Goal: Task Accomplishment & Management: Complete application form

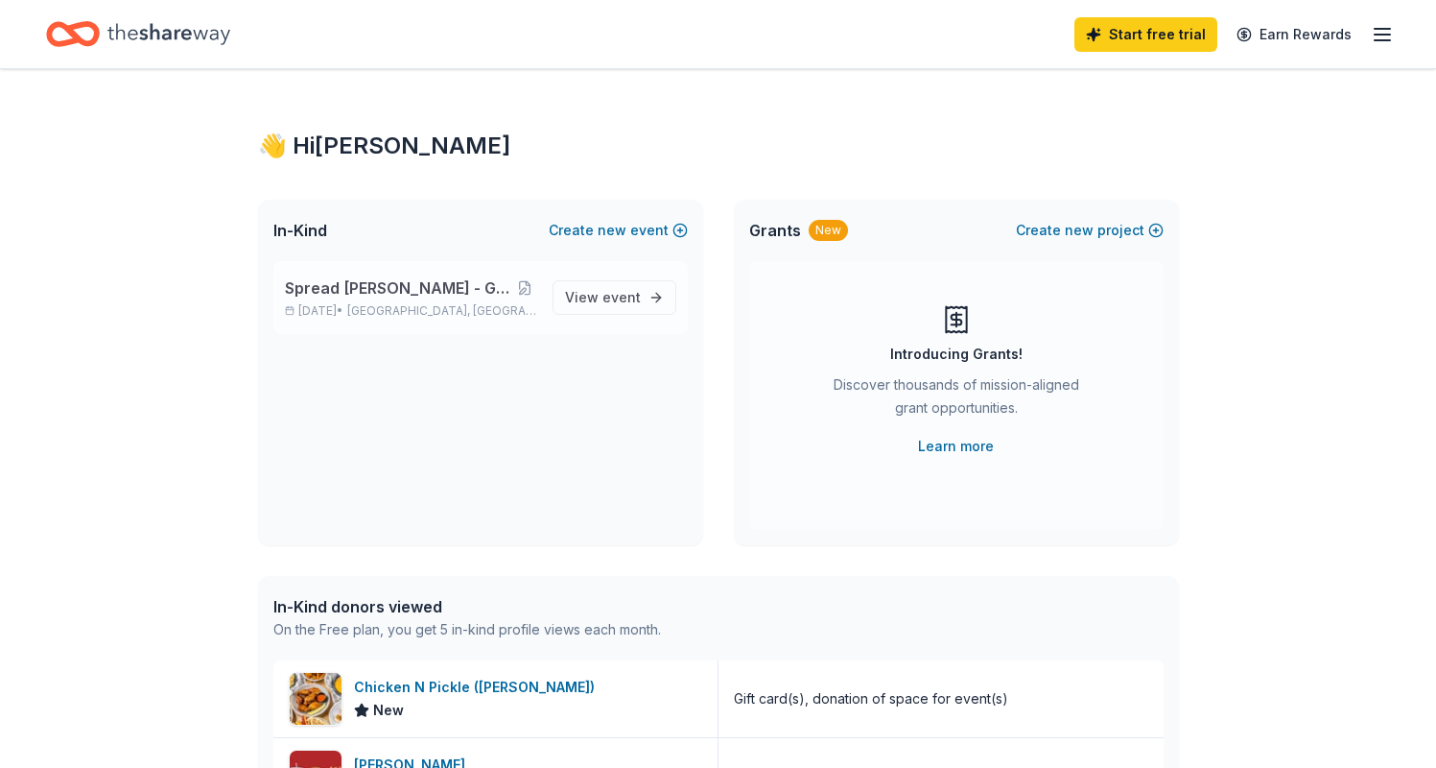
click at [509, 303] on p "Sep 27, 2025 • Park Row, TX" at bounding box center [411, 310] width 252 height 15
click at [575, 304] on span "View event" at bounding box center [603, 297] width 76 height 23
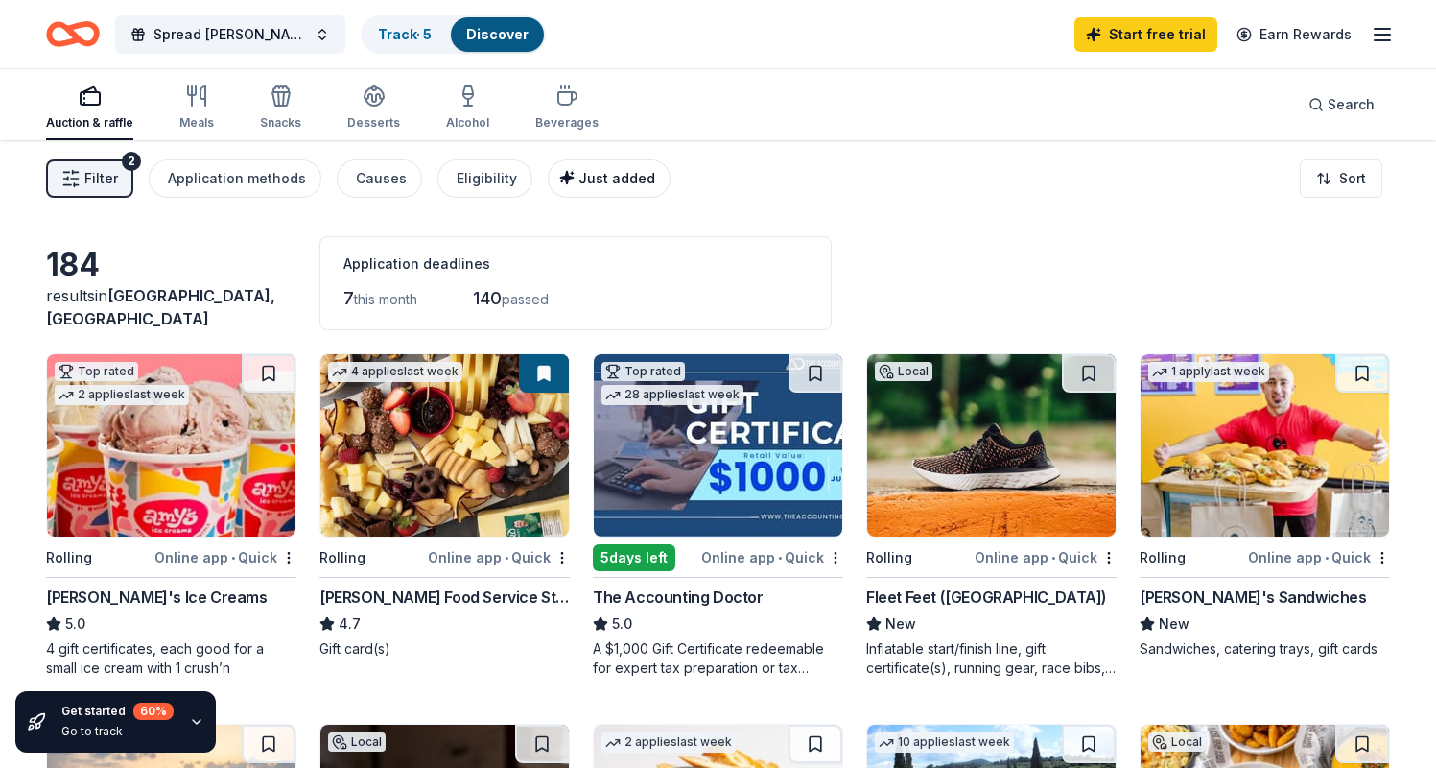
click at [579, 176] on span "Just added" at bounding box center [617, 178] width 77 height 16
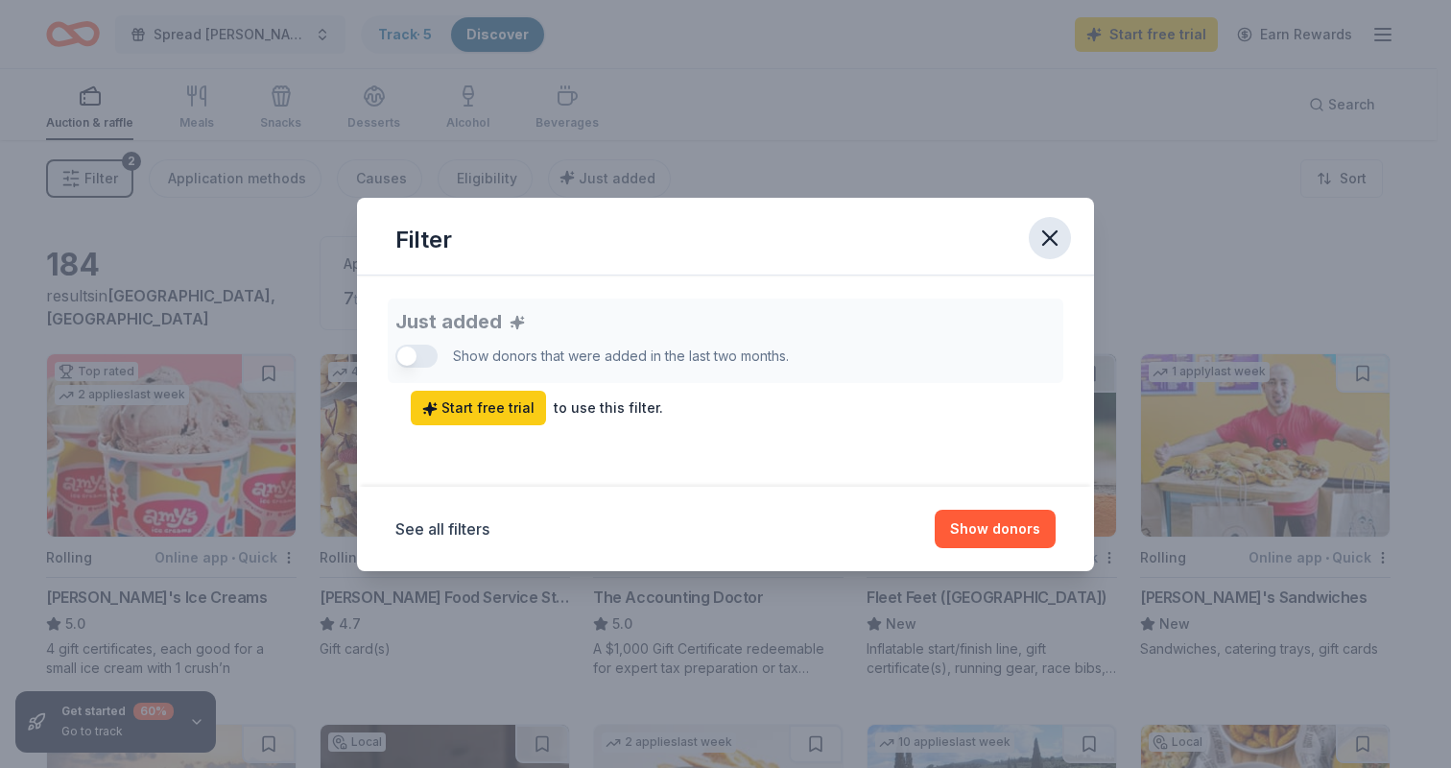
click at [1051, 236] on icon "button" at bounding box center [1049, 237] width 13 height 13
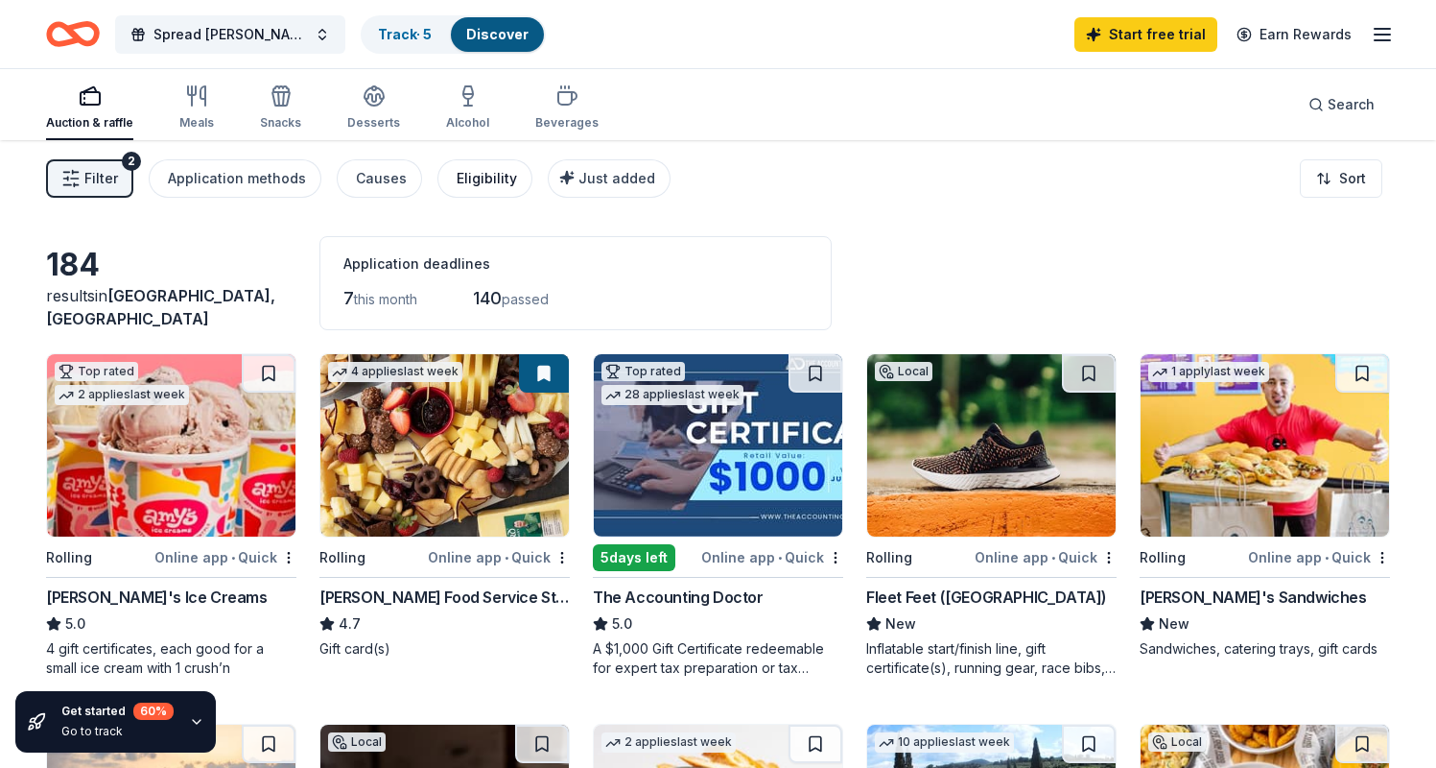
click at [457, 171] on div "Eligibility" at bounding box center [487, 178] width 60 height 23
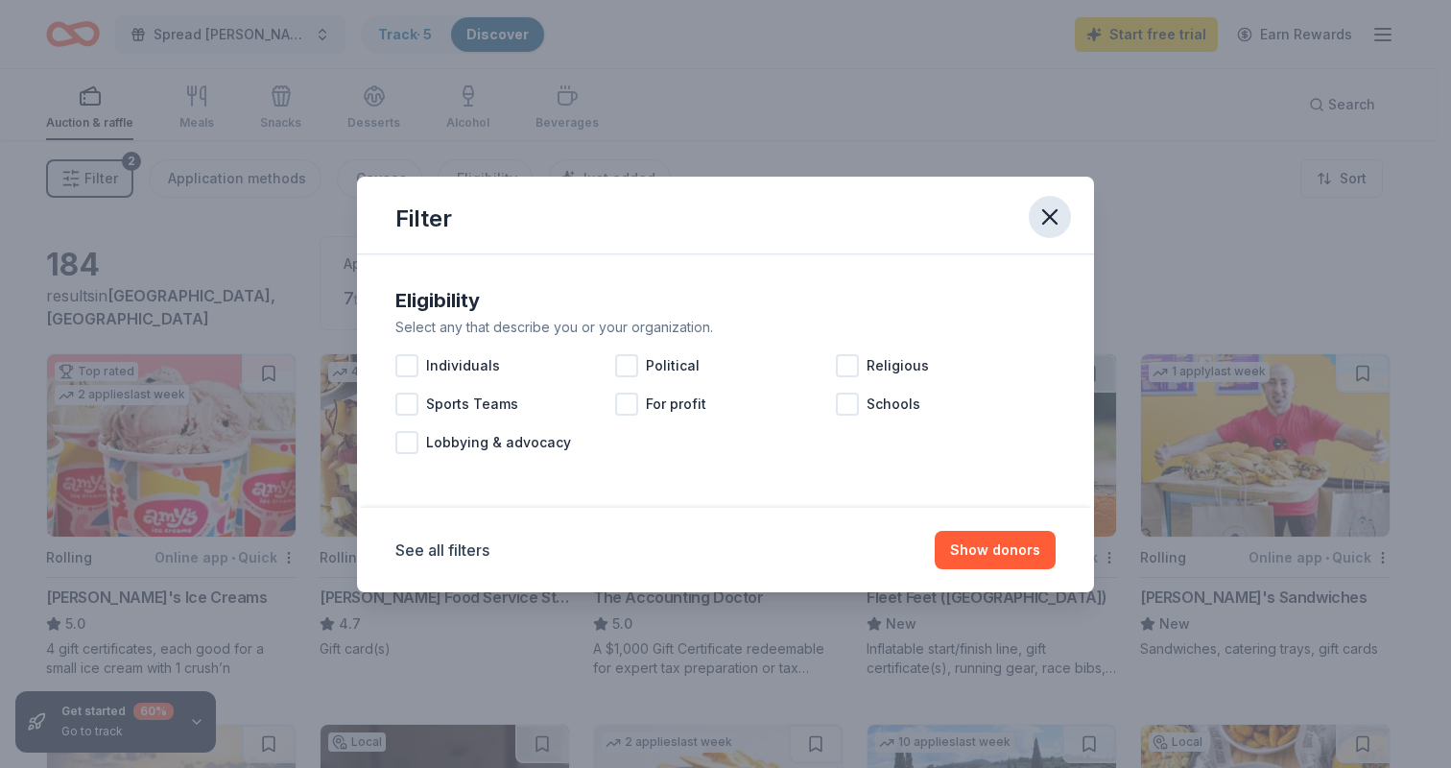
click at [1054, 210] on icon "button" at bounding box center [1049, 216] width 13 height 13
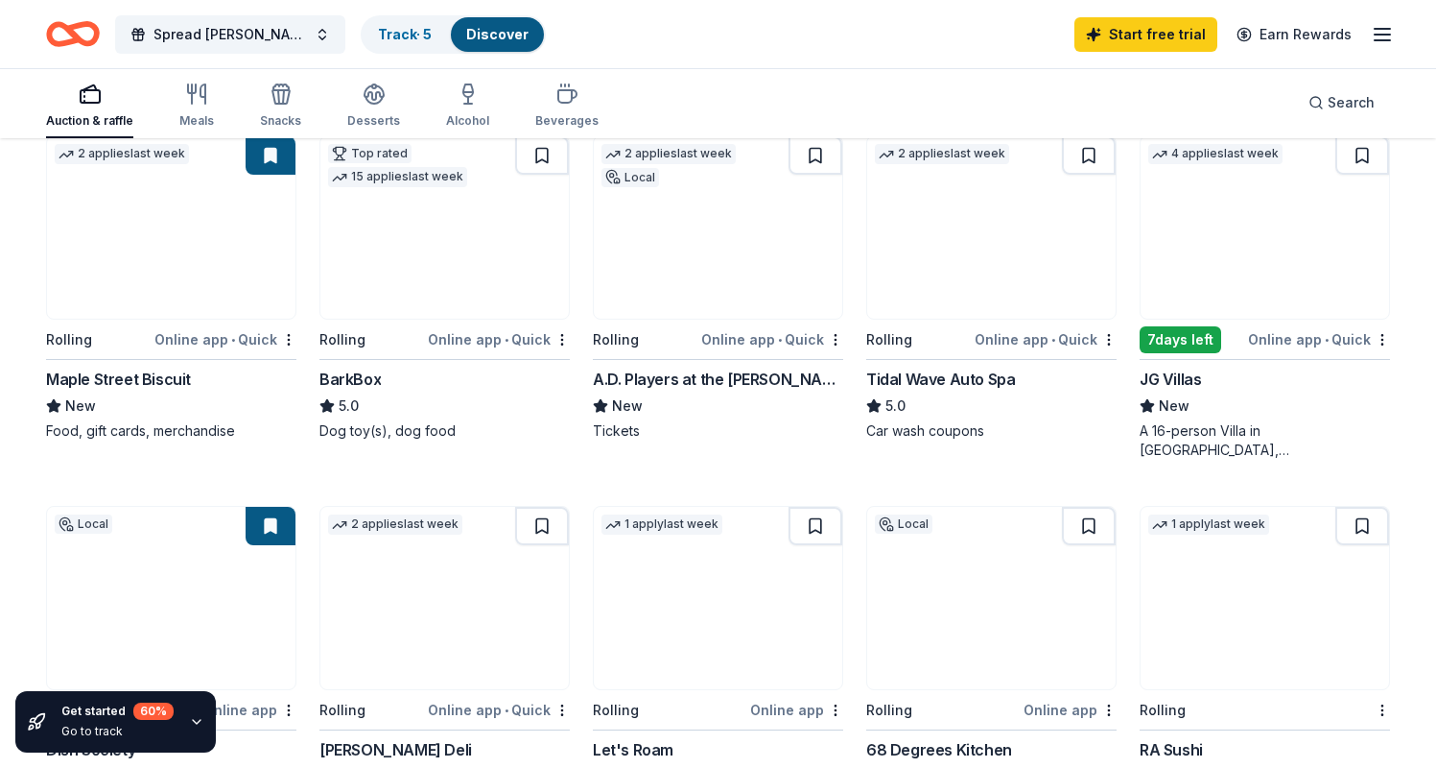
scroll to position [834, 0]
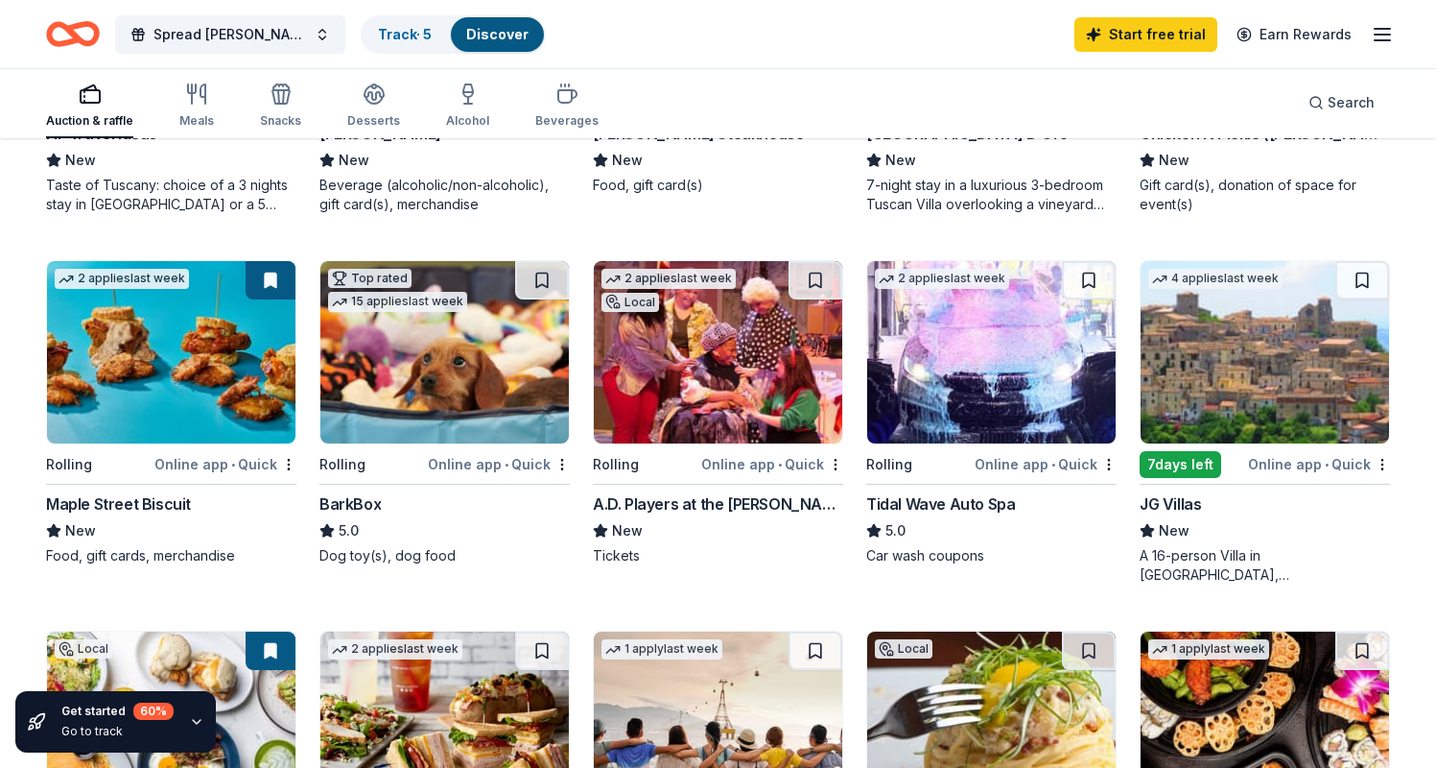
click at [1229, 342] on img at bounding box center [1265, 352] width 248 height 182
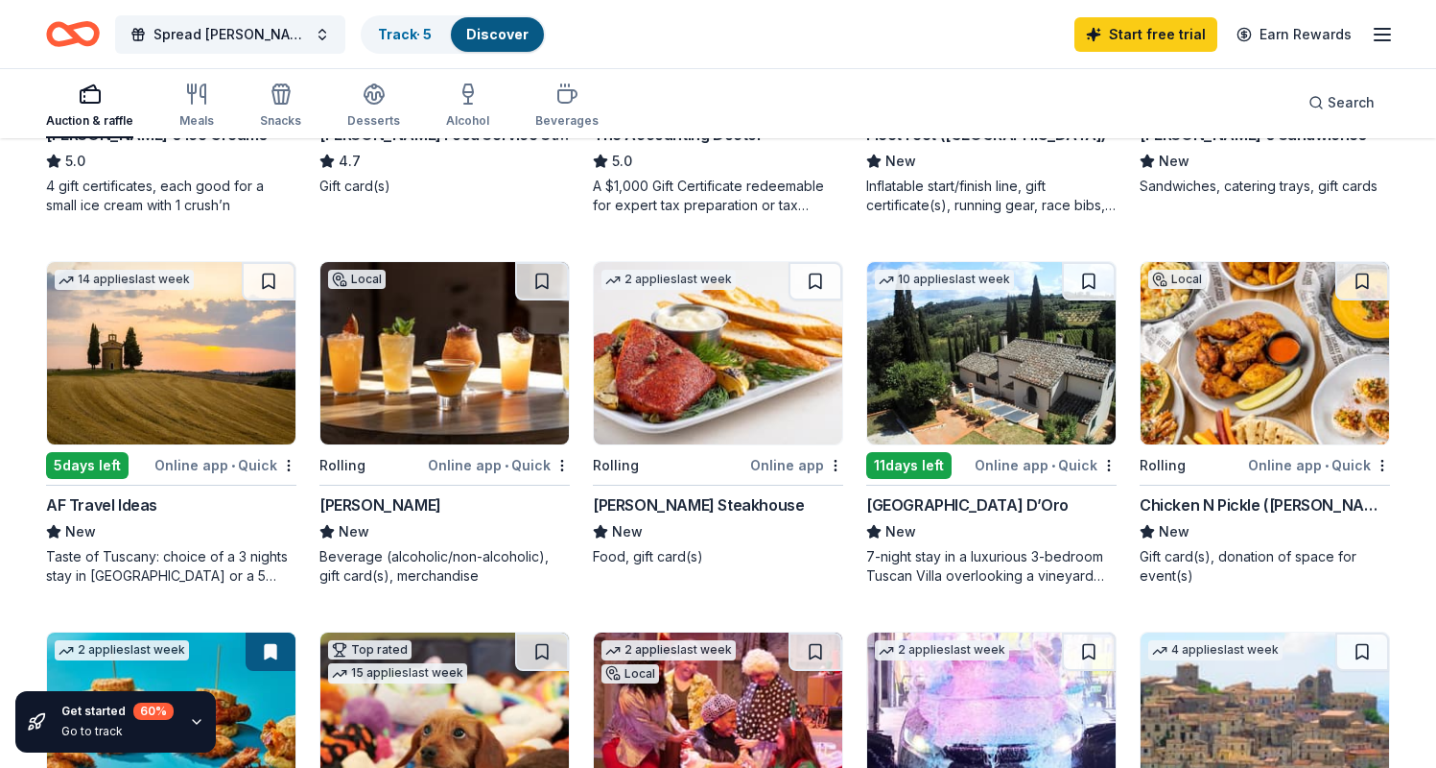
scroll to position [426, 0]
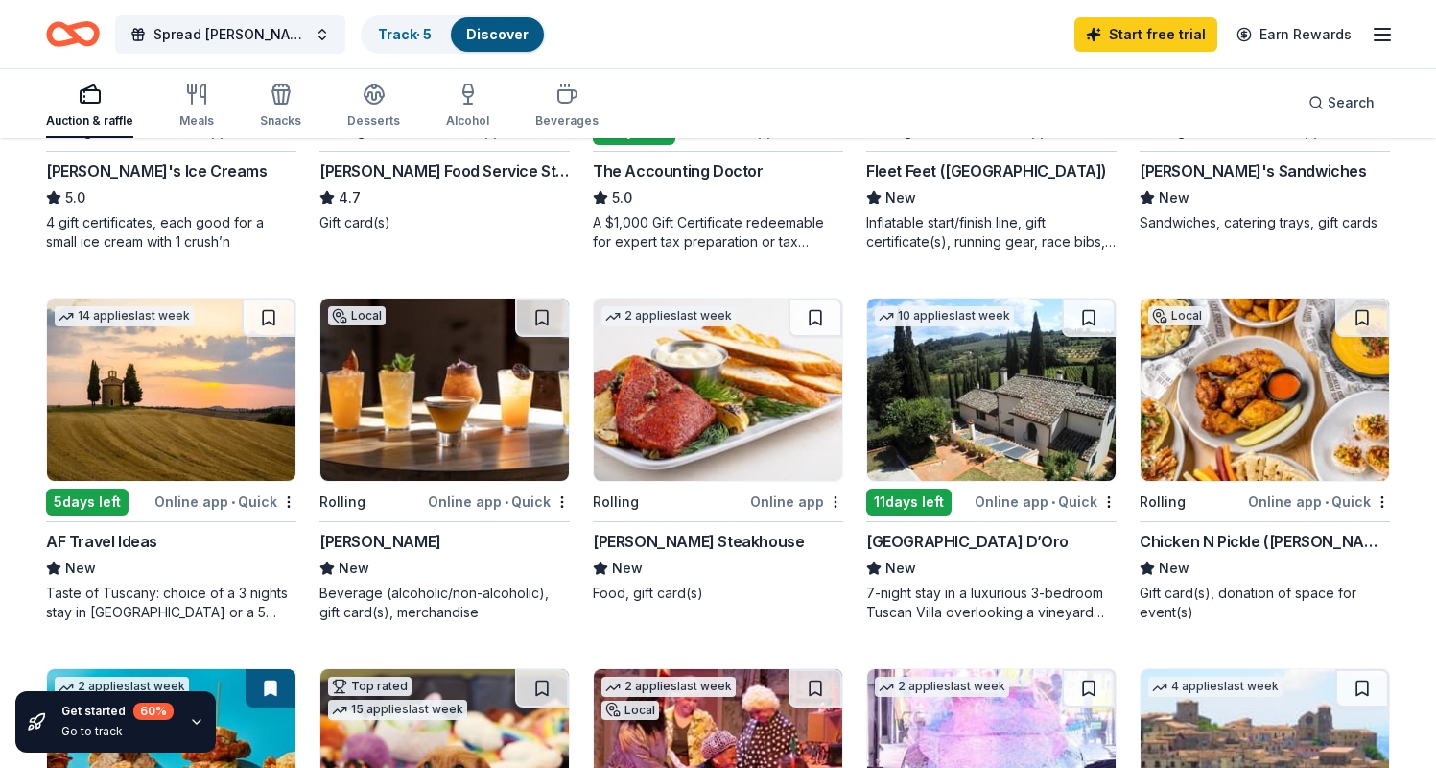
click at [481, 398] on img at bounding box center [444, 389] width 248 height 182
click at [713, 424] on img at bounding box center [718, 389] width 248 height 182
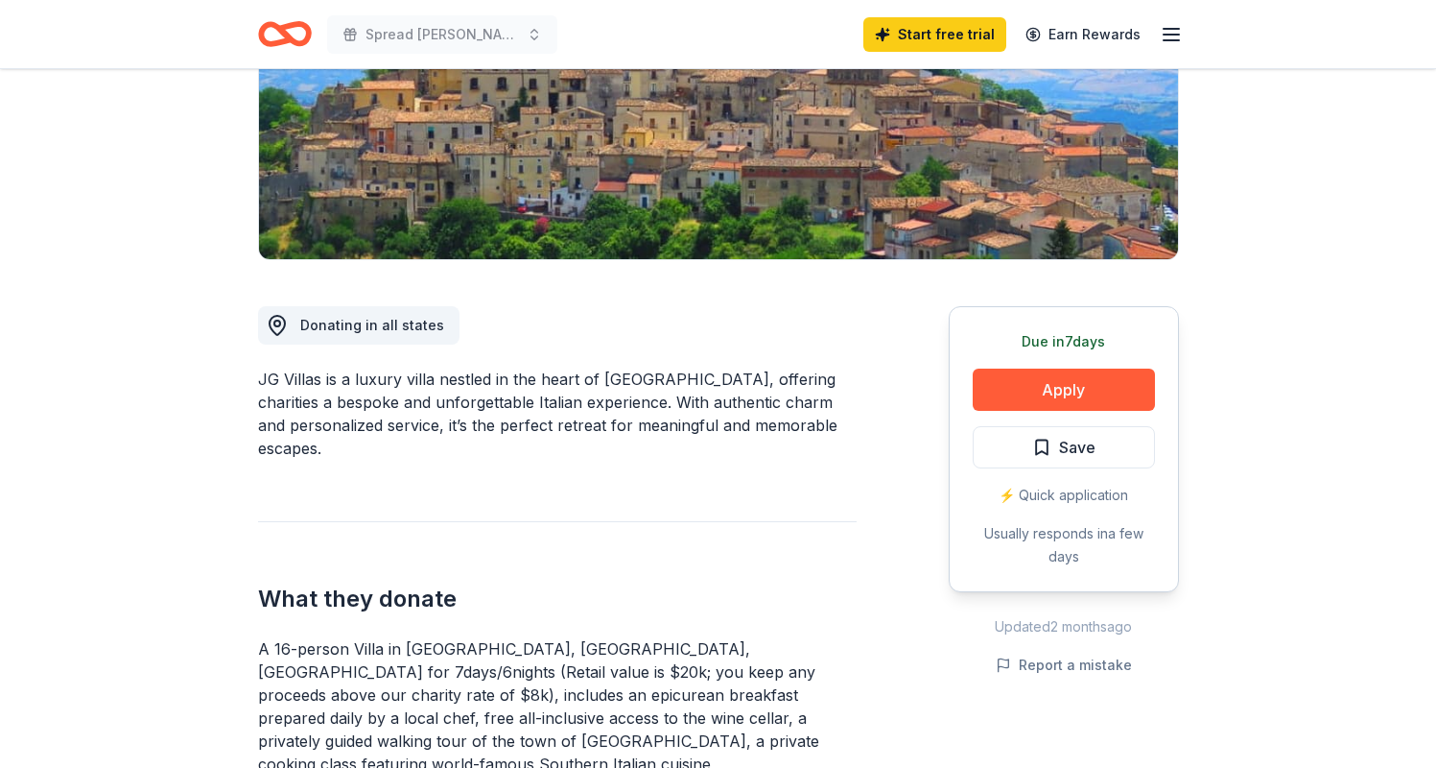
scroll to position [272, 0]
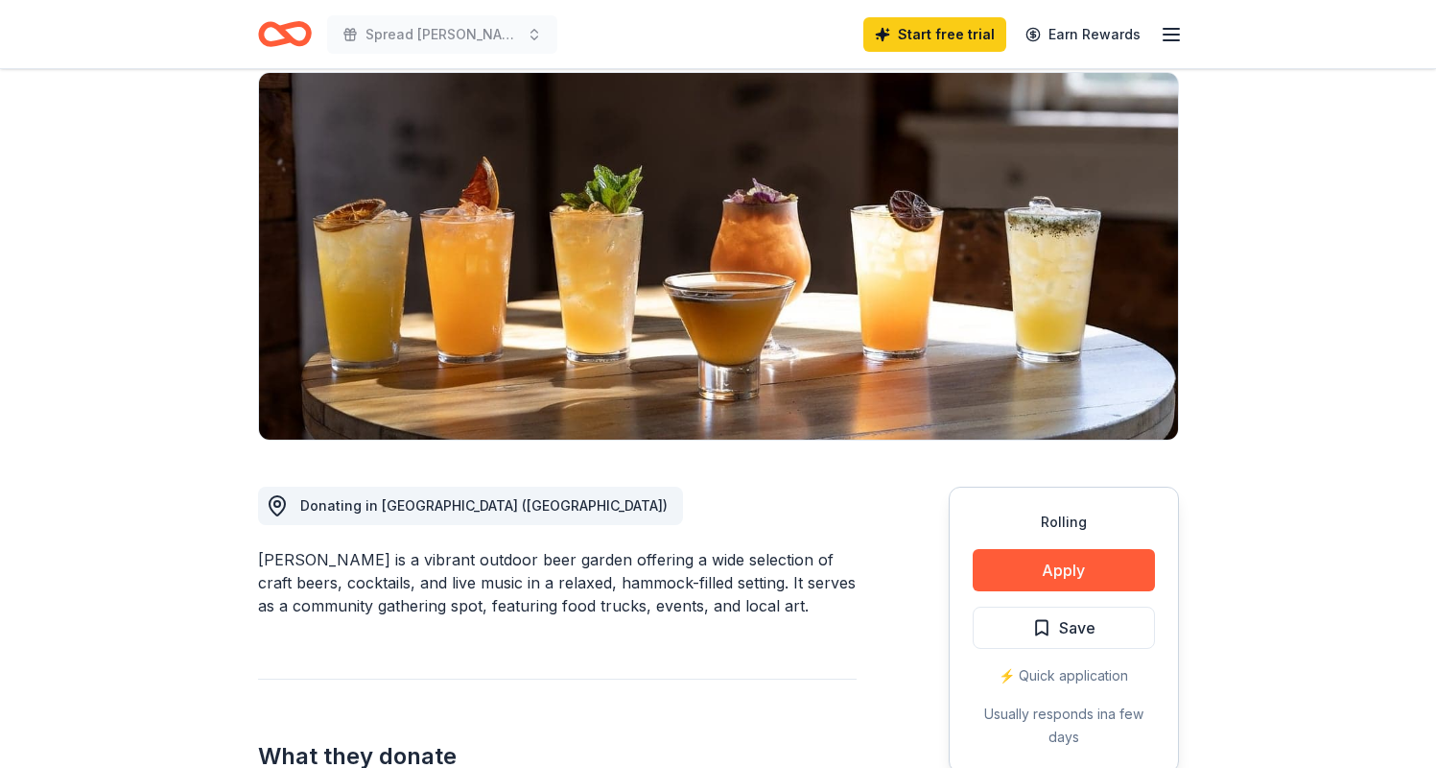
scroll to position [33, 0]
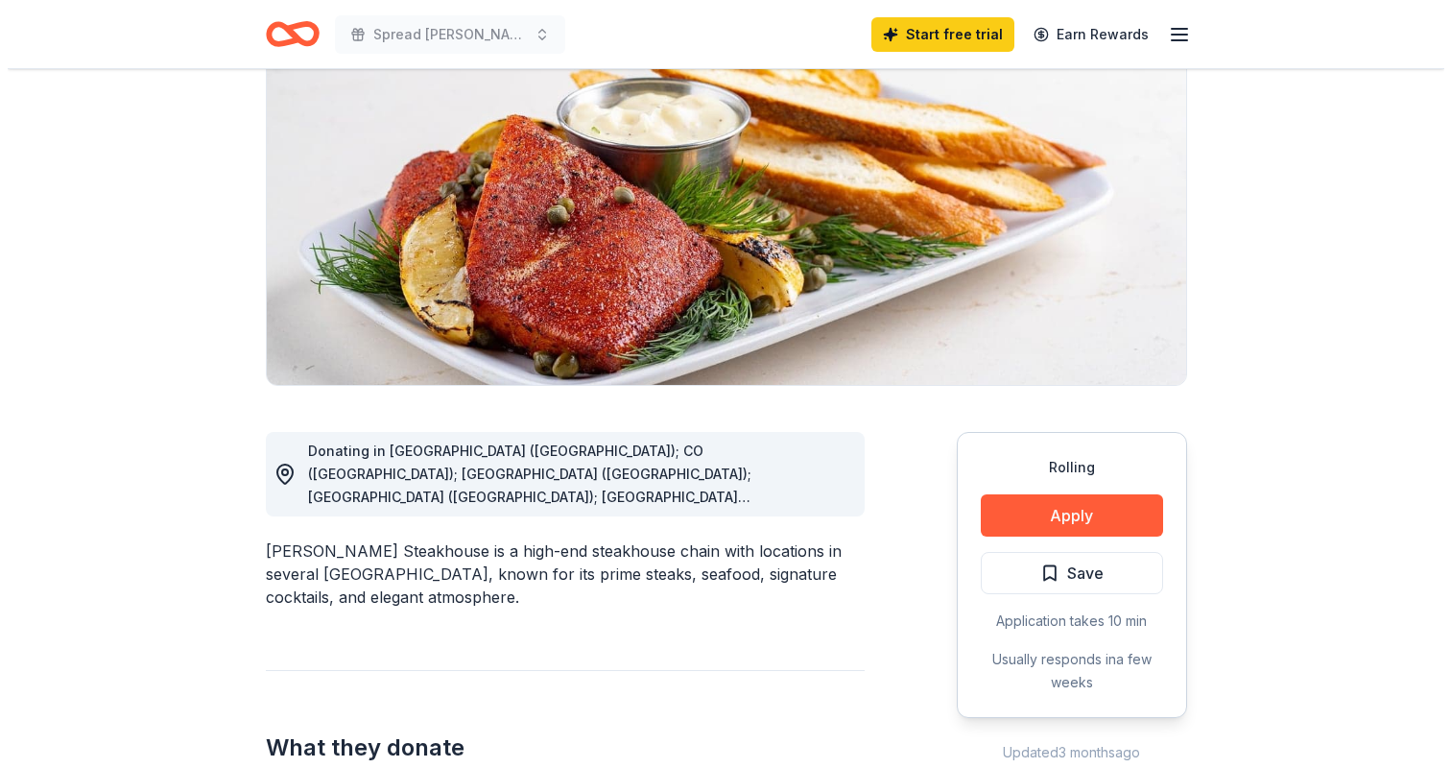
scroll to position [268, 0]
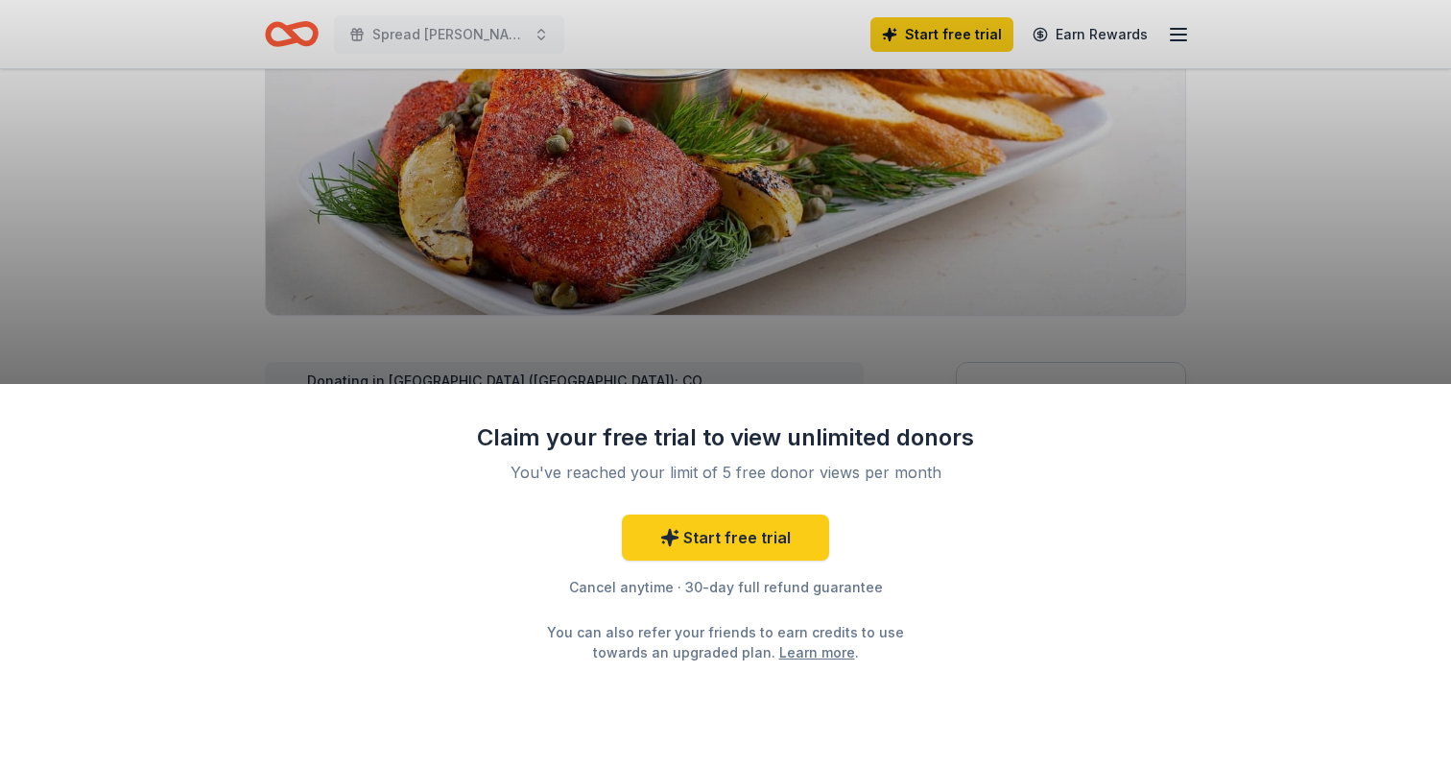
click at [1289, 304] on div "Claim your free trial to view unlimited donors You've reached your limit of 5 f…" at bounding box center [725, 384] width 1451 height 768
click at [374, 232] on div "Claim your free trial to view unlimited donors You've reached your limit of 5 f…" at bounding box center [725, 384] width 1451 height 768
click at [199, 221] on div "Claim your free trial to view unlimited donors You've reached your limit of 5 f…" at bounding box center [725, 384] width 1451 height 768
click at [699, 542] on link "Start free trial" at bounding box center [725, 537] width 207 height 46
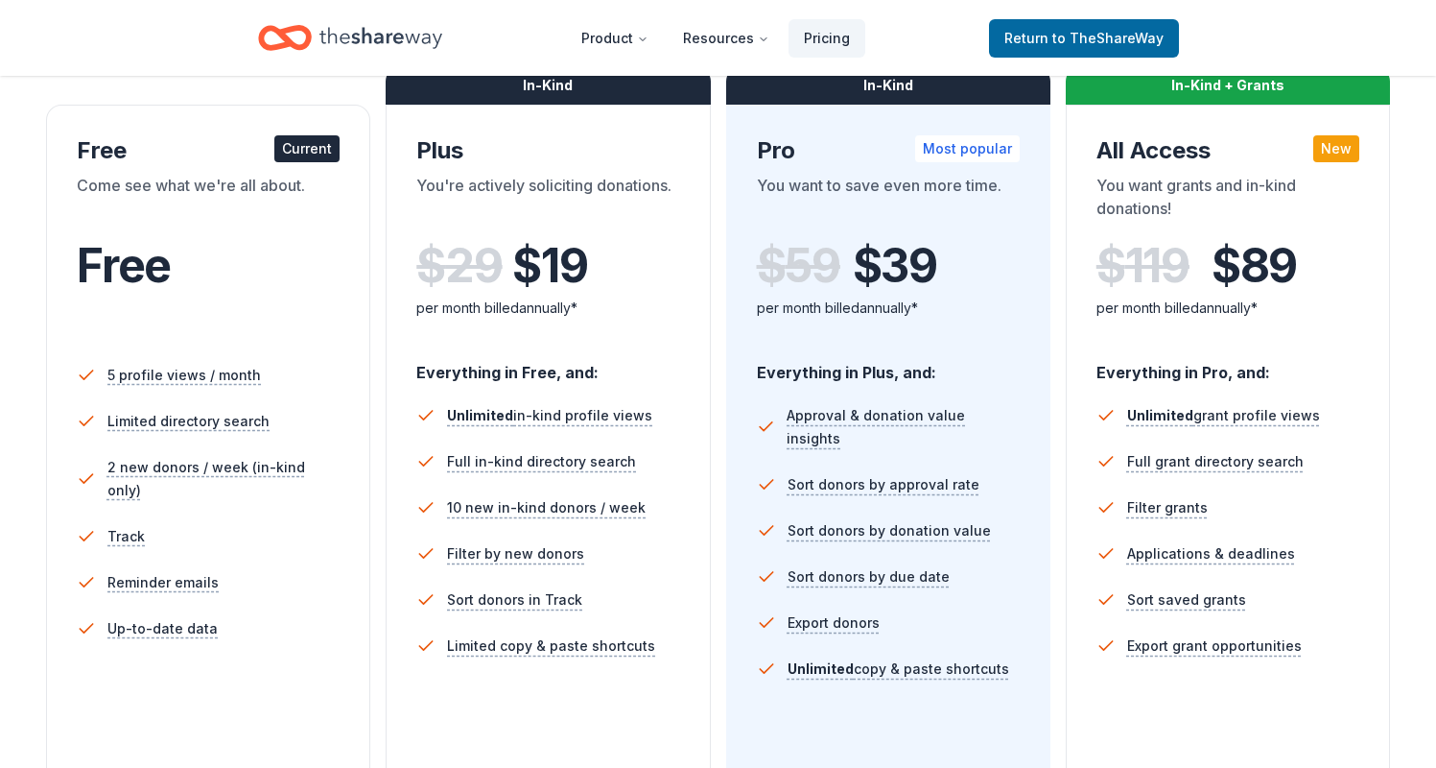
scroll to position [311, 0]
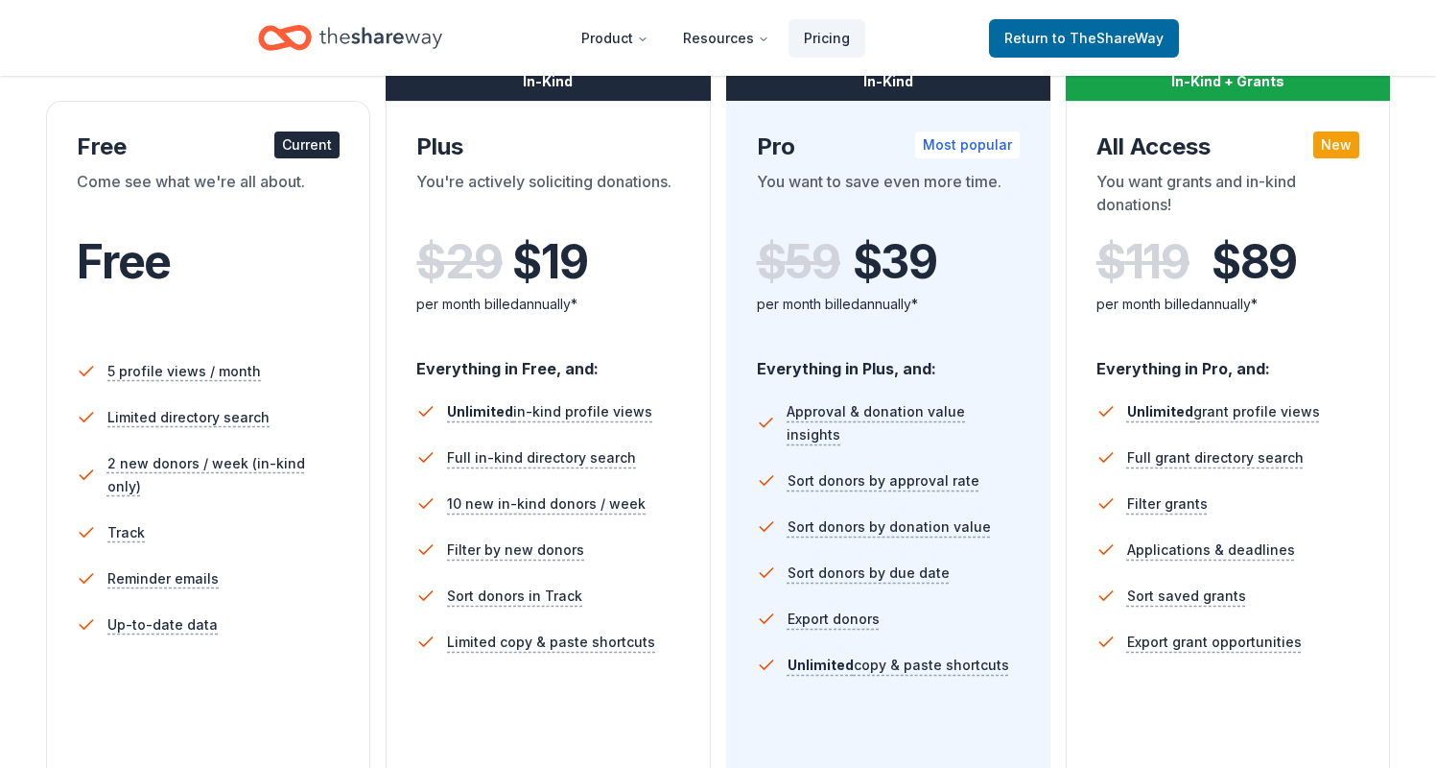
click at [574, 156] on div "Plus" at bounding box center [547, 146] width 263 height 31
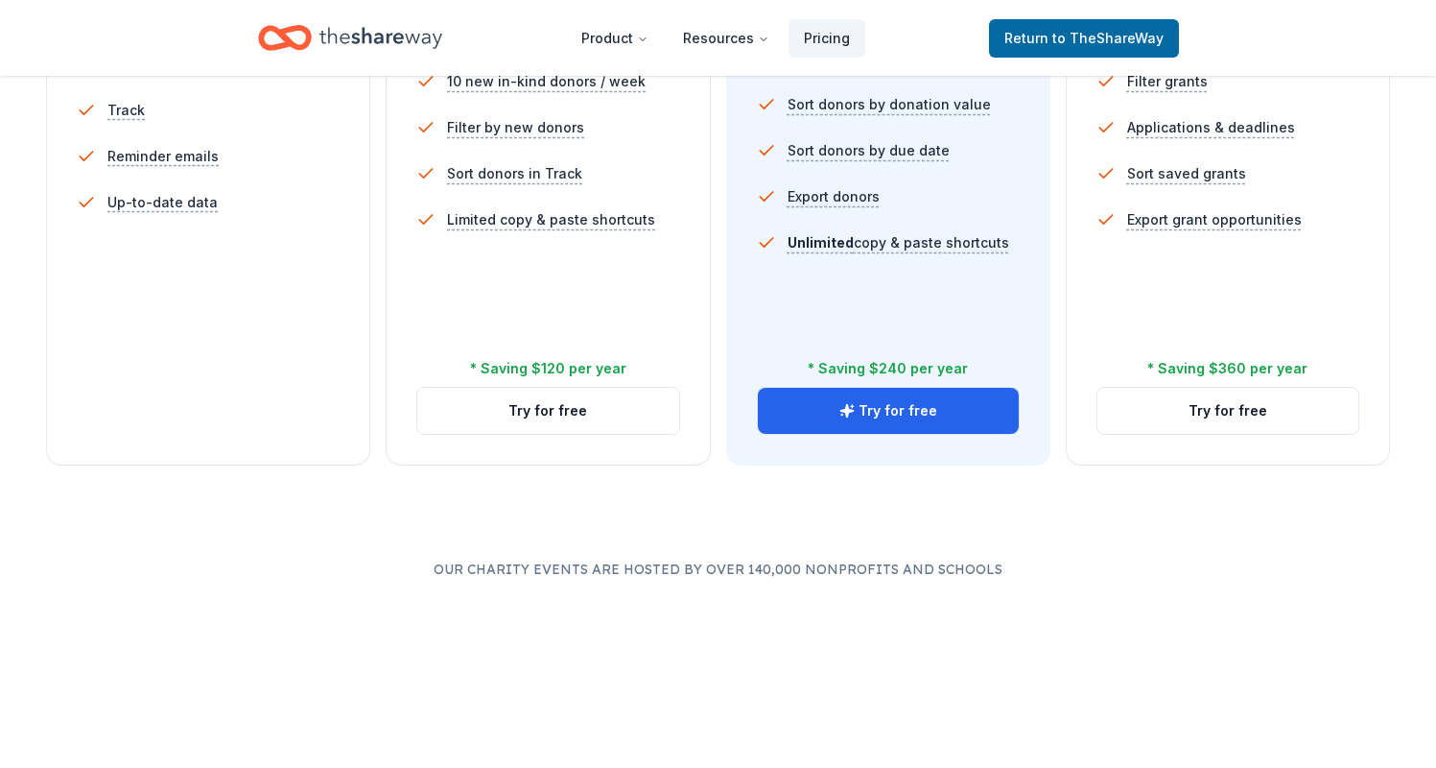
scroll to position [729, 0]
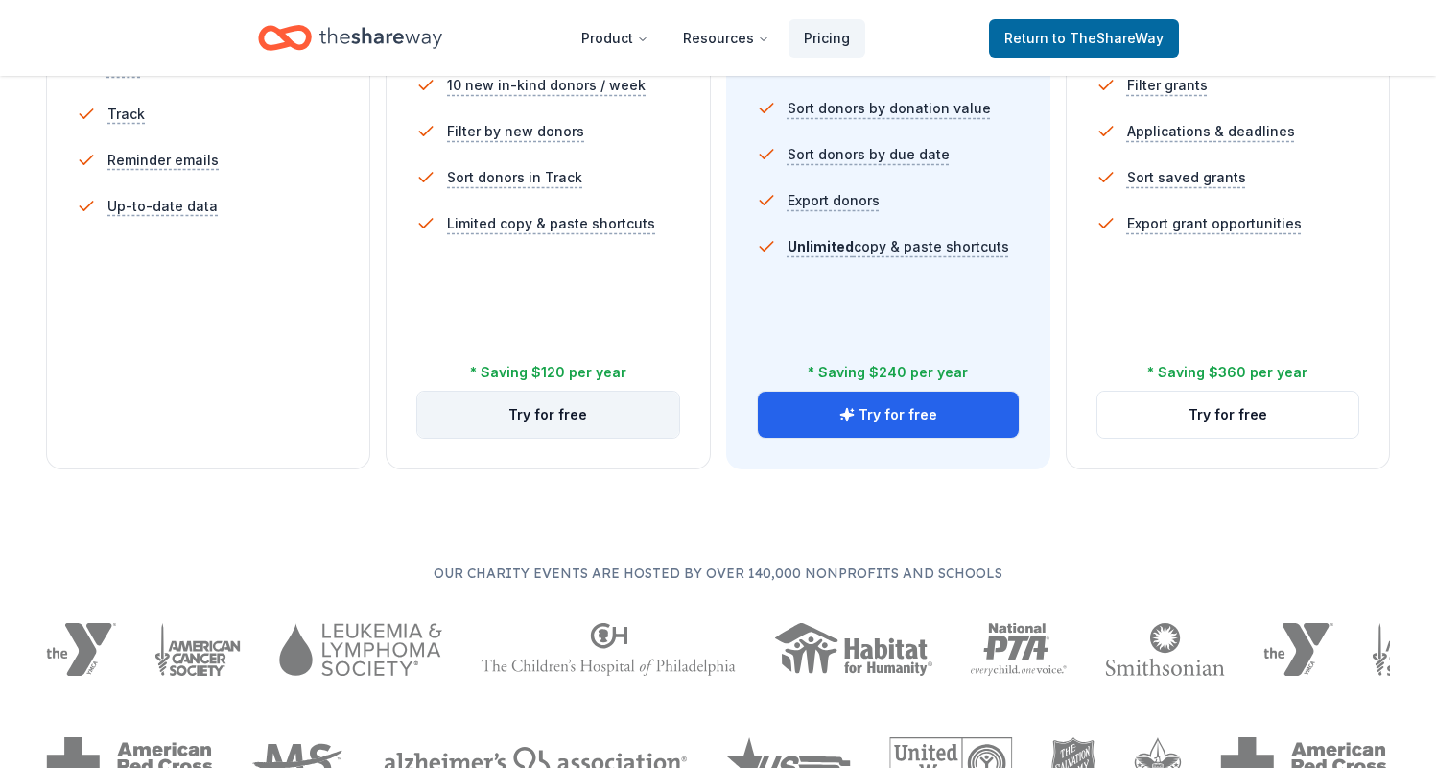
click at [563, 419] on button "Try for free" at bounding box center [547, 414] width 261 height 46
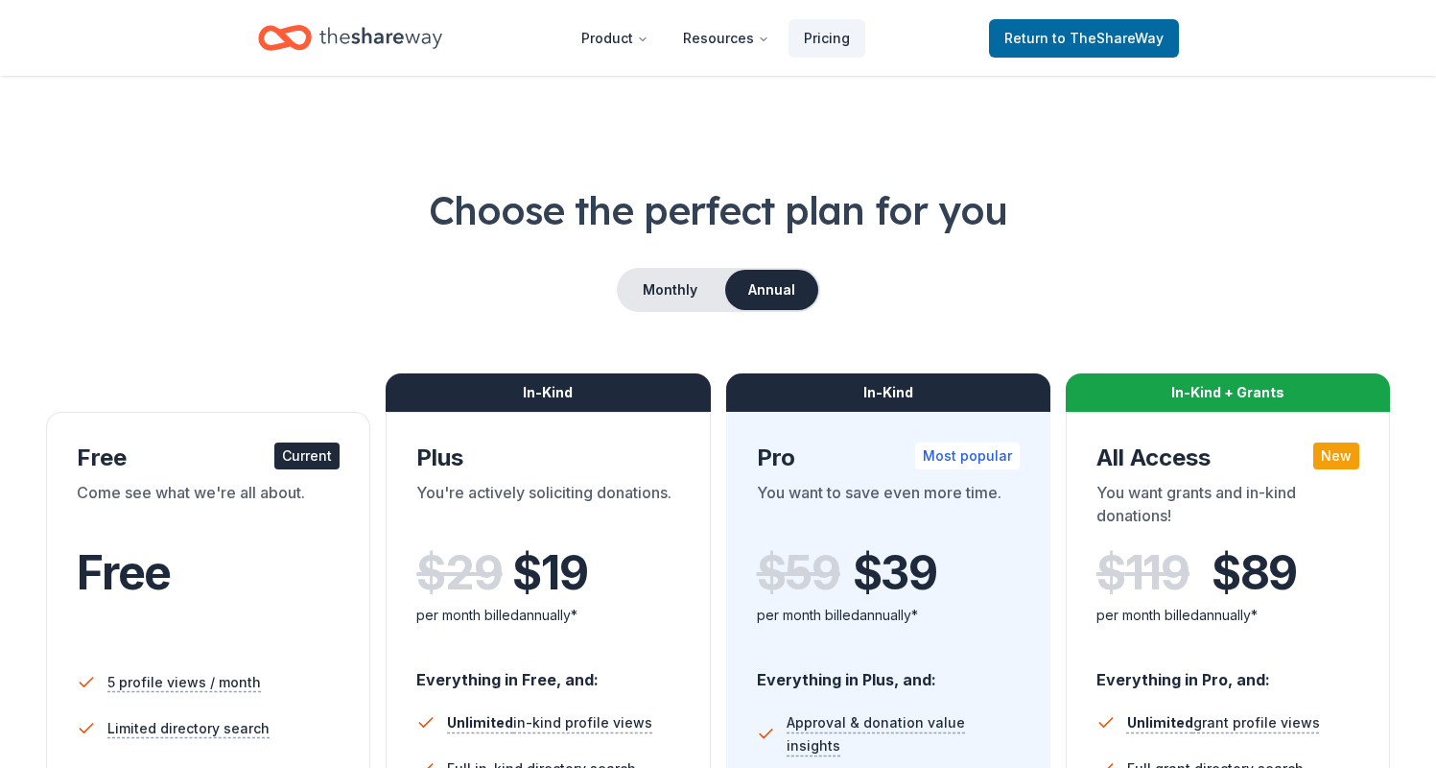
scroll to position [4, 0]
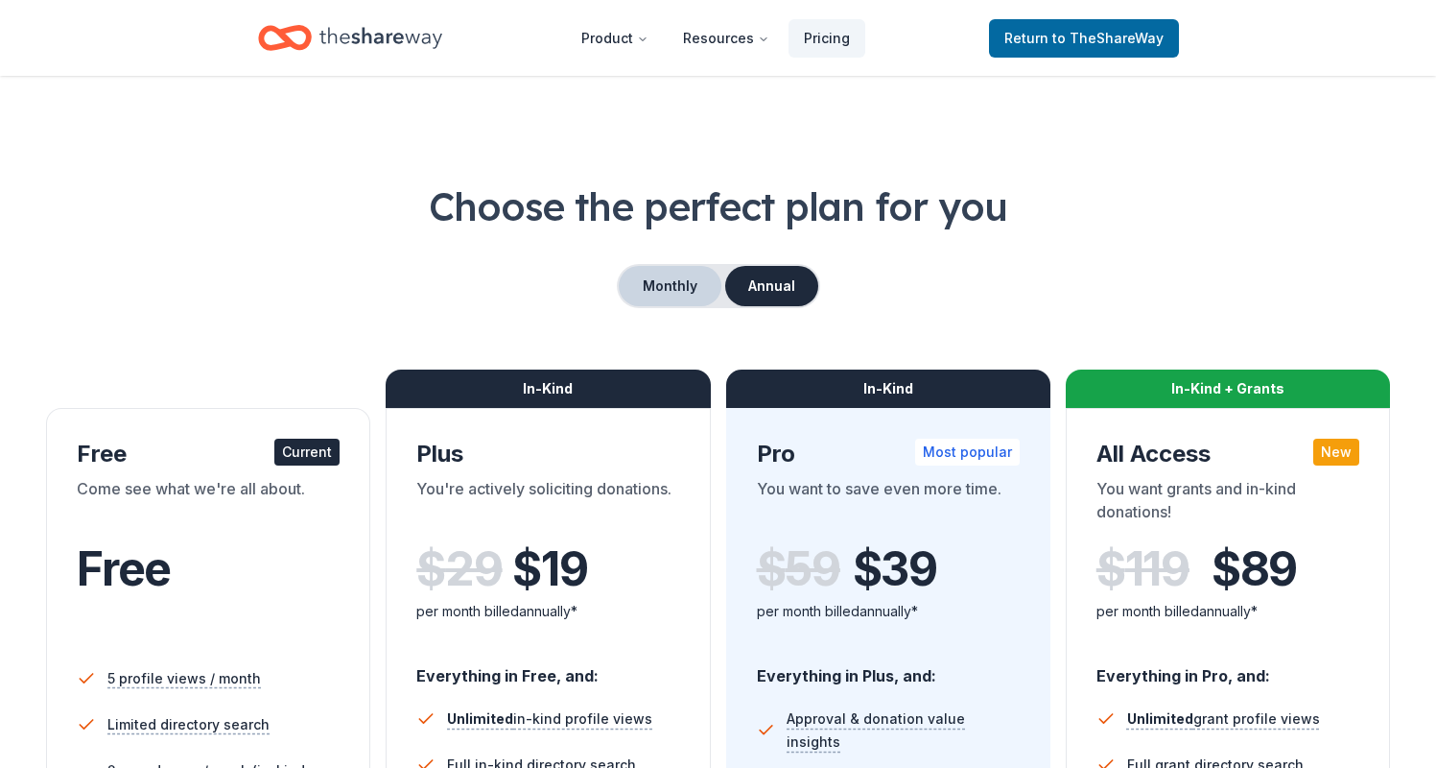
click at [675, 272] on button "Monthly" at bounding box center [670, 286] width 103 height 40
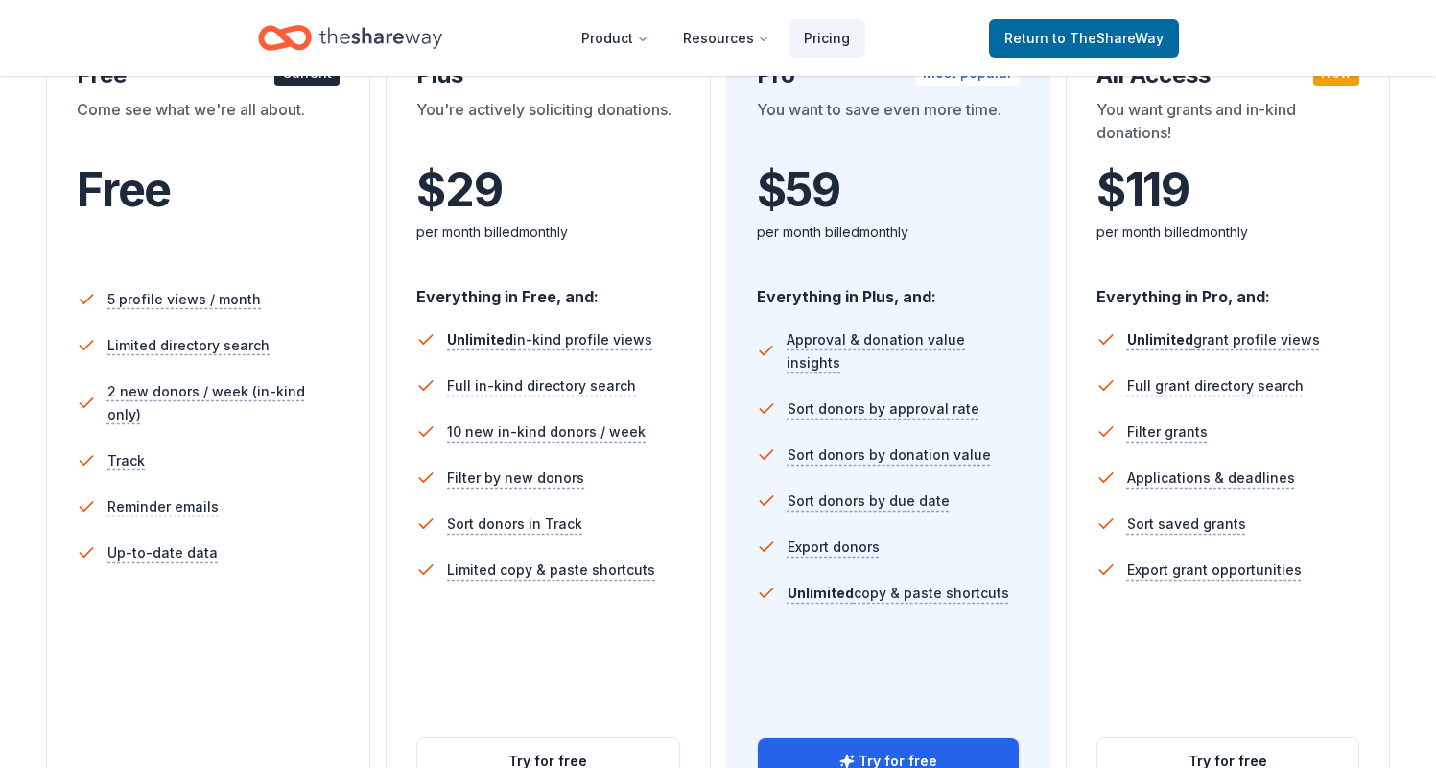
scroll to position [492, 0]
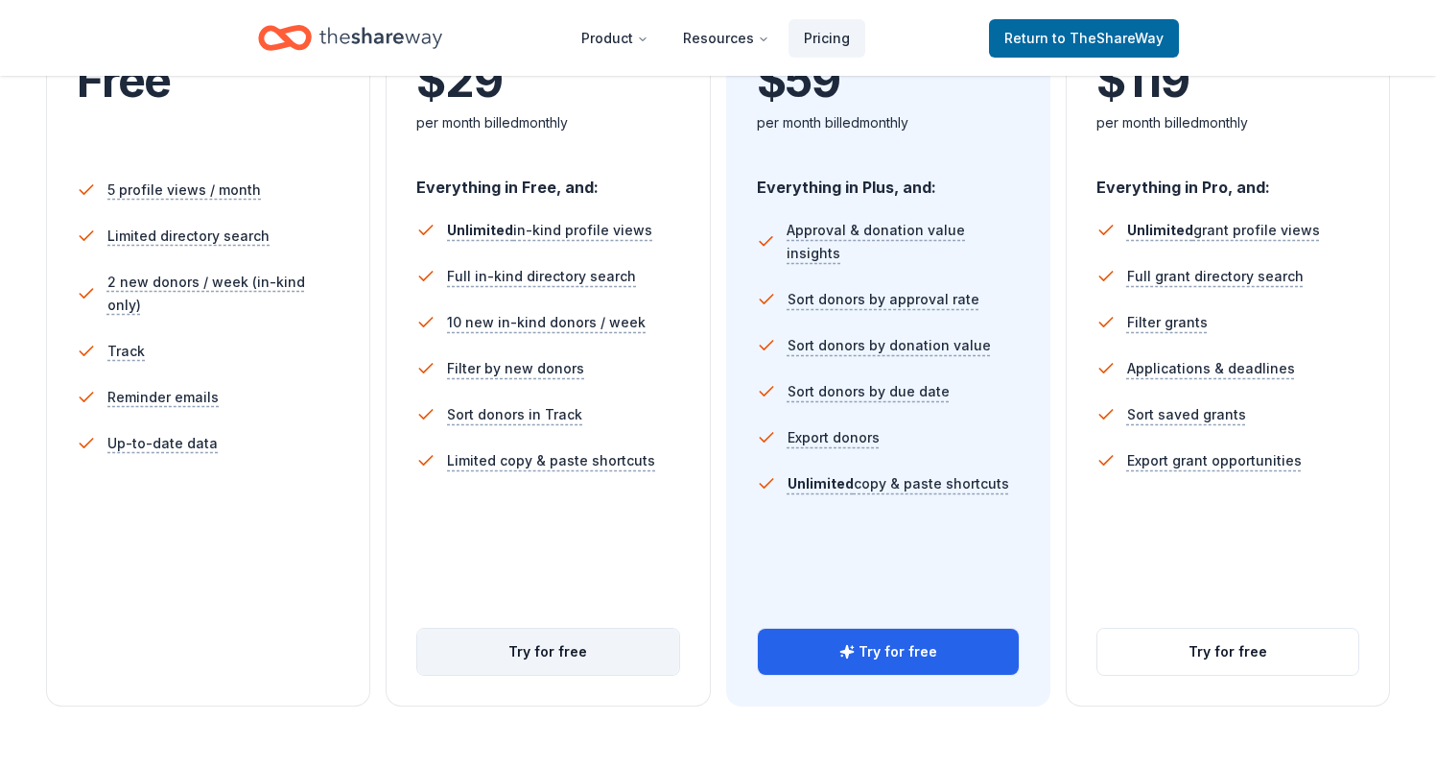
click at [582, 653] on button "Try for free" at bounding box center [547, 651] width 261 height 46
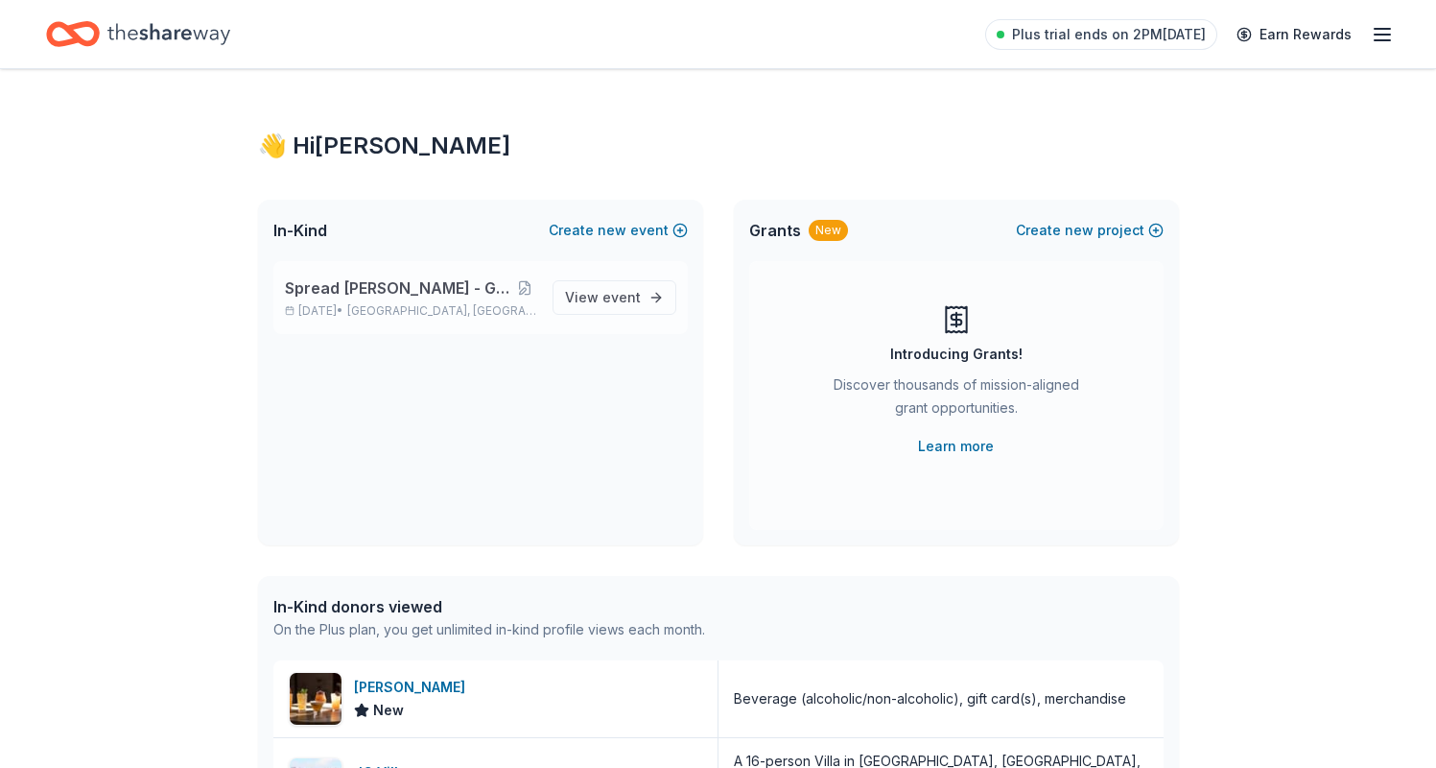
click at [500, 293] on span "Spread [PERSON_NAME] - Go Gold Family Fun Day" at bounding box center [399, 287] width 229 height 23
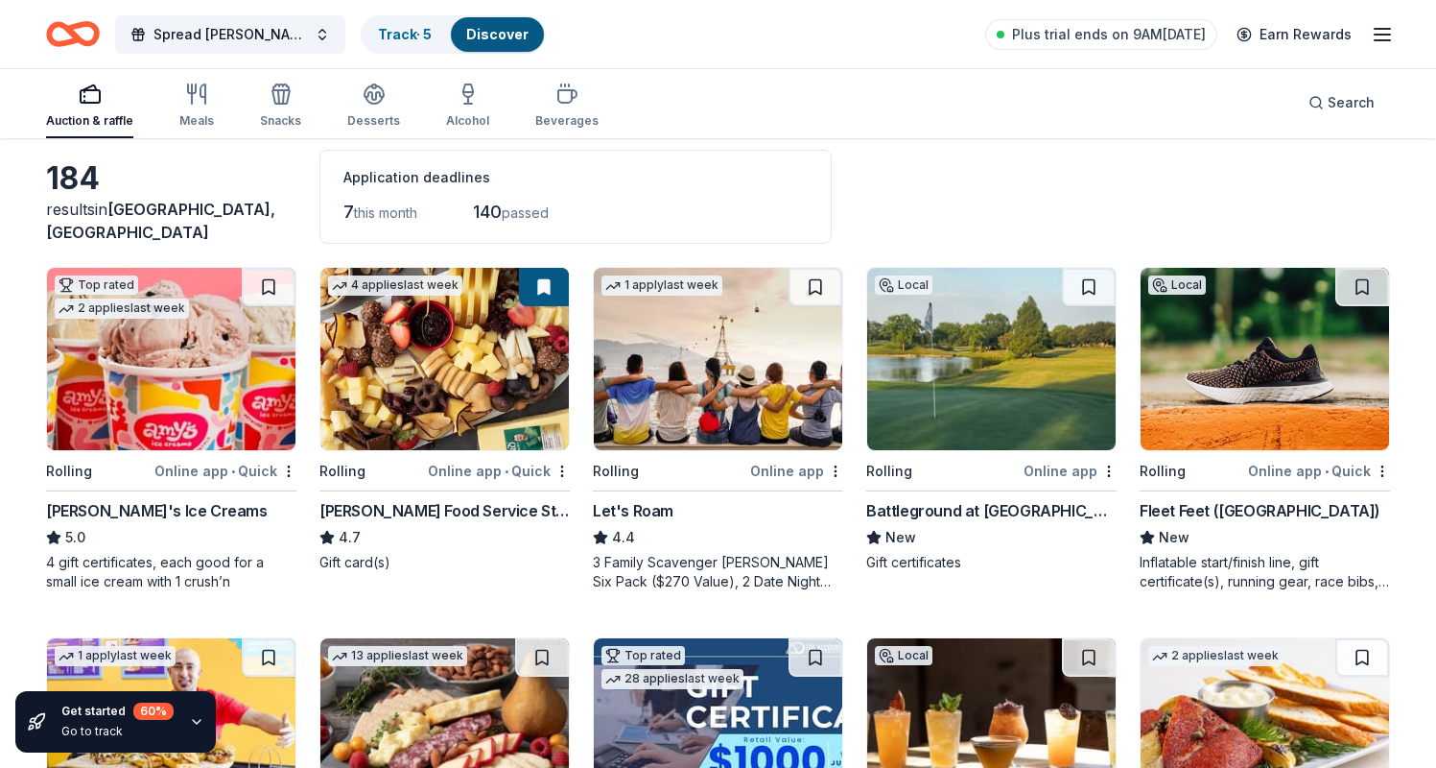
scroll to position [90, 0]
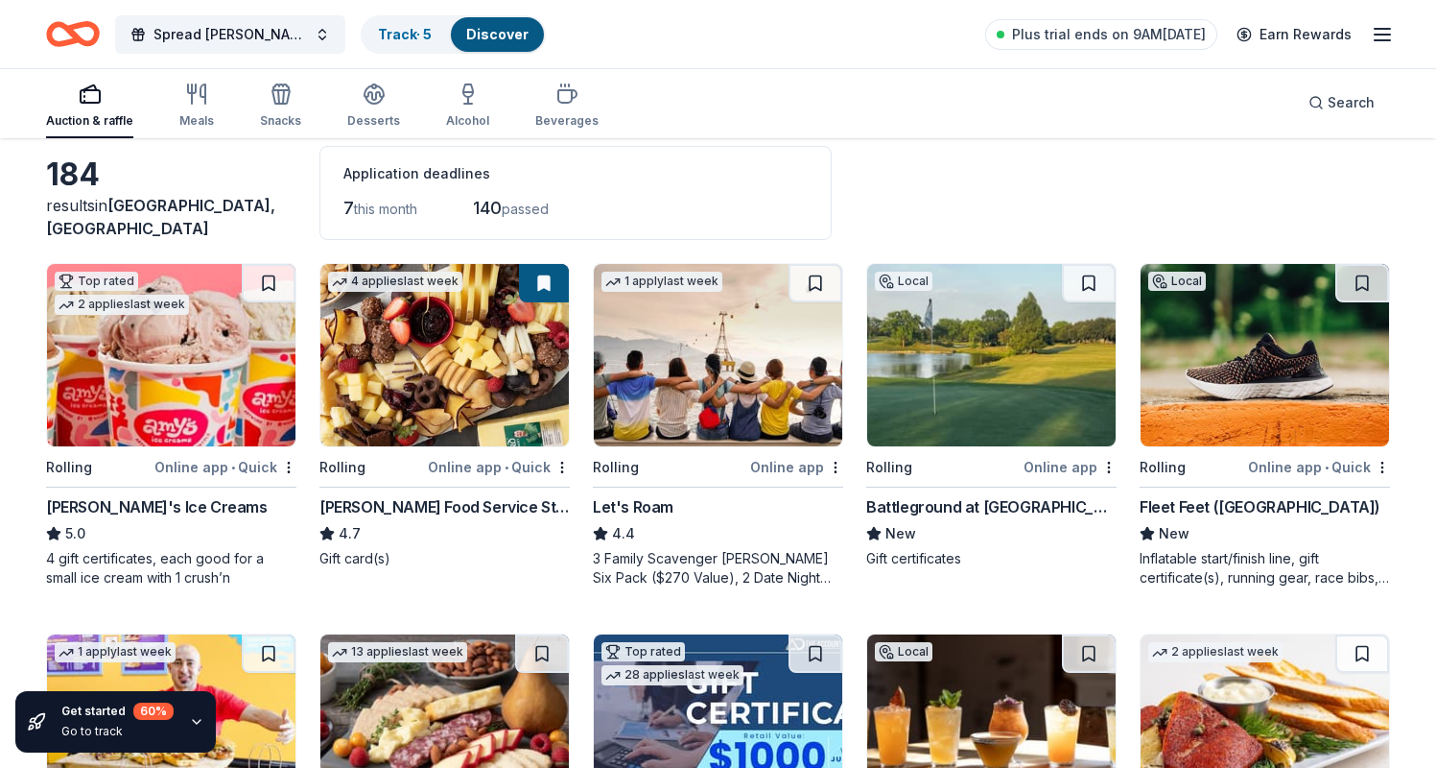
click at [744, 360] on img at bounding box center [718, 355] width 248 height 182
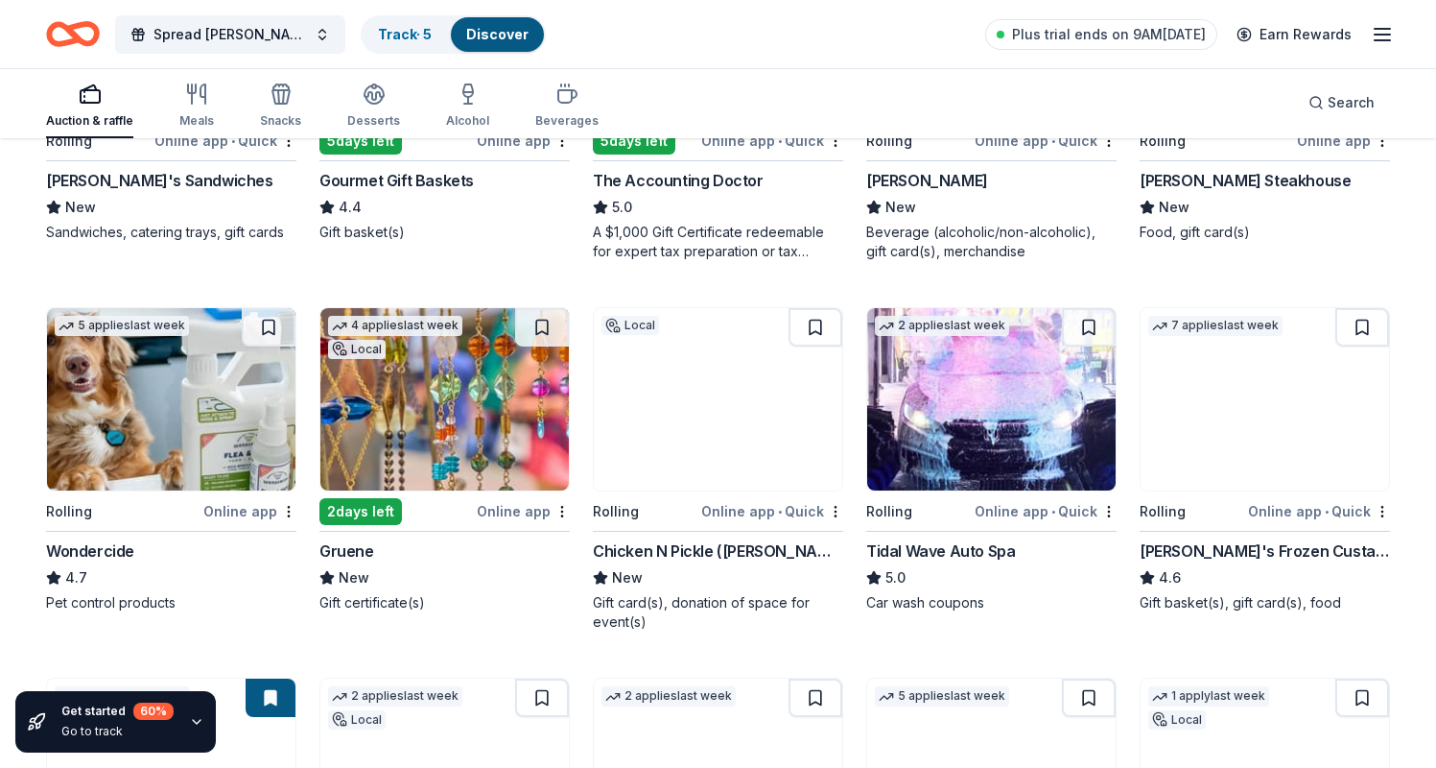
scroll to position [791, 0]
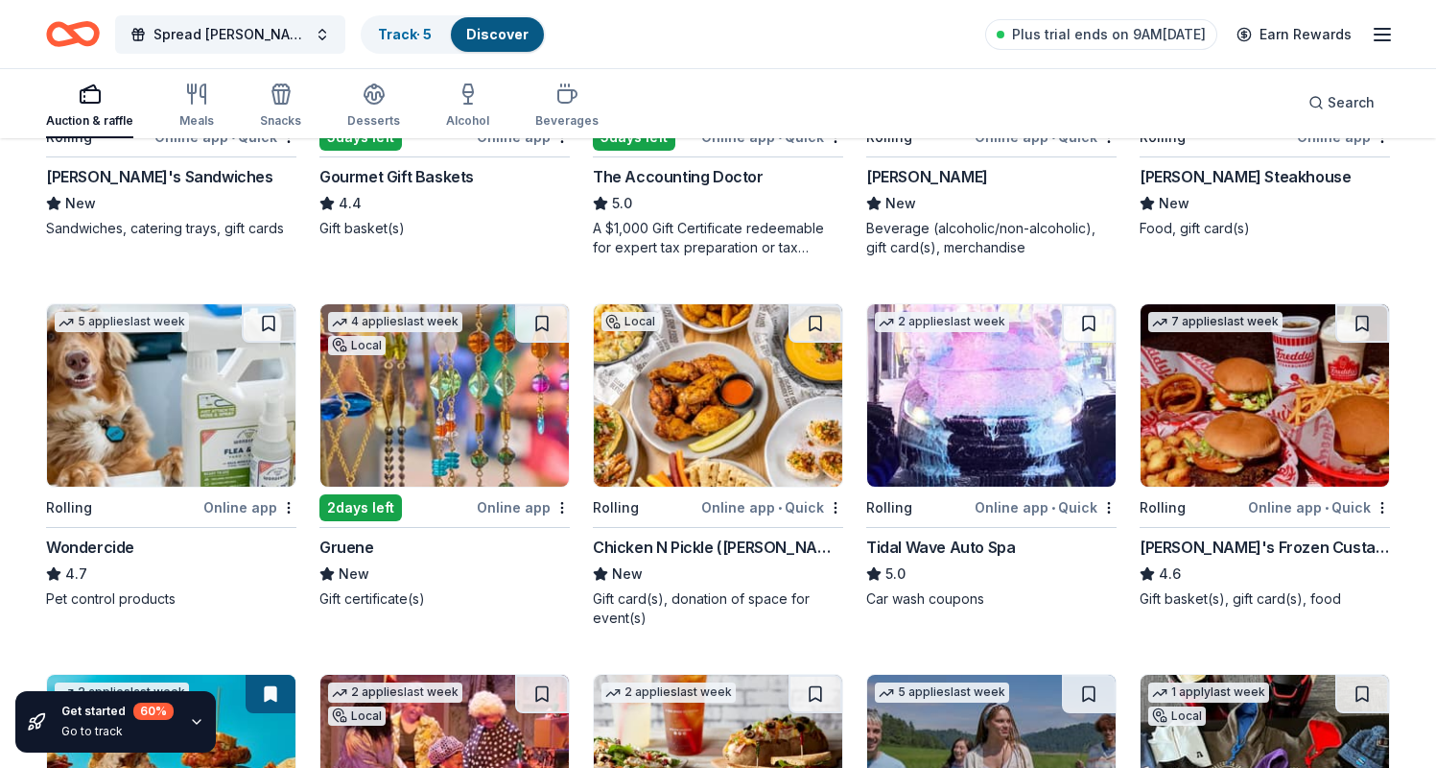
click at [506, 382] on img at bounding box center [444, 395] width 248 height 182
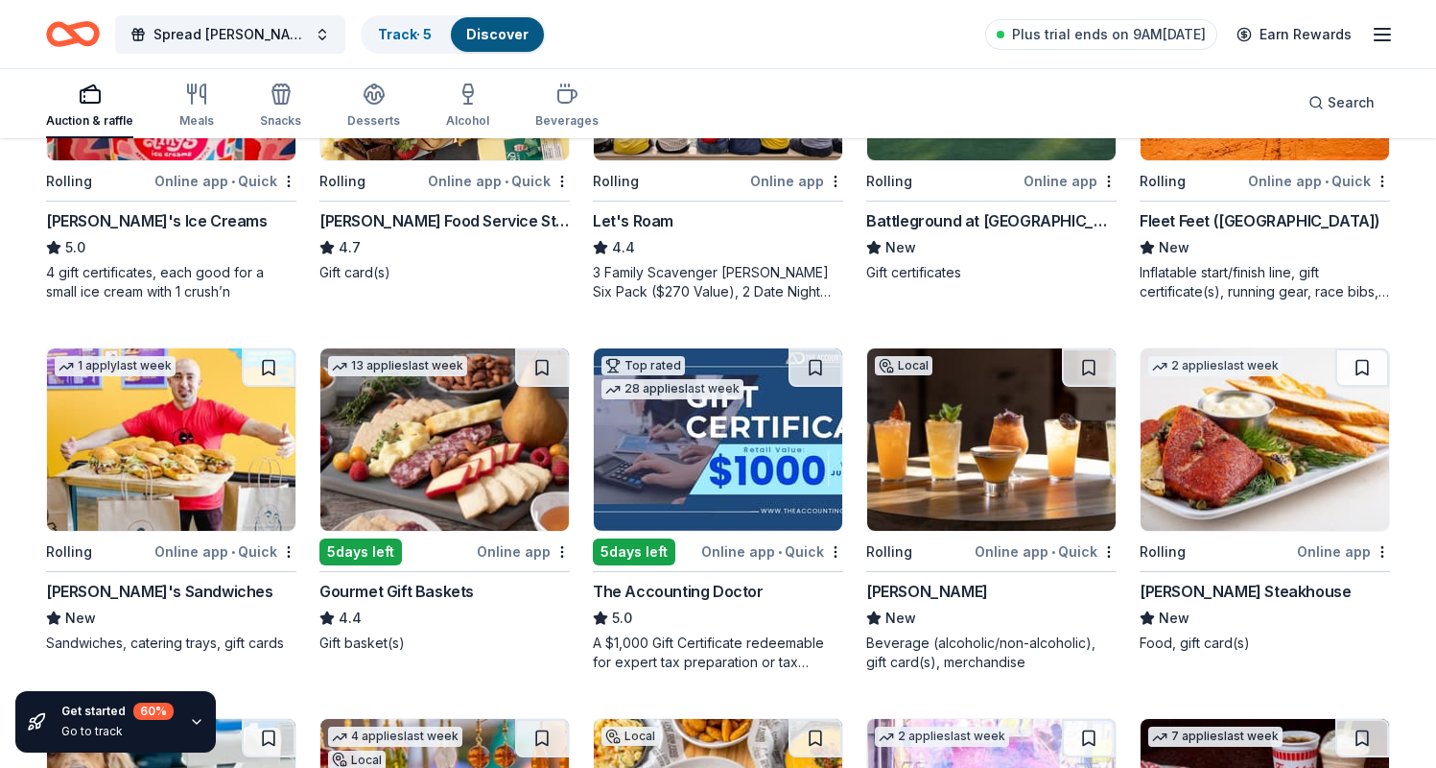
scroll to position [380, 0]
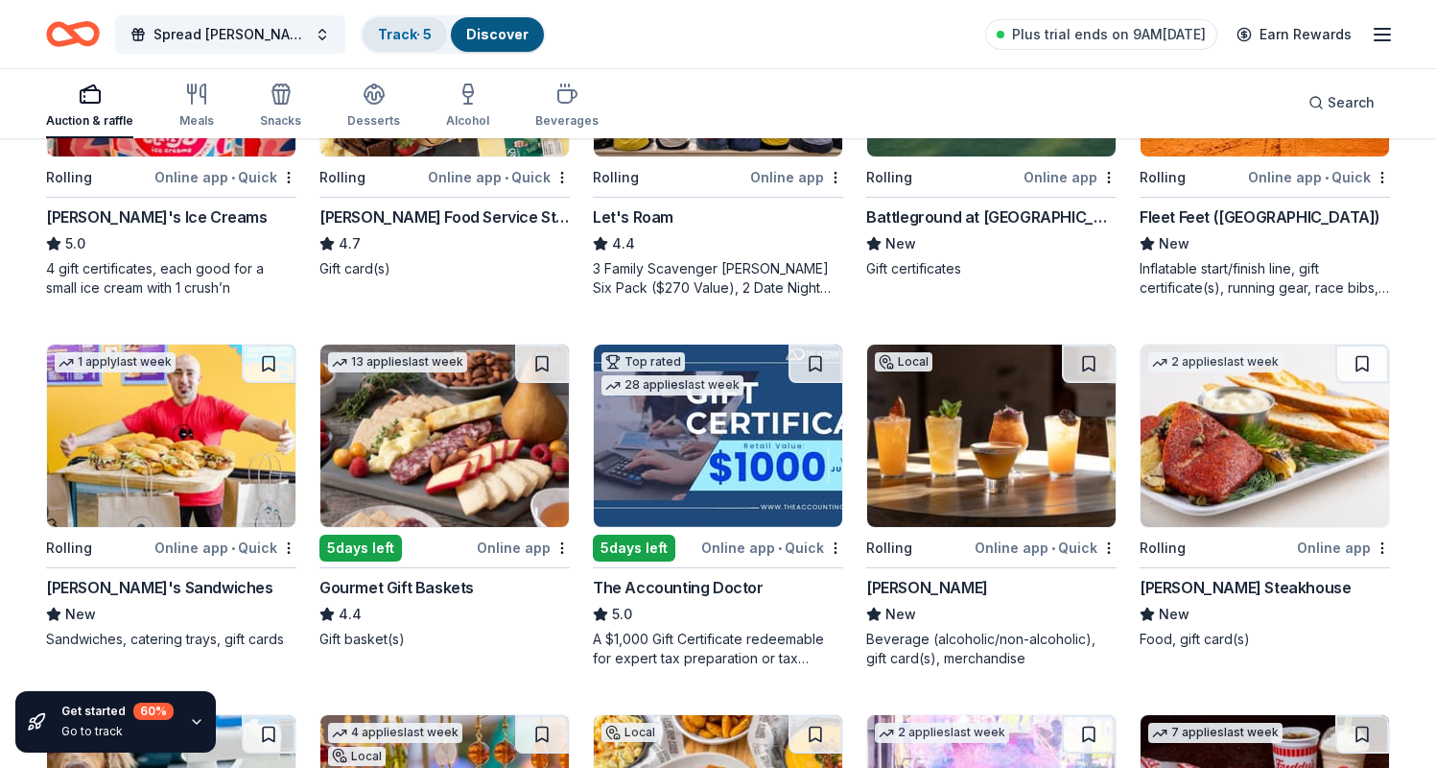
click at [424, 34] on link "Track · 5" at bounding box center [405, 34] width 54 height 16
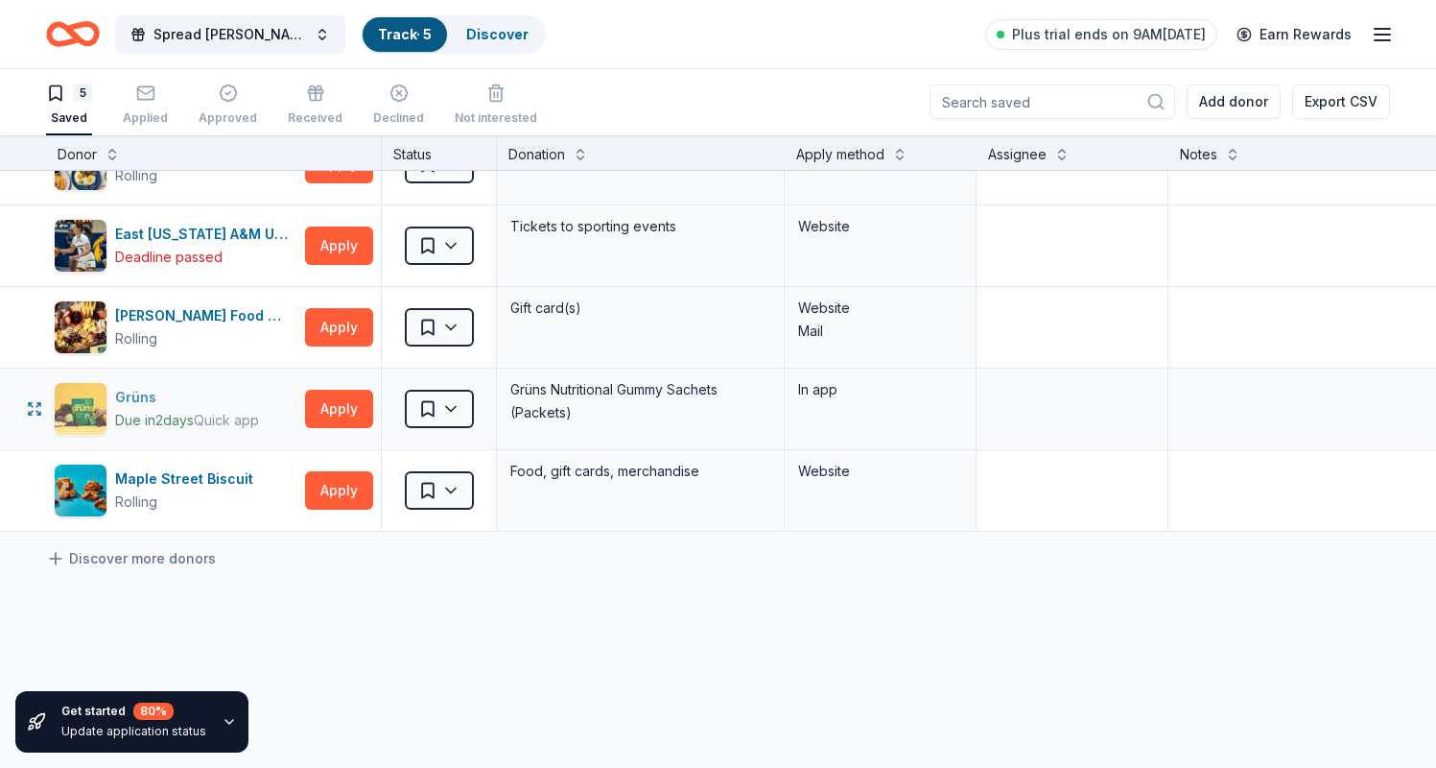
scroll to position [3, 0]
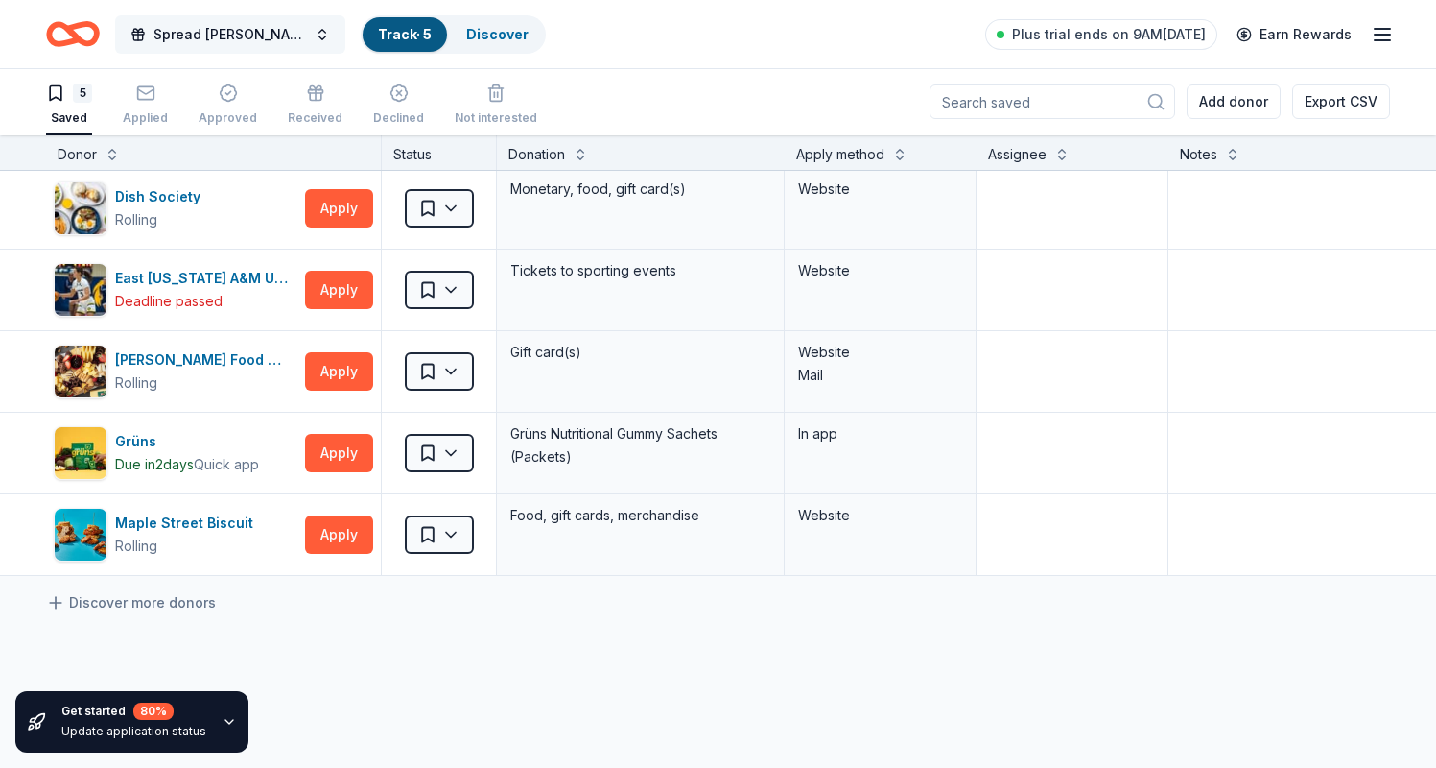
click at [225, 35] on span "Spread [PERSON_NAME] - Go Gold Family Fun Day" at bounding box center [231, 34] width 154 height 23
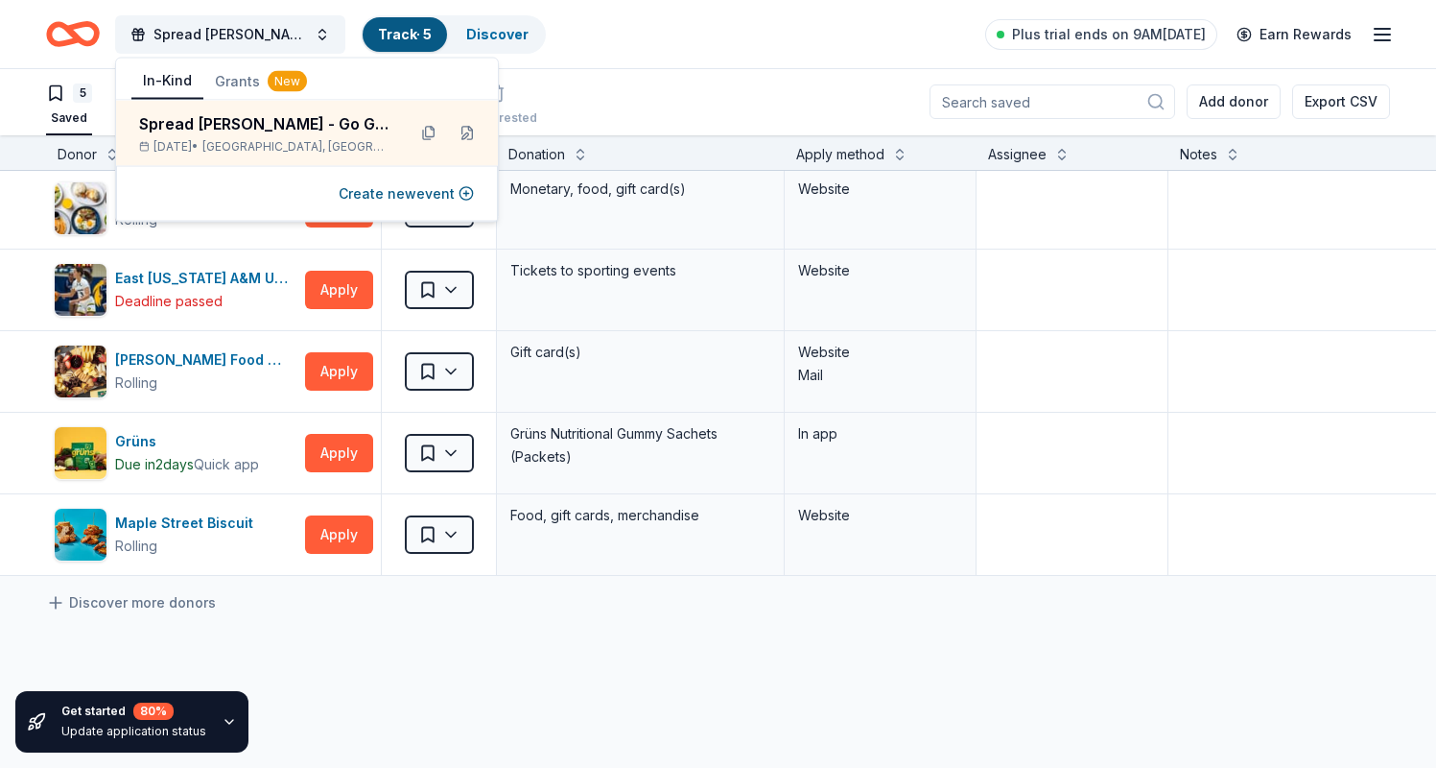
click at [655, 75] on div "5 Saved Applied Approved Received Declined Not interested Add donor Export CSV" at bounding box center [718, 101] width 1344 height 67
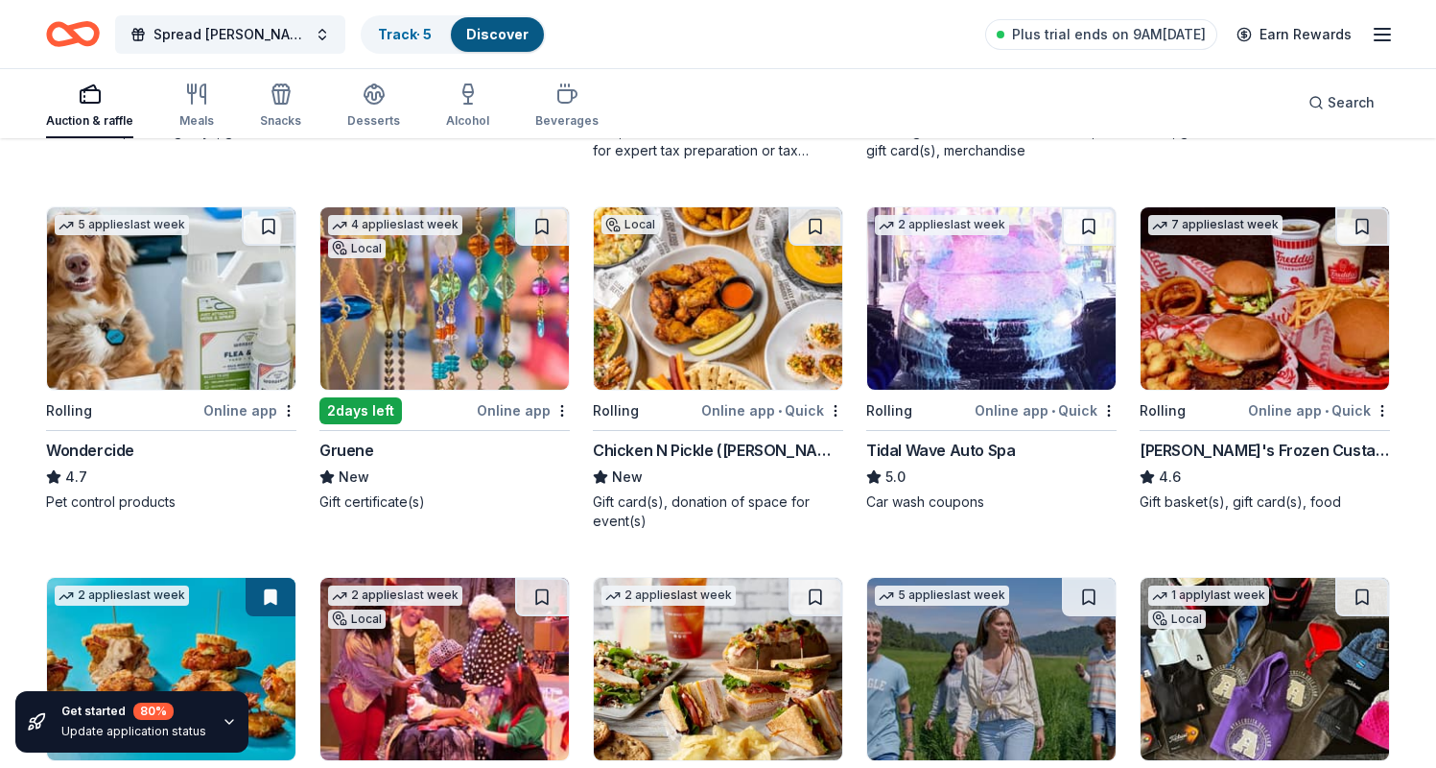
scroll to position [891, 0]
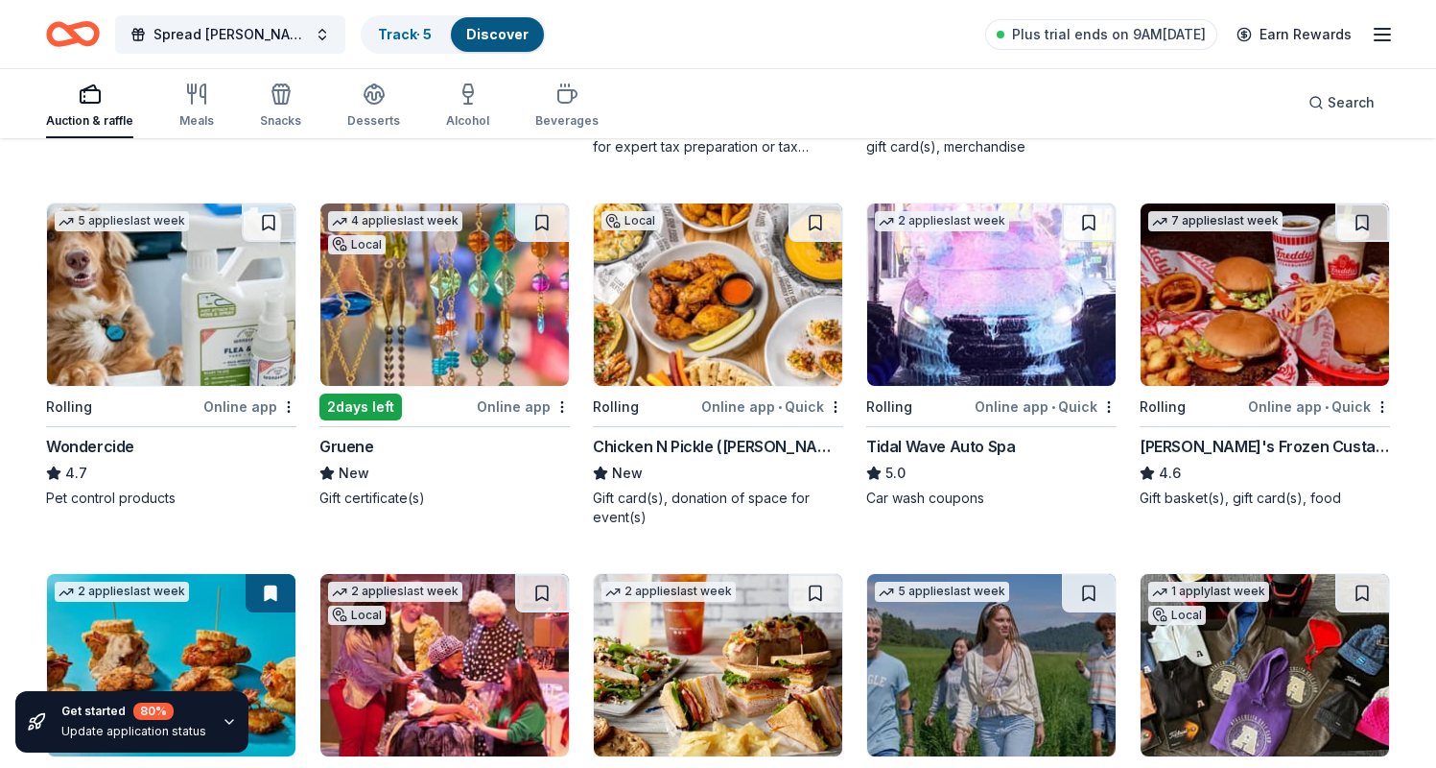
click at [1392, 30] on icon "button" at bounding box center [1382, 34] width 23 height 23
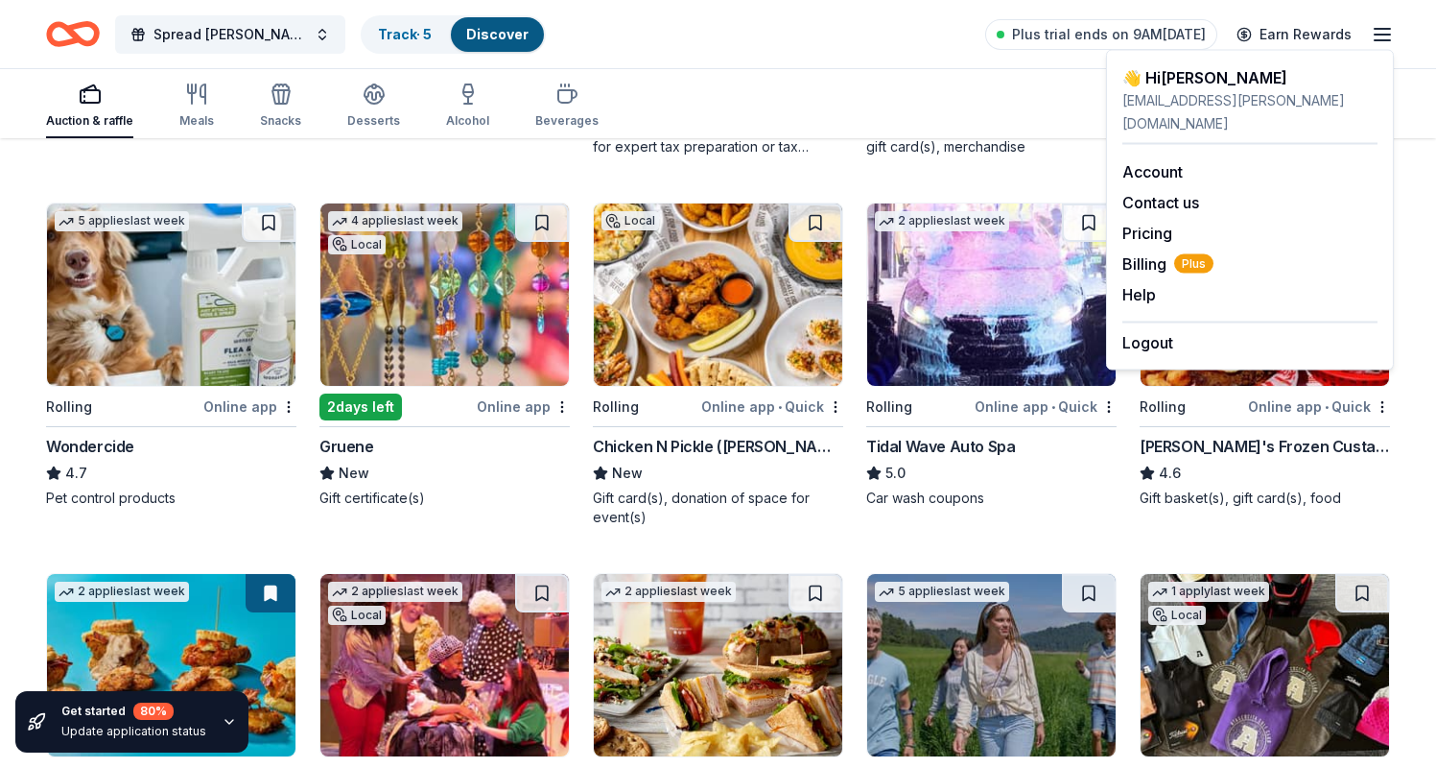
click at [679, 41] on div "Spread Richy's Joy - Go Gold Family Fun Day Track · 5 Discover Plus trial ends …" at bounding box center [718, 34] width 1344 height 45
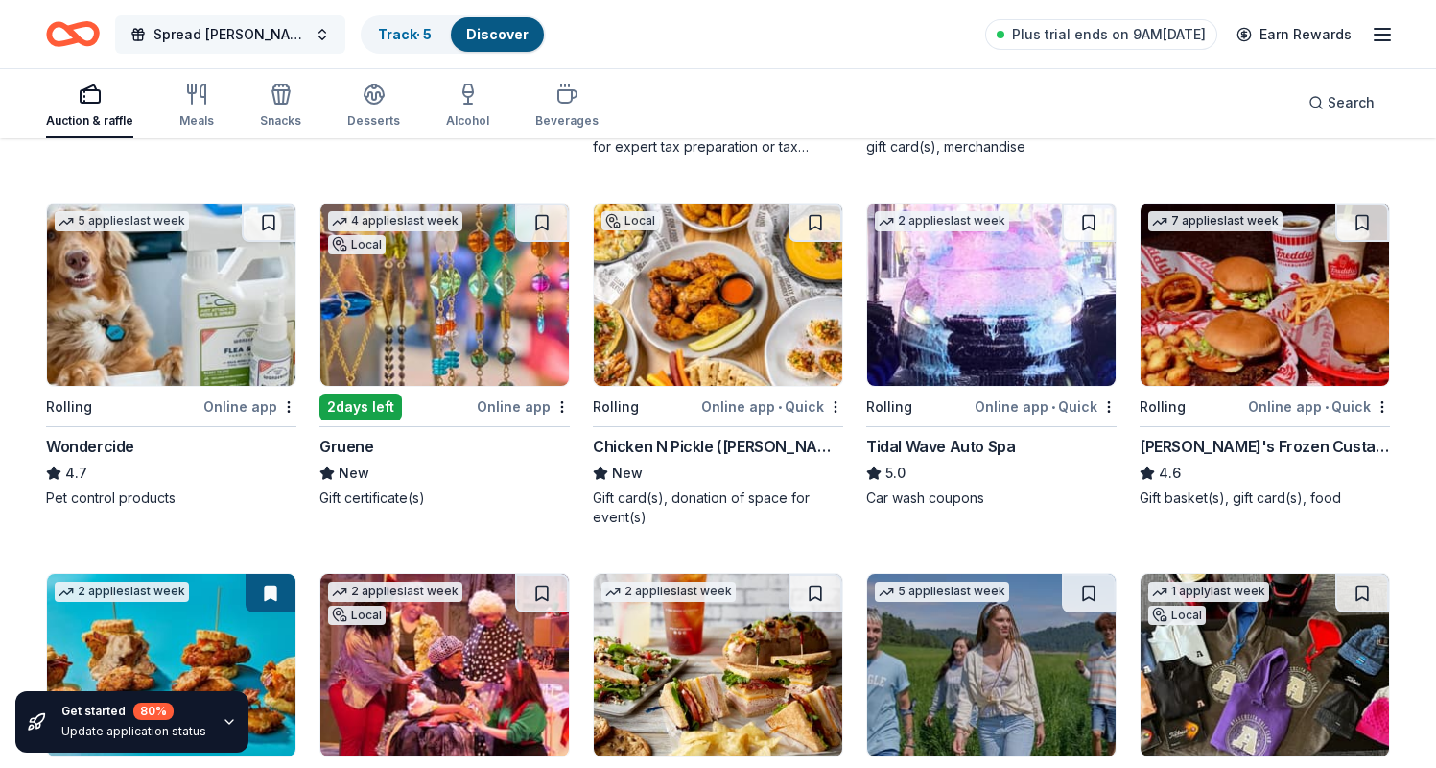
click at [319, 36] on button "Spread [PERSON_NAME] - Go Gold Family Fun Day" at bounding box center [230, 34] width 230 height 38
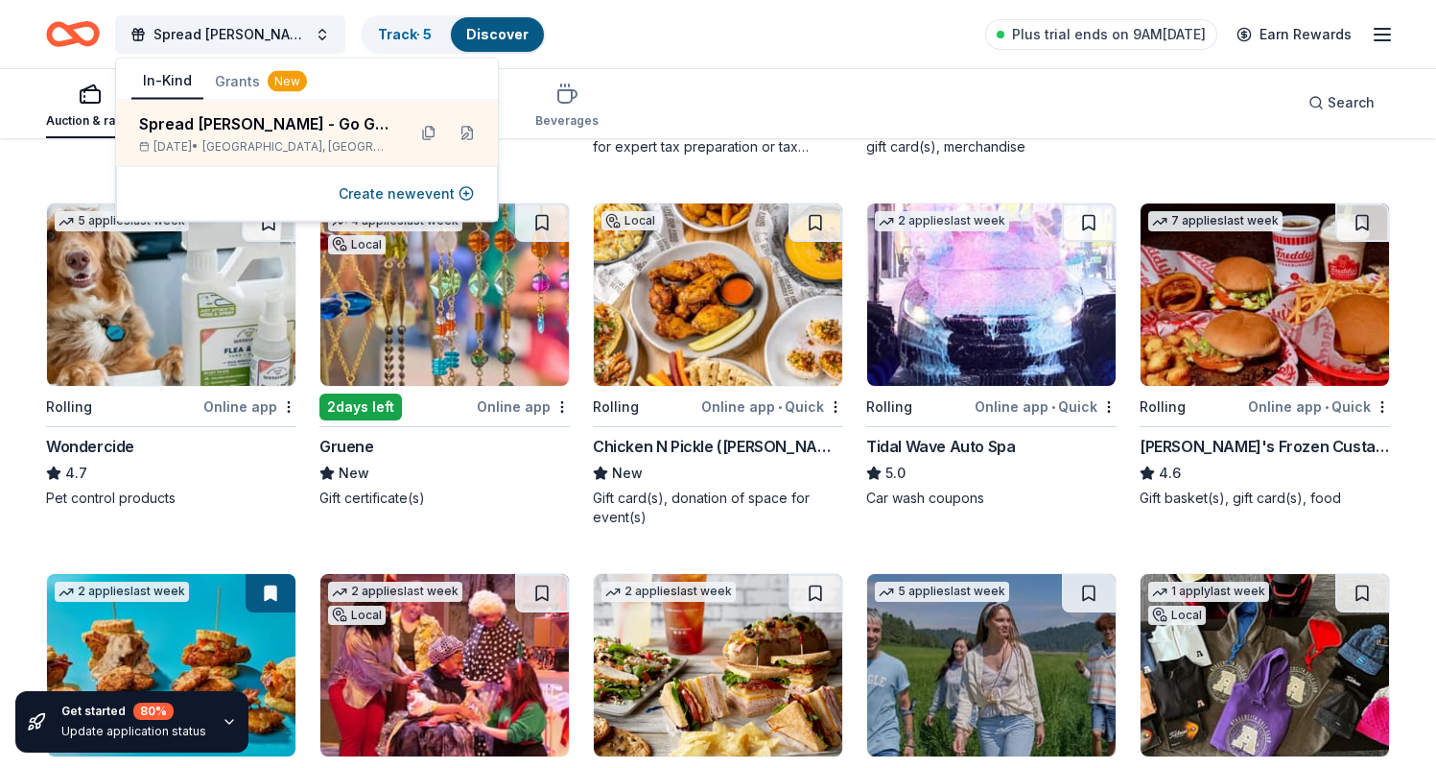
click at [716, 64] on div "Spread Richy's Joy - Go Gold Family Fun Day Track · 5 Discover Plus trial ends …" at bounding box center [718, 34] width 1436 height 68
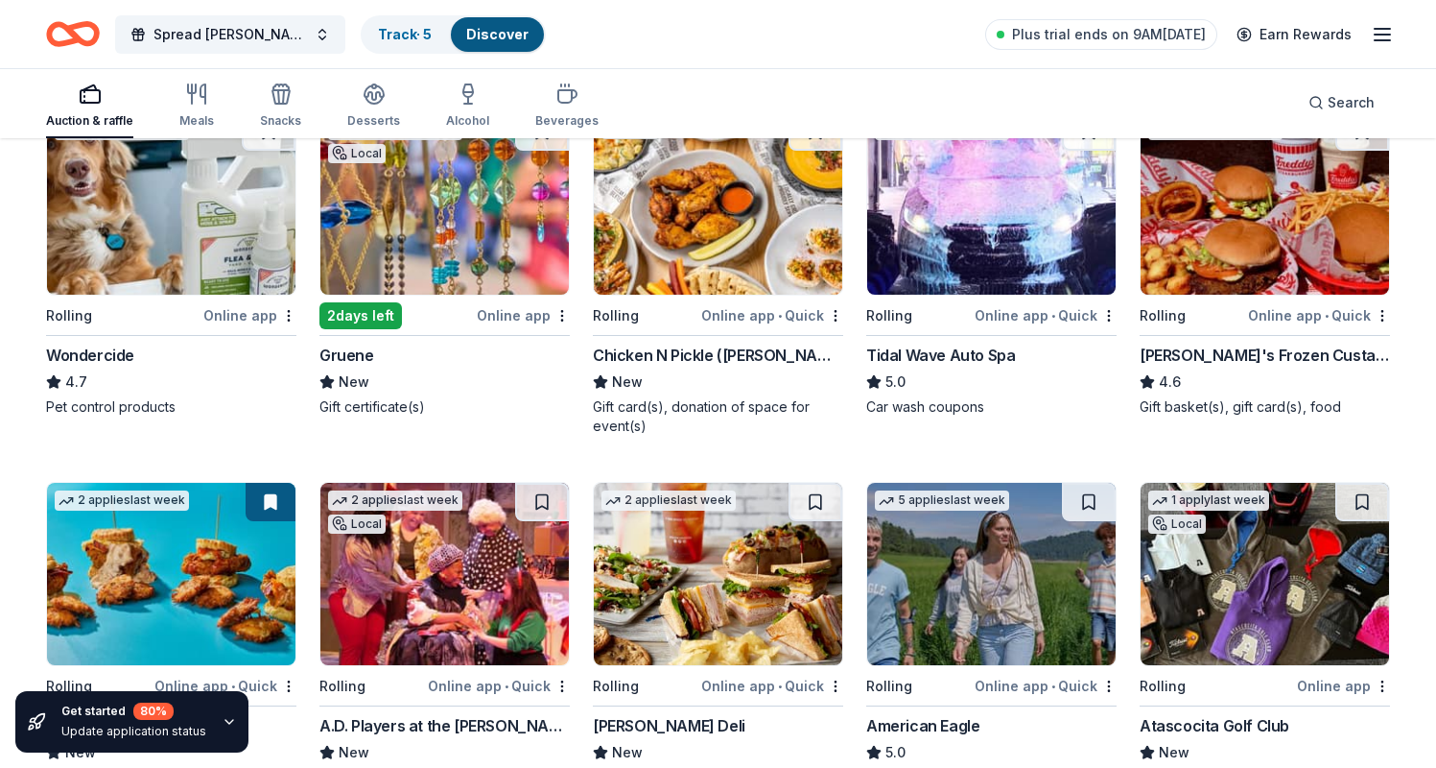
scroll to position [986, 0]
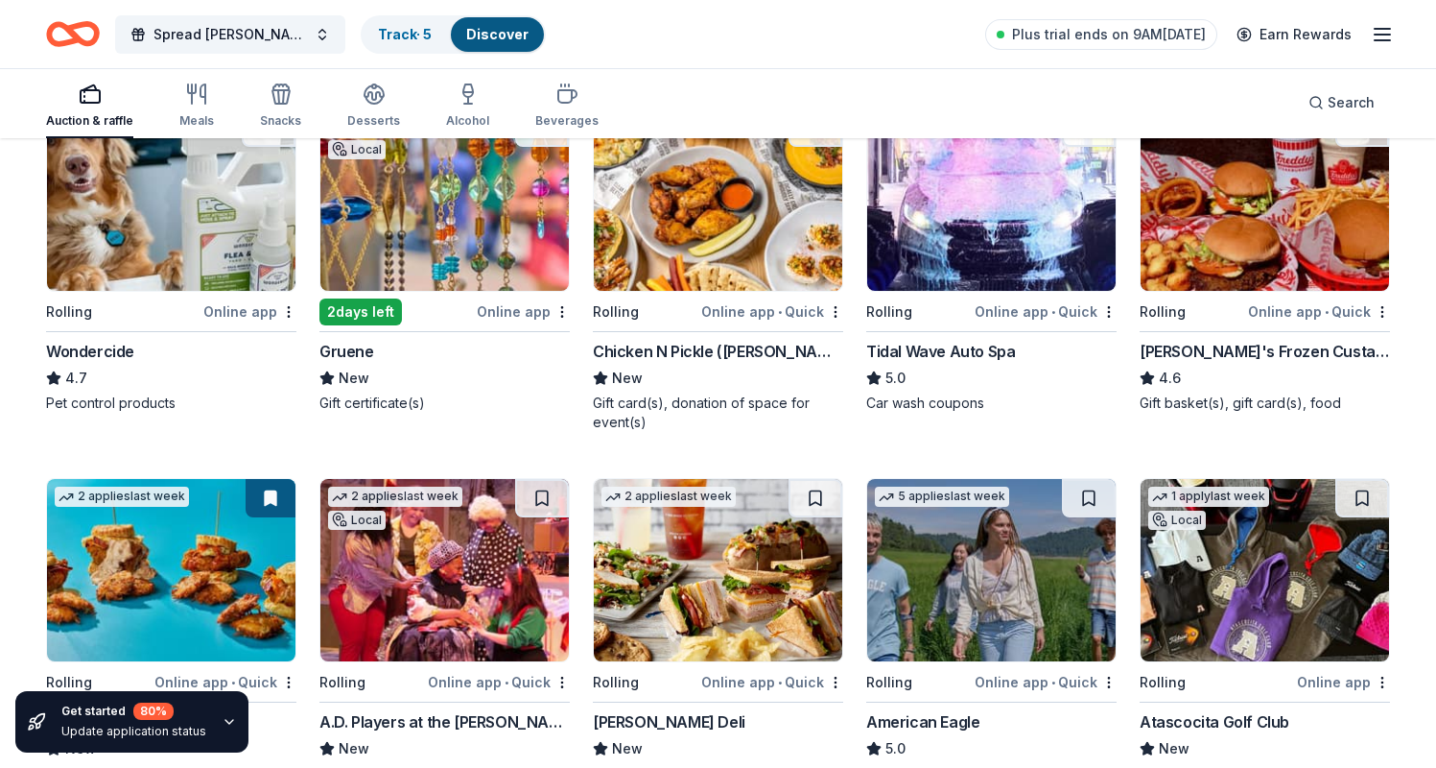
click at [1289, 218] on img at bounding box center [1265, 199] width 248 height 182
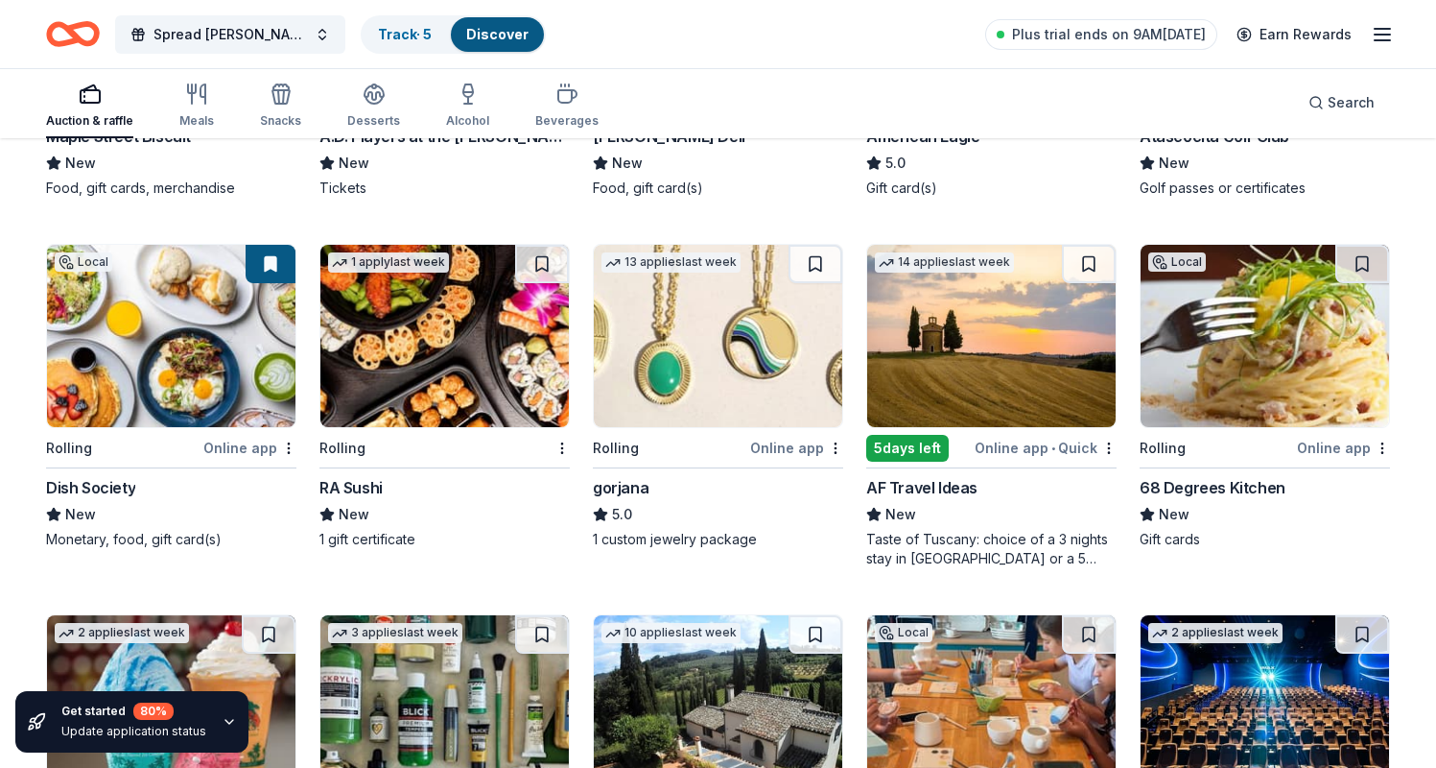
scroll to position [1575, 0]
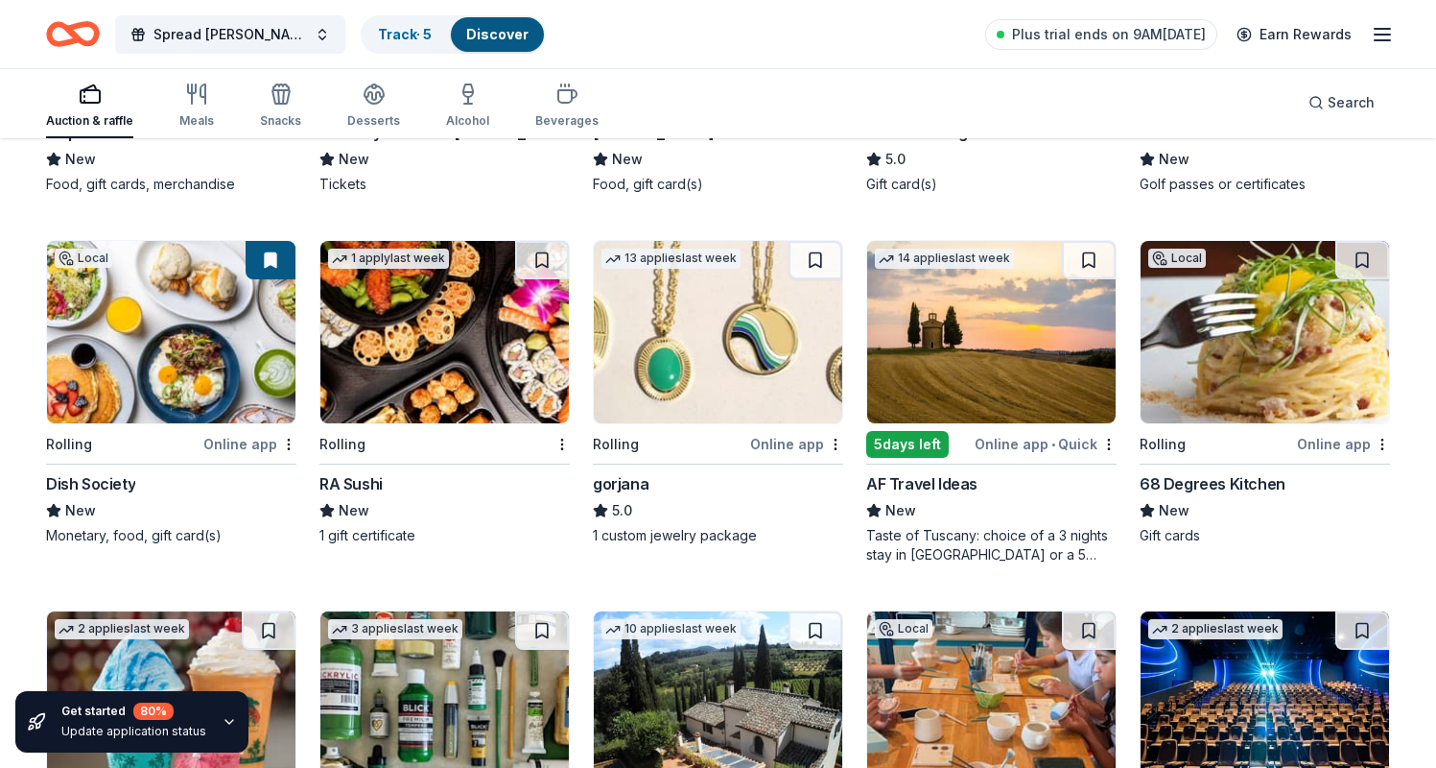
click at [409, 317] on img at bounding box center [444, 332] width 248 height 182
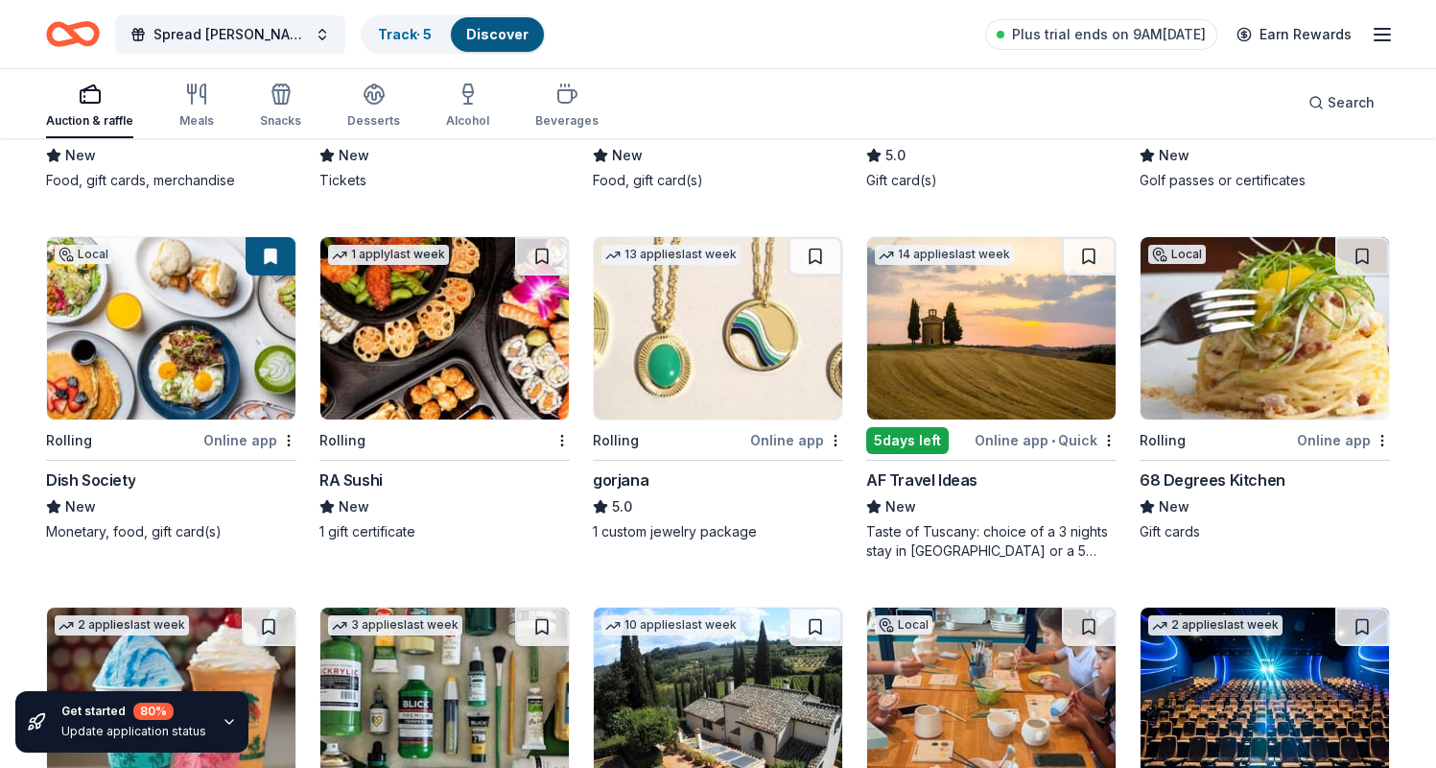
click at [730, 364] on img at bounding box center [718, 328] width 248 height 182
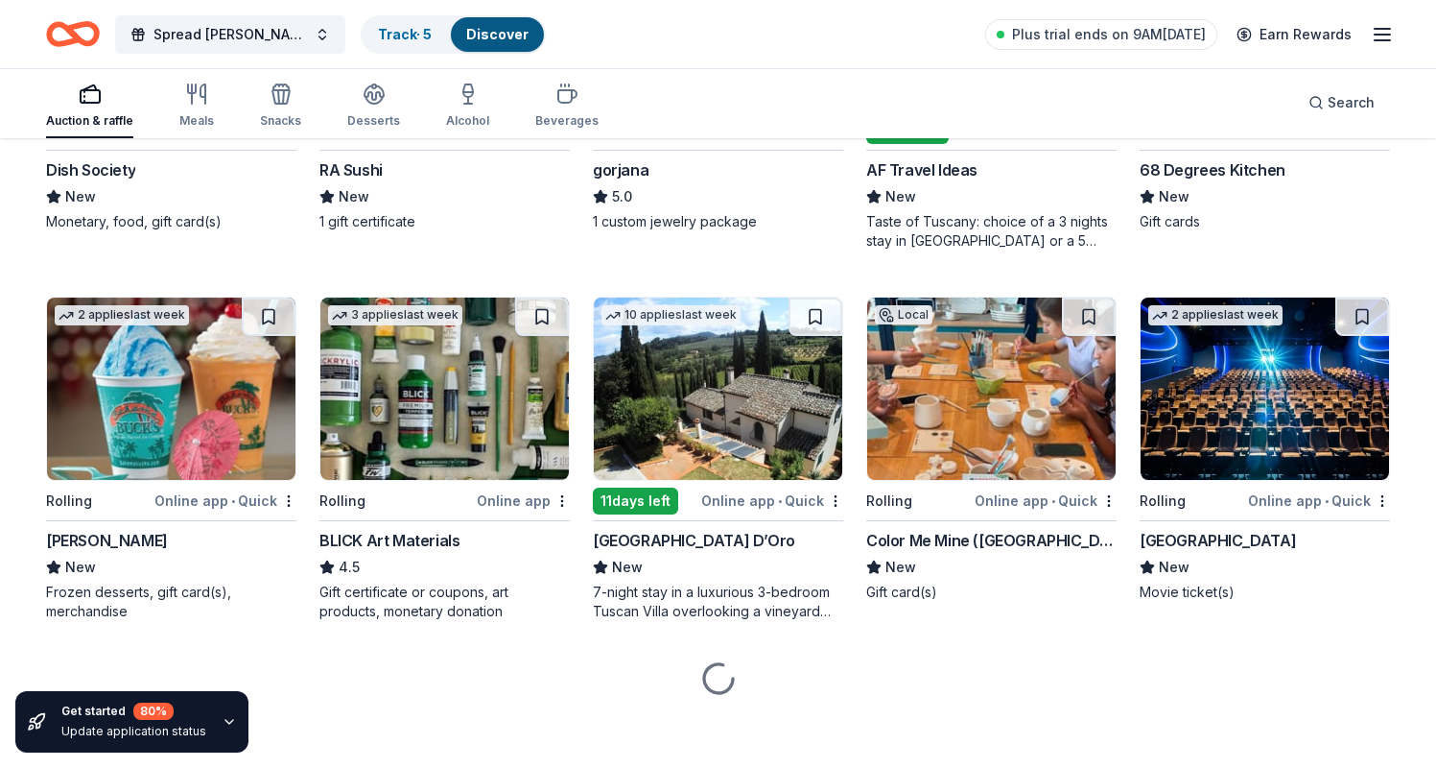
scroll to position [1893, 0]
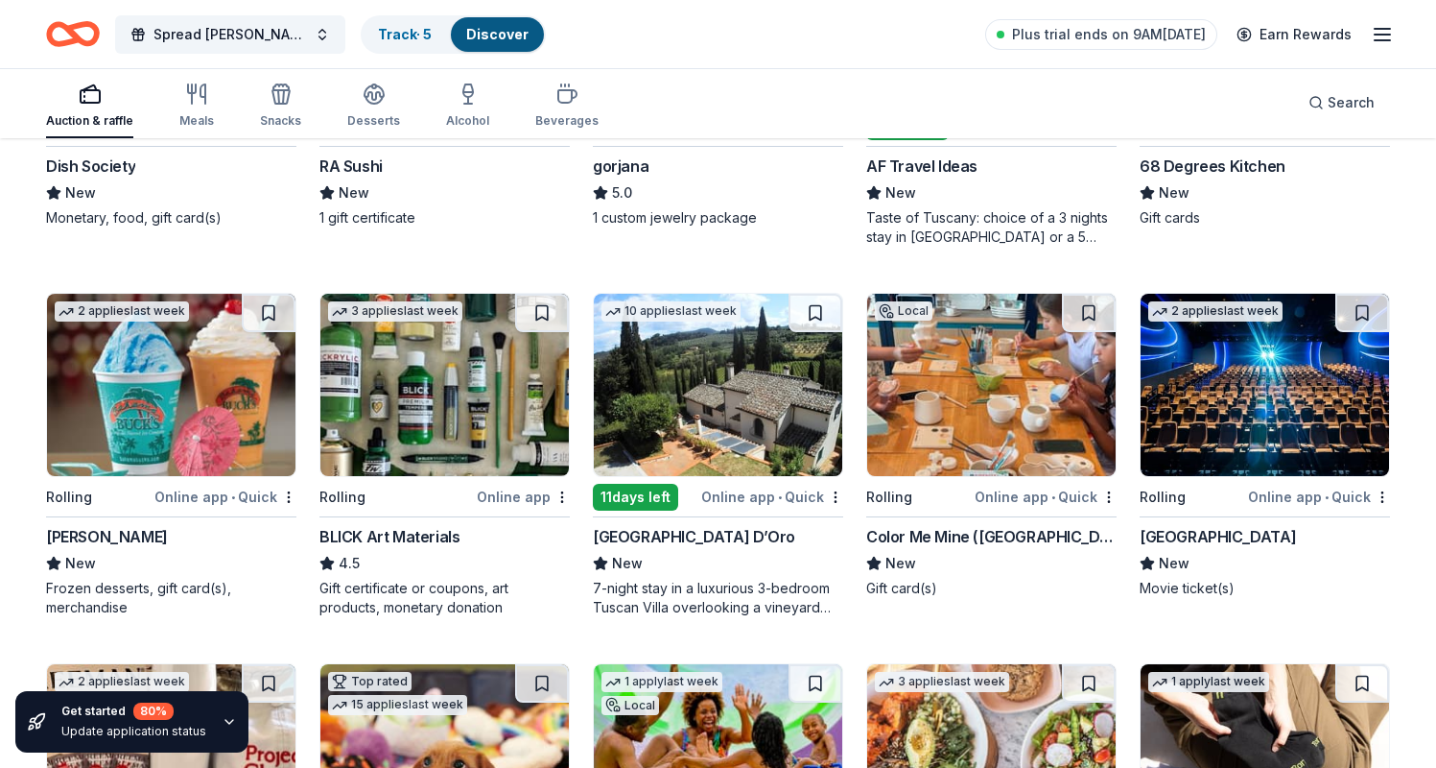
click at [956, 359] on img at bounding box center [991, 385] width 248 height 182
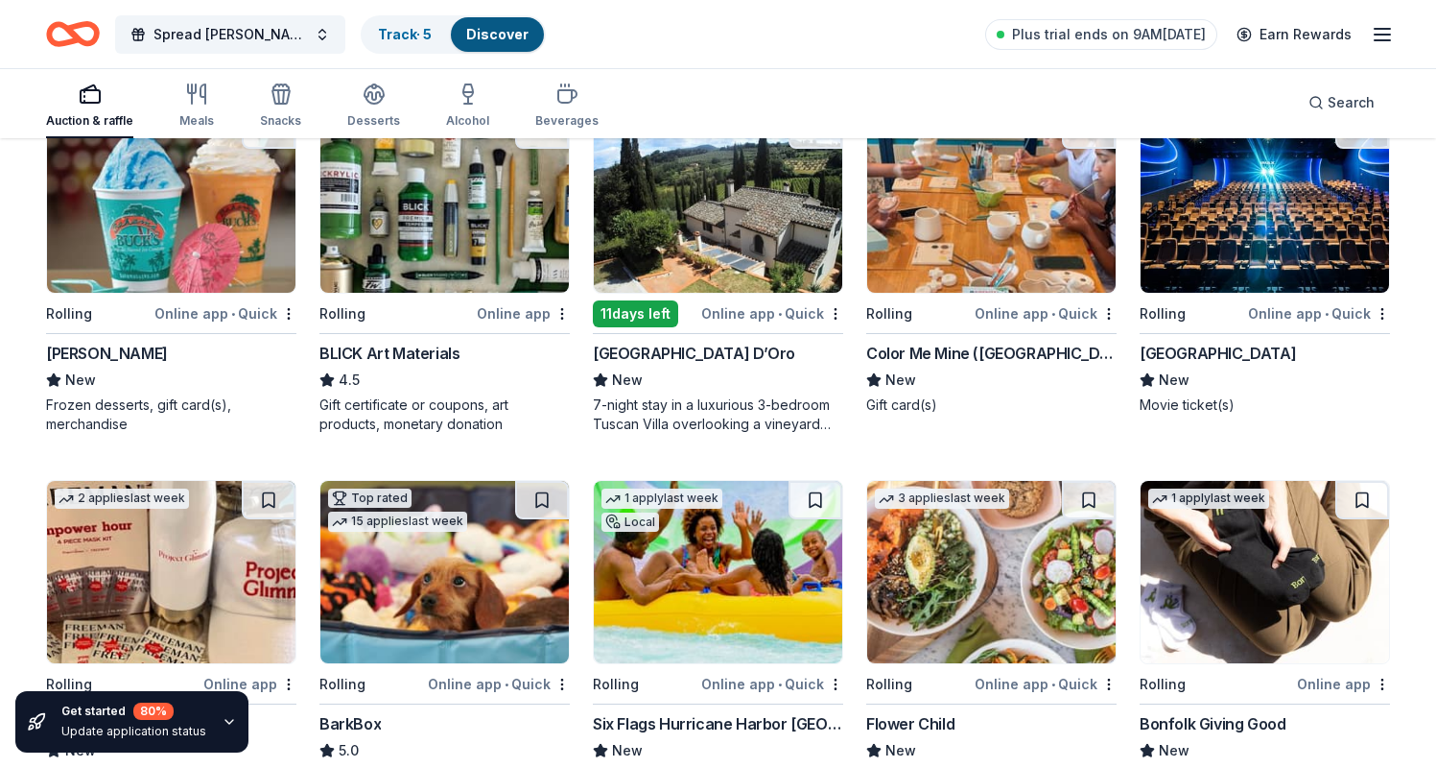
scroll to position [2072, 0]
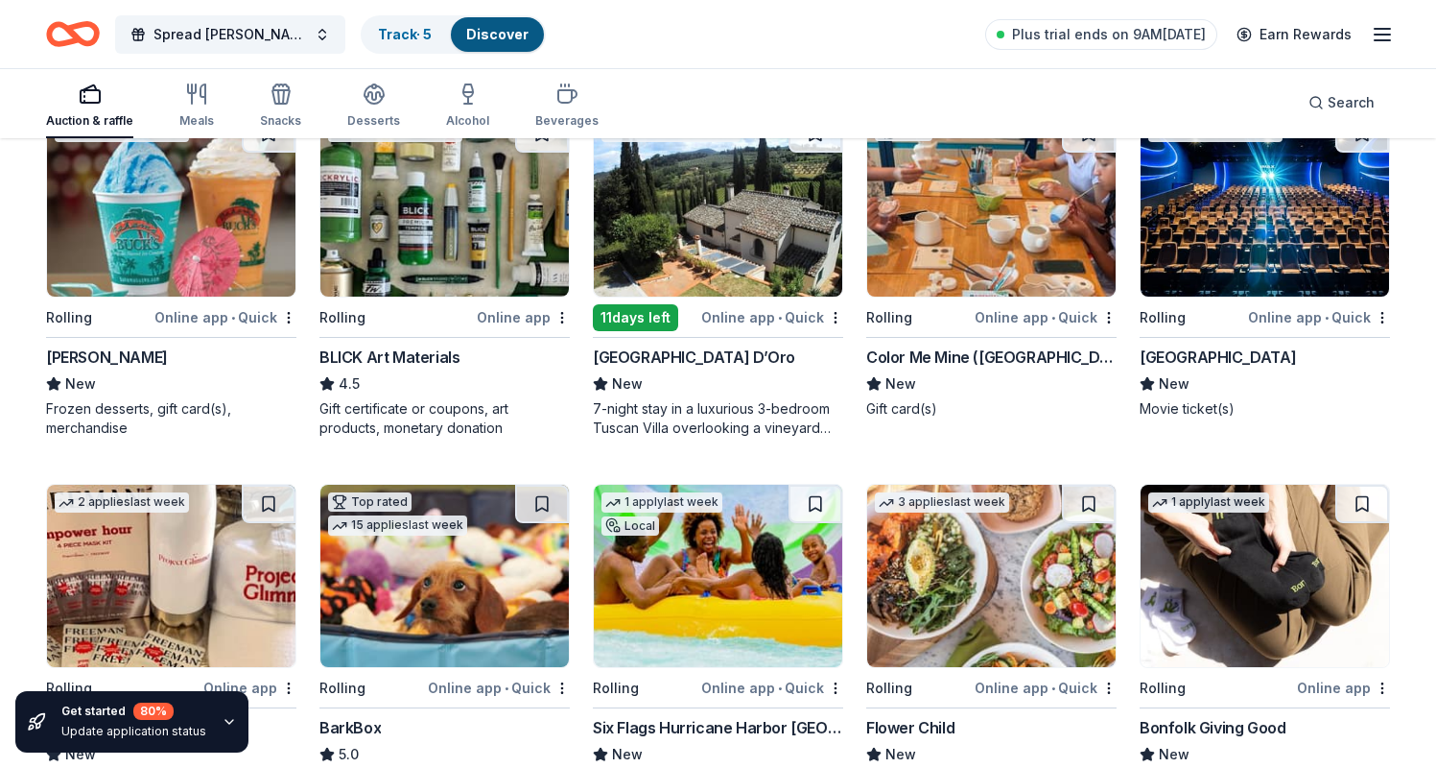
click at [1265, 225] on img at bounding box center [1265, 205] width 248 height 182
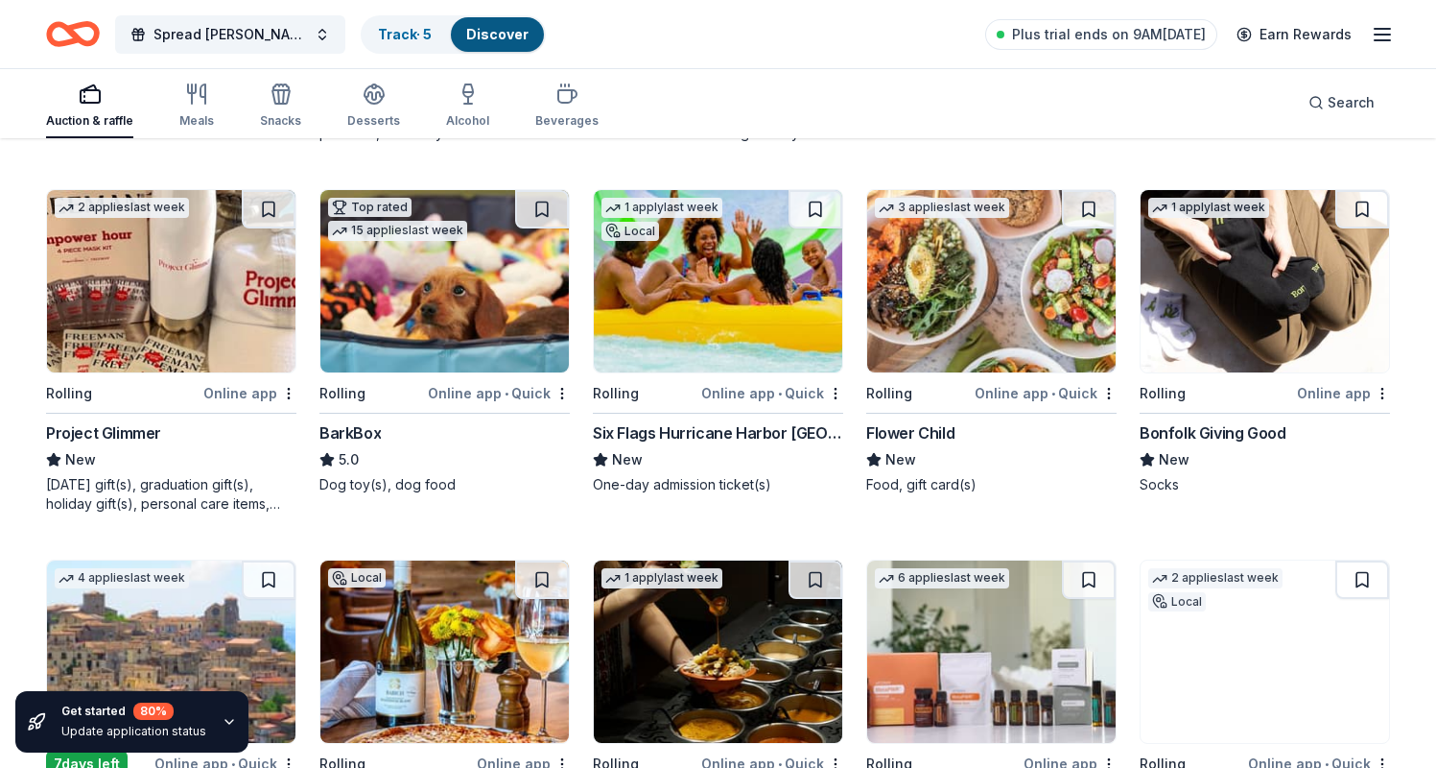
scroll to position [2398, 0]
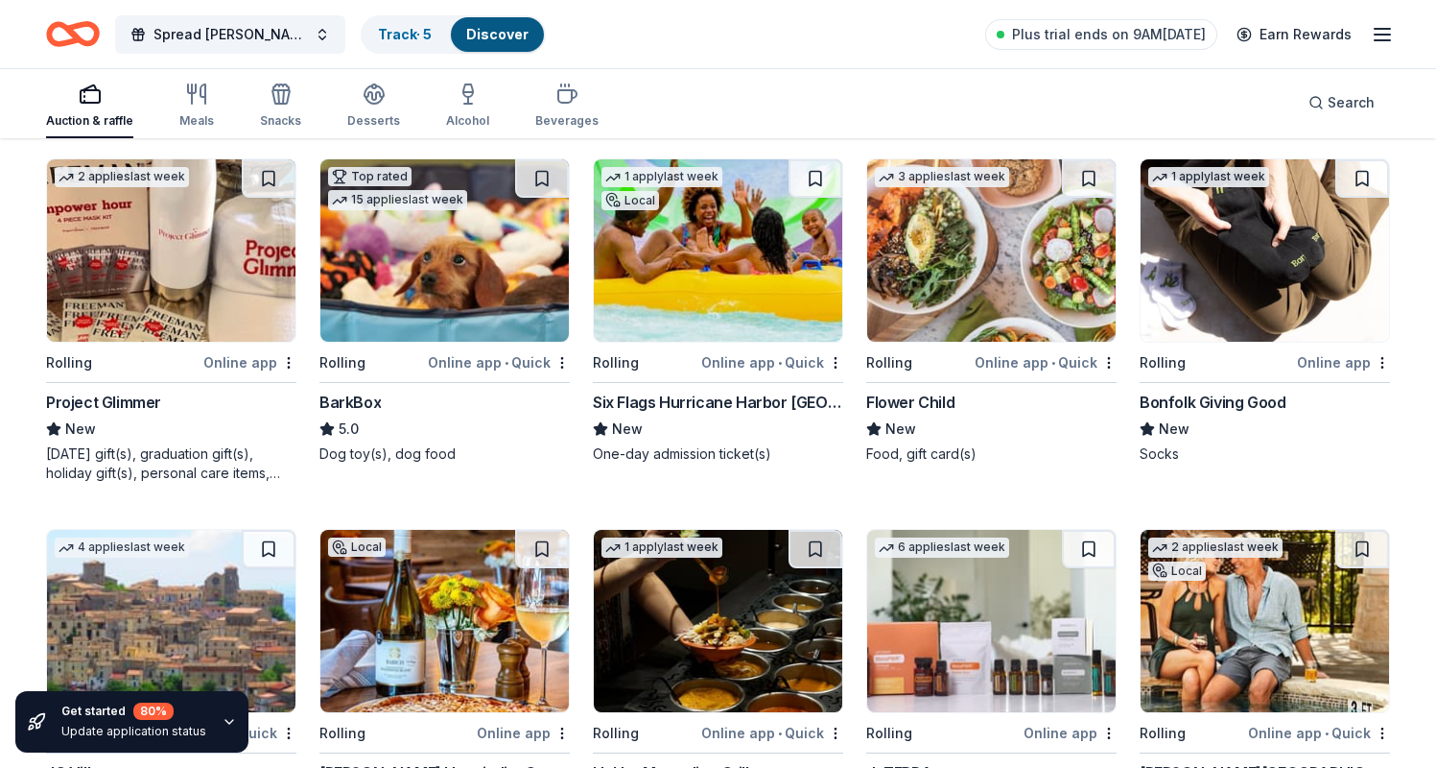
click at [723, 275] on img at bounding box center [718, 250] width 248 height 182
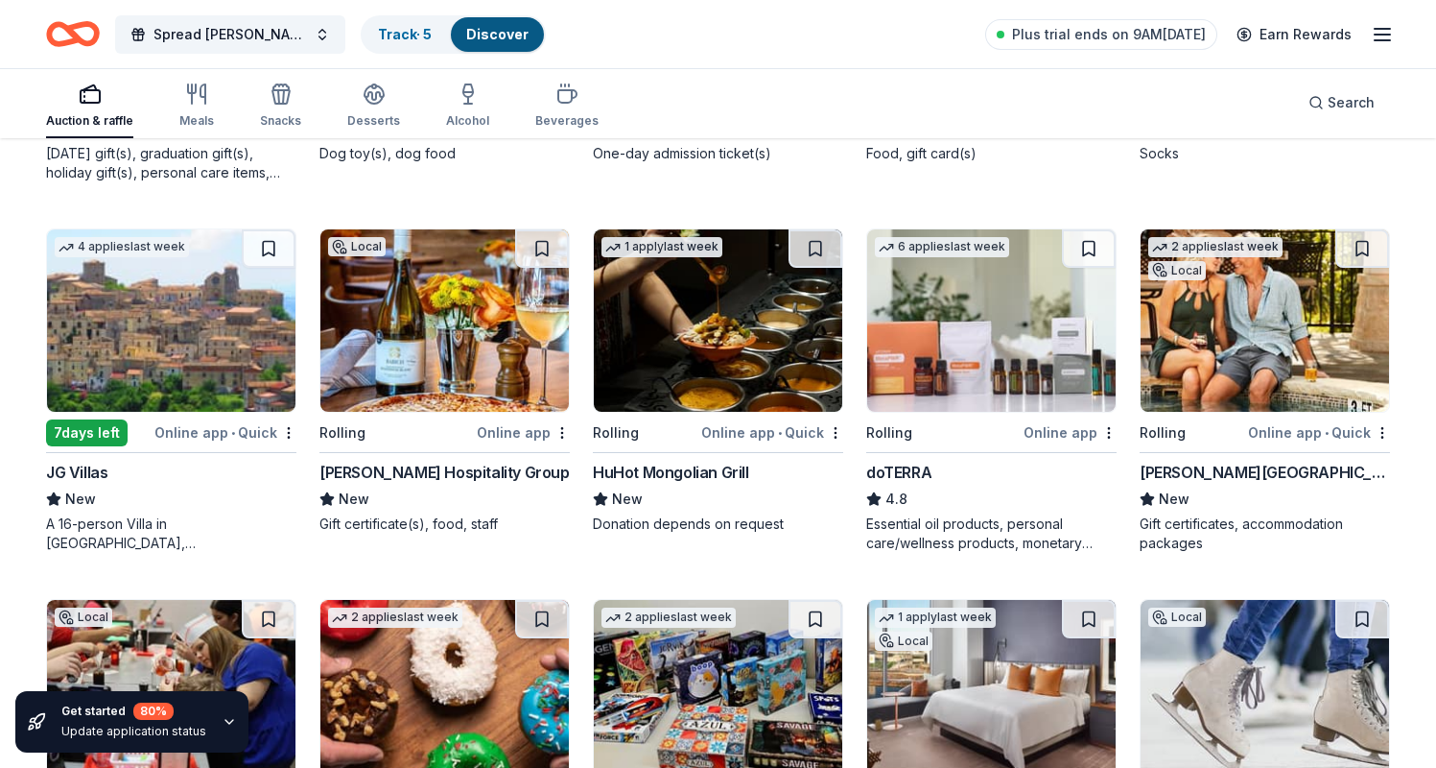
scroll to position [2763, 0]
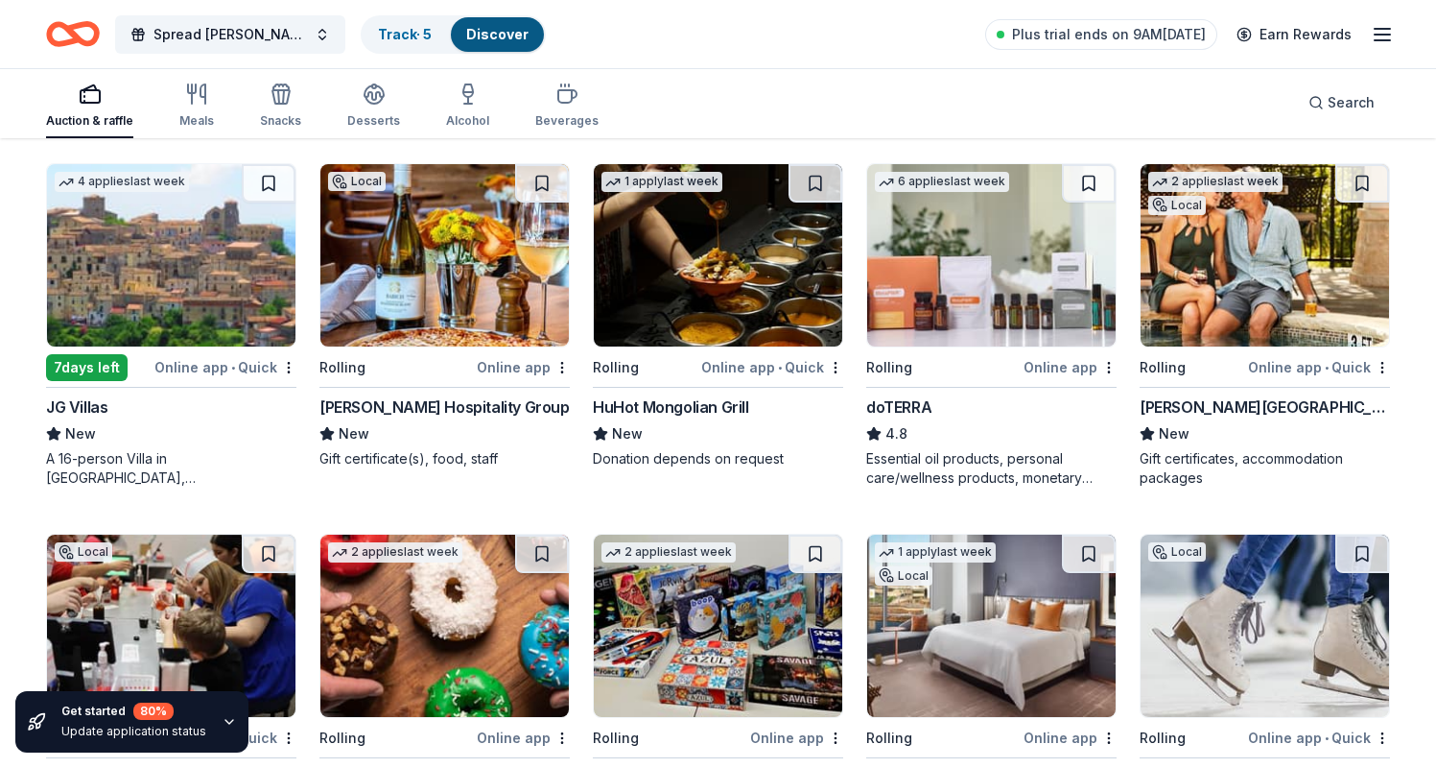
click at [1262, 293] on img at bounding box center [1265, 255] width 248 height 182
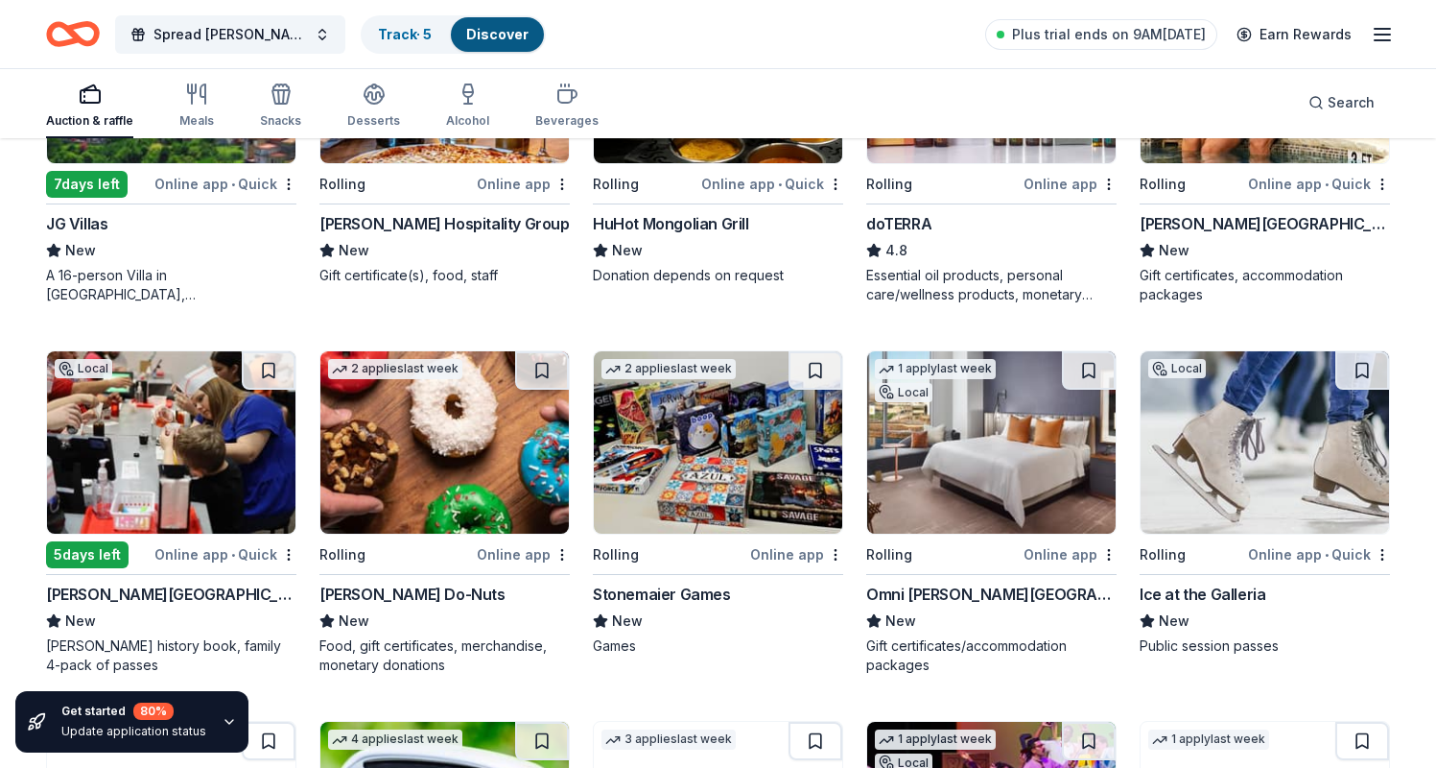
scroll to position [2745, 0]
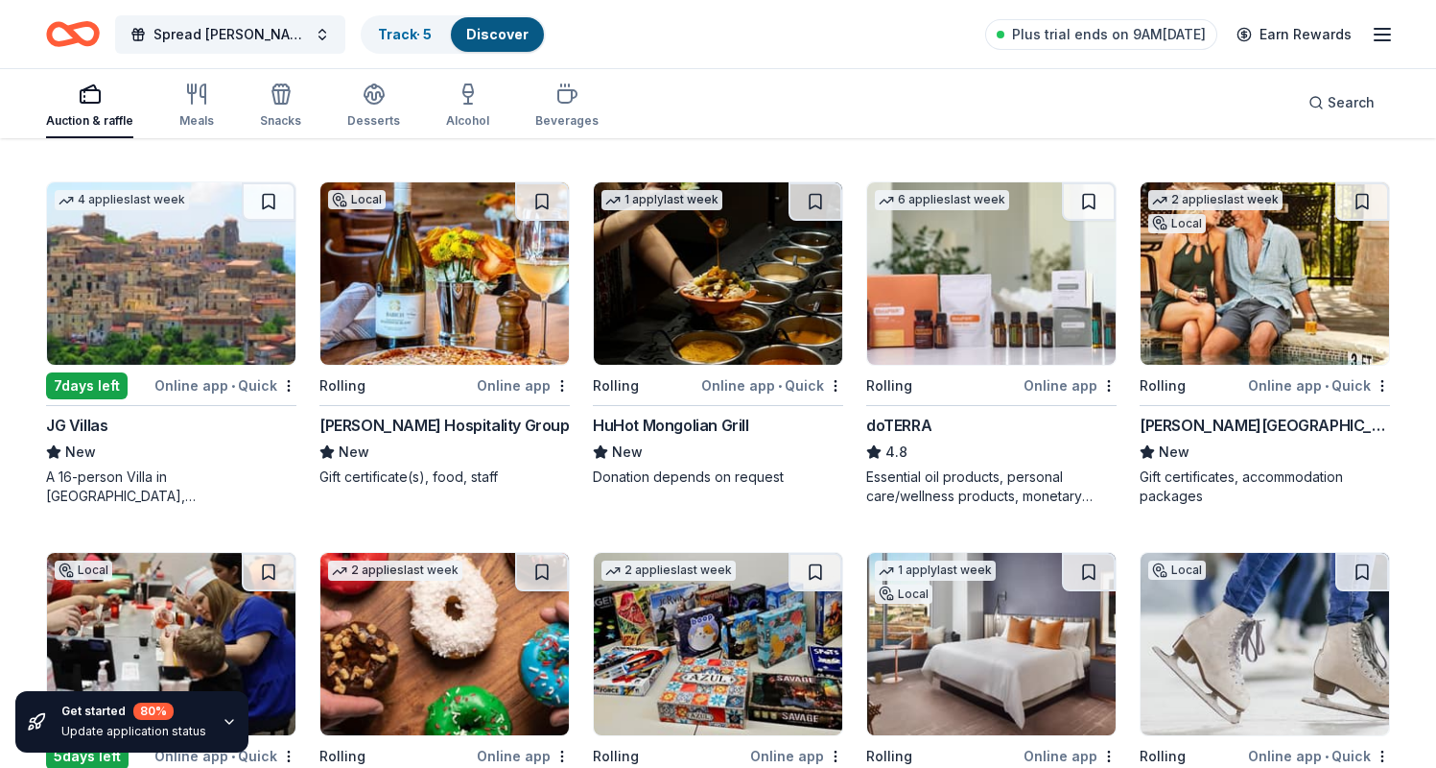
click at [423, 243] on img at bounding box center [444, 273] width 248 height 182
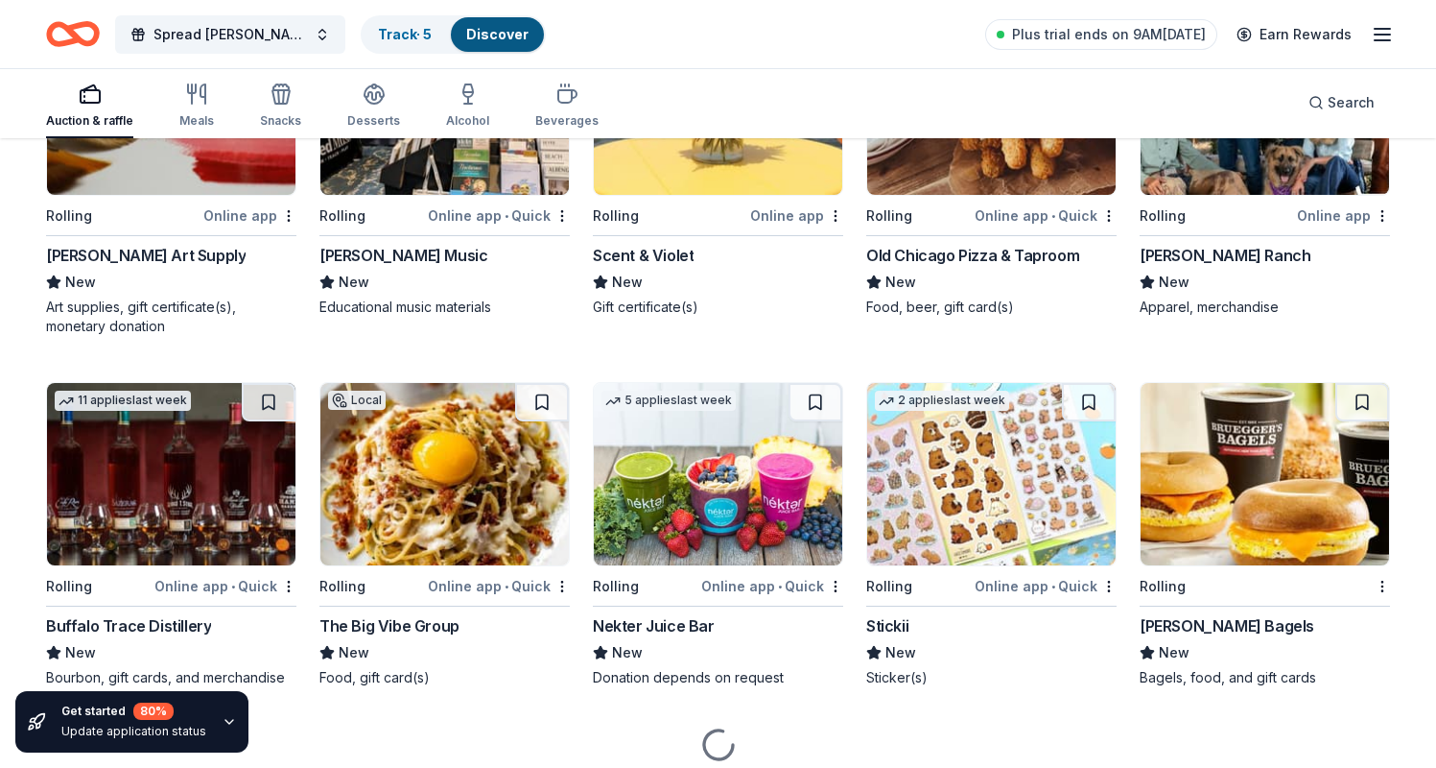
scroll to position [3836, 0]
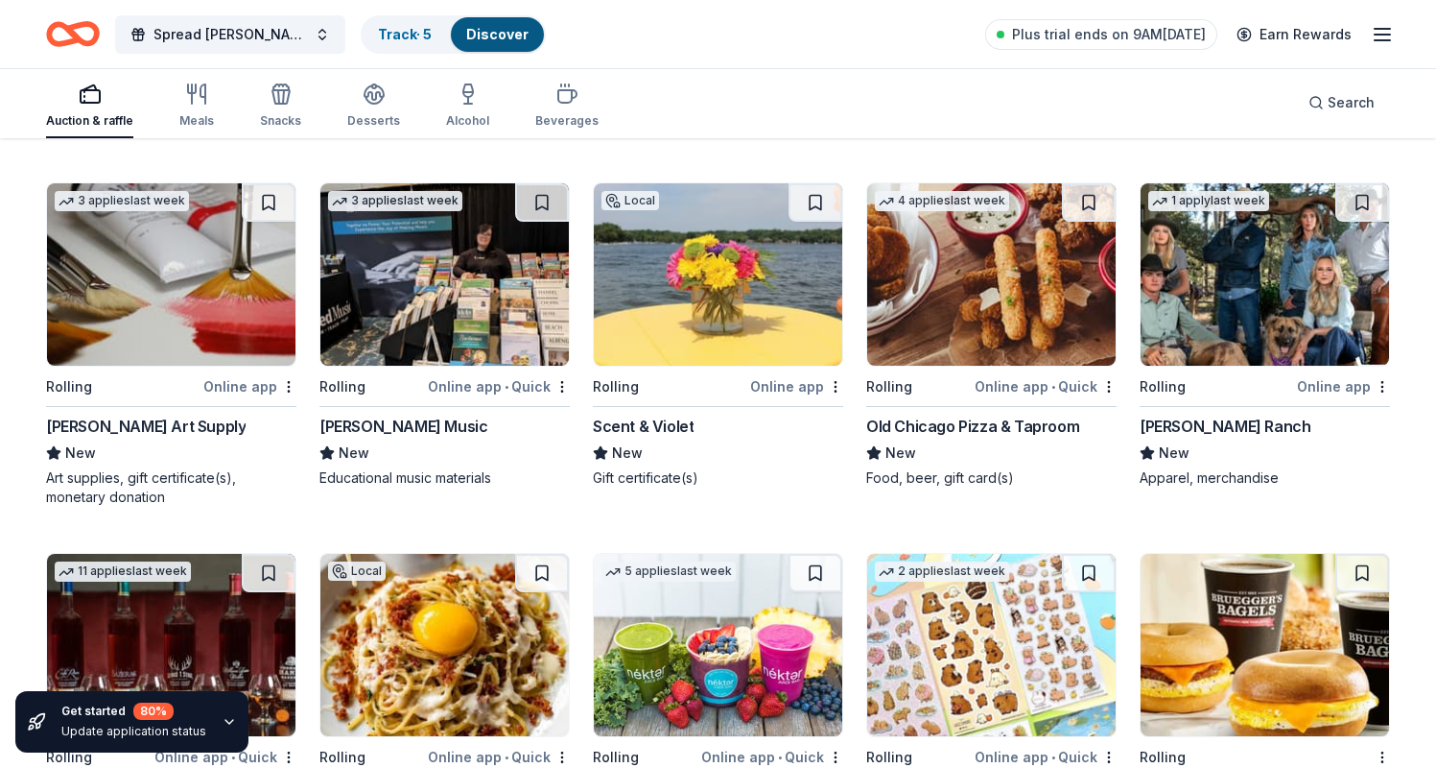
click at [1255, 227] on img at bounding box center [1265, 274] width 248 height 182
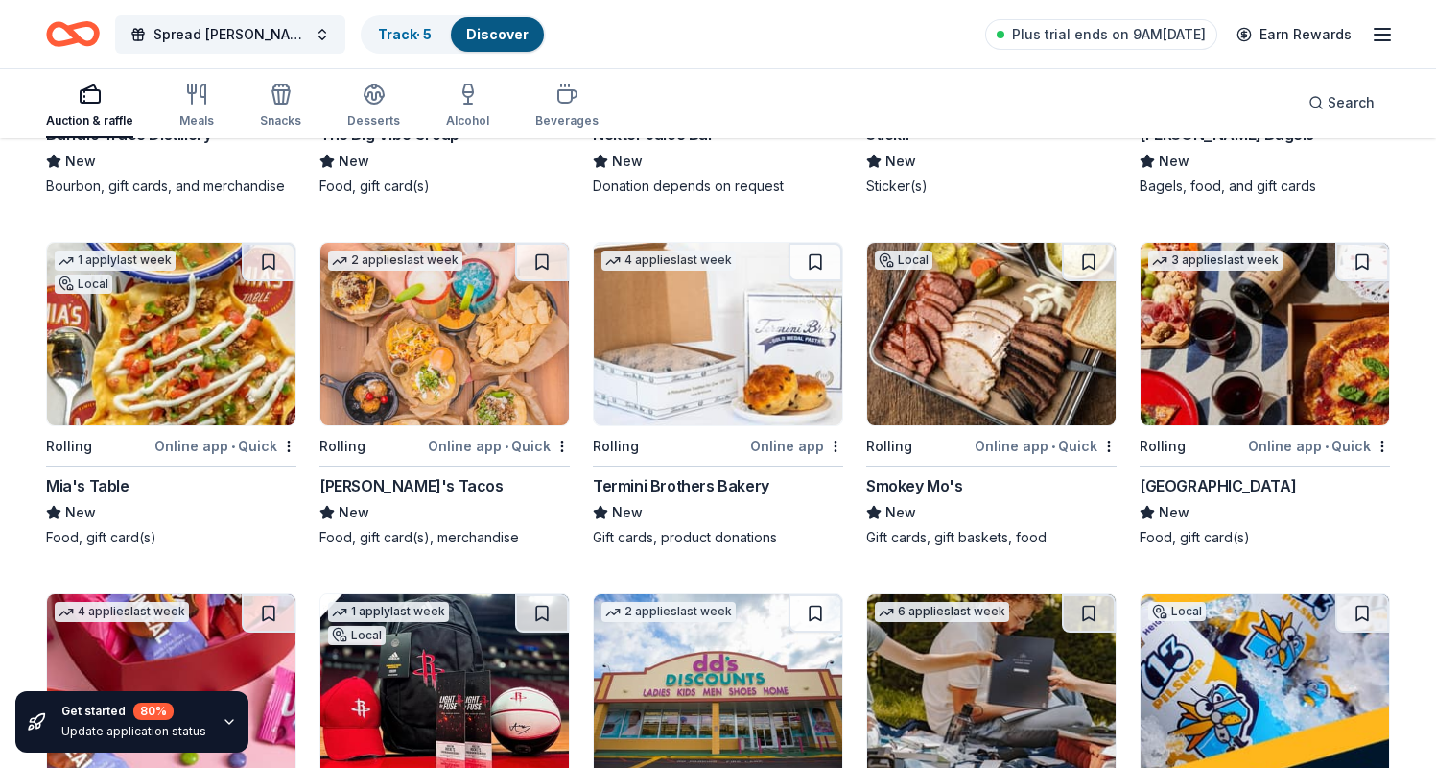
scroll to position [4532, 0]
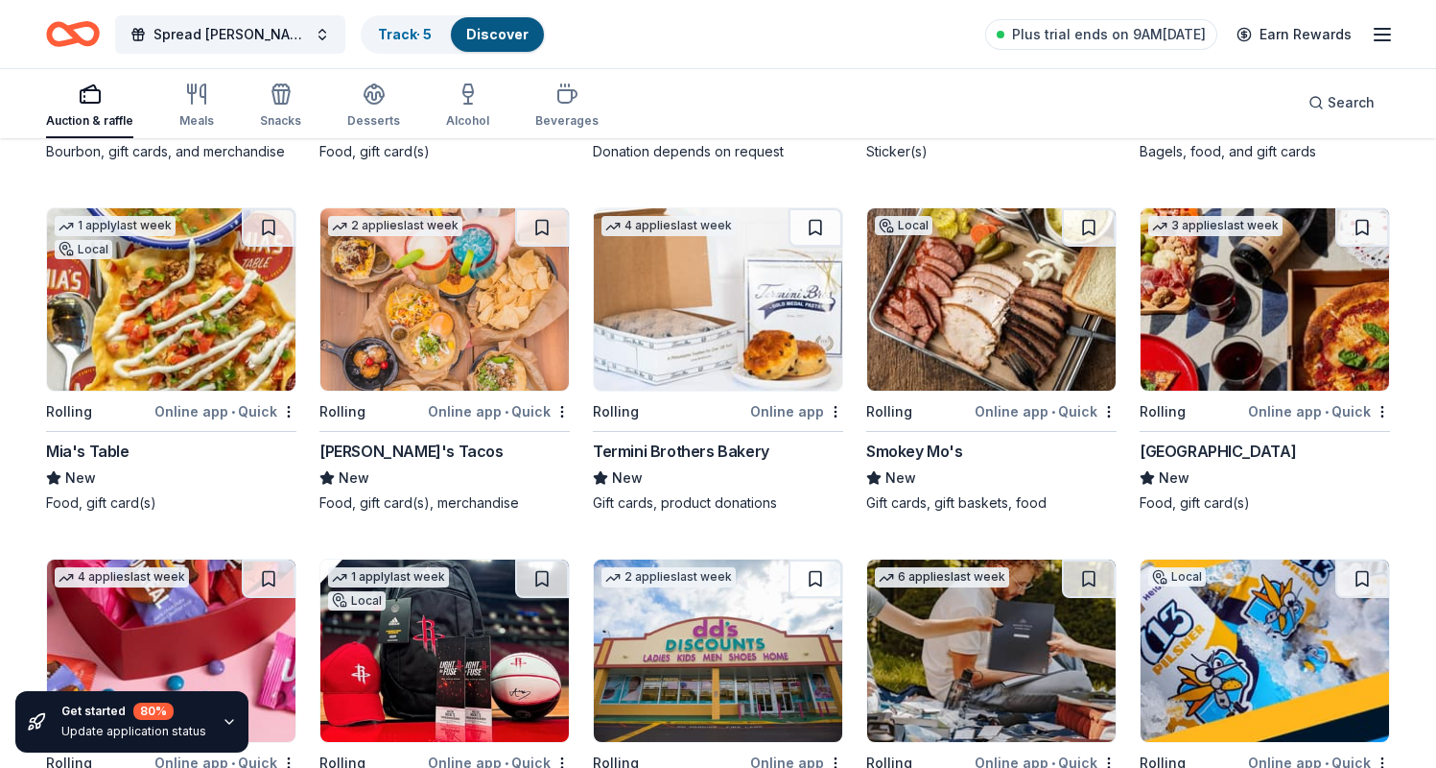
click at [192, 294] on img at bounding box center [171, 299] width 248 height 182
click at [397, 295] on img at bounding box center [444, 299] width 248 height 182
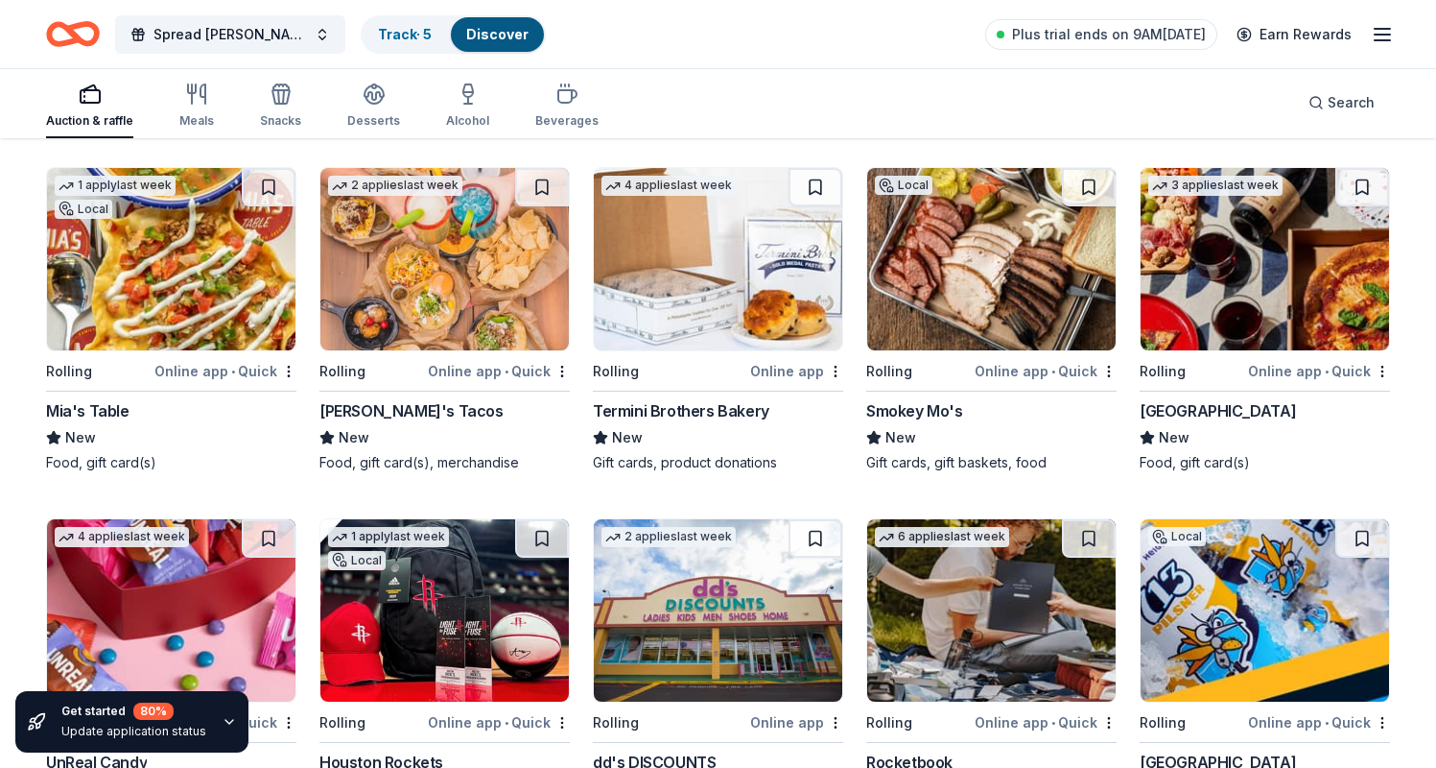
scroll to position [4709, 0]
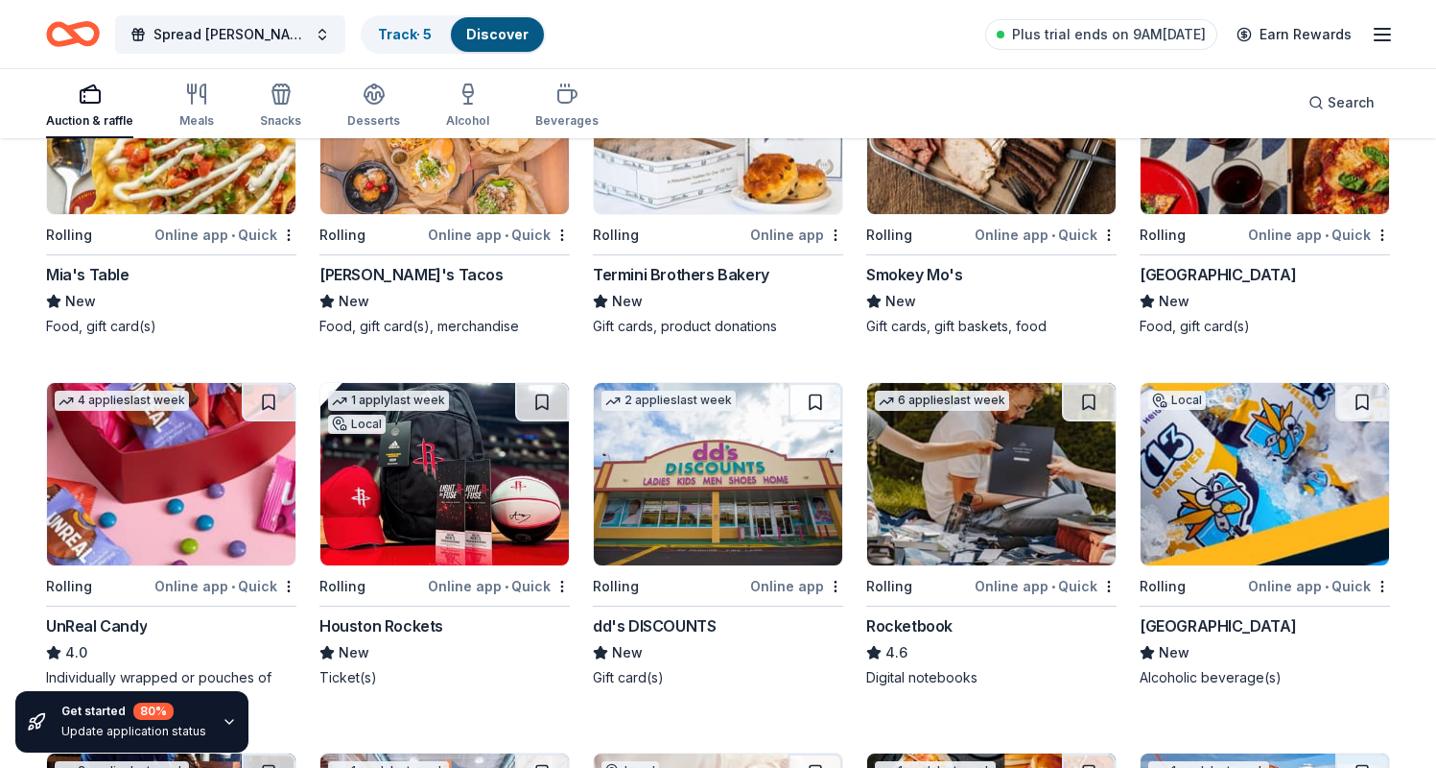
click at [428, 511] on img at bounding box center [444, 474] width 248 height 182
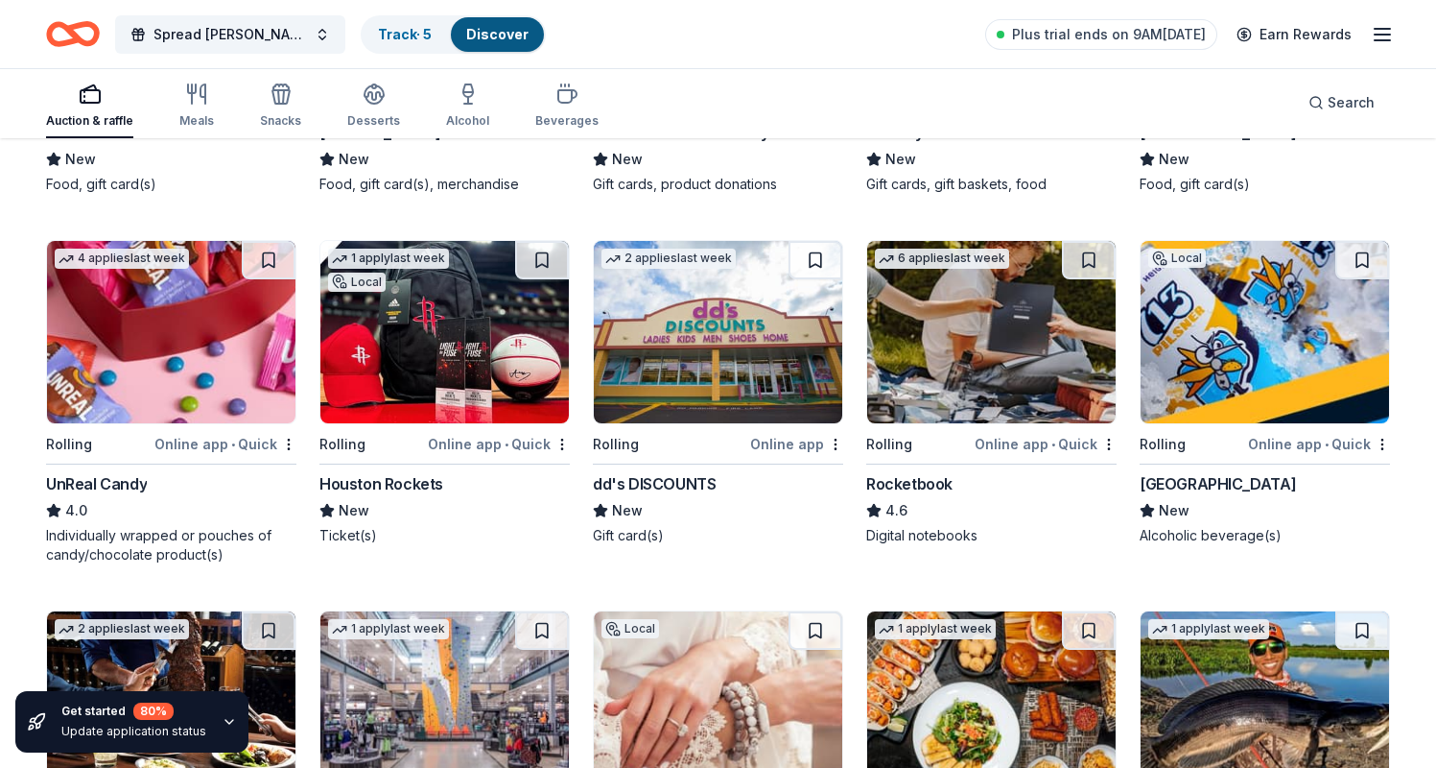
scroll to position [4855, 0]
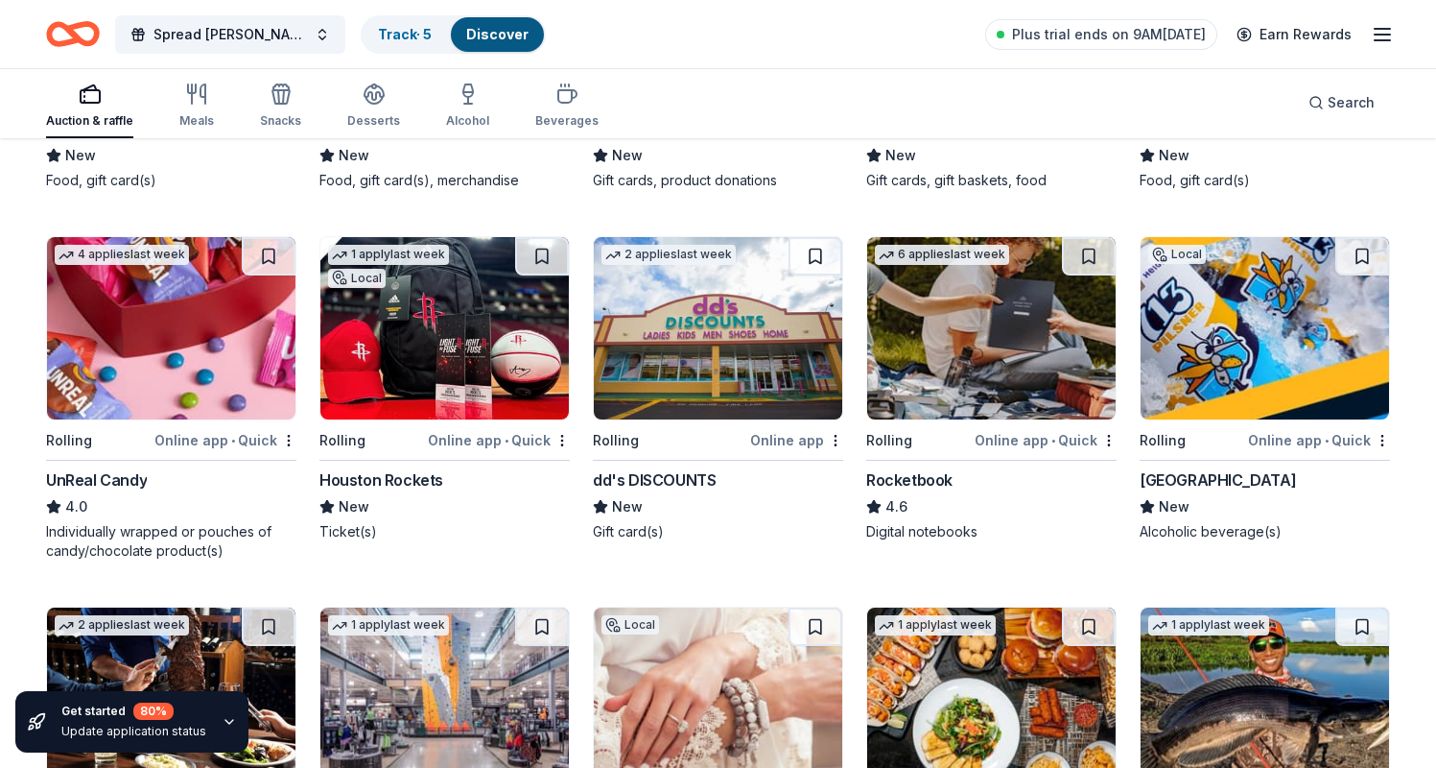
click at [1044, 312] on img at bounding box center [991, 328] width 248 height 182
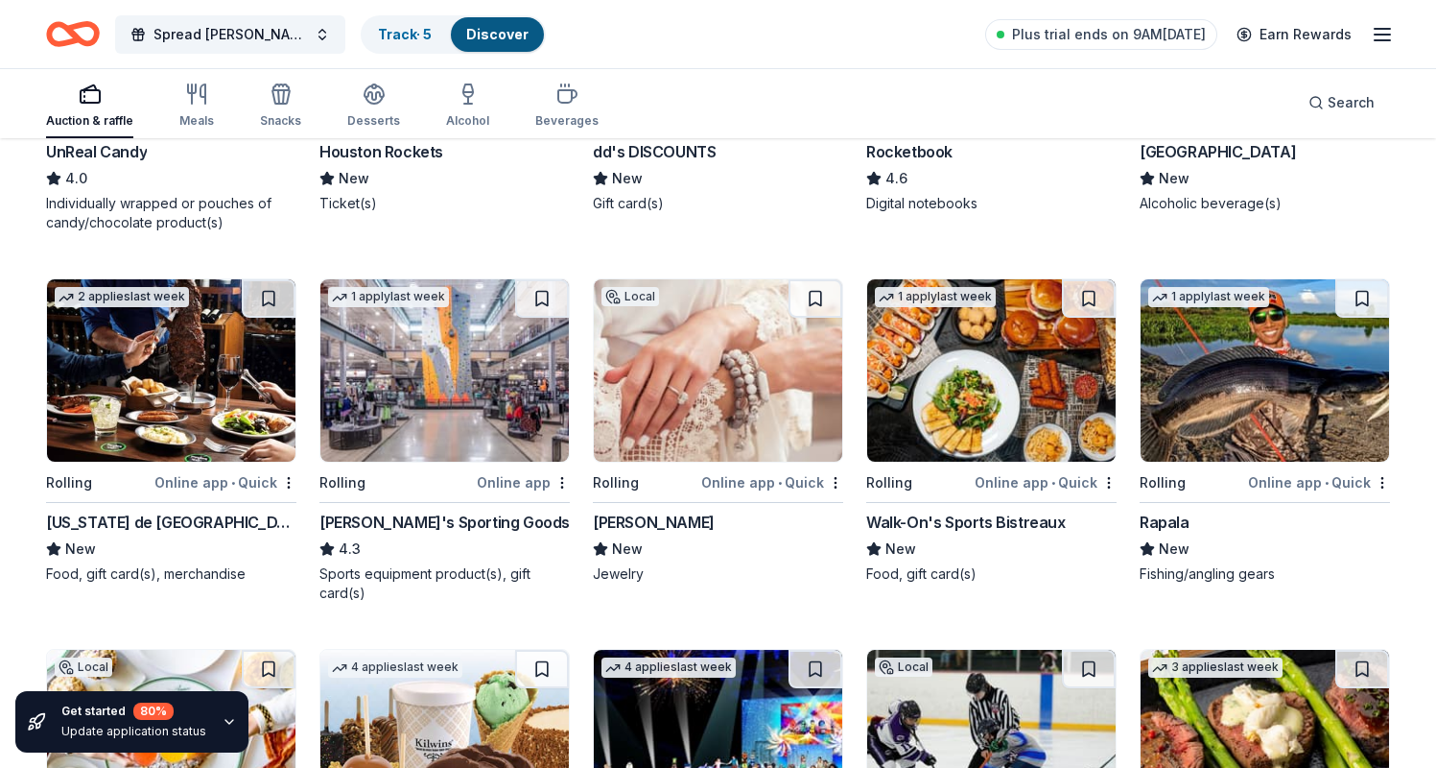
scroll to position [5187, 0]
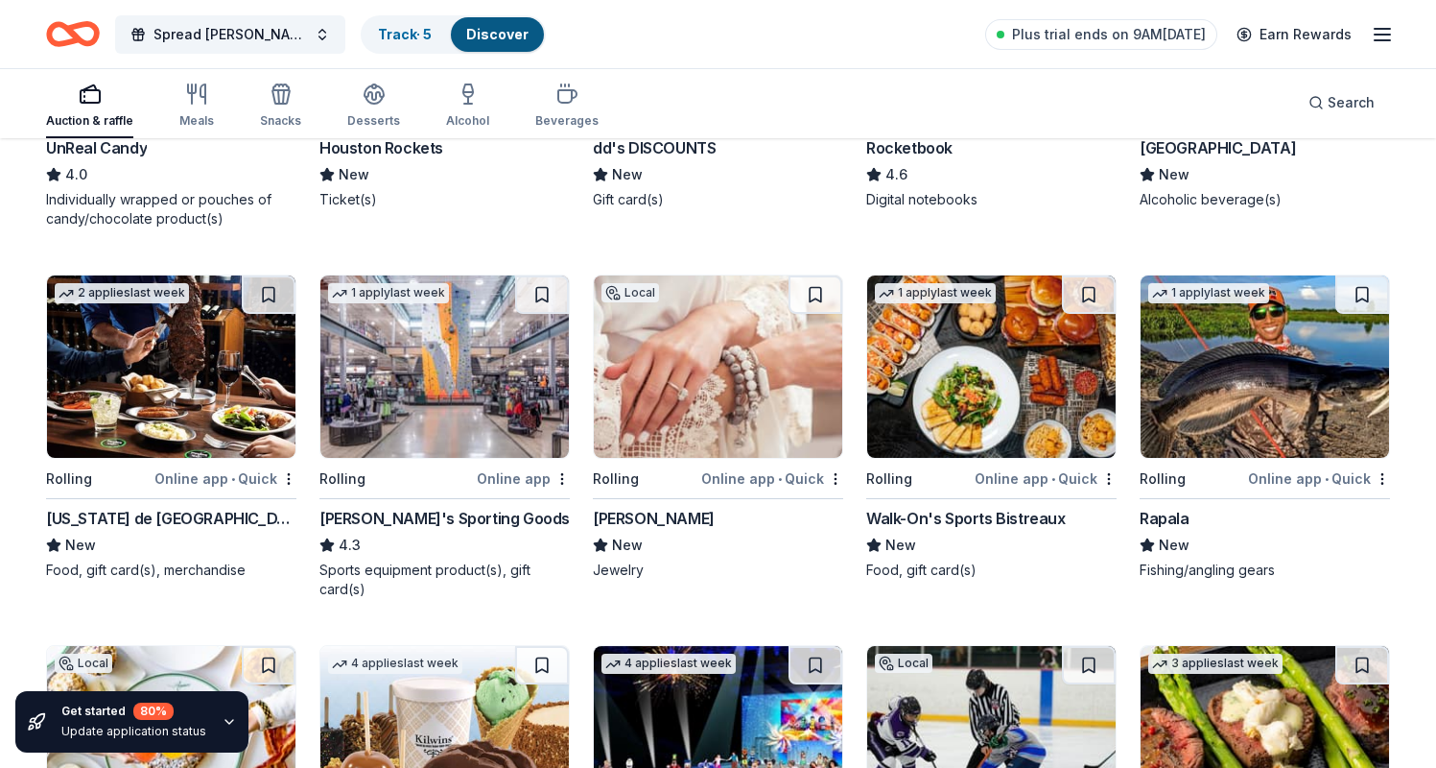
click at [374, 363] on img at bounding box center [444, 366] width 248 height 182
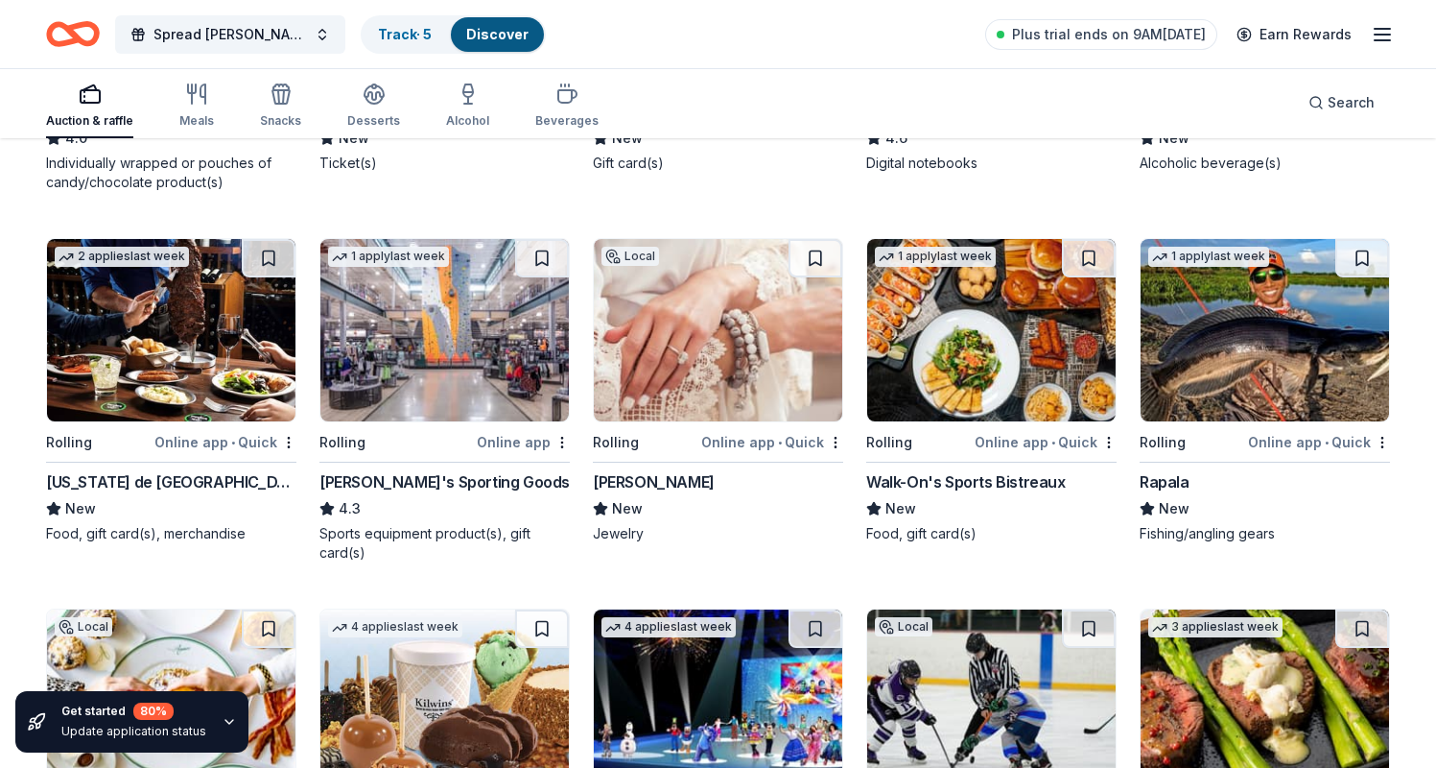
scroll to position [5258, 0]
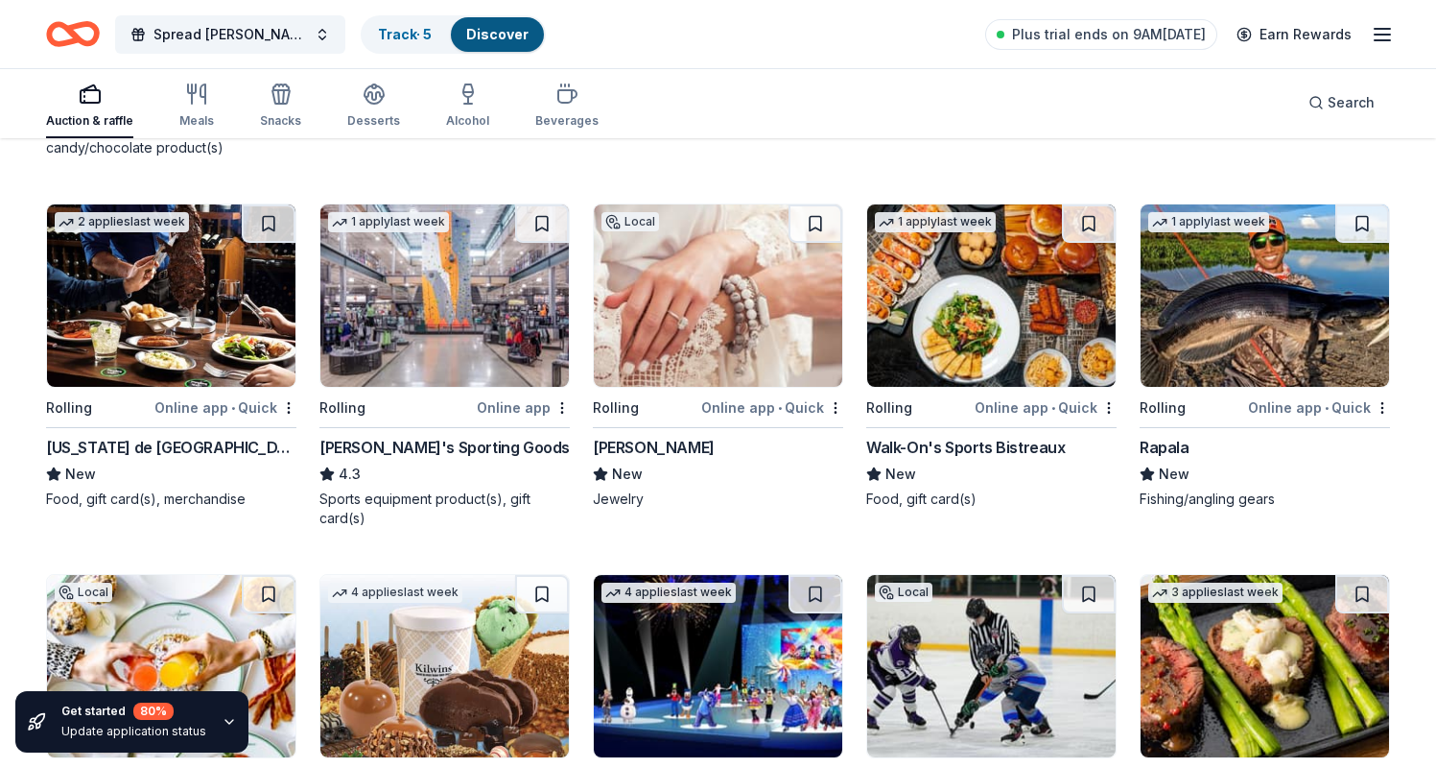
click at [150, 318] on img at bounding box center [171, 295] width 248 height 182
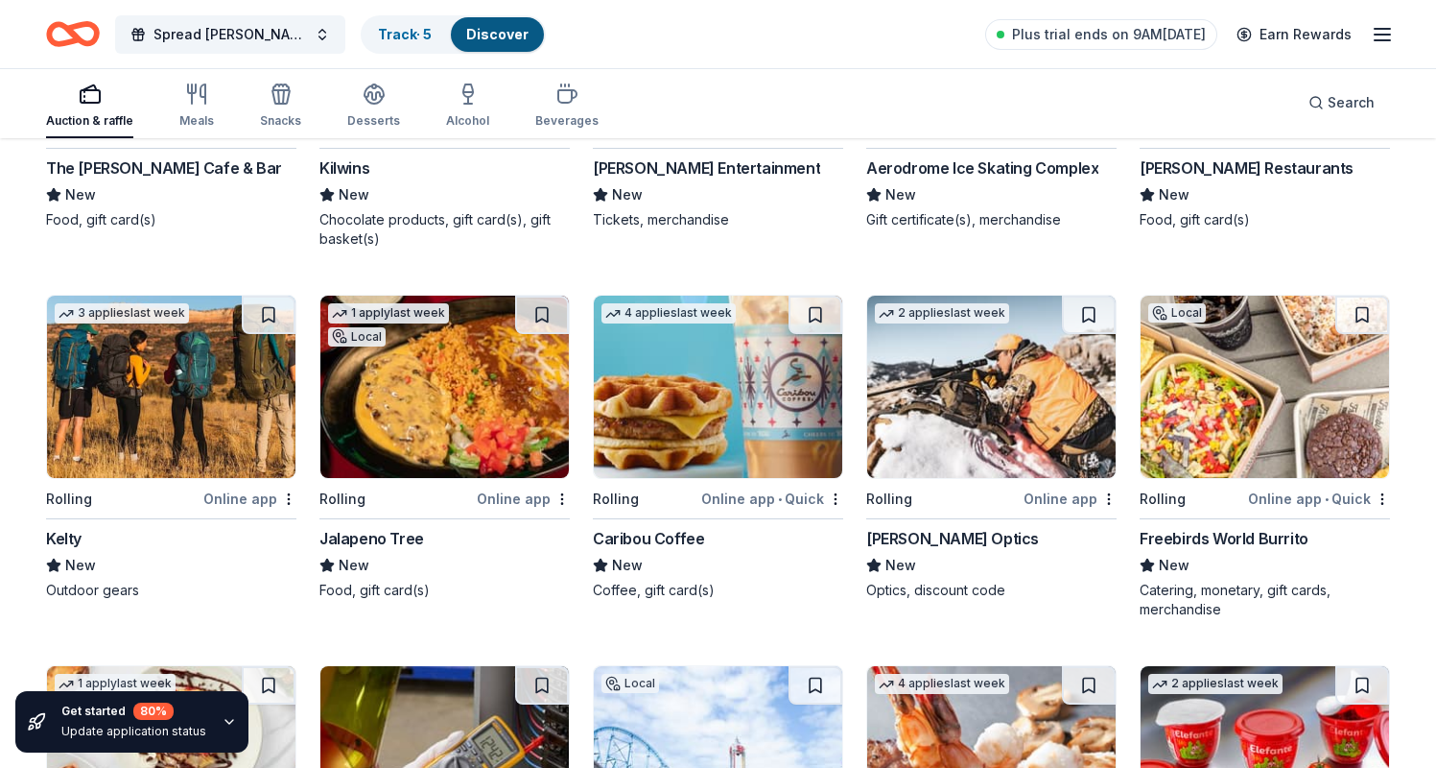
scroll to position [5911, 0]
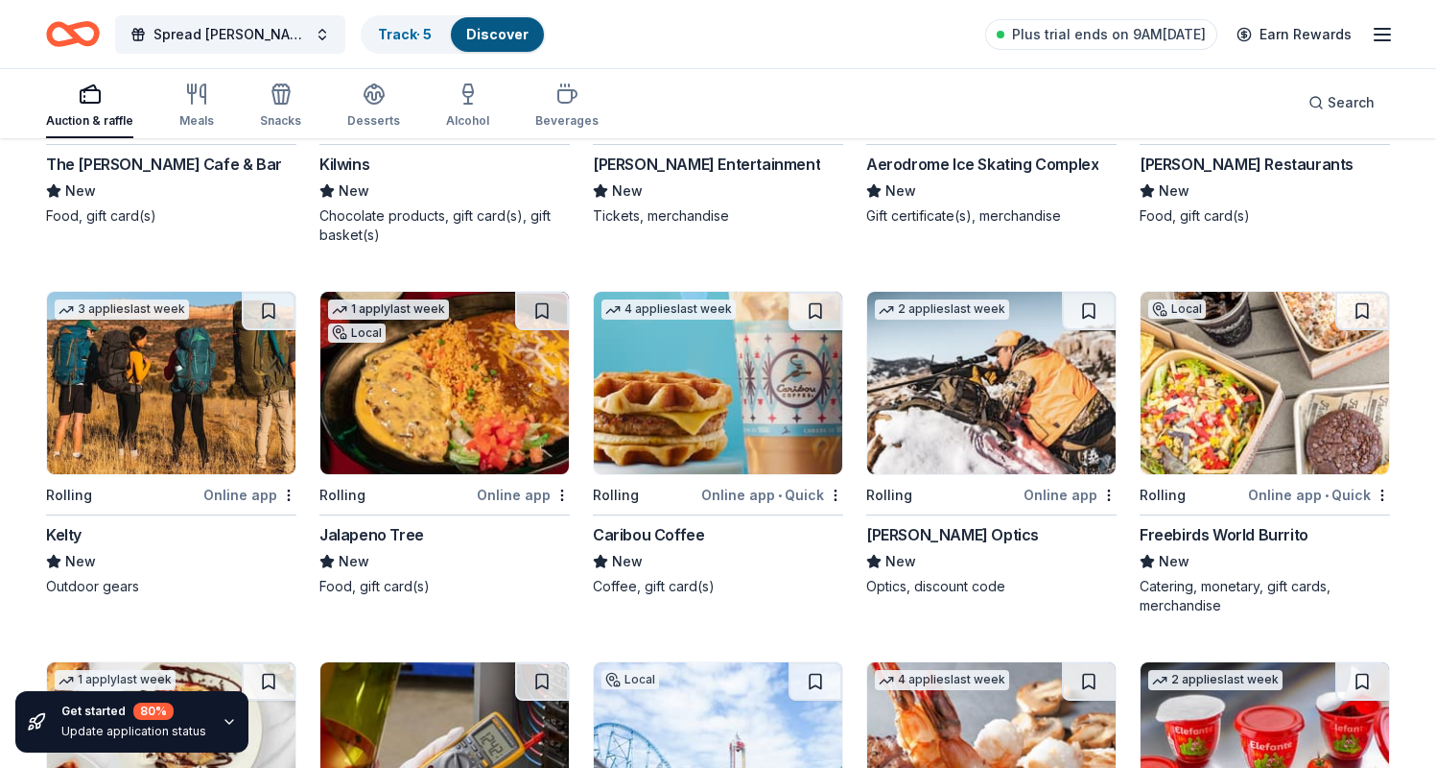
click at [1275, 429] on img at bounding box center [1265, 383] width 248 height 182
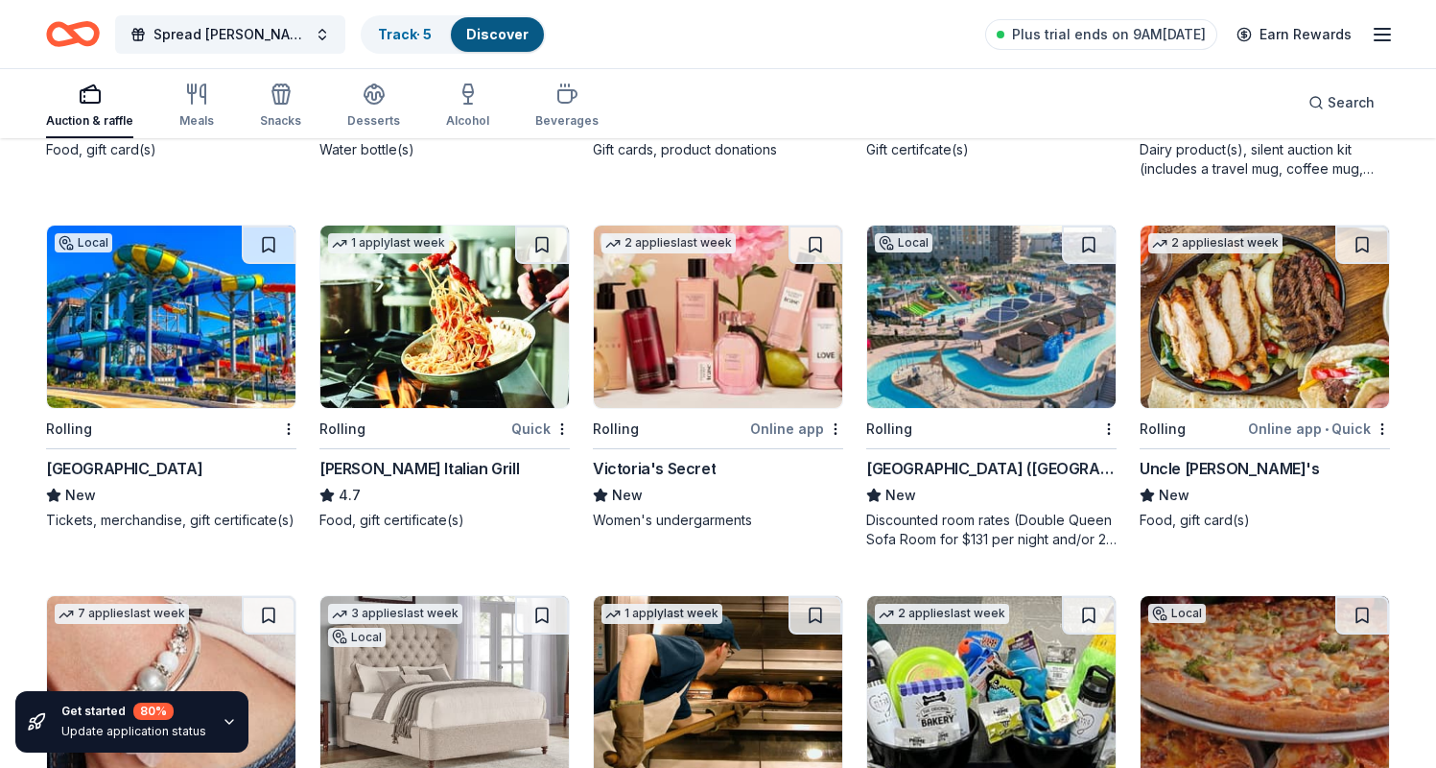
scroll to position [7768, 0]
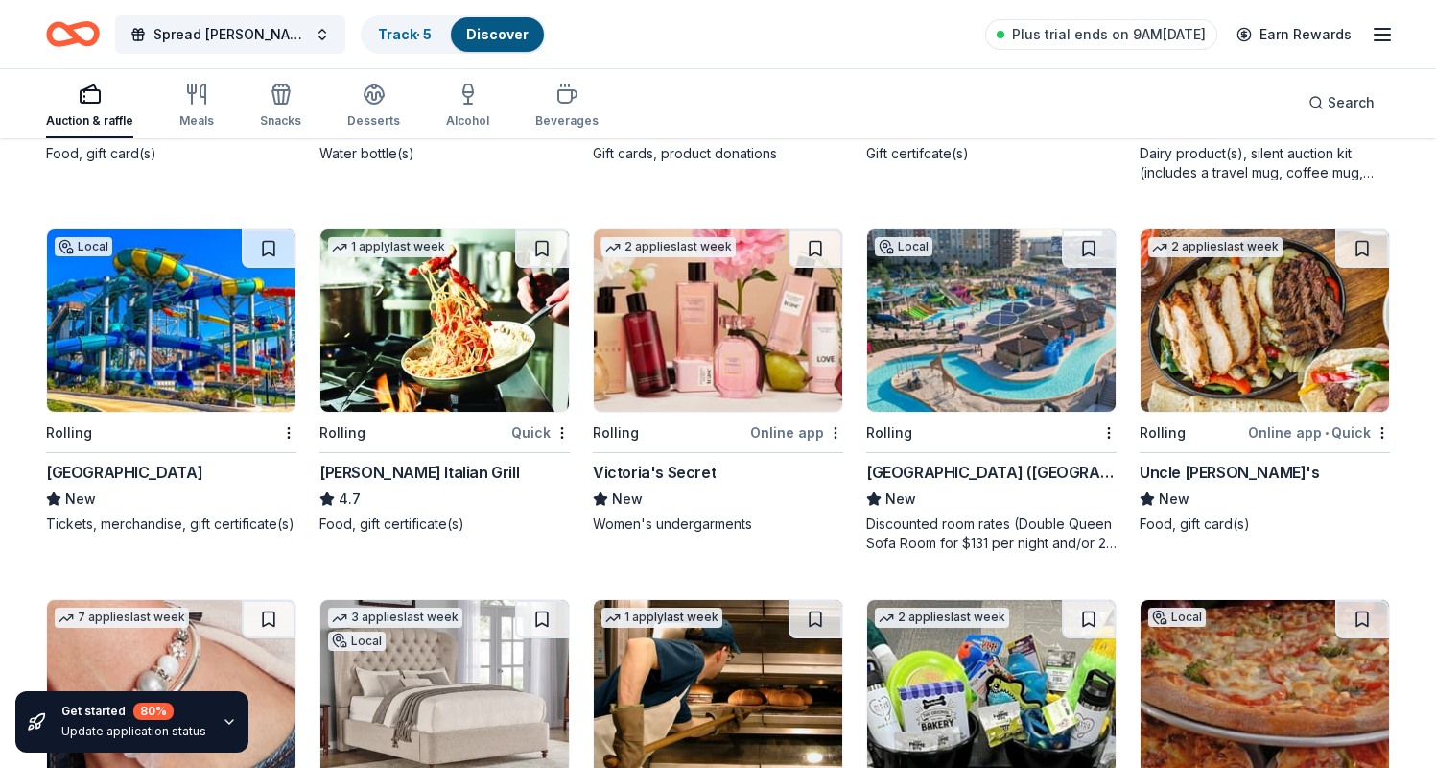
click at [1012, 328] on img at bounding box center [991, 320] width 248 height 182
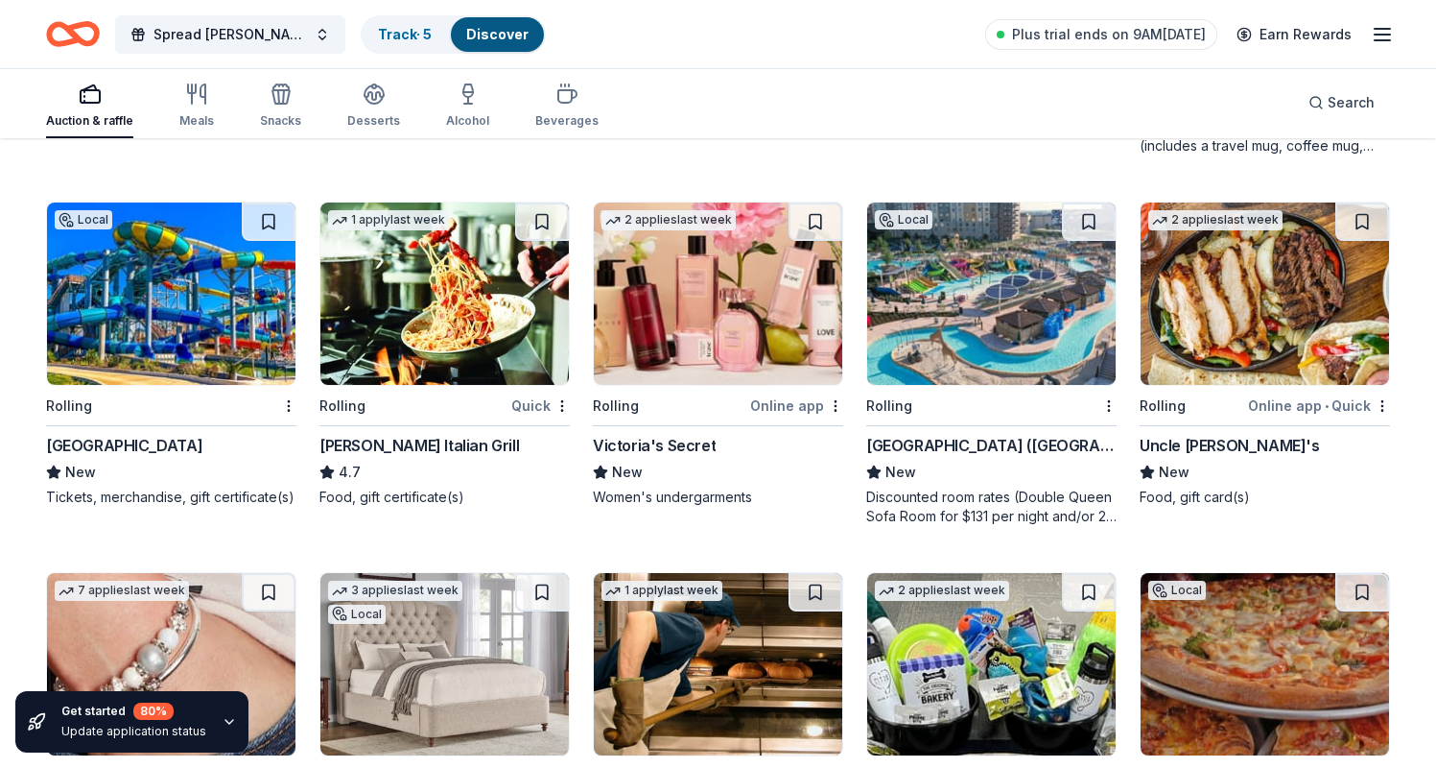
scroll to position [7798, 0]
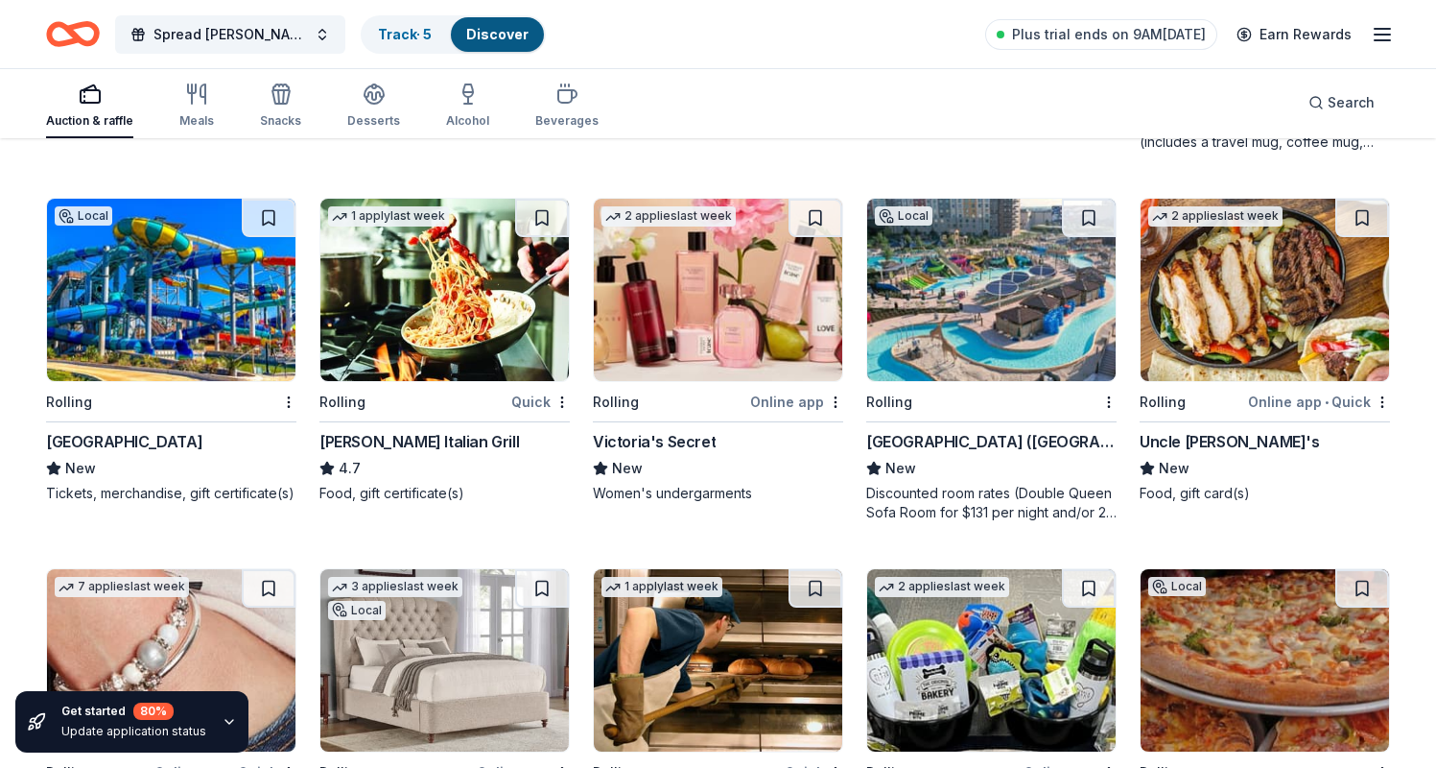
click at [698, 319] on img at bounding box center [718, 290] width 248 height 182
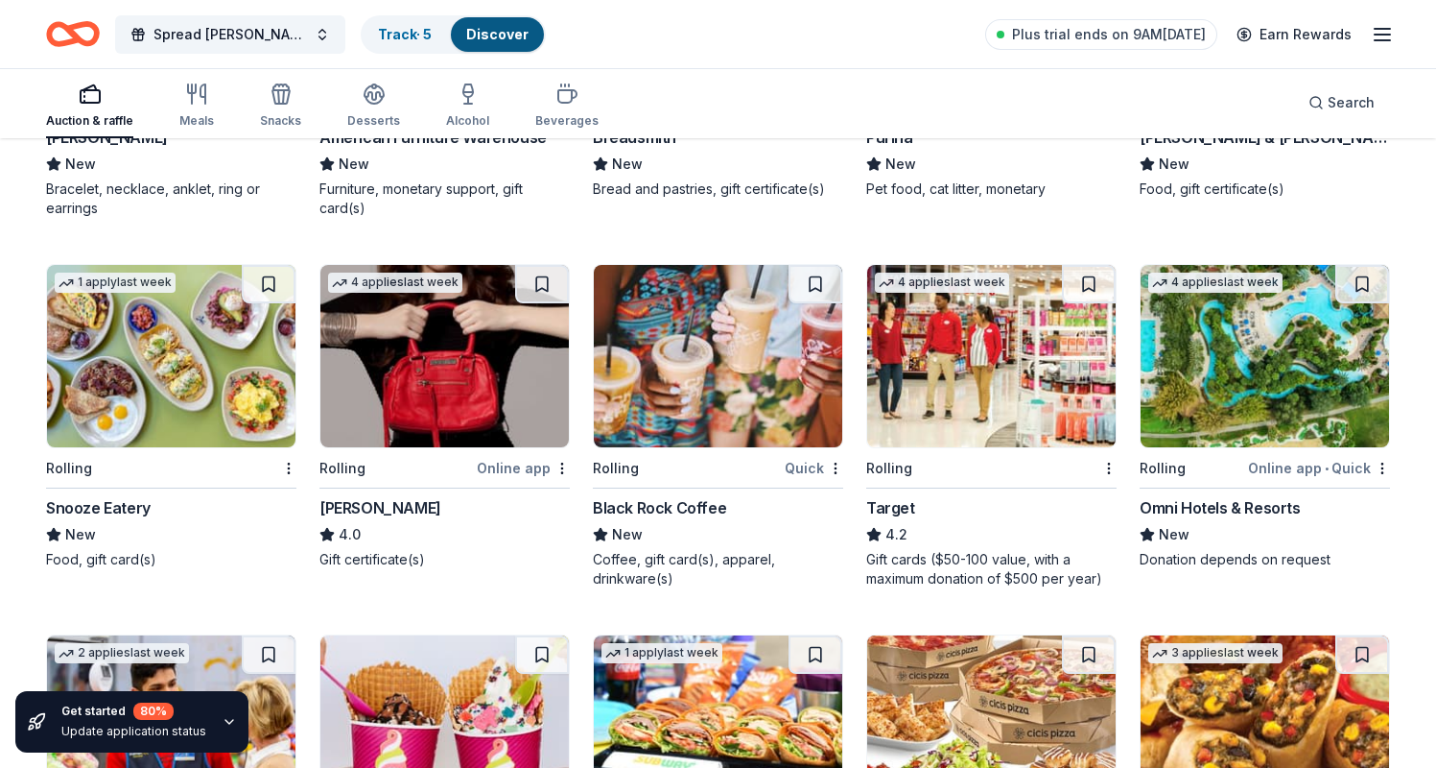
scroll to position [8527, 0]
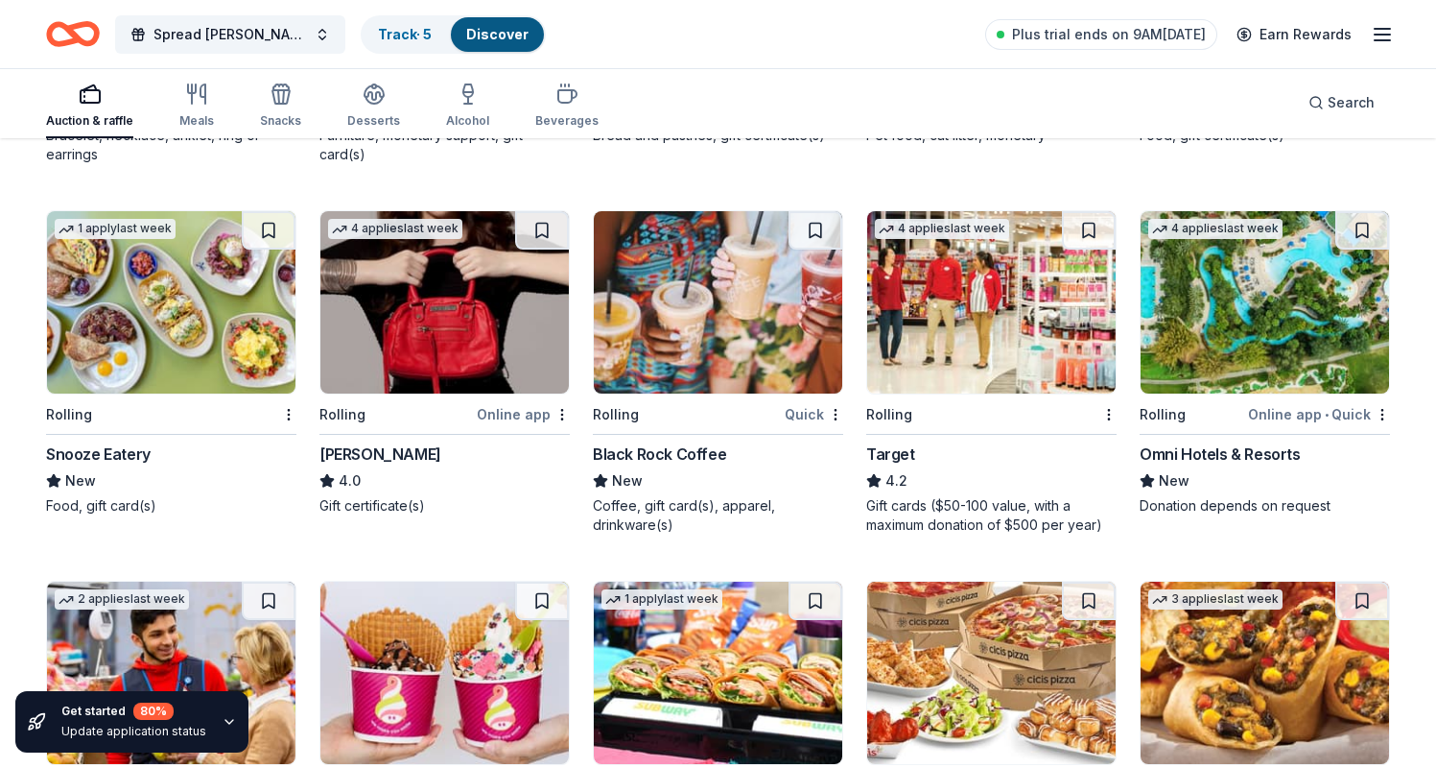
click at [994, 335] on img at bounding box center [991, 302] width 248 height 182
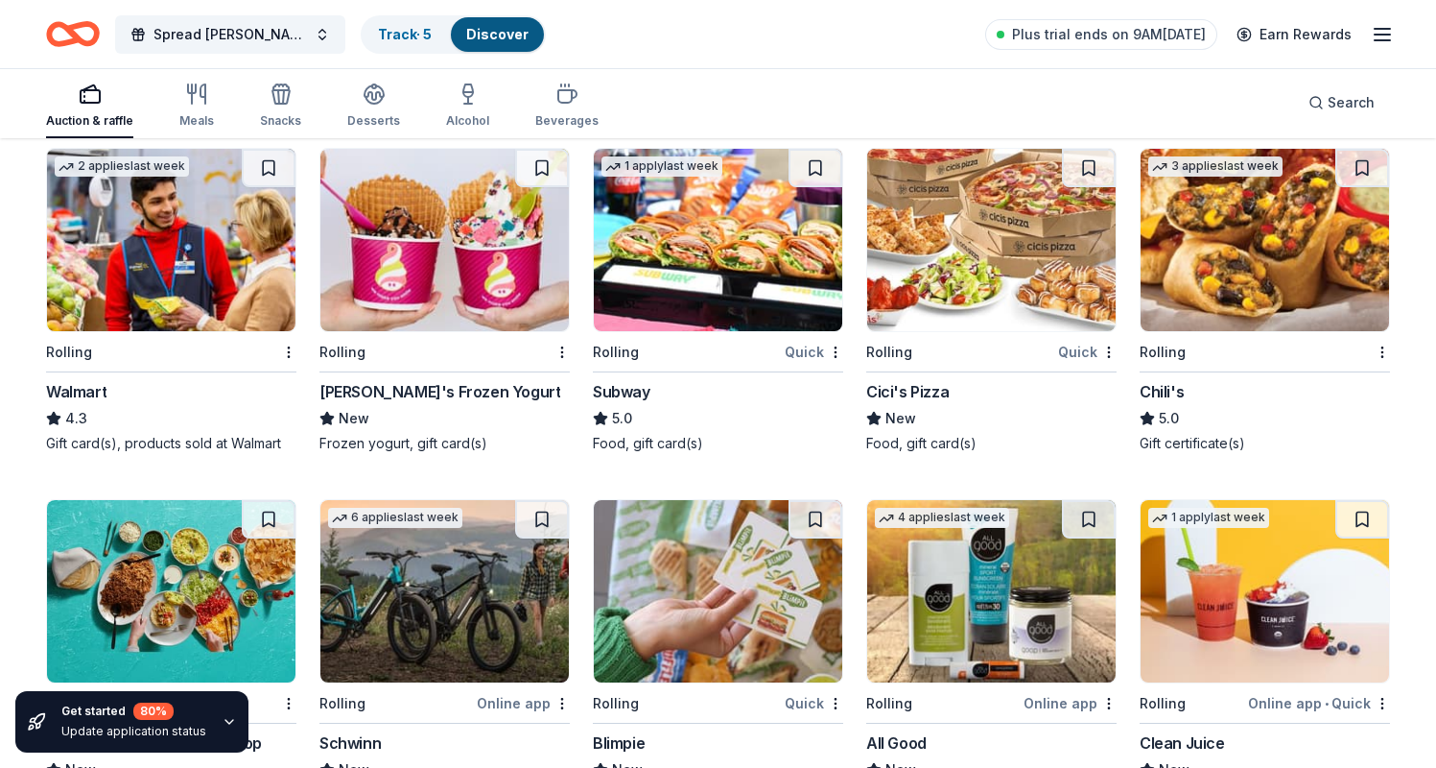
scroll to position [8963, 0]
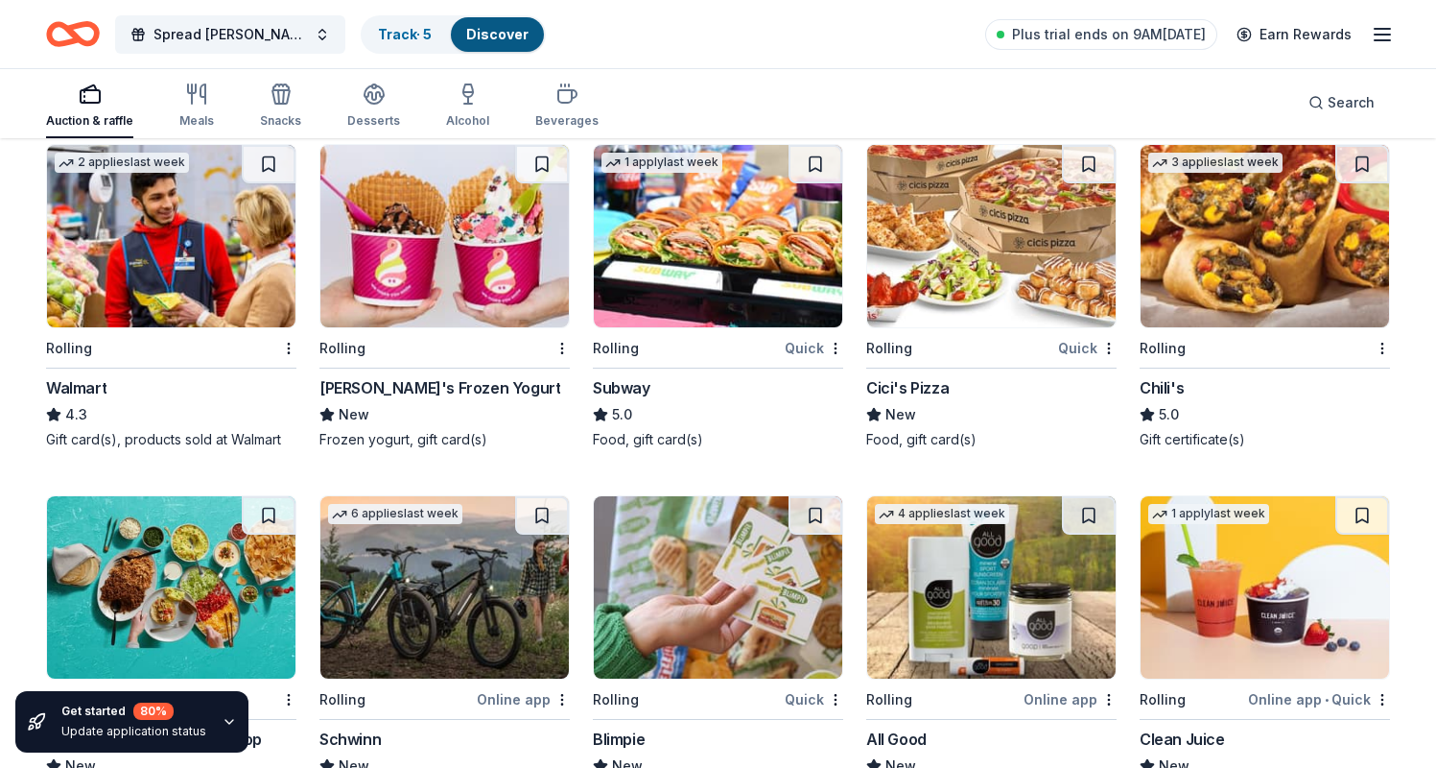
click at [172, 284] on img at bounding box center [171, 236] width 248 height 182
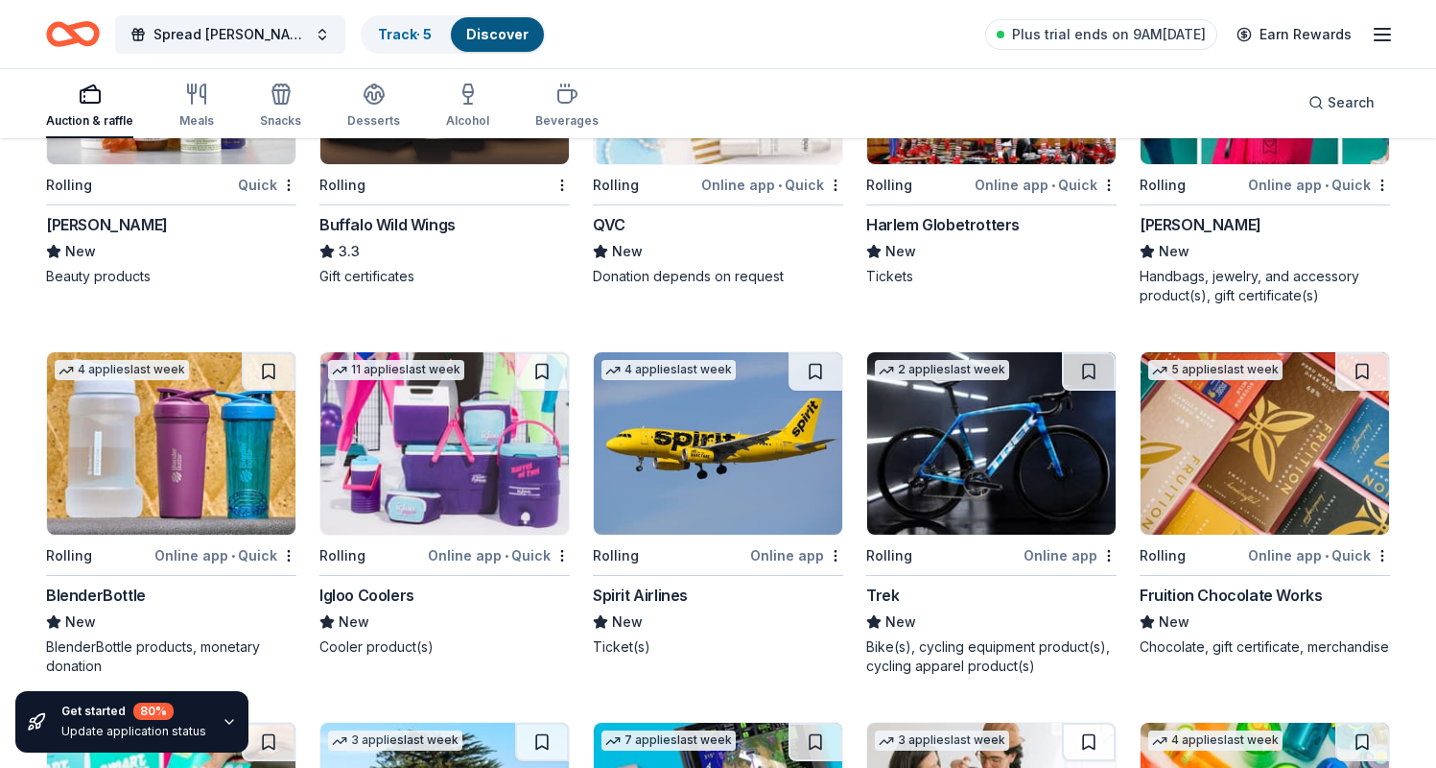
scroll to position [11100, 0]
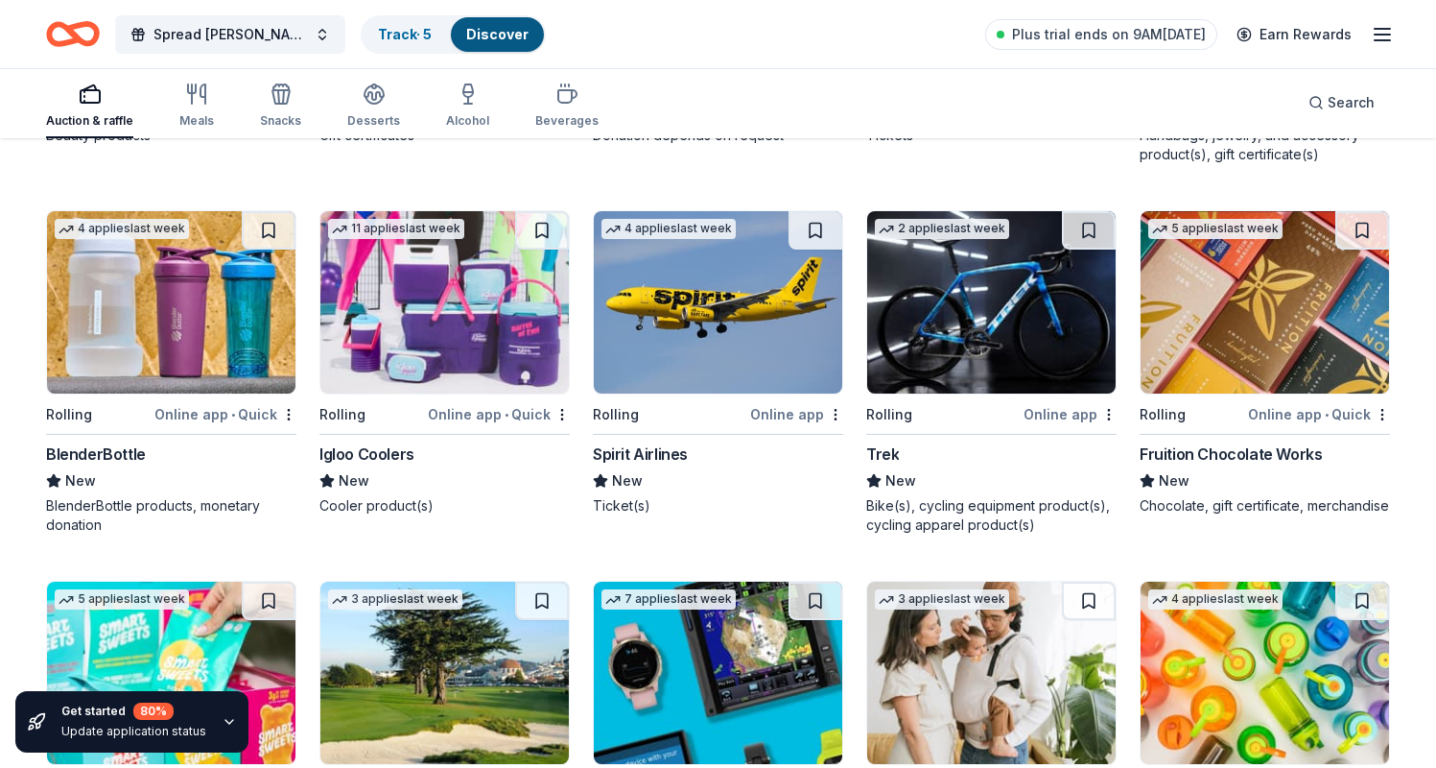
click at [440, 289] on img at bounding box center [444, 302] width 248 height 182
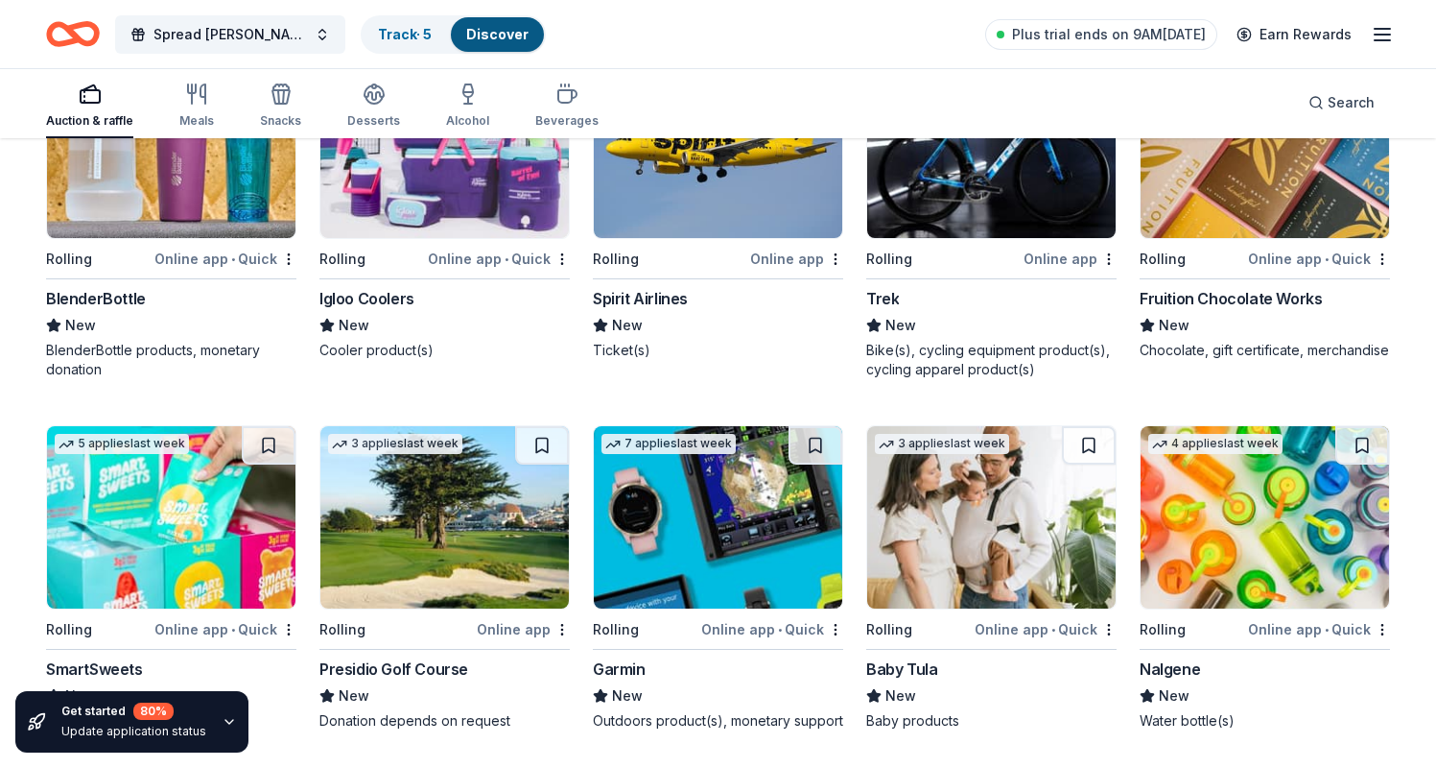
scroll to position [11371, 0]
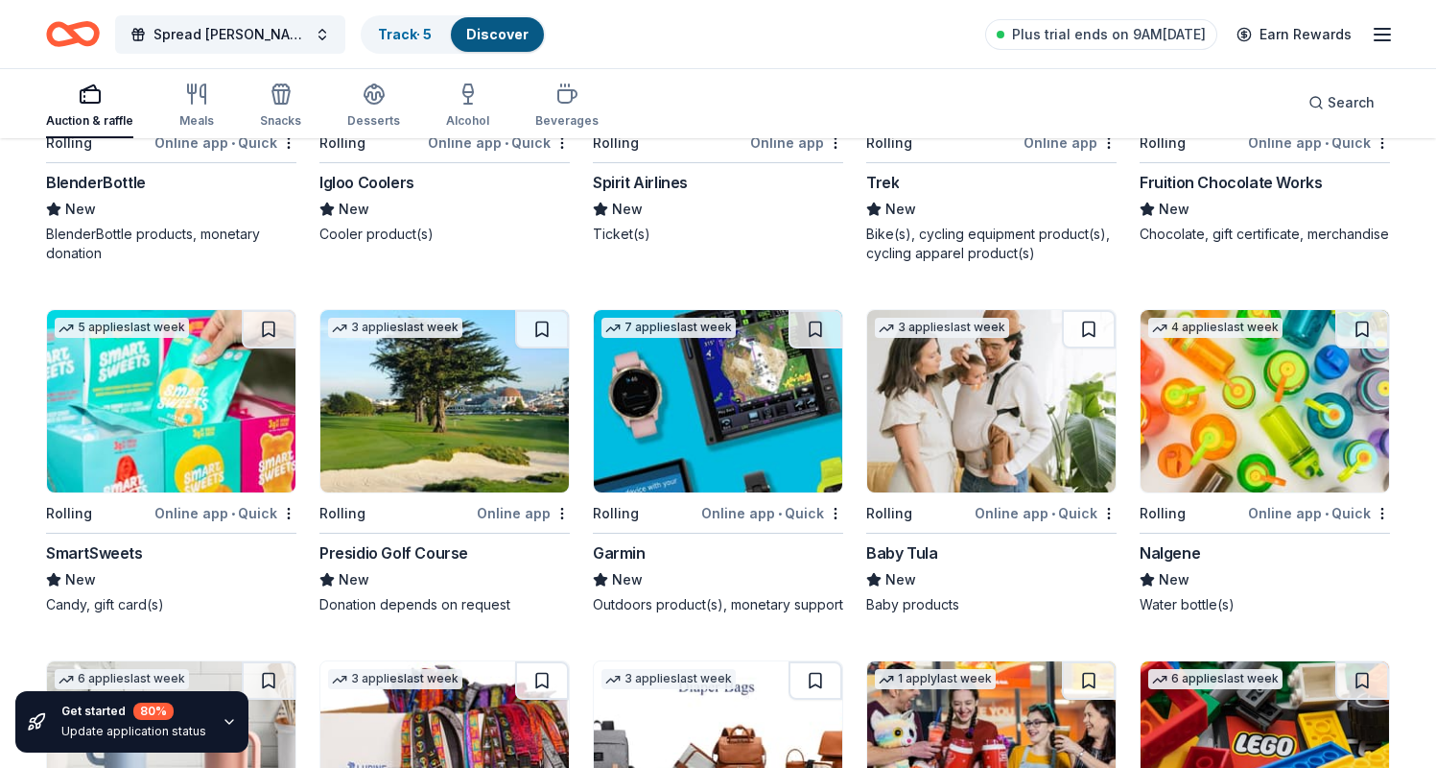
click at [1182, 399] on img at bounding box center [1265, 401] width 248 height 182
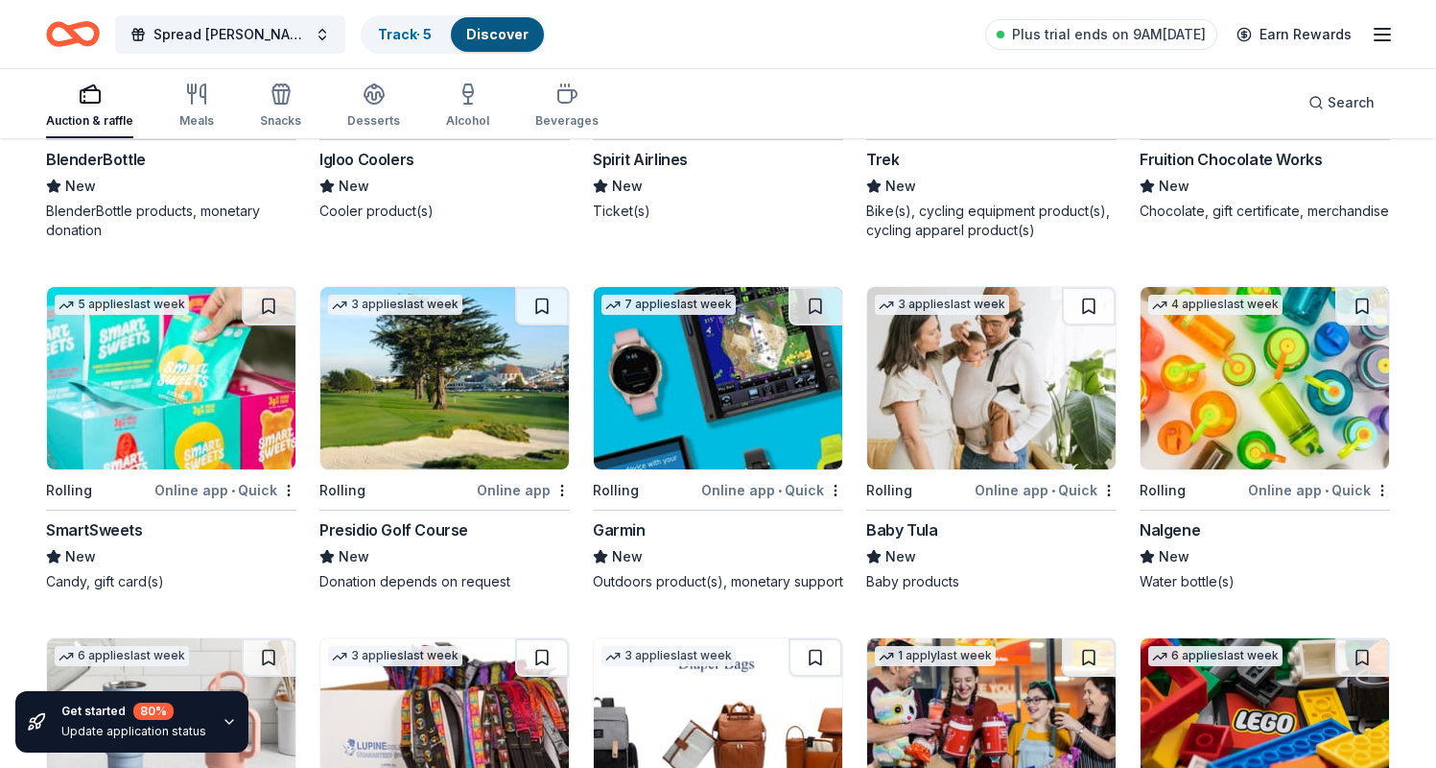
scroll to position [11398, 0]
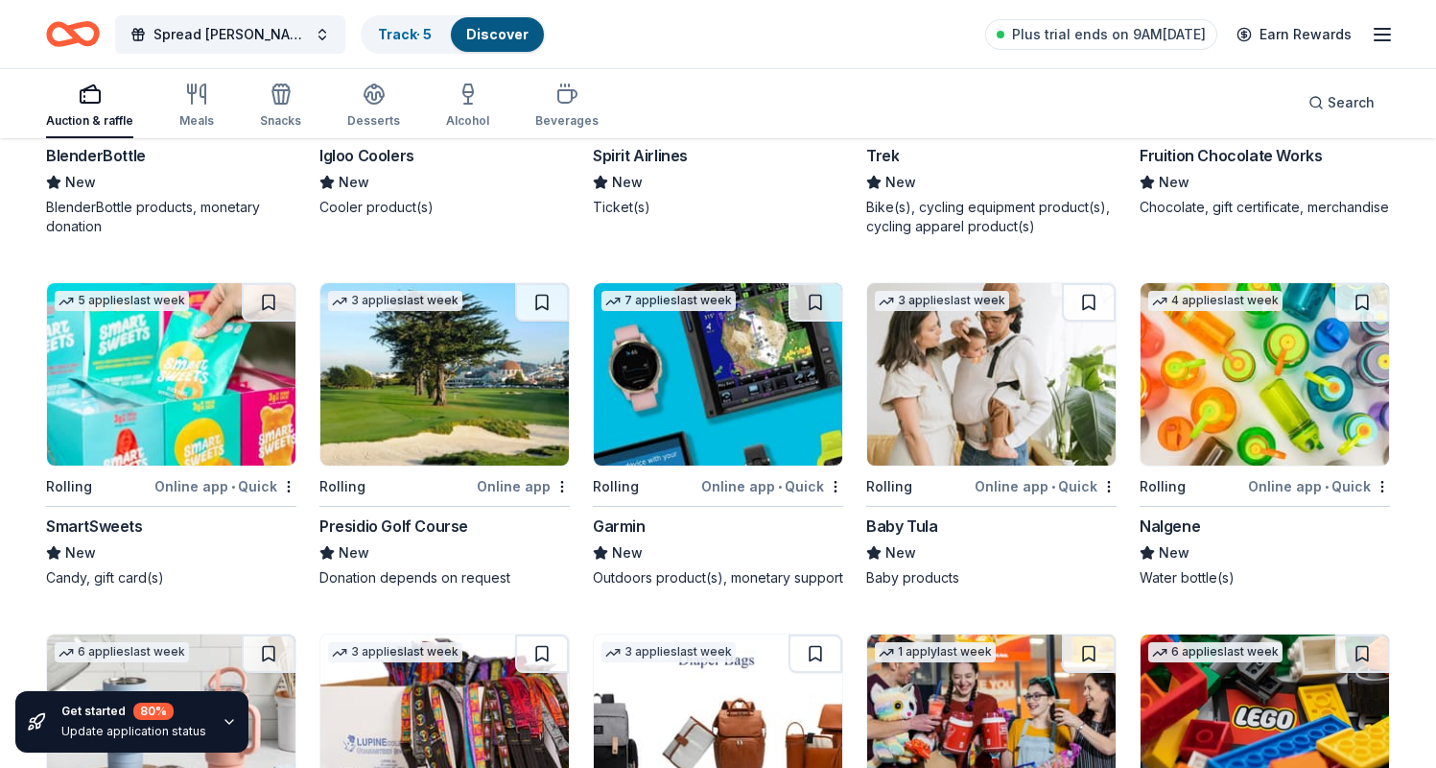
click at [462, 415] on img at bounding box center [444, 374] width 248 height 182
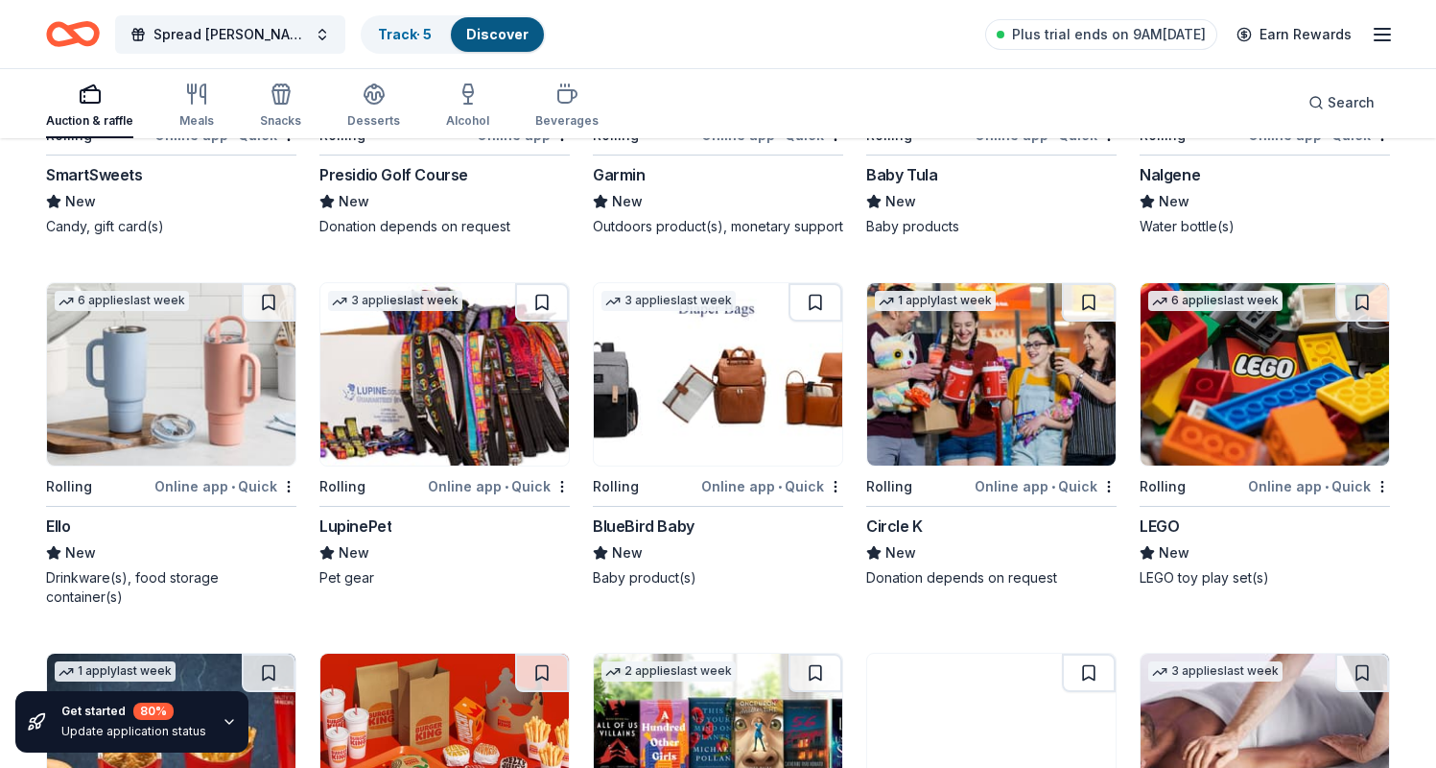
scroll to position [11792, 0]
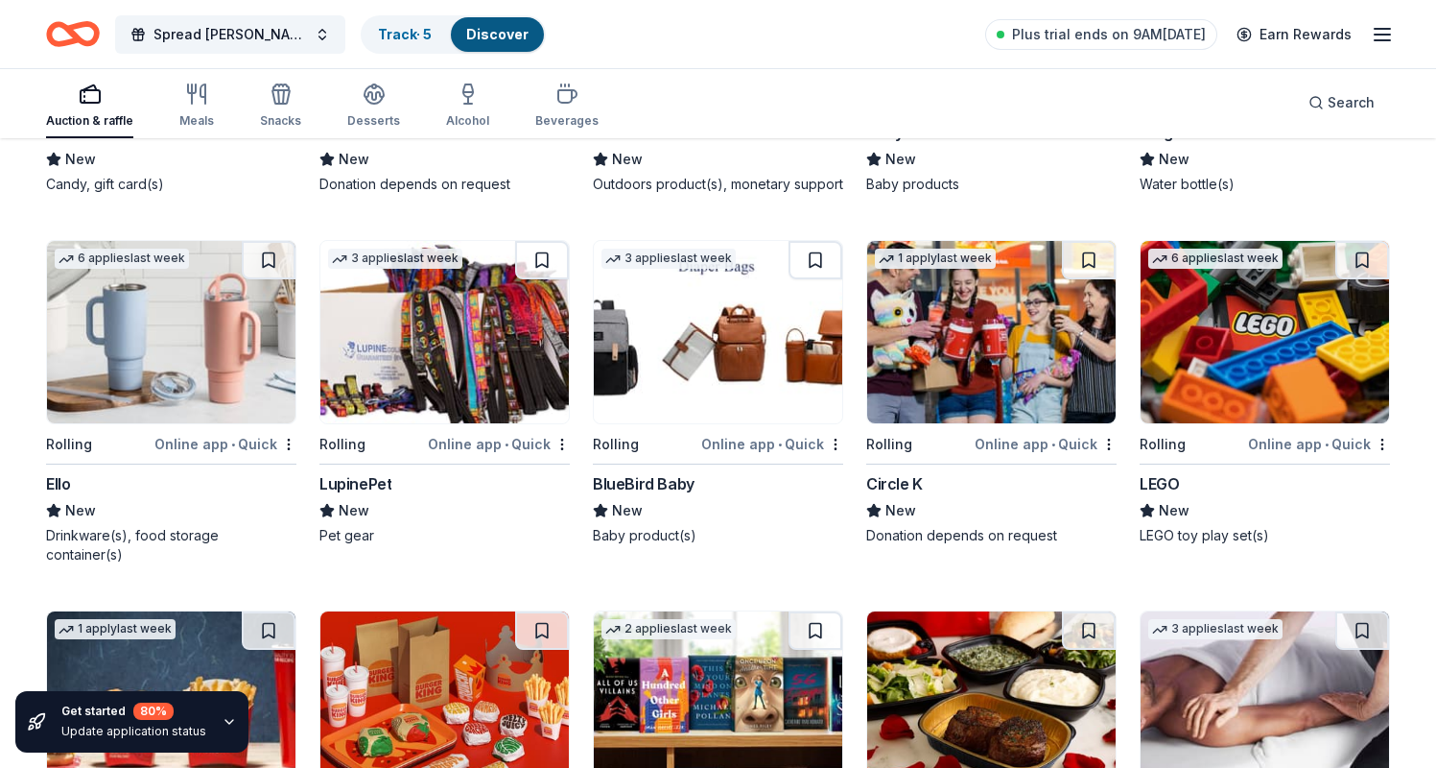
click at [199, 326] on img at bounding box center [171, 332] width 248 height 182
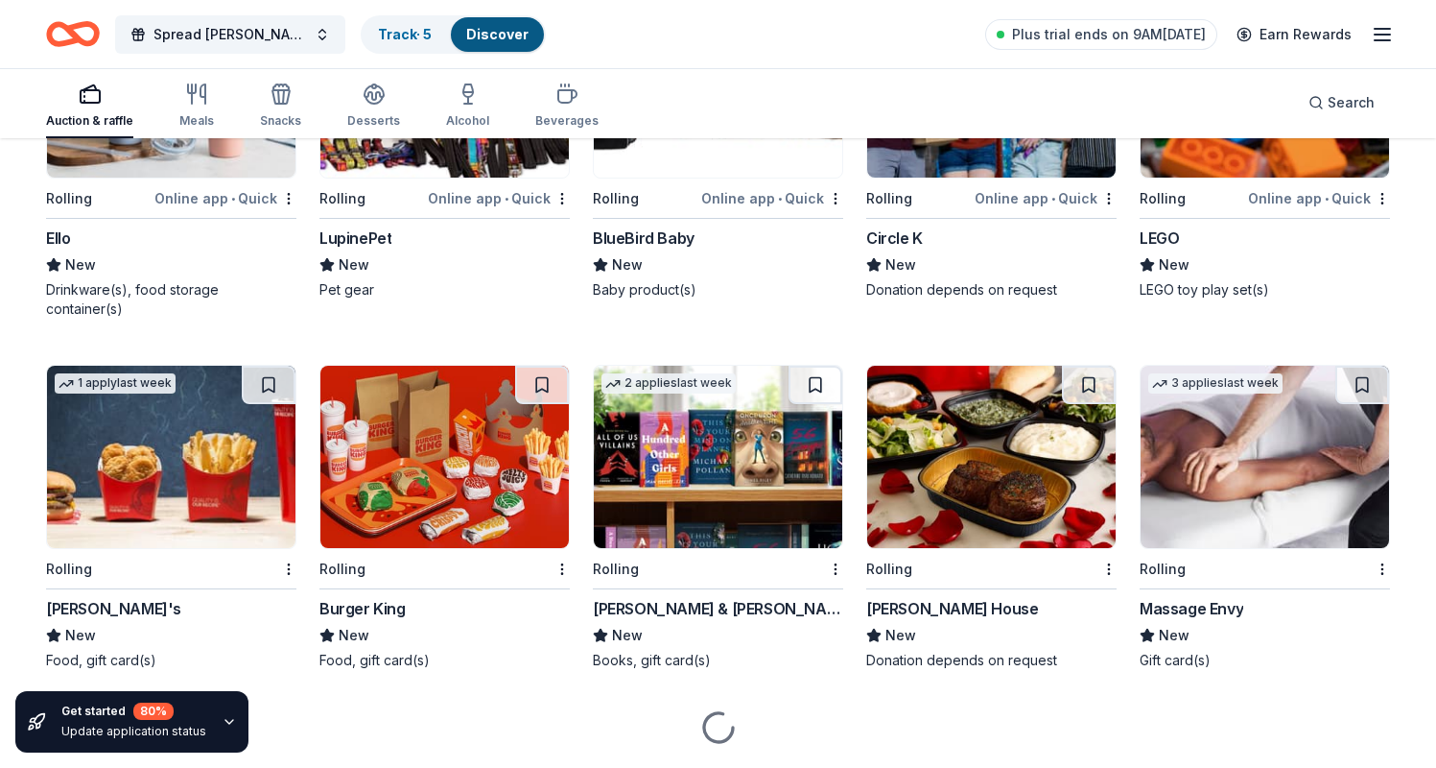
scroll to position [12074, 0]
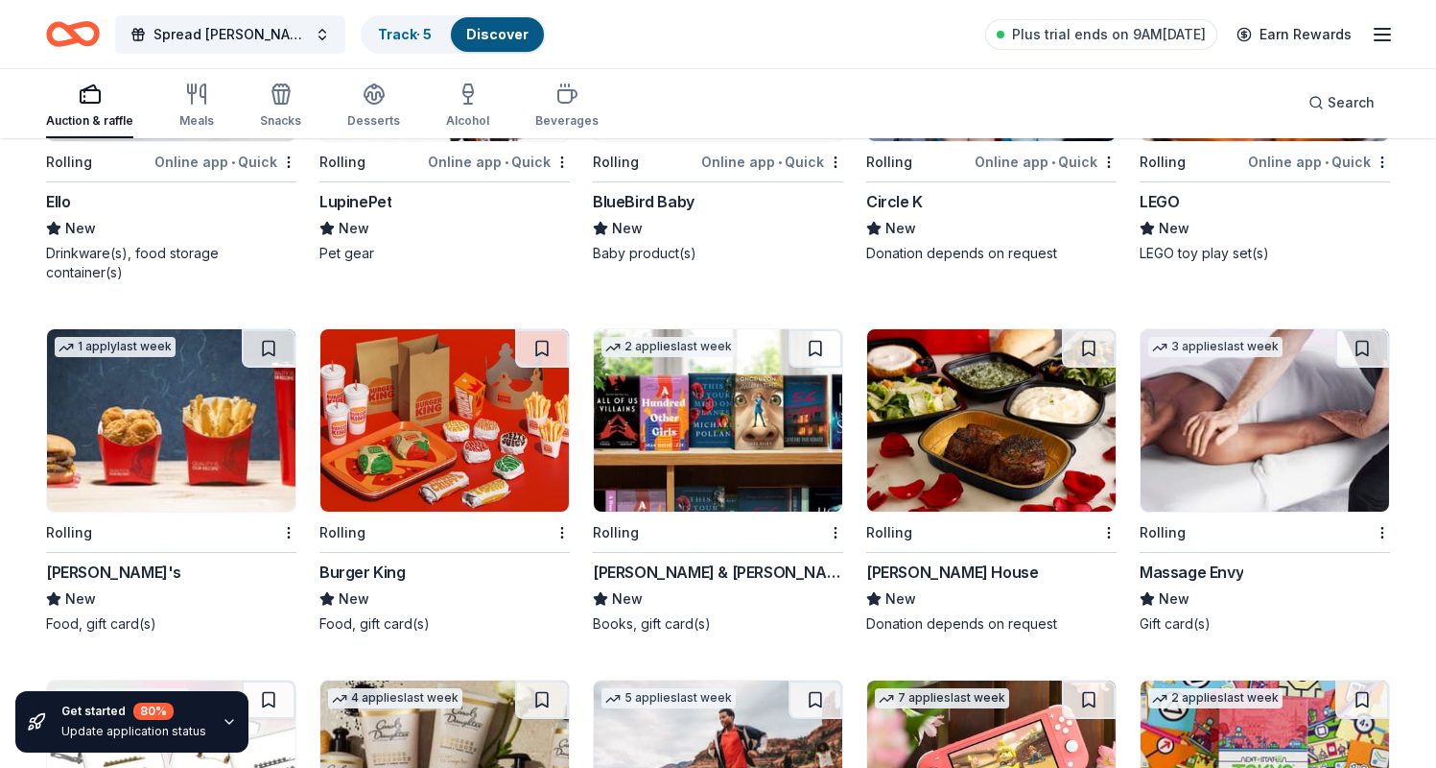
click at [712, 391] on img at bounding box center [718, 420] width 248 height 182
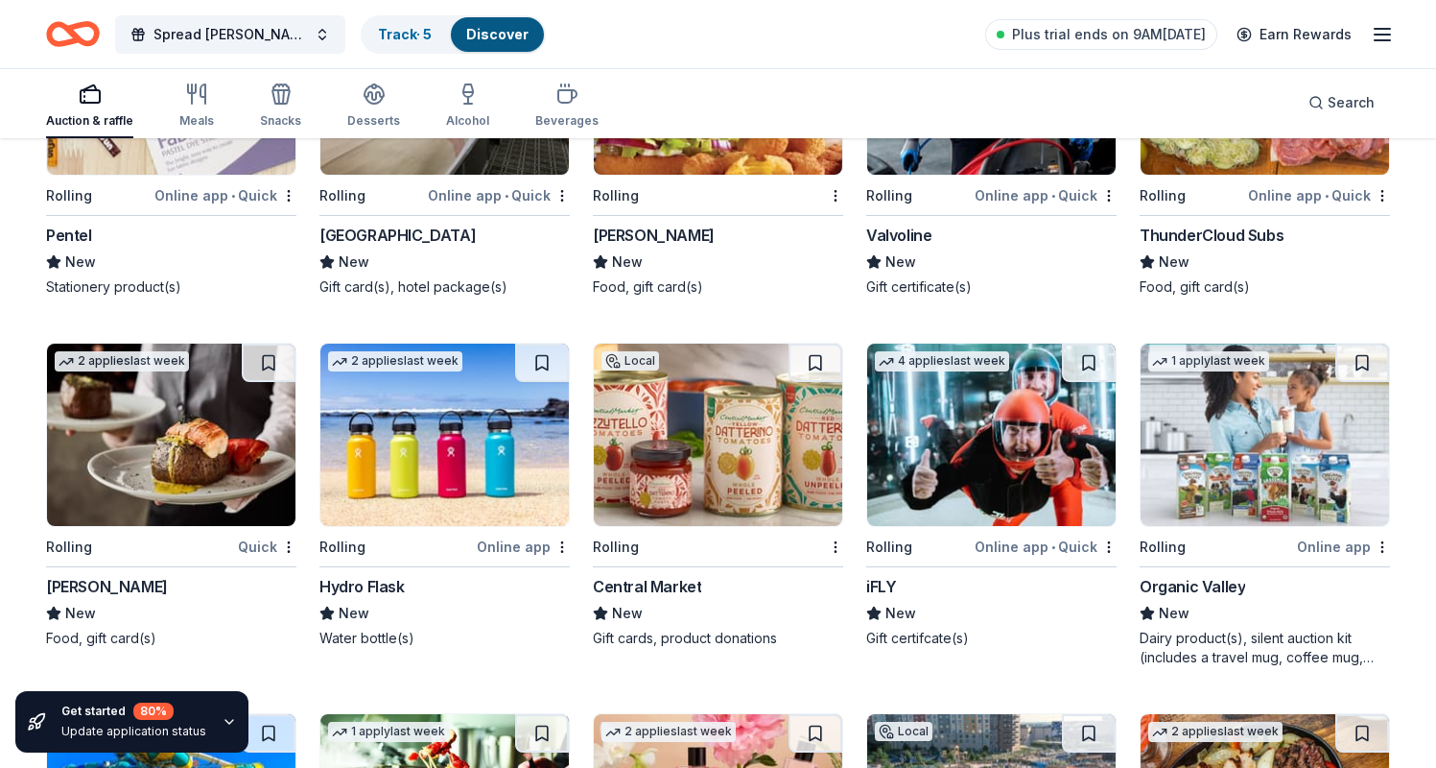
scroll to position [7363, 0]
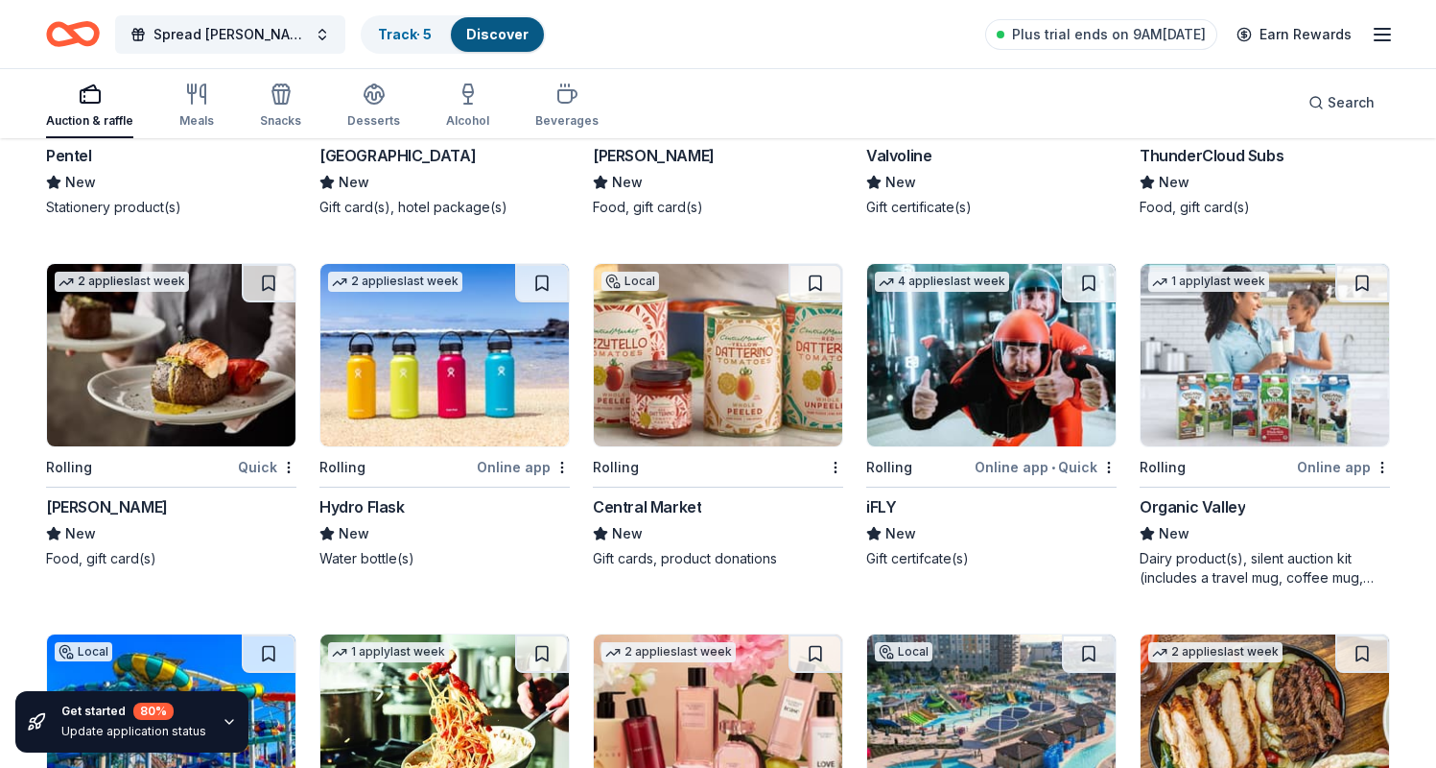
click at [427, 373] on img at bounding box center [444, 355] width 248 height 182
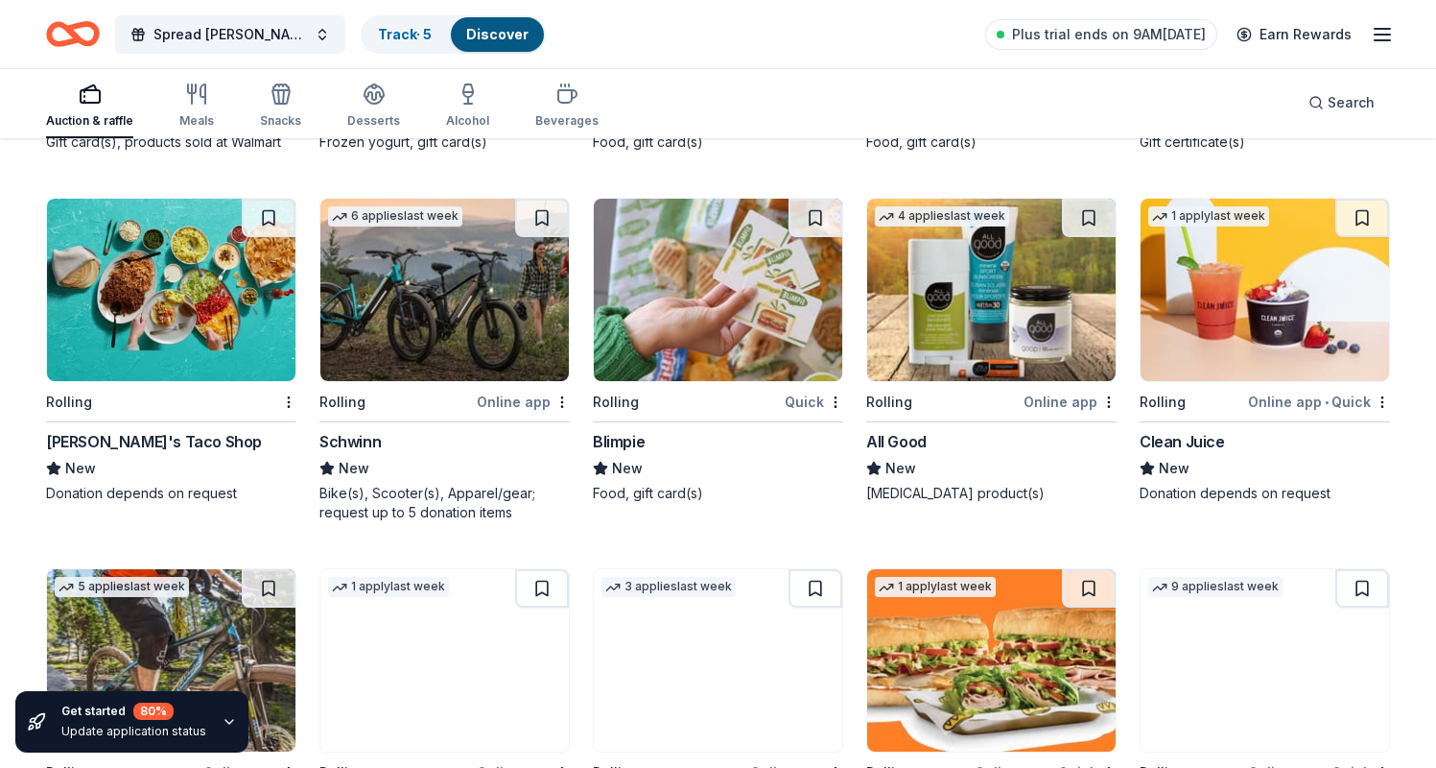
scroll to position [9584, 0]
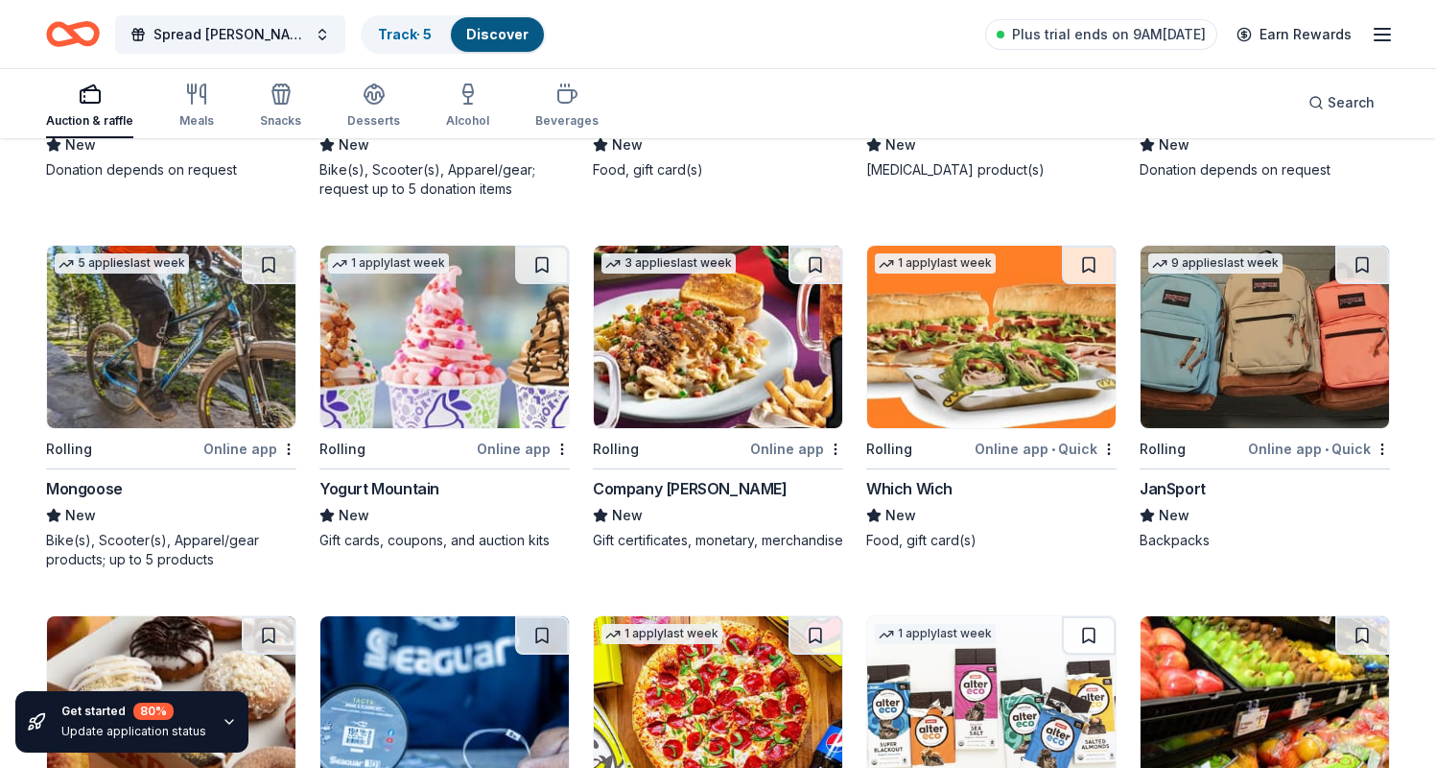
click at [1201, 298] on img at bounding box center [1265, 337] width 248 height 182
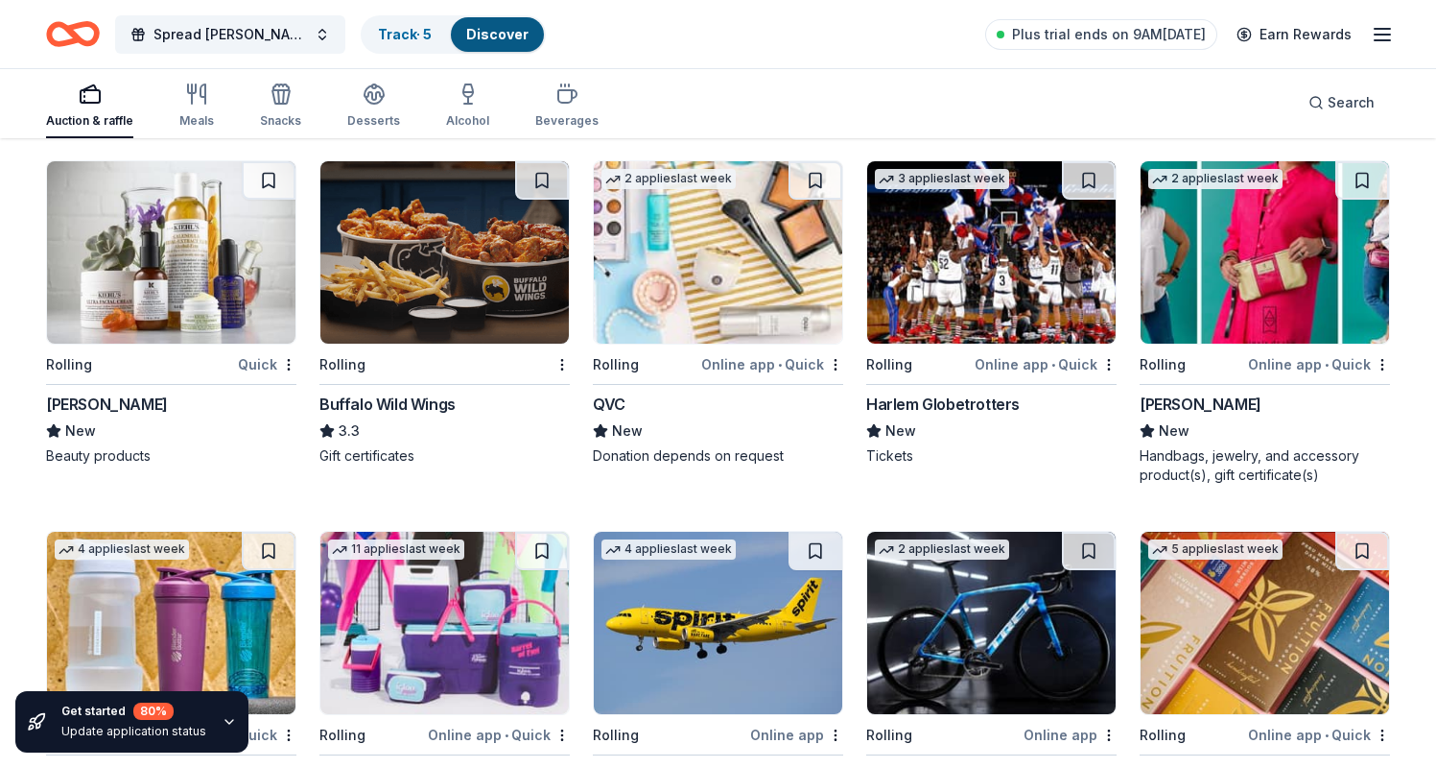
scroll to position [10776, 0]
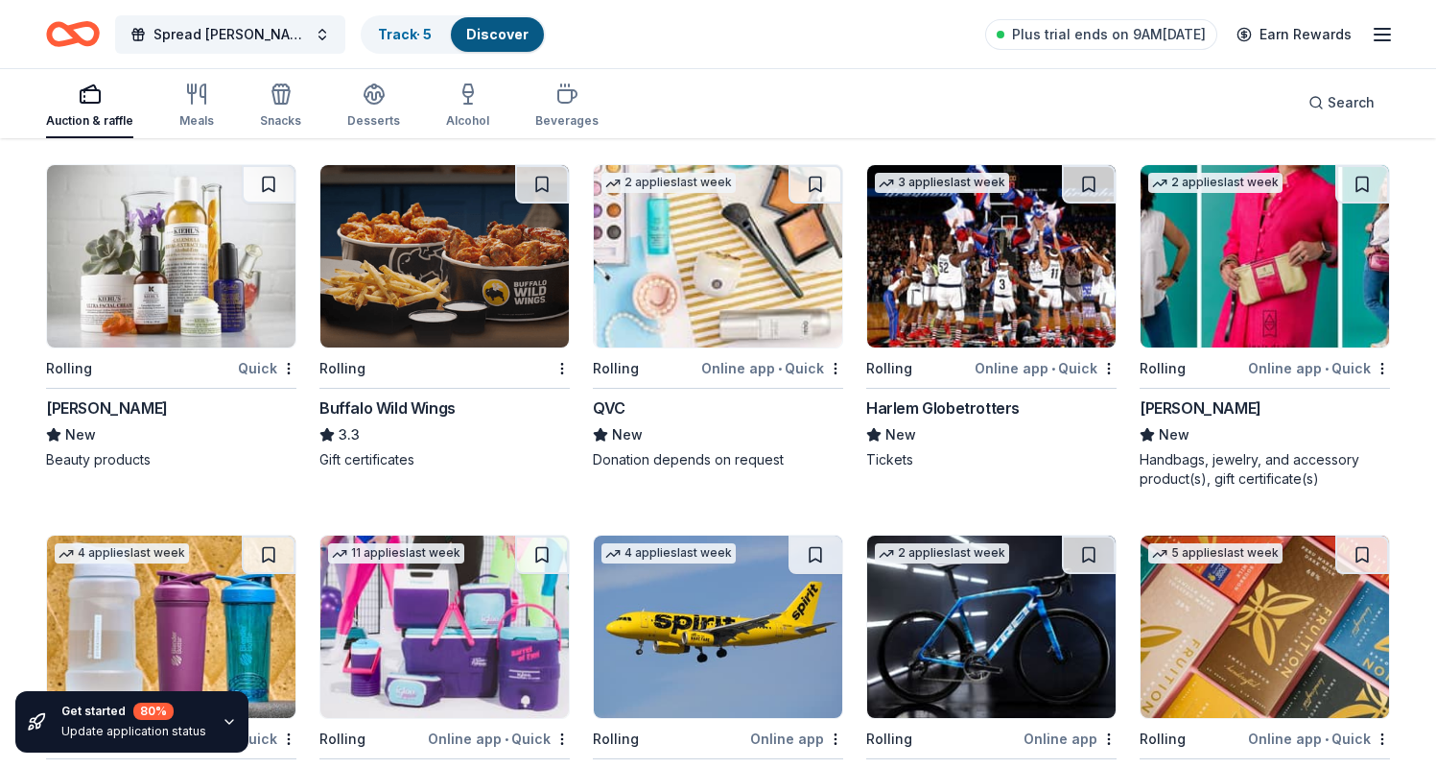
click at [178, 310] on img at bounding box center [171, 256] width 248 height 182
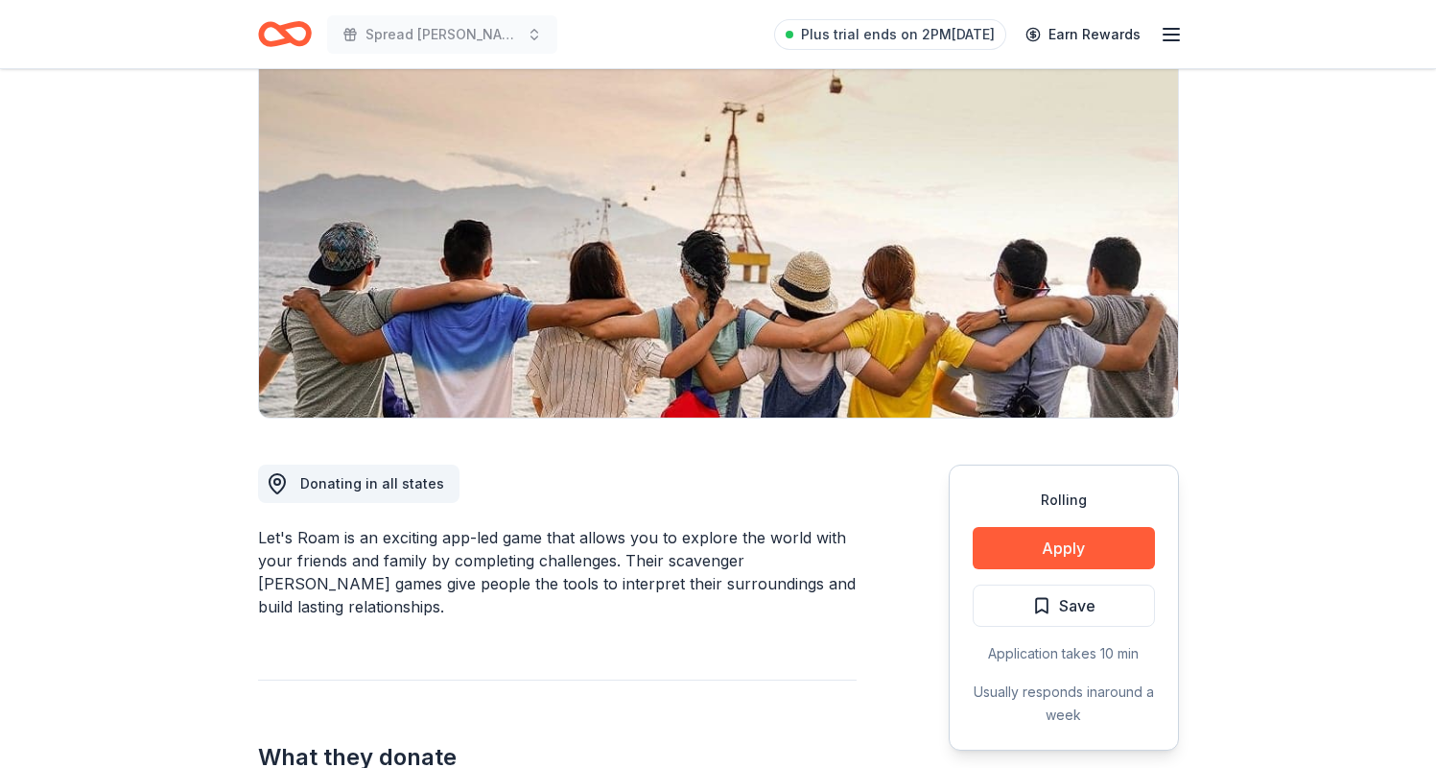
scroll to position [319, 0]
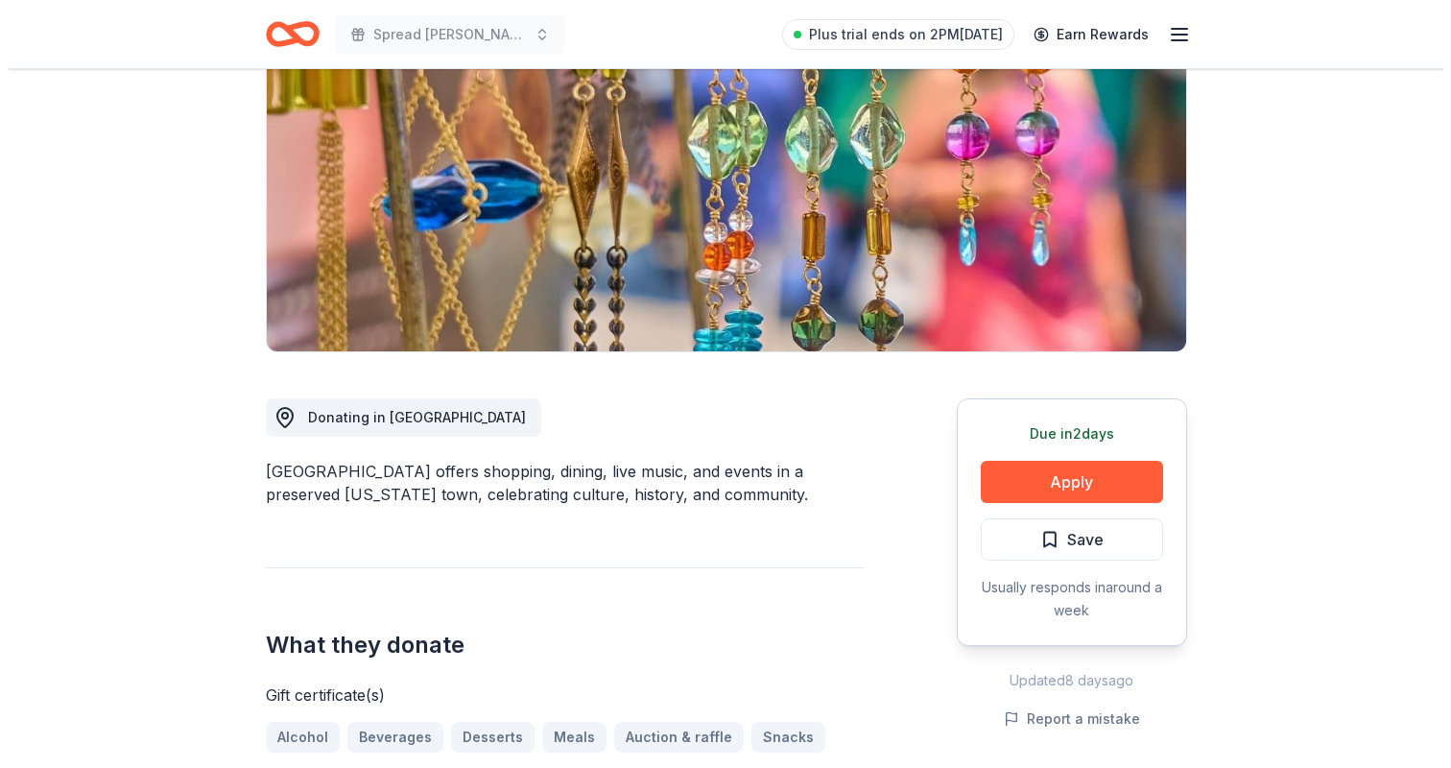
scroll to position [280, 0]
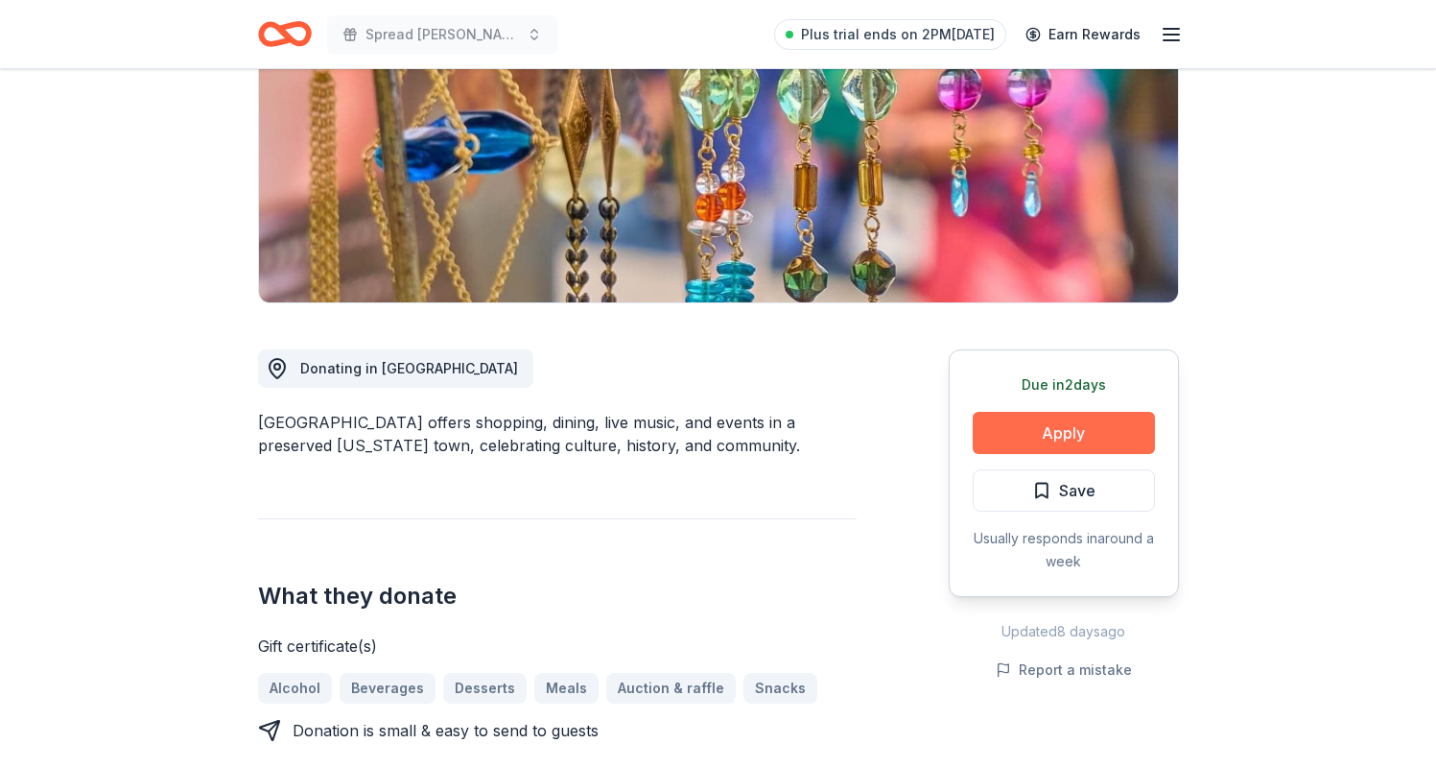
click at [1026, 425] on button "Apply" at bounding box center [1064, 433] width 182 height 42
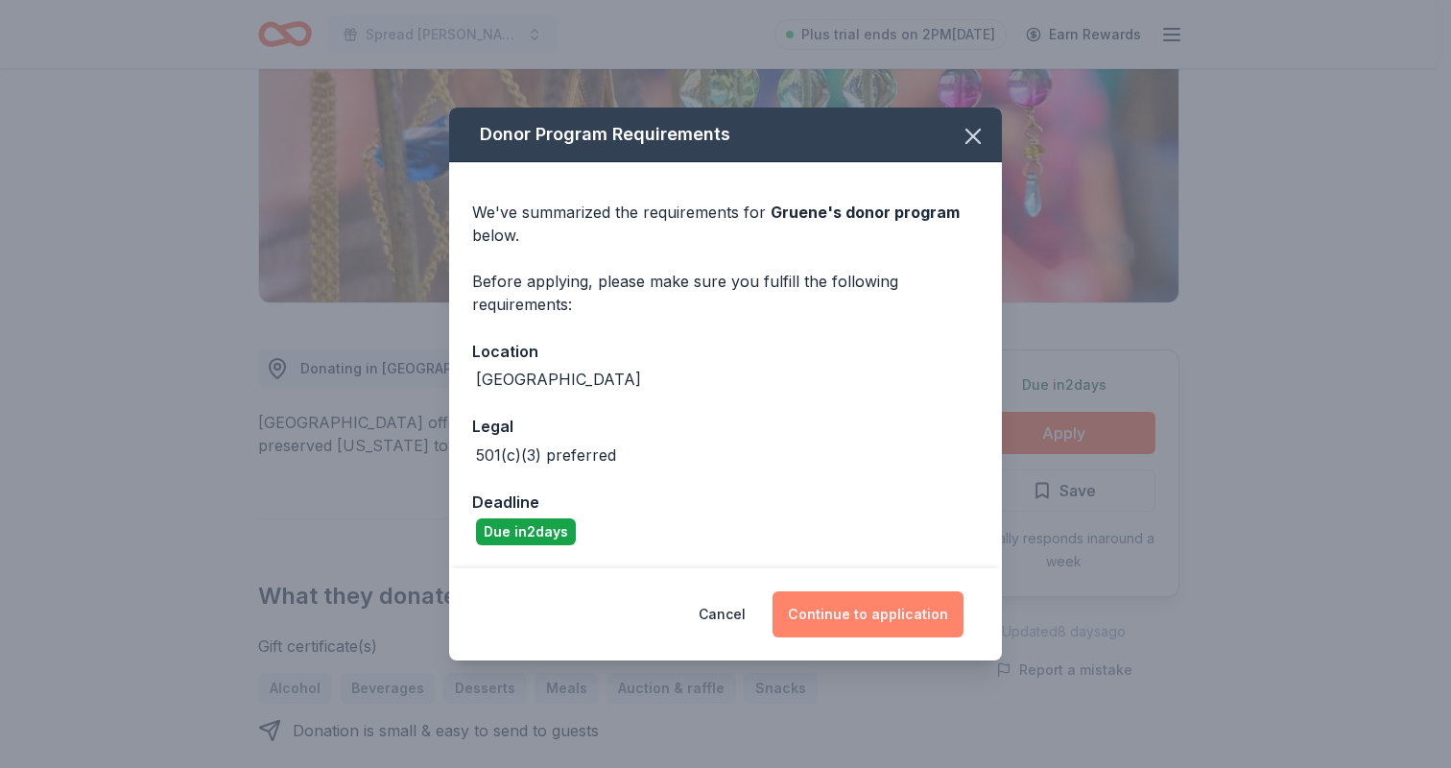
click at [875, 609] on button "Continue to application" at bounding box center [867, 614] width 191 height 46
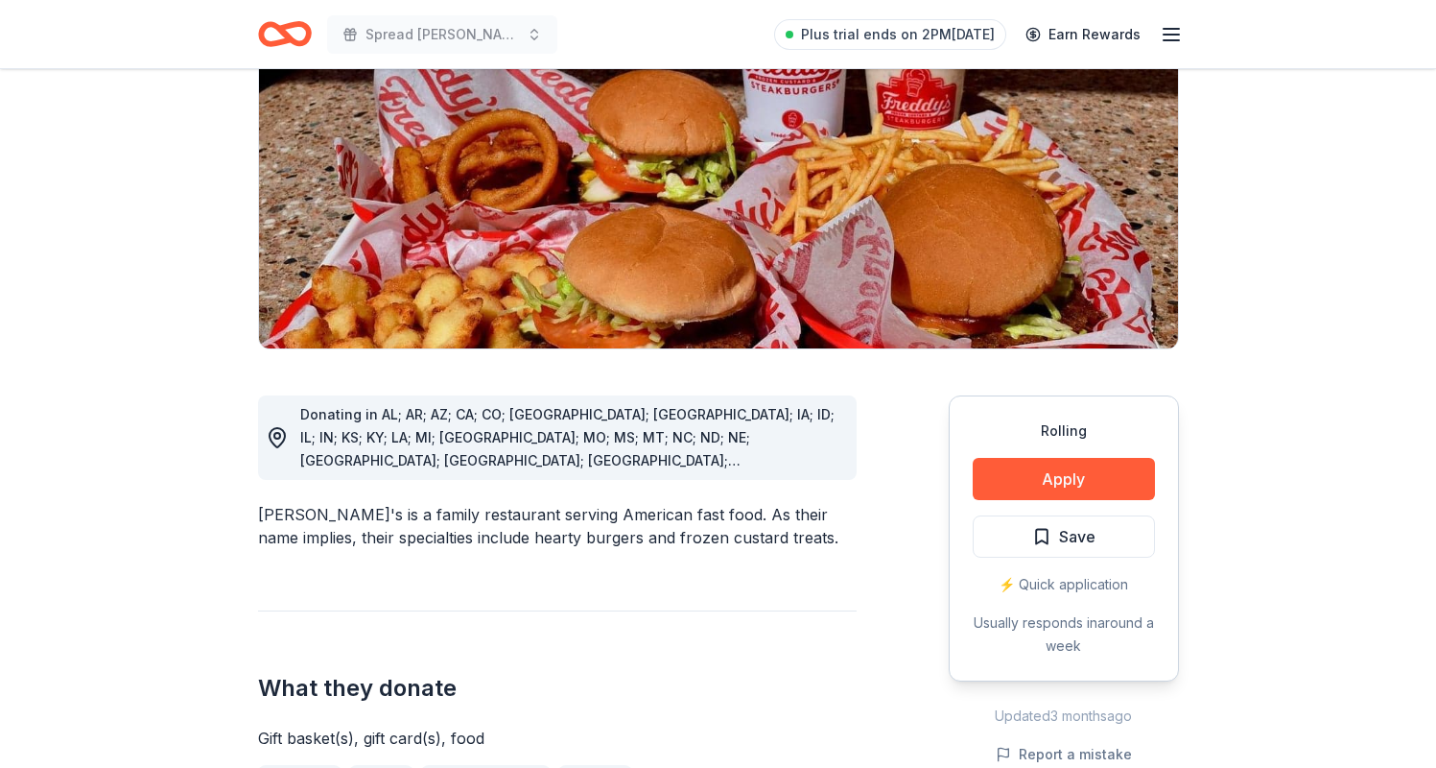
scroll to position [292, 0]
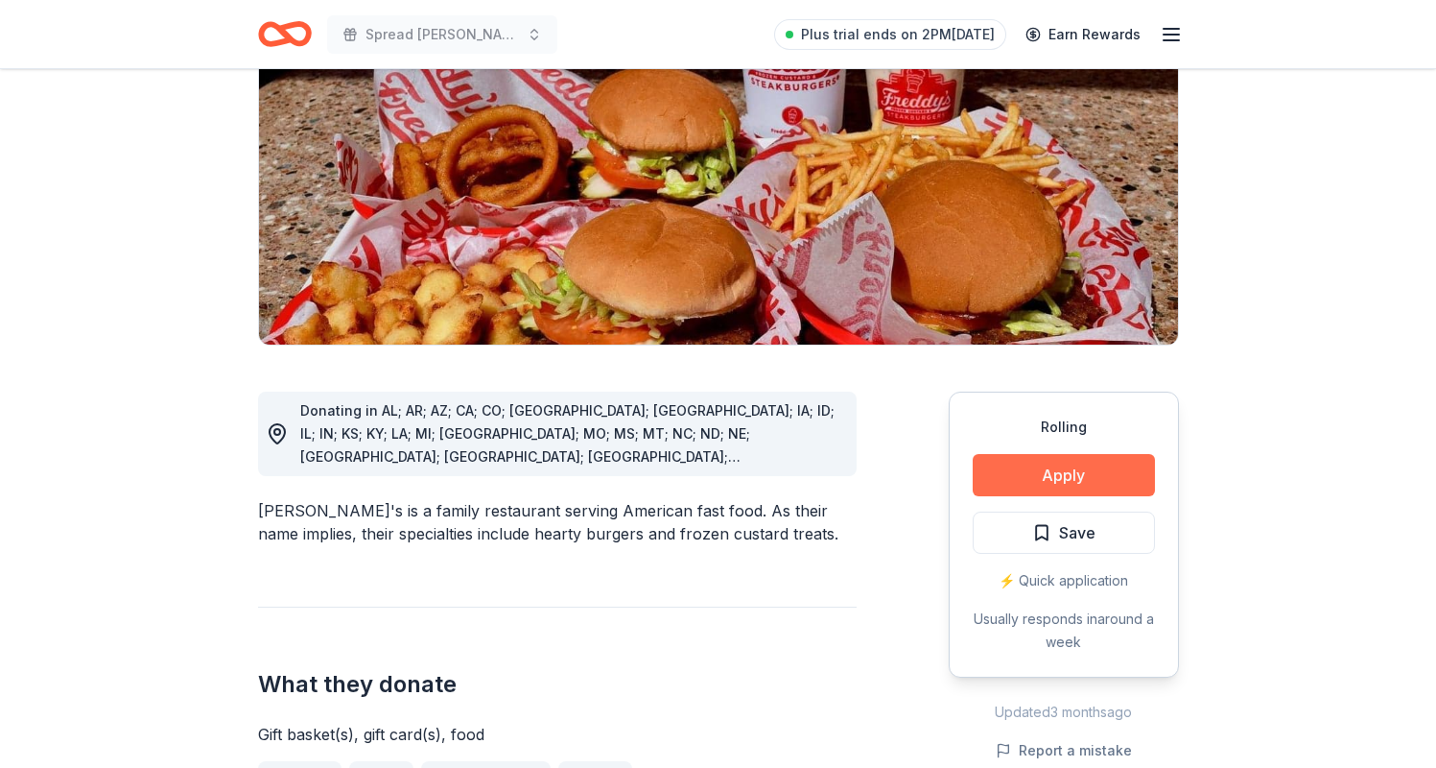
click at [1004, 454] on button "Apply" at bounding box center [1064, 475] width 182 height 42
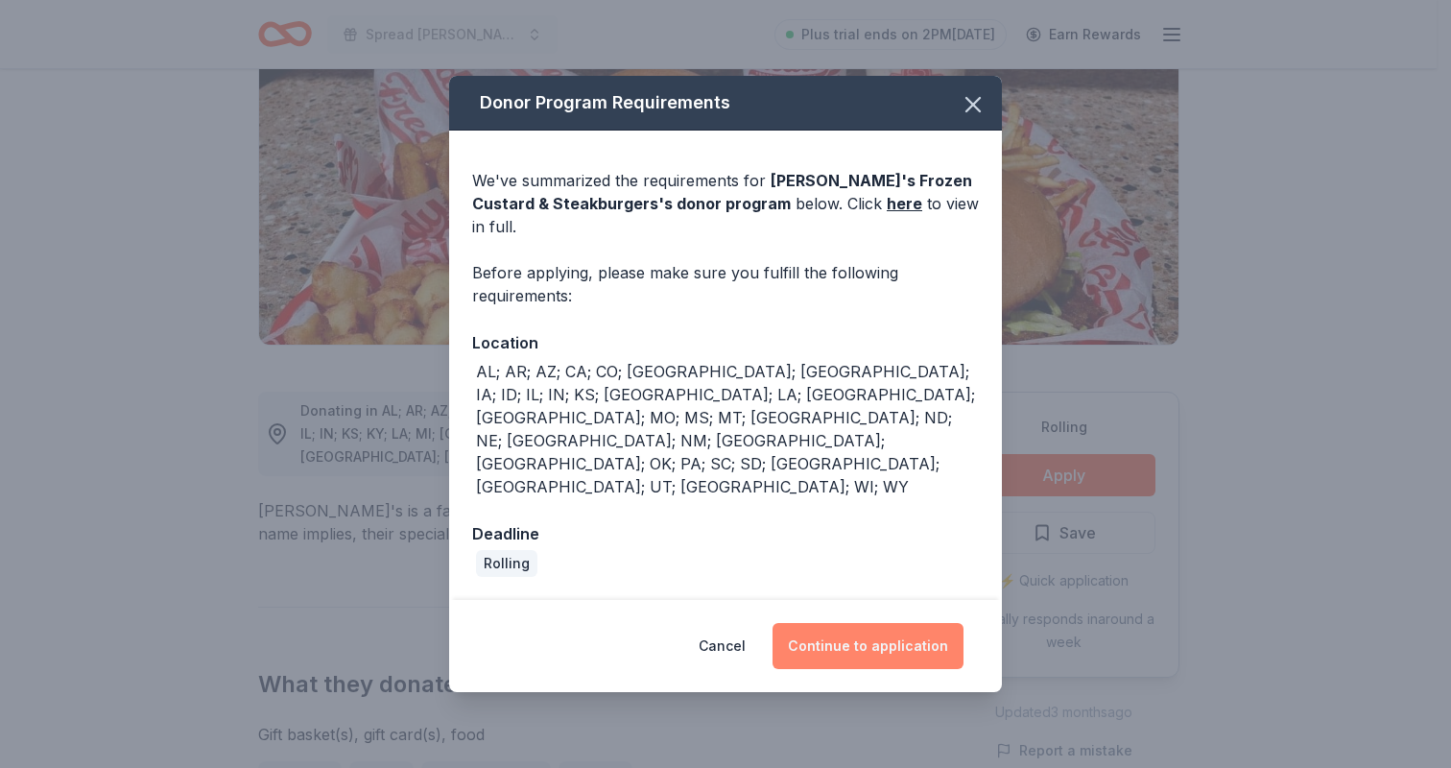
click at [842, 623] on button "Continue to application" at bounding box center [867, 646] width 191 height 46
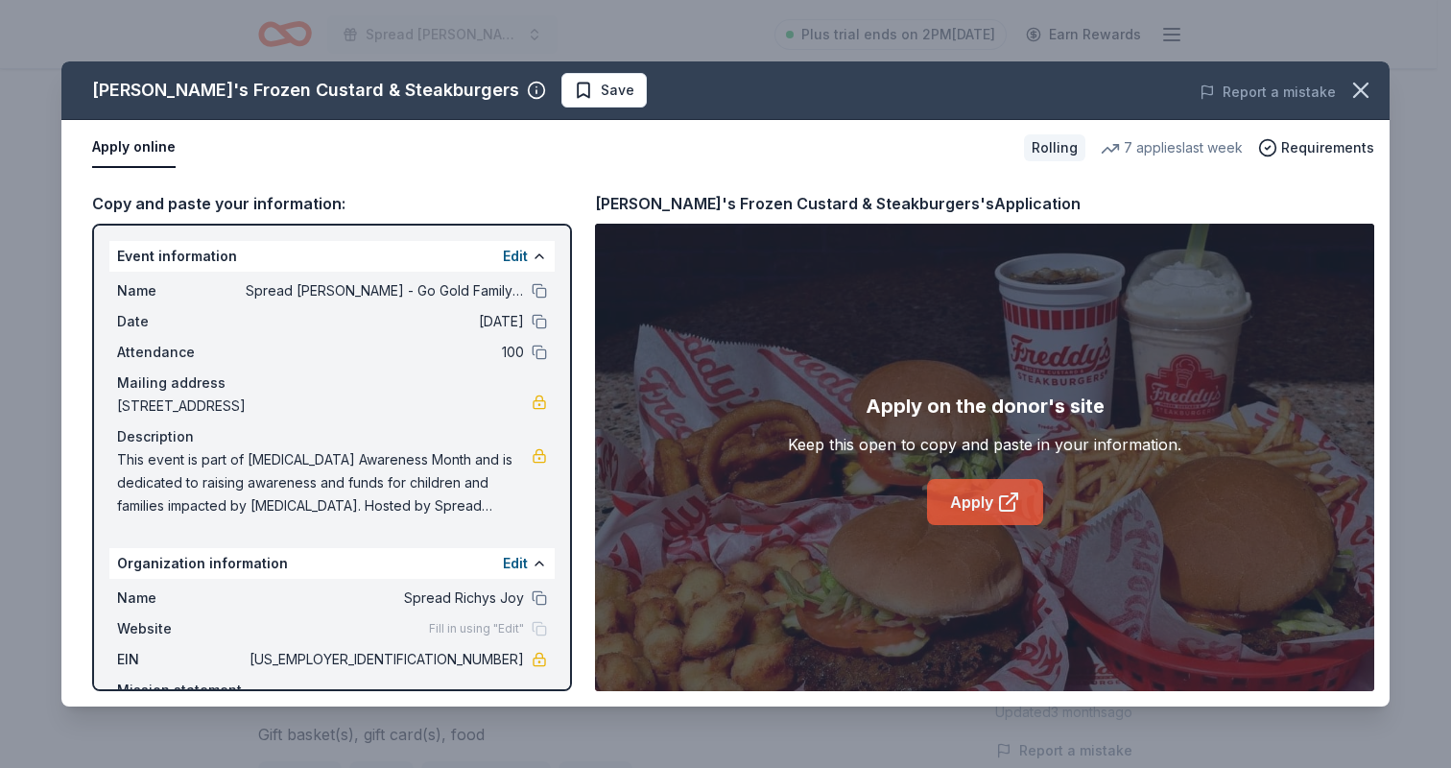
click at [986, 499] on link "Apply" at bounding box center [985, 502] width 116 height 46
click at [1346, 93] on button "button" at bounding box center [1360, 90] width 42 height 42
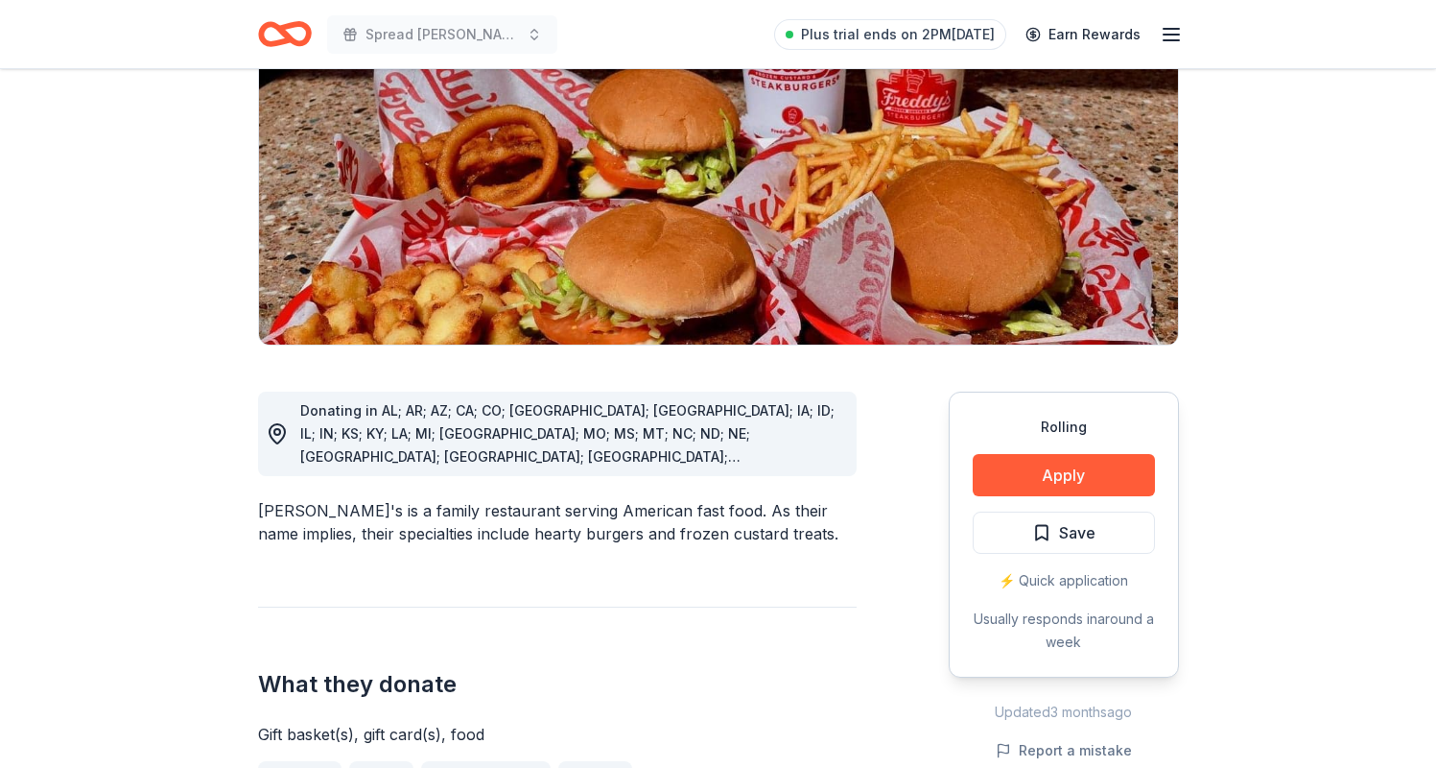
scroll to position [0, 0]
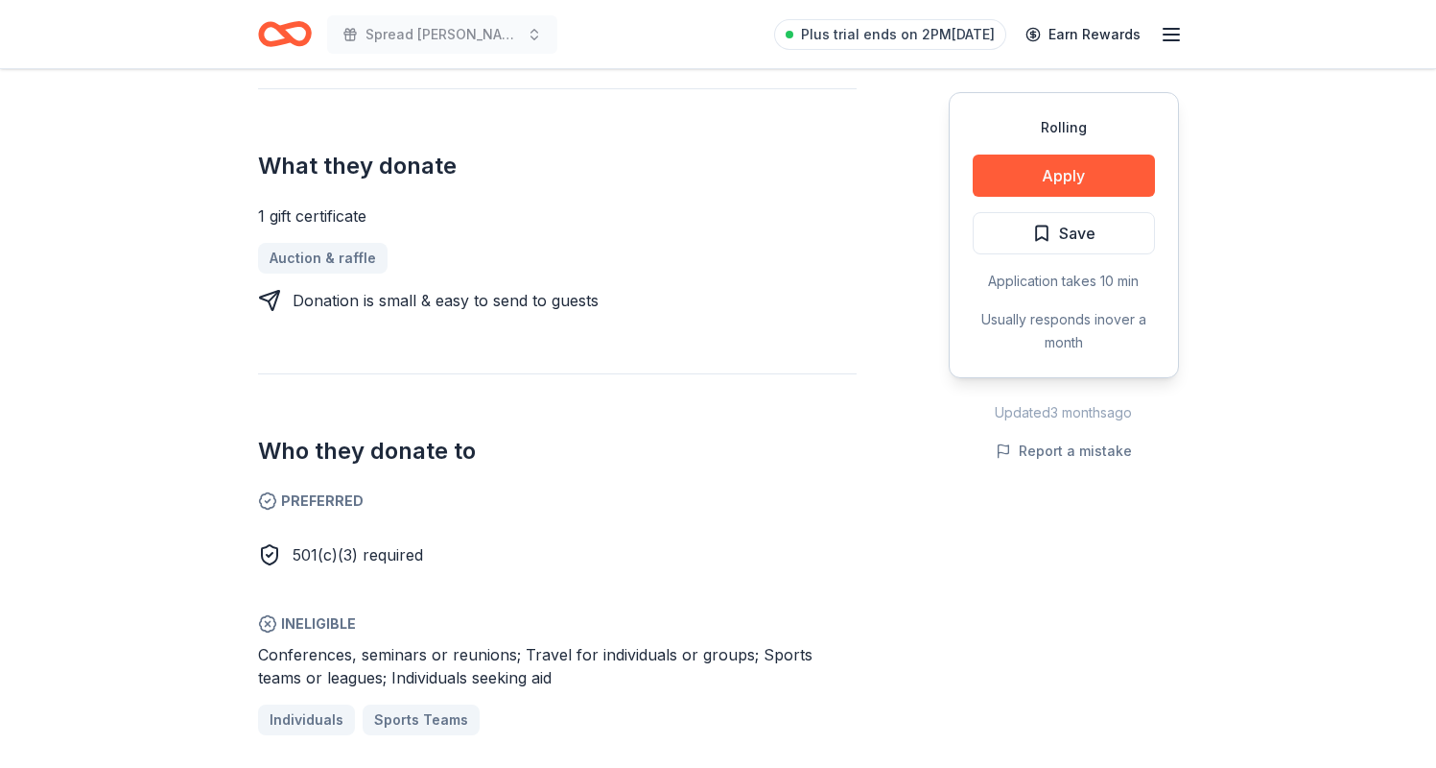
scroll to position [720, 0]
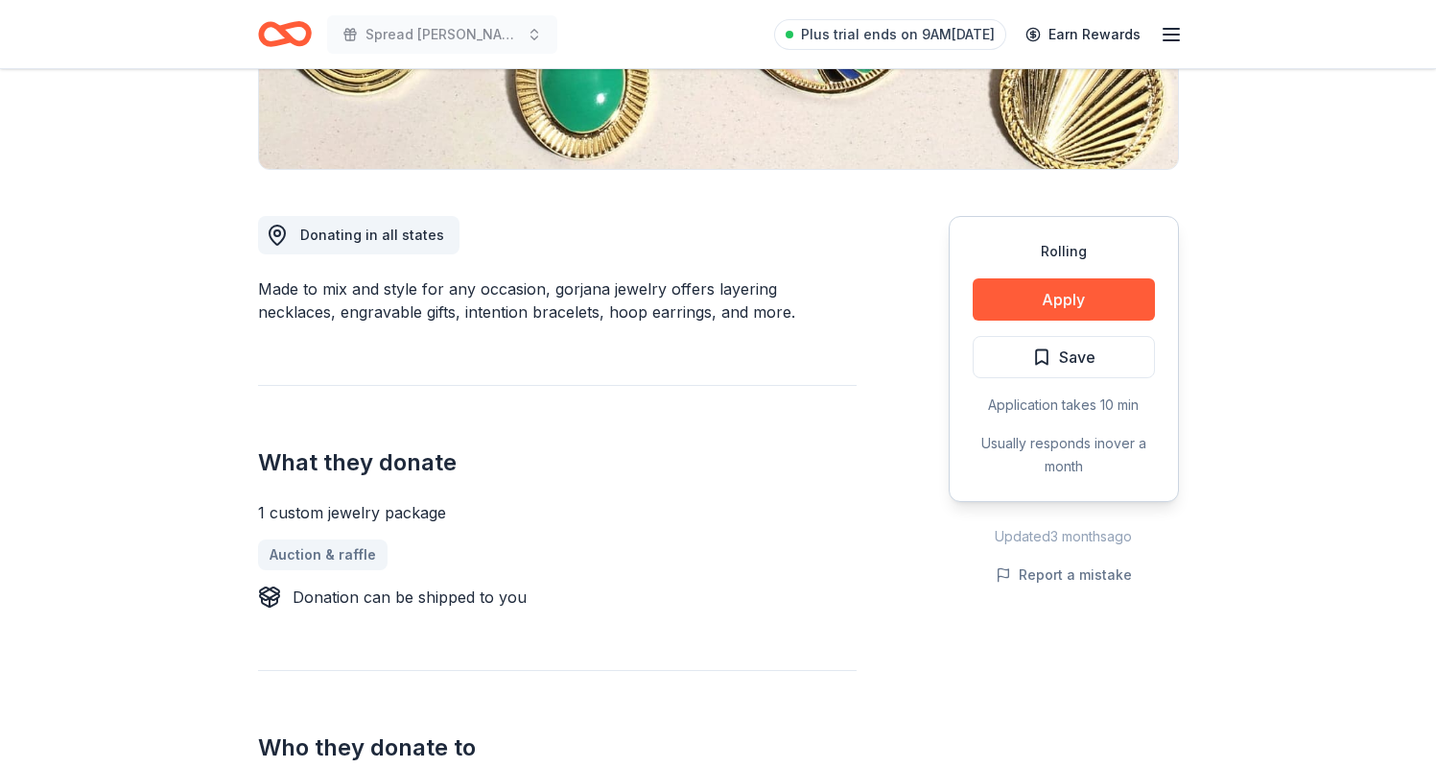
scroll to position [258, 0]
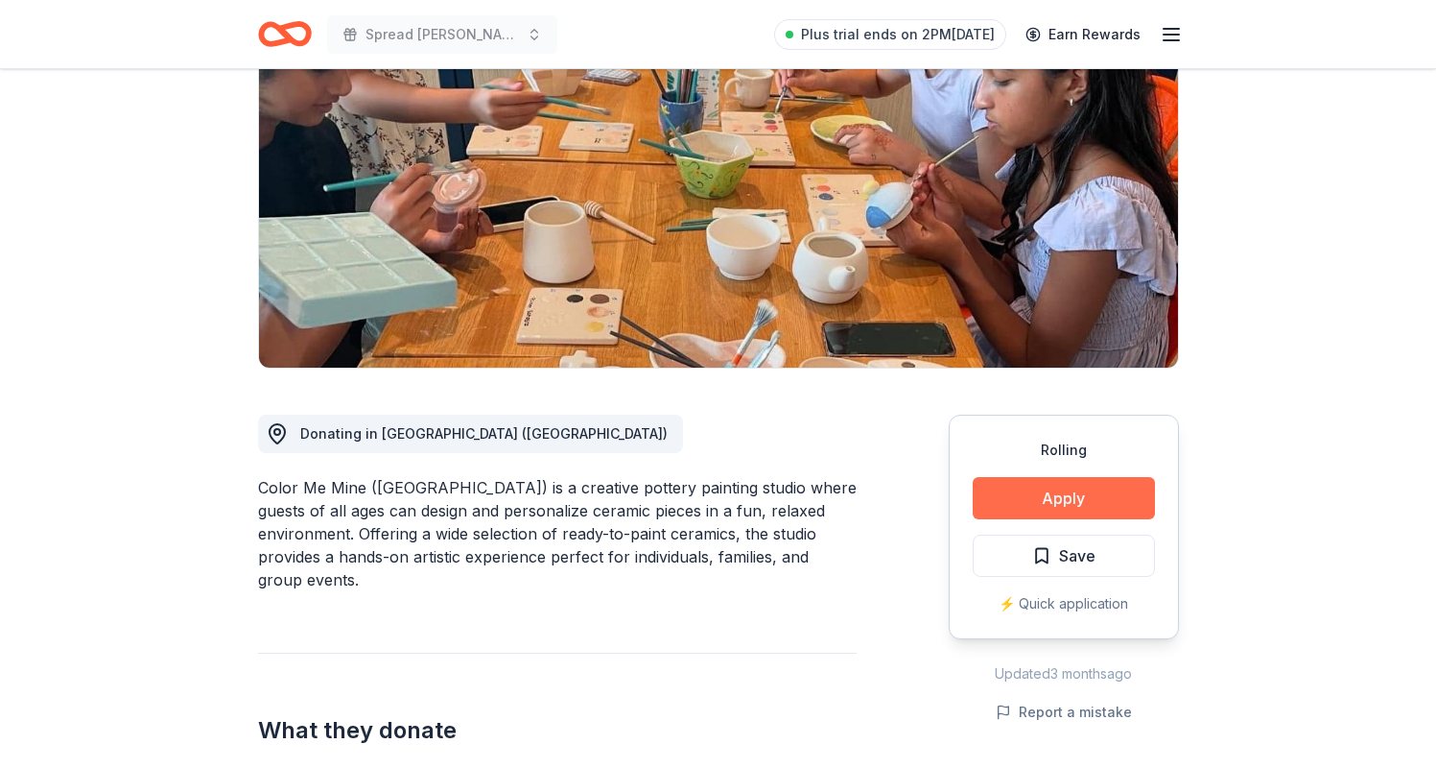
scroll to position [219, 0]
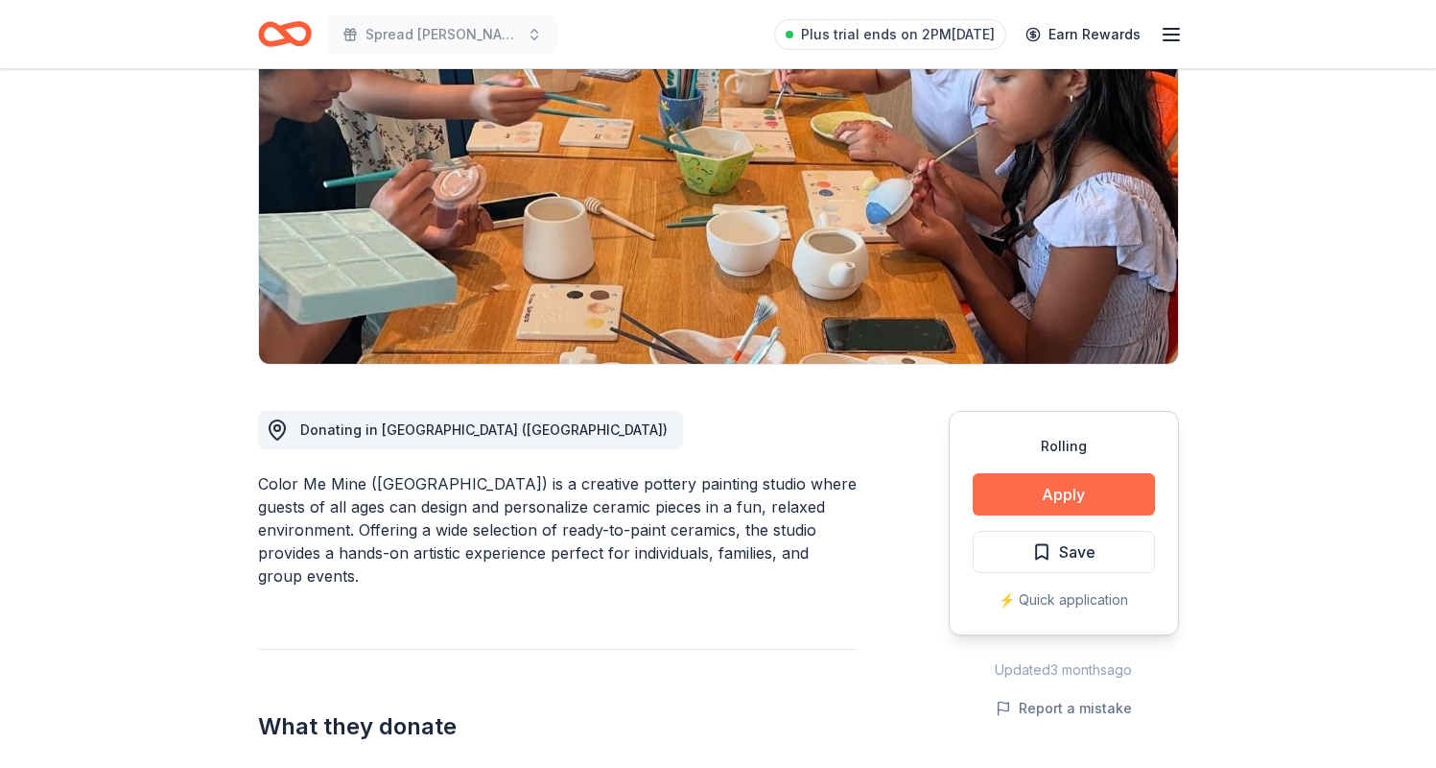
click at [1035, 494] on button "Apply" at bounding box center [1064, 494] width 182 height 42
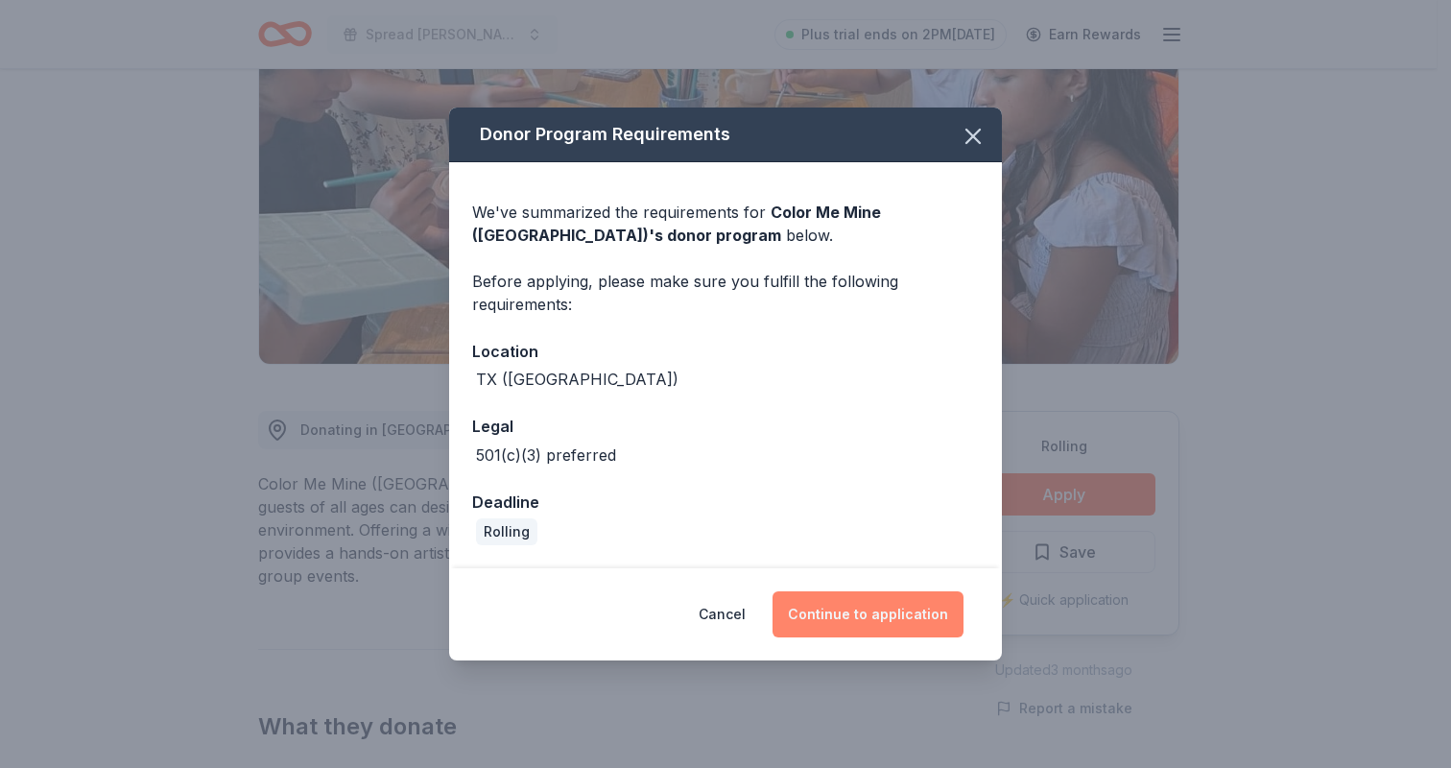
click at [889, 614] on button "Continue to application" at bounding box center [867, 614] width 191 height 46
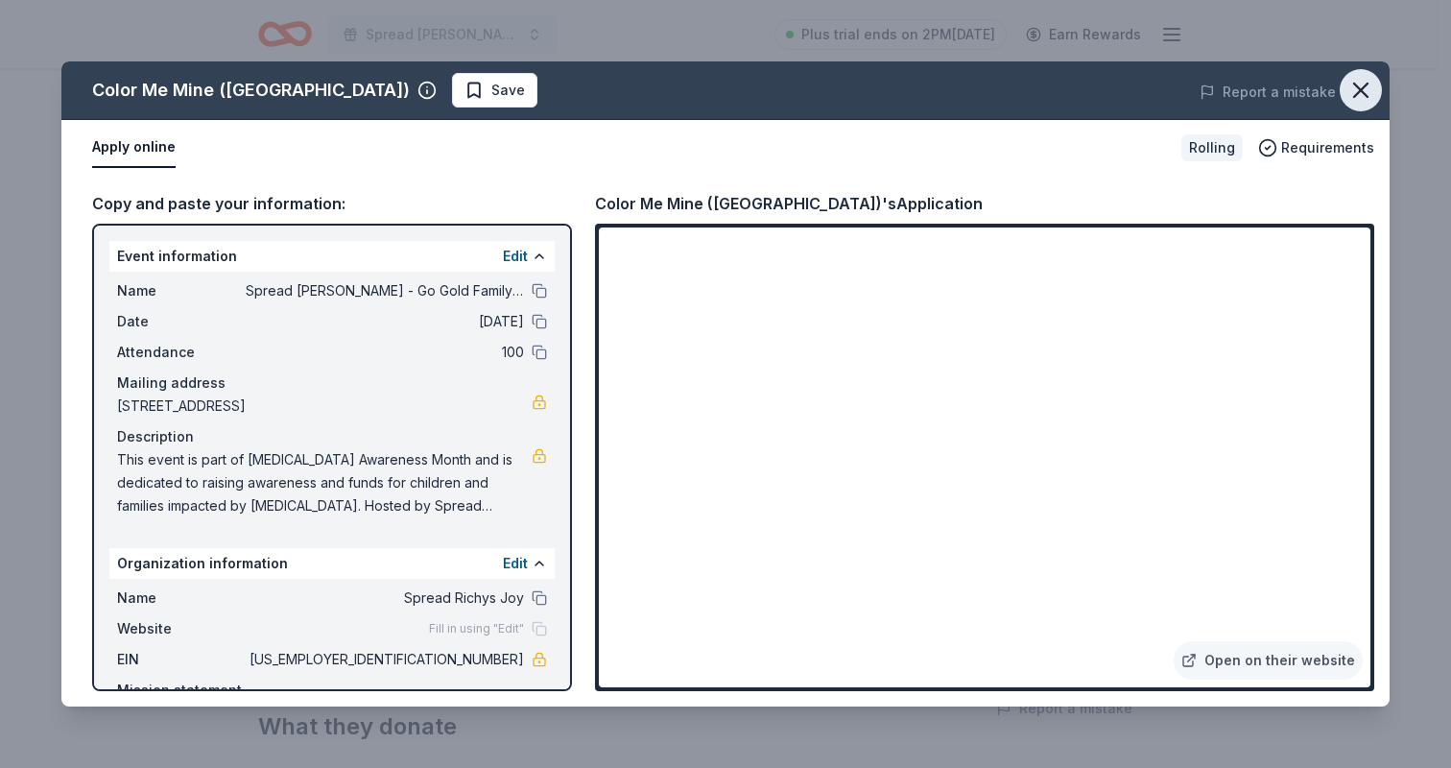
click at [1355, 92] on icon "button" at bounding box center [1360, 90] width 27 height 27
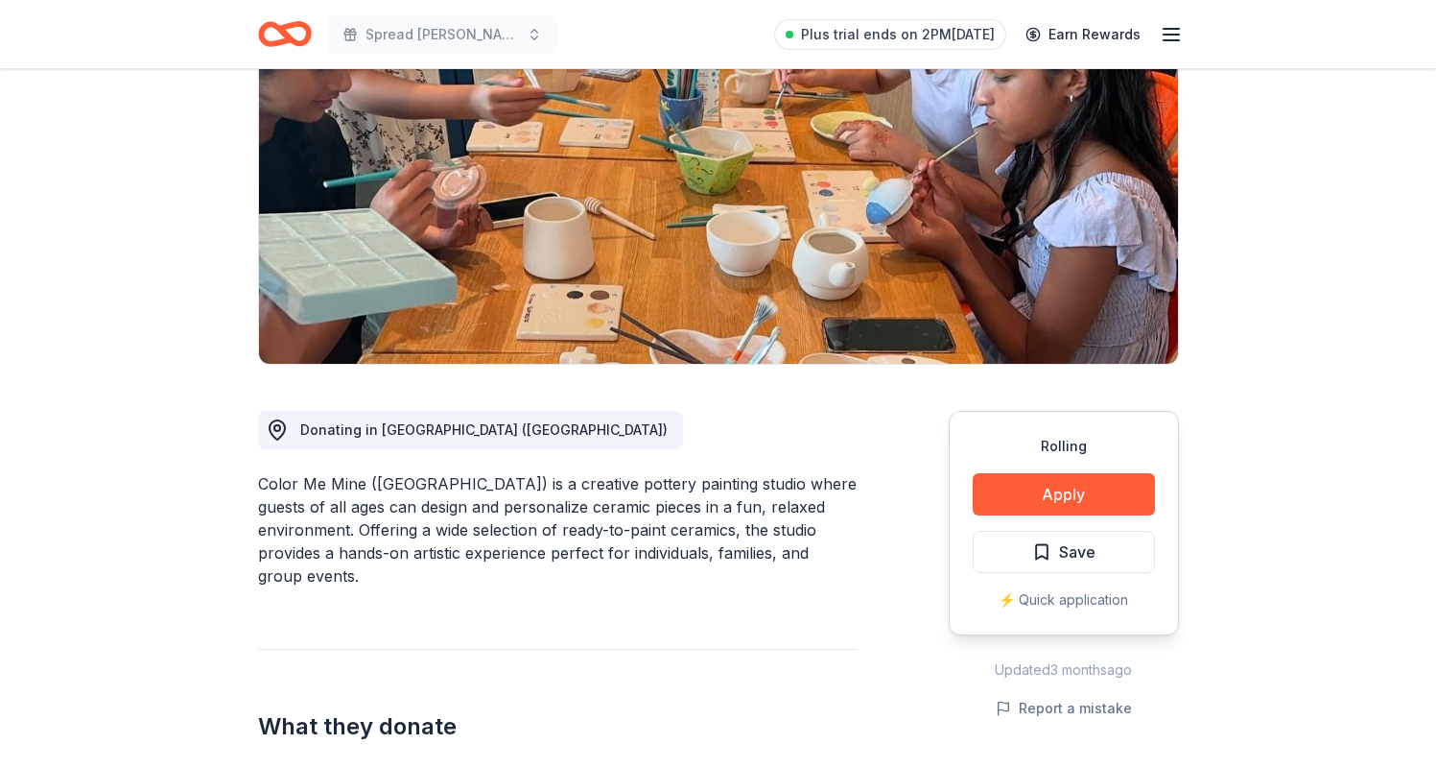
scroll to position [0, 0]
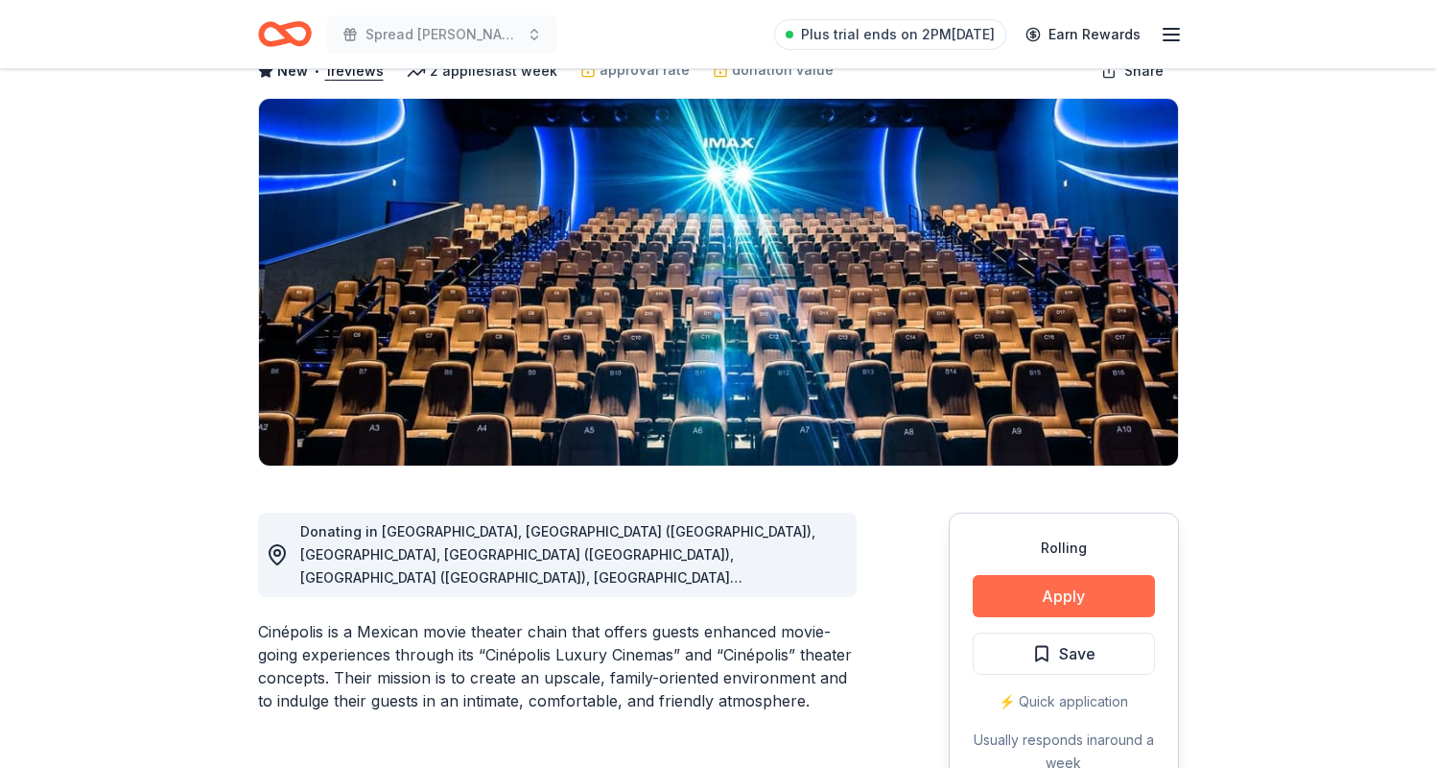
scroll to position [121, 0]
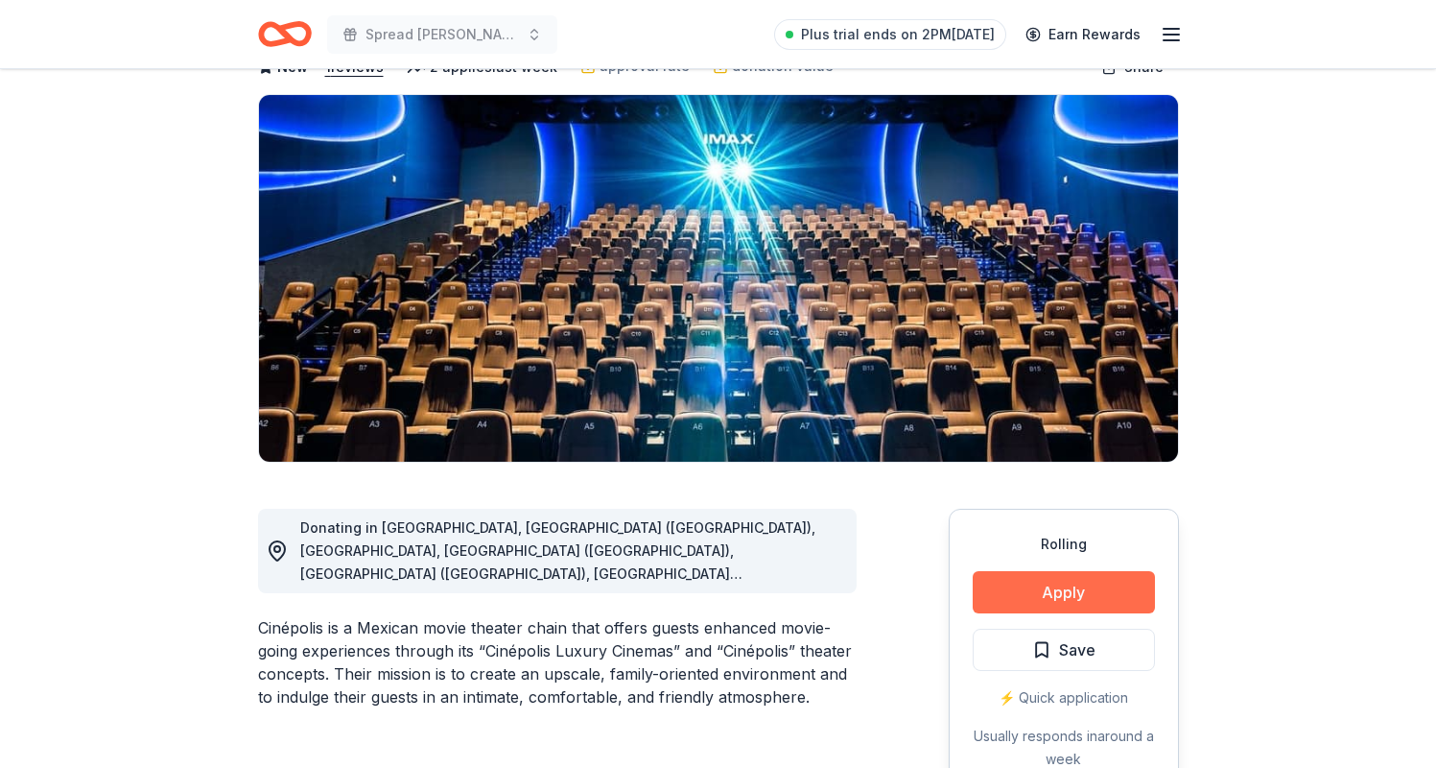
click at [1053, 590] on button "Apply" at bounding box center [1064, 592] width 182 height 42
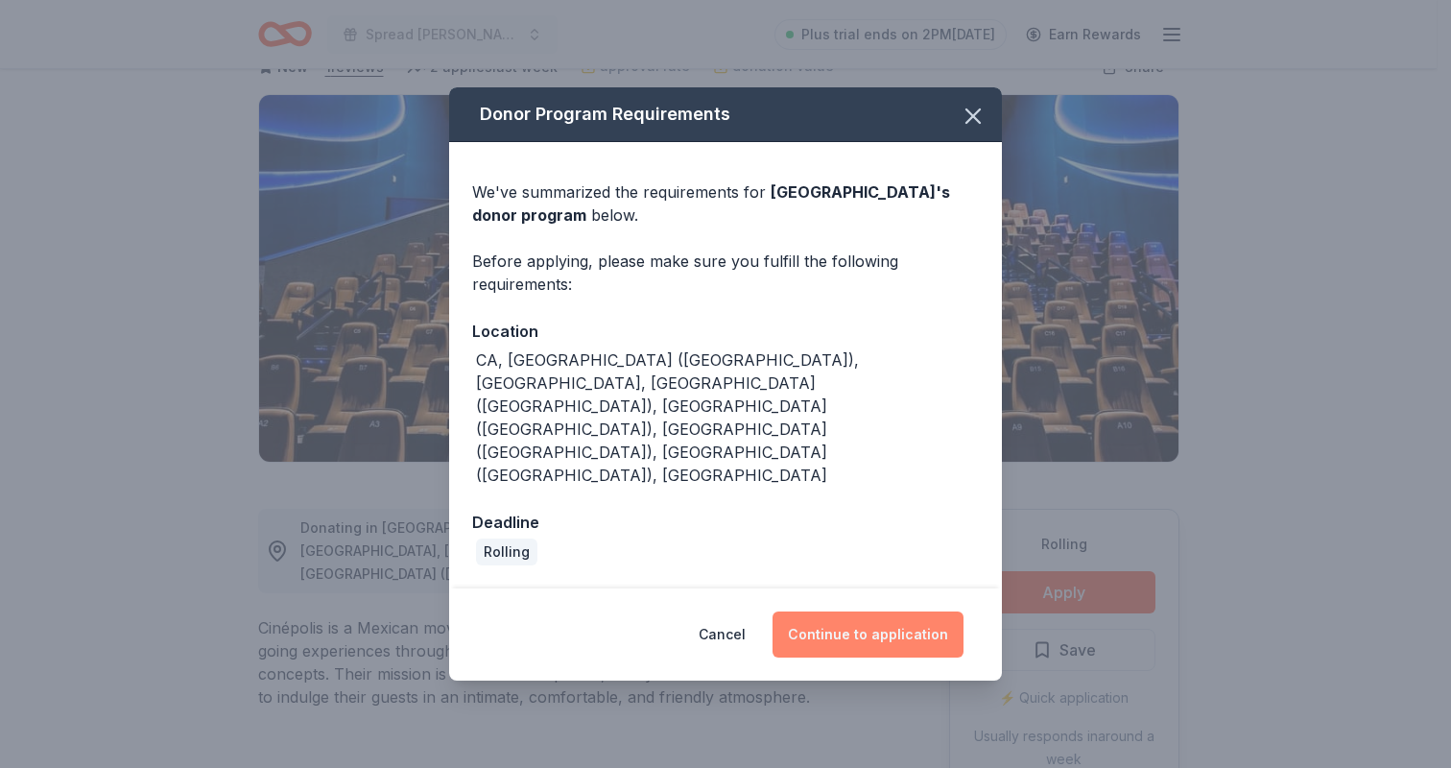
click at [890, 611] on button "Continue to application" at bounding box center [867, 634] width 191 height 46
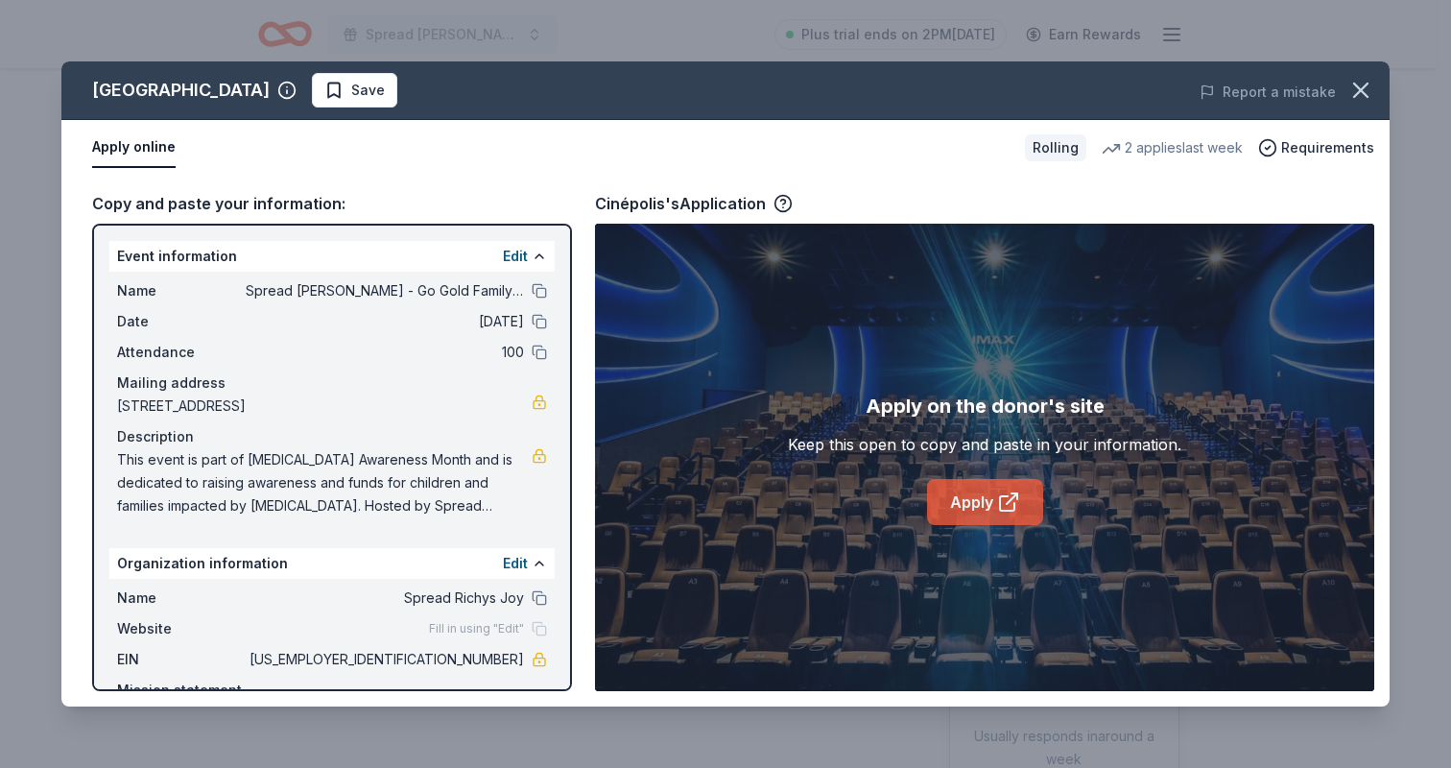
click at [967, 509] on link "Apply" at bounding box center [985, 502] width 116 height 46
click at [1377, 88] on button "button" at bounding box center [1360, 90] width 42 height 42
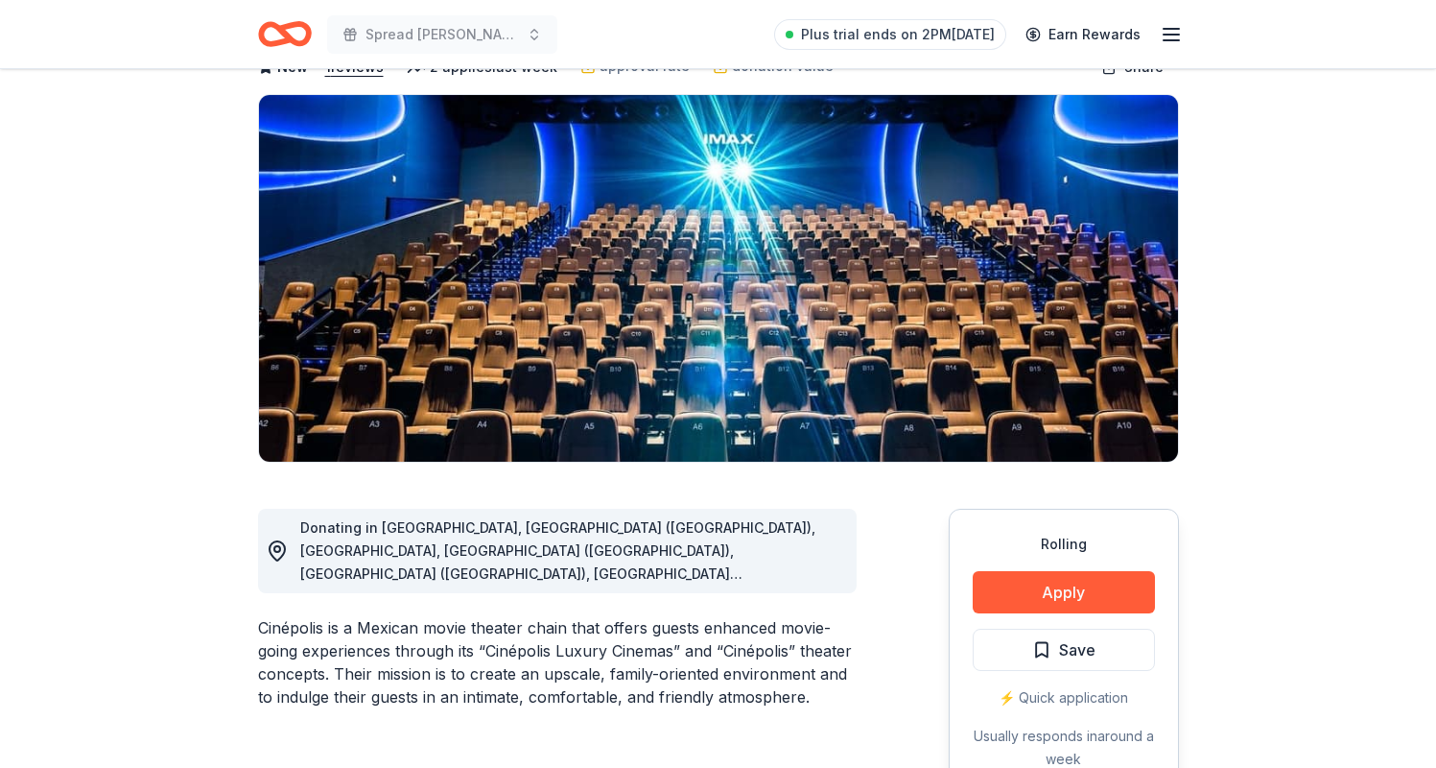
scroll to position [117, 0]
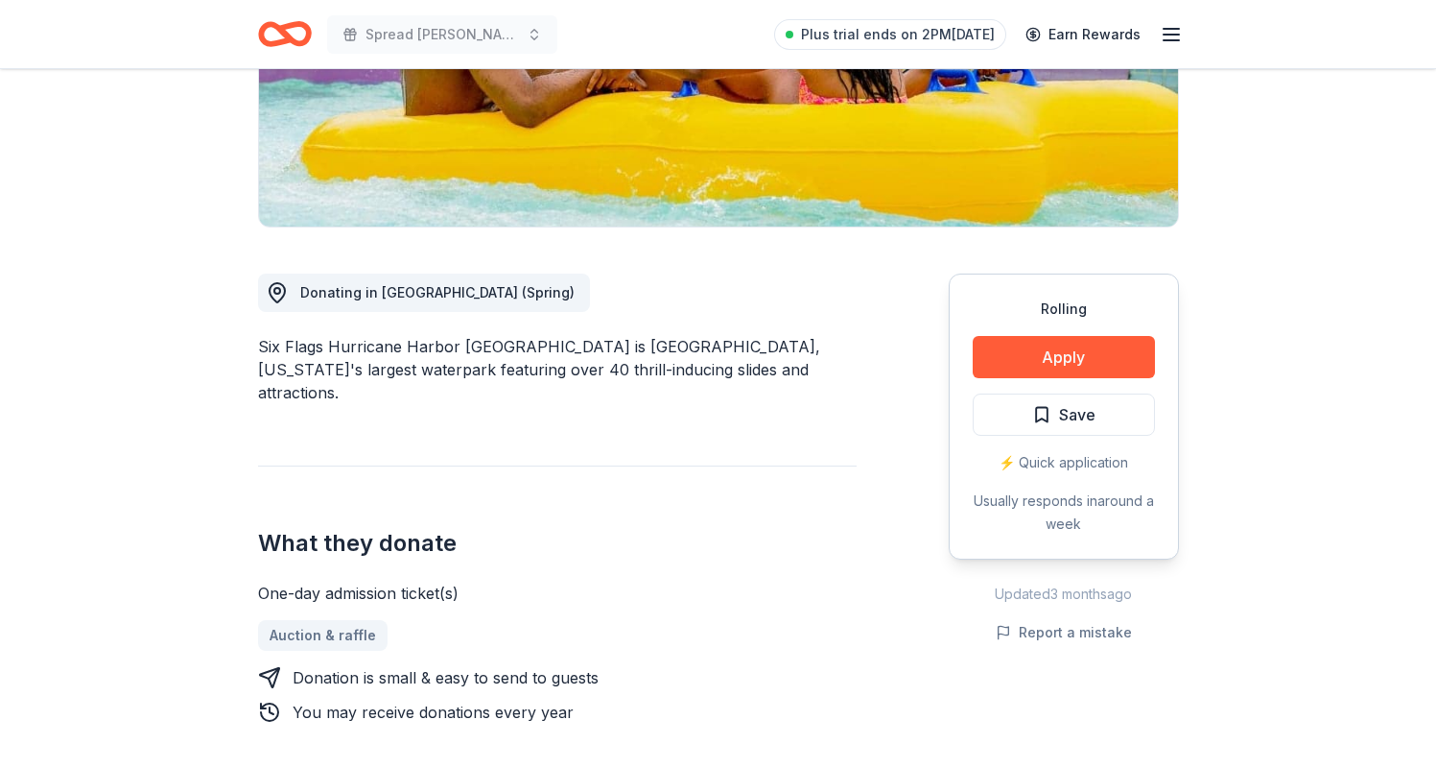
scroll to position [193, 0]
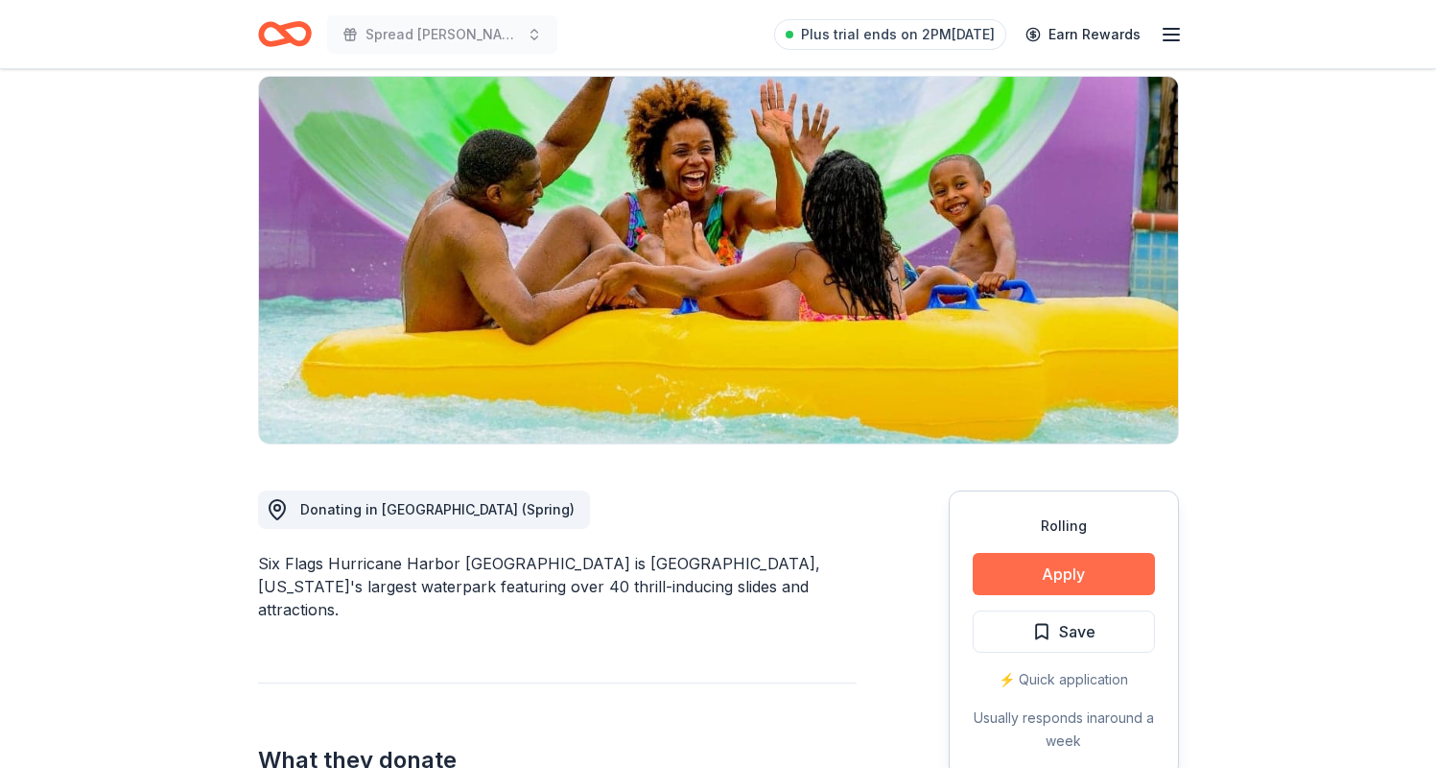
click at [1043, 553] on button "Apply" at bounding box center [1064, 574] width 182 height 42
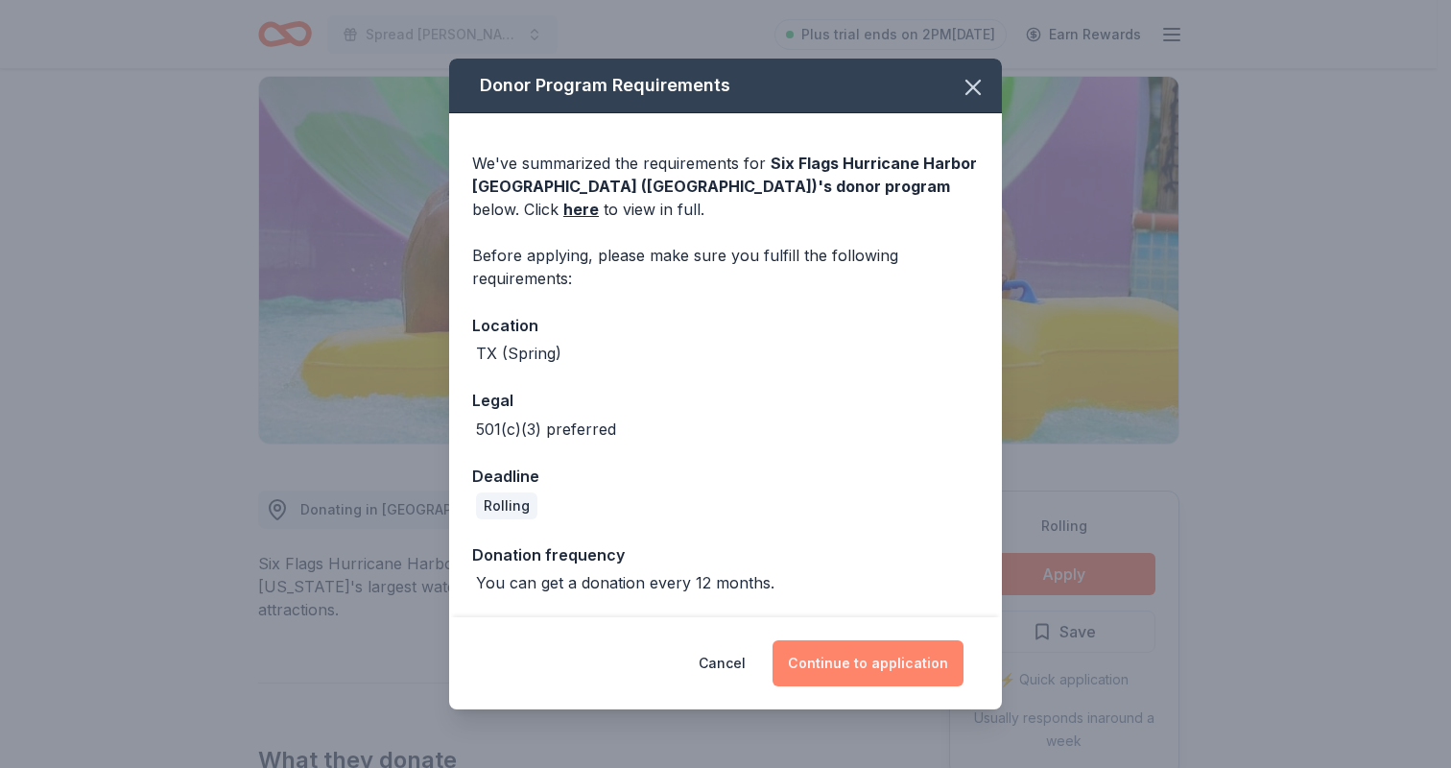
click at [873, 662] on button "Continue to application" at bounding box center [867, 663] width 191 height 46
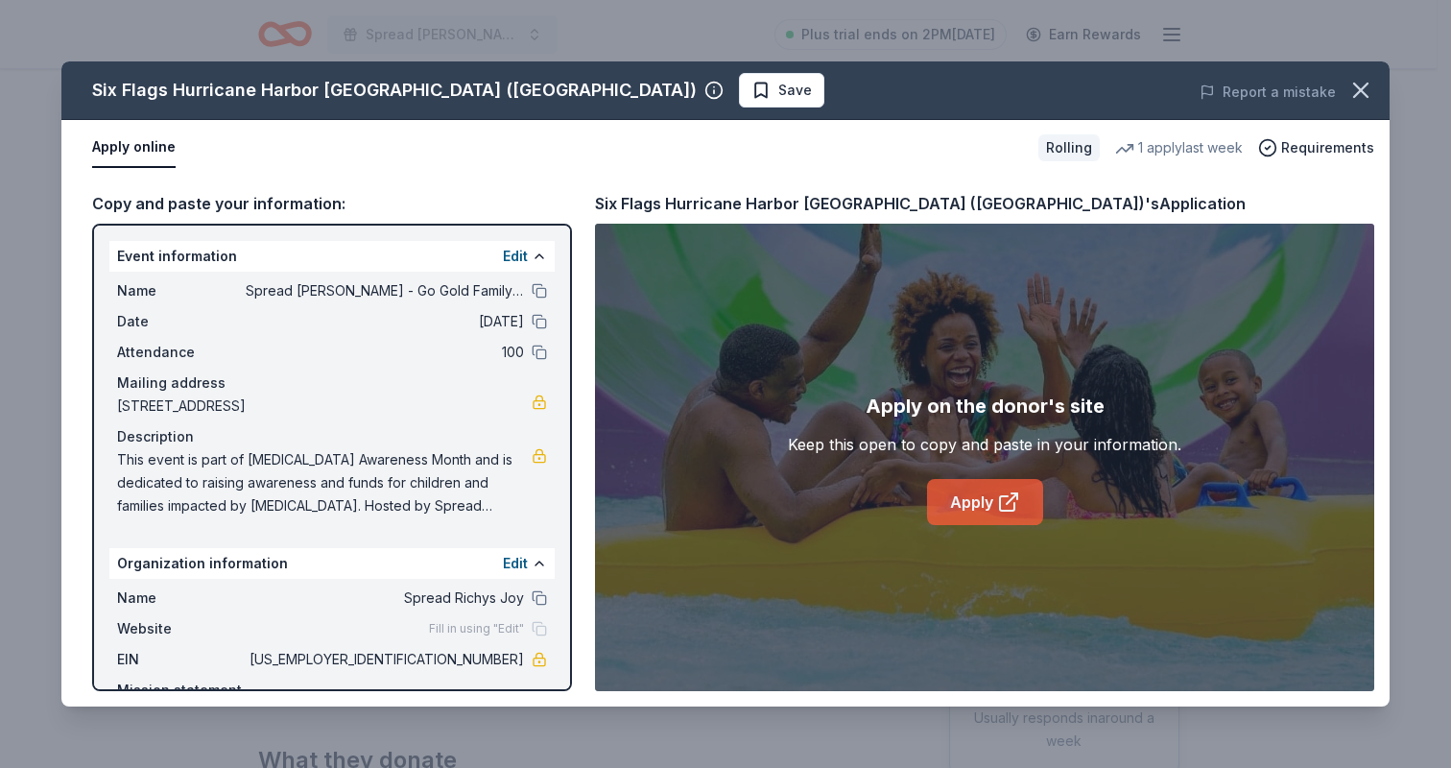
click at [999, 495] on icon at bounding box center [1008, 501] width 23 height 23
click at [1362, 90] on icon "button" at bounding box center [1360, 90] width 27 height 27
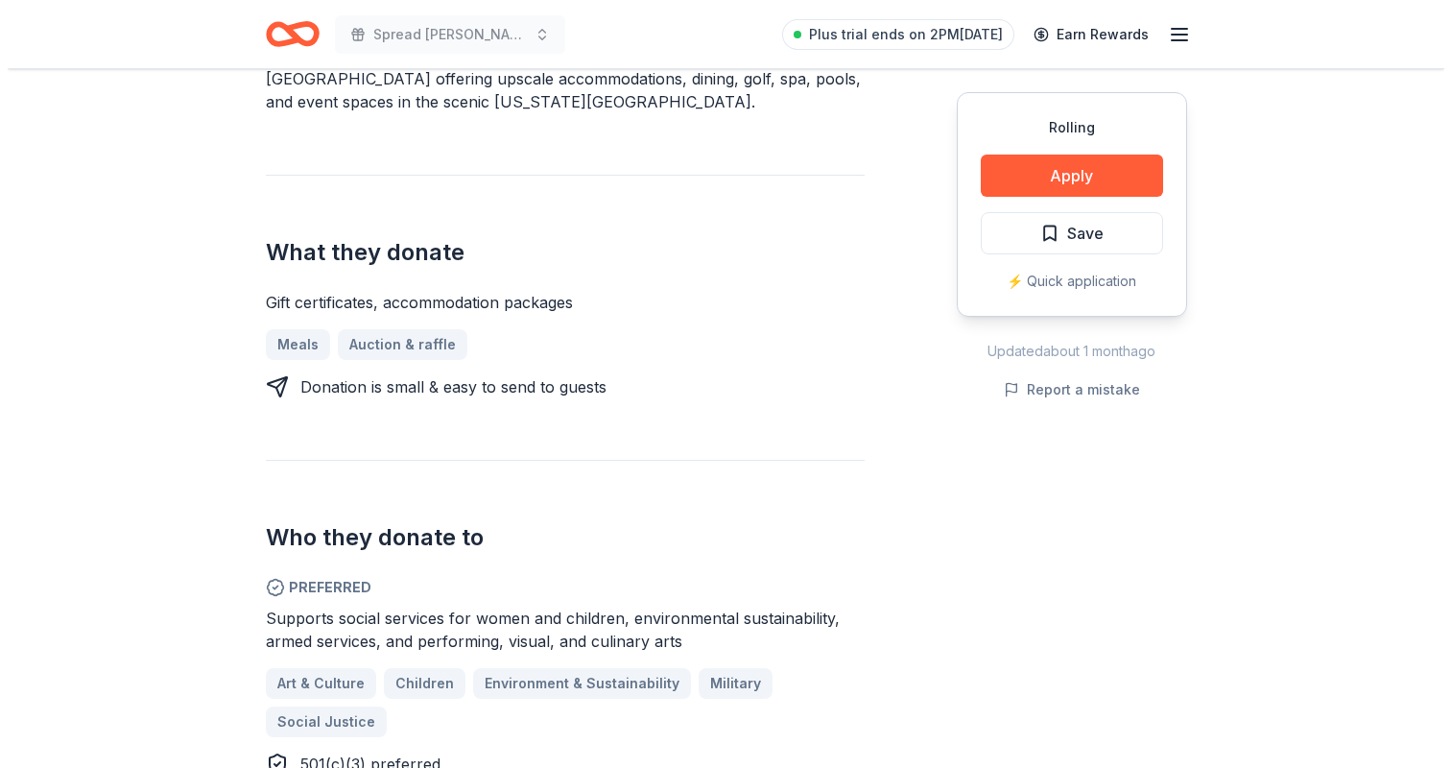
scroll to position [637, 0]
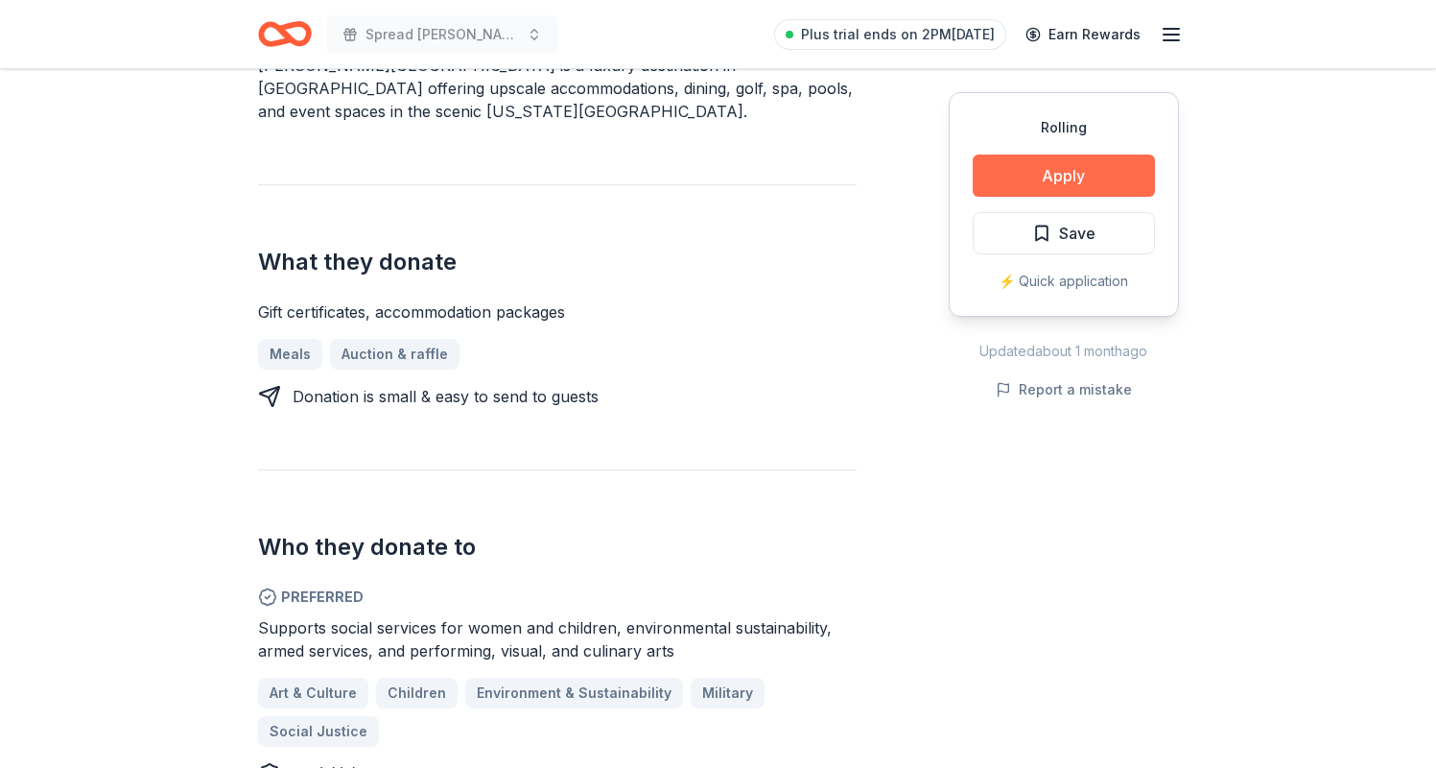
click at [1116, 159] on button "Apply" at bounding box center [1064, 175] width 182 height 42
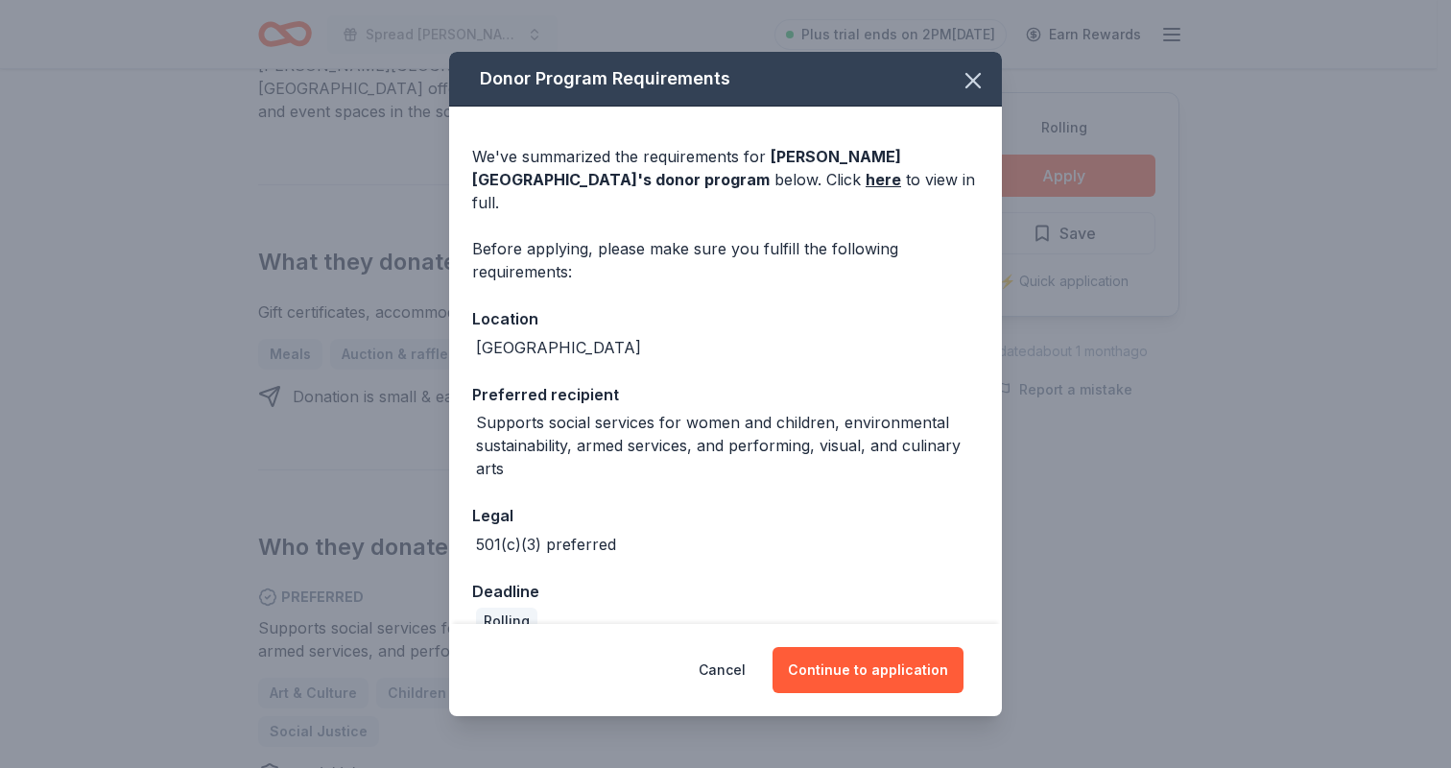
scroll to position [10, 0]
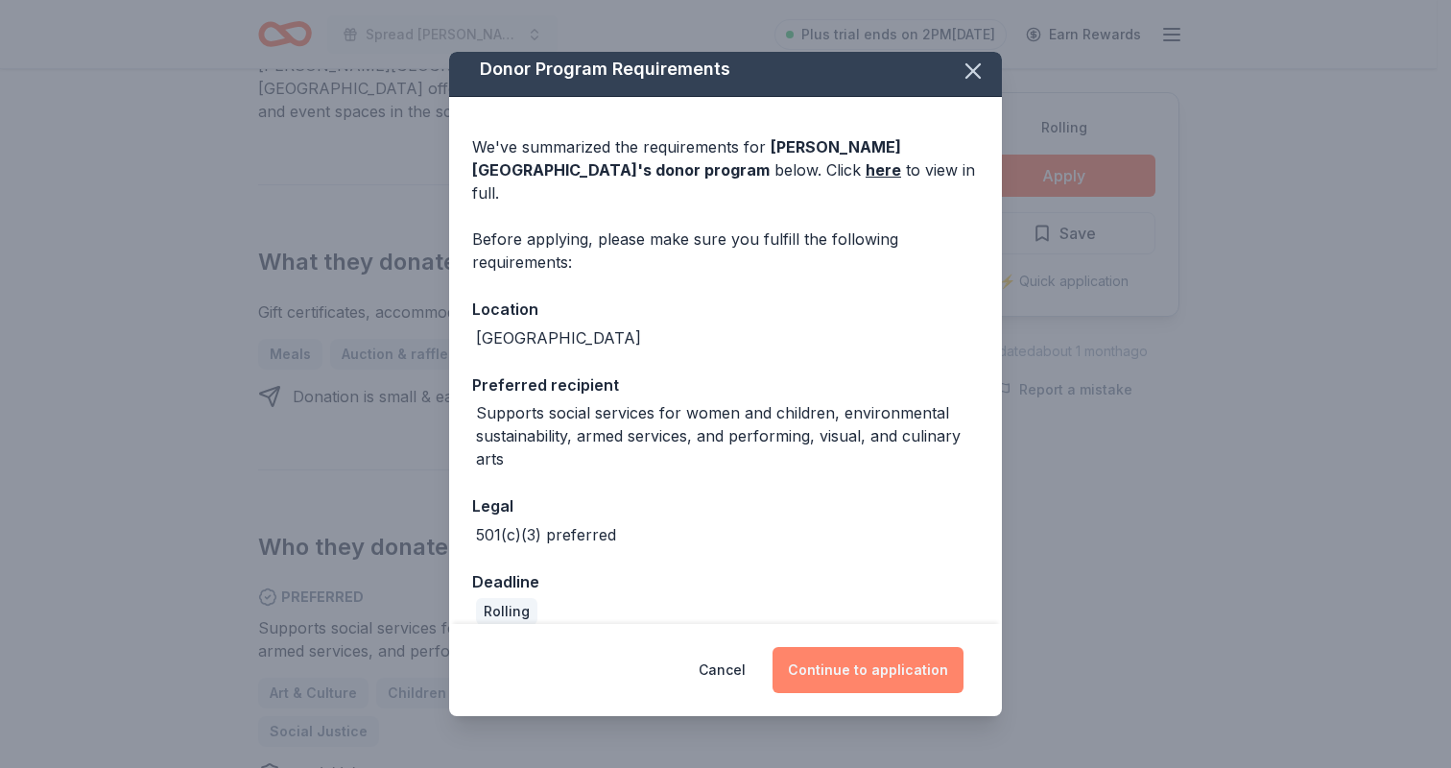
click at [902, 676] on button "Continue to application" at bounding box center [867, 670] width 191 height 46
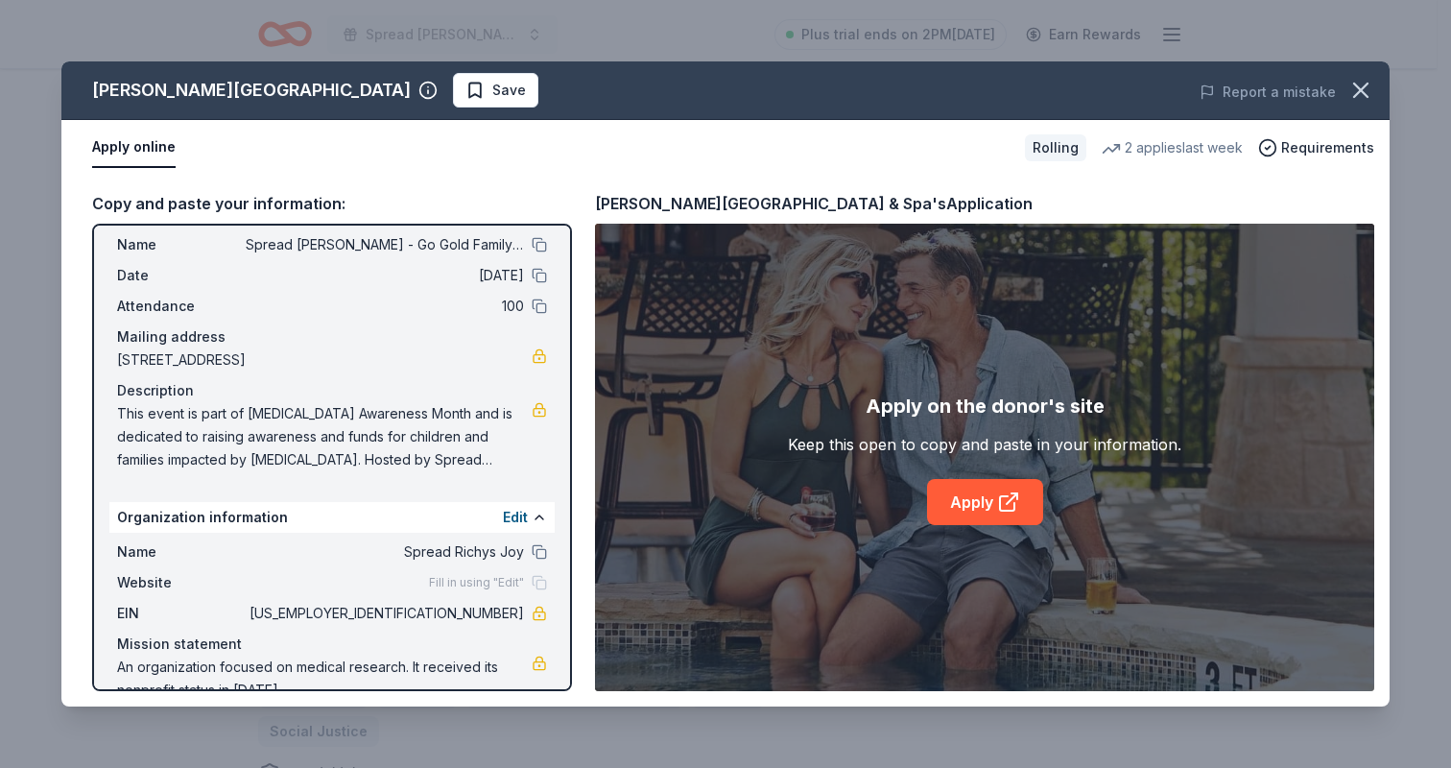
scroll to position [82, 0]
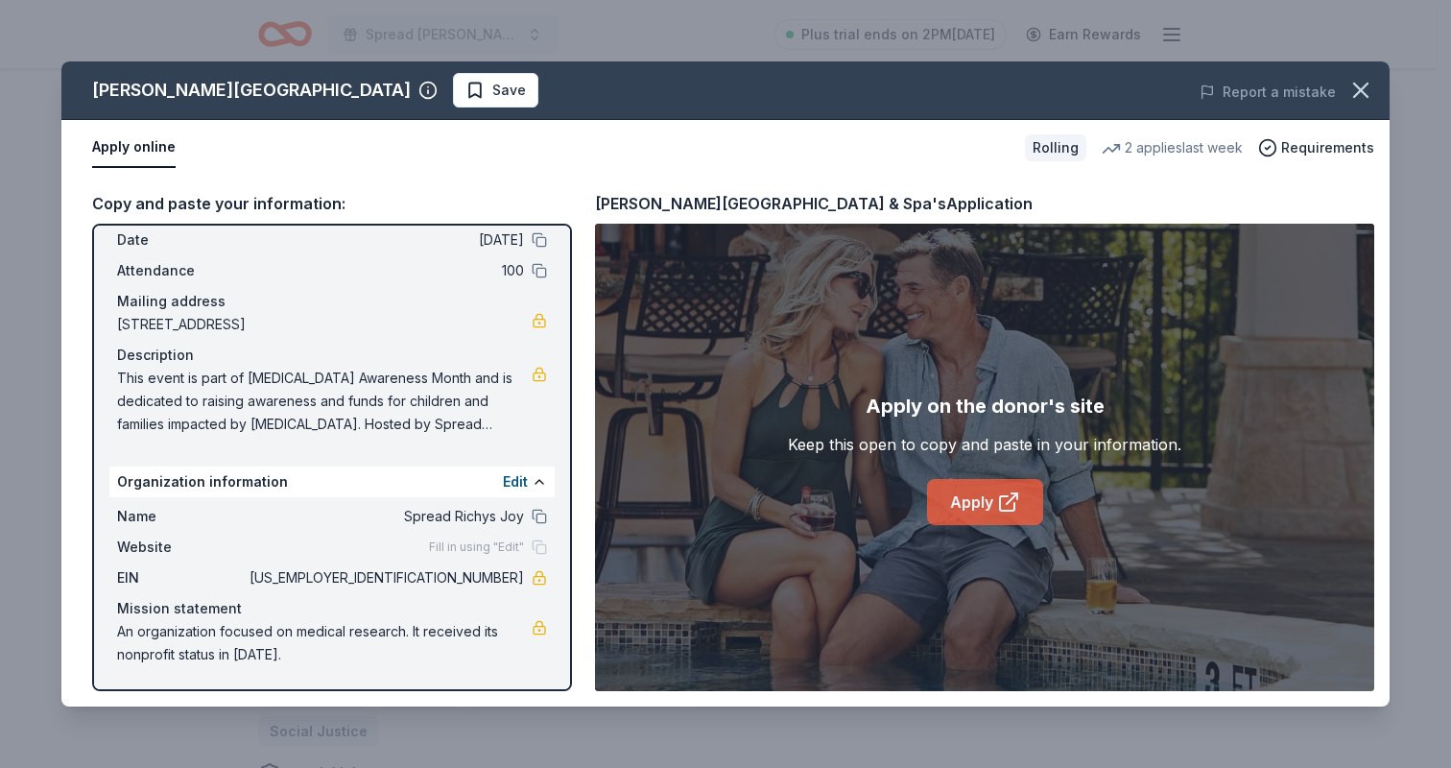
click at [979, 504] on link "Apply" at bounding box center [985, 502] width 116 height 46
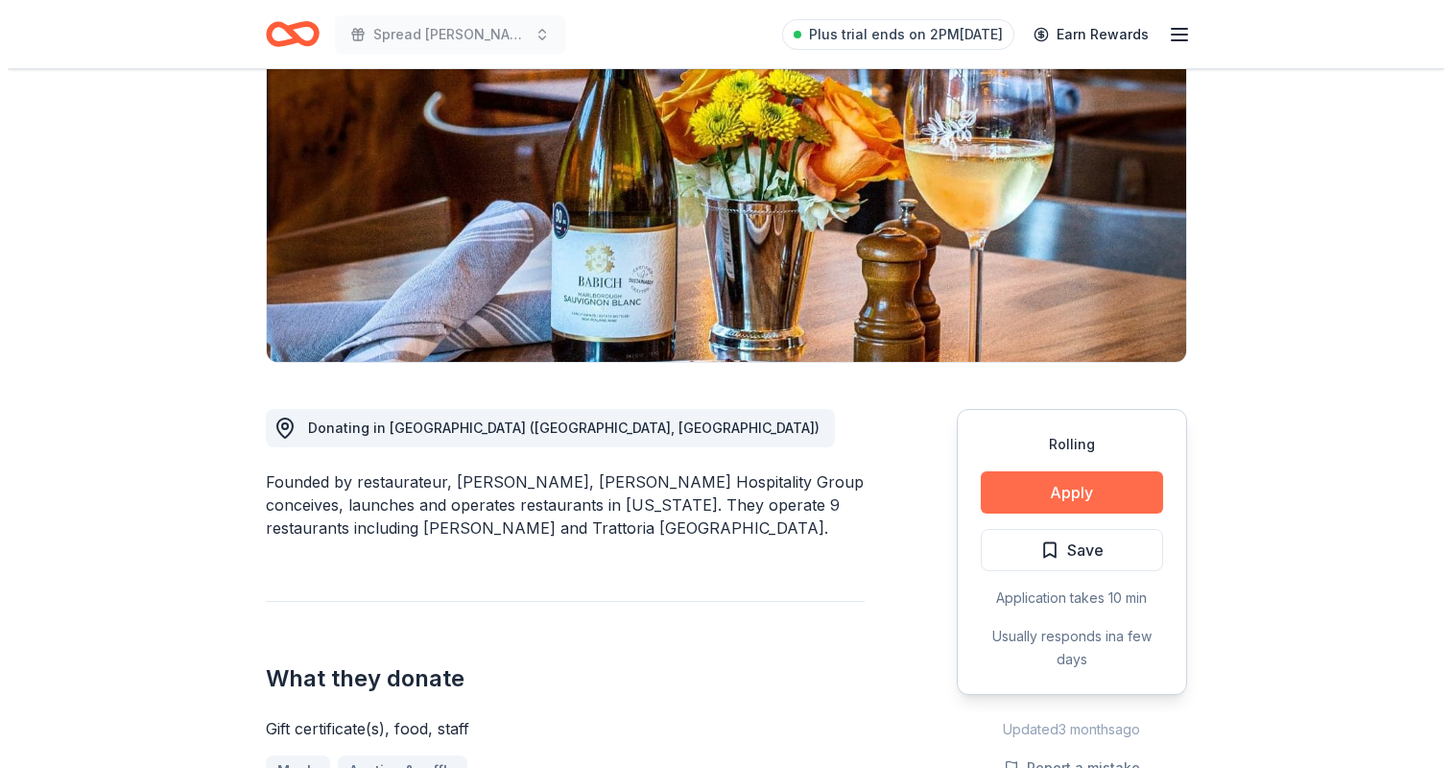
scroll to position [436, 0]
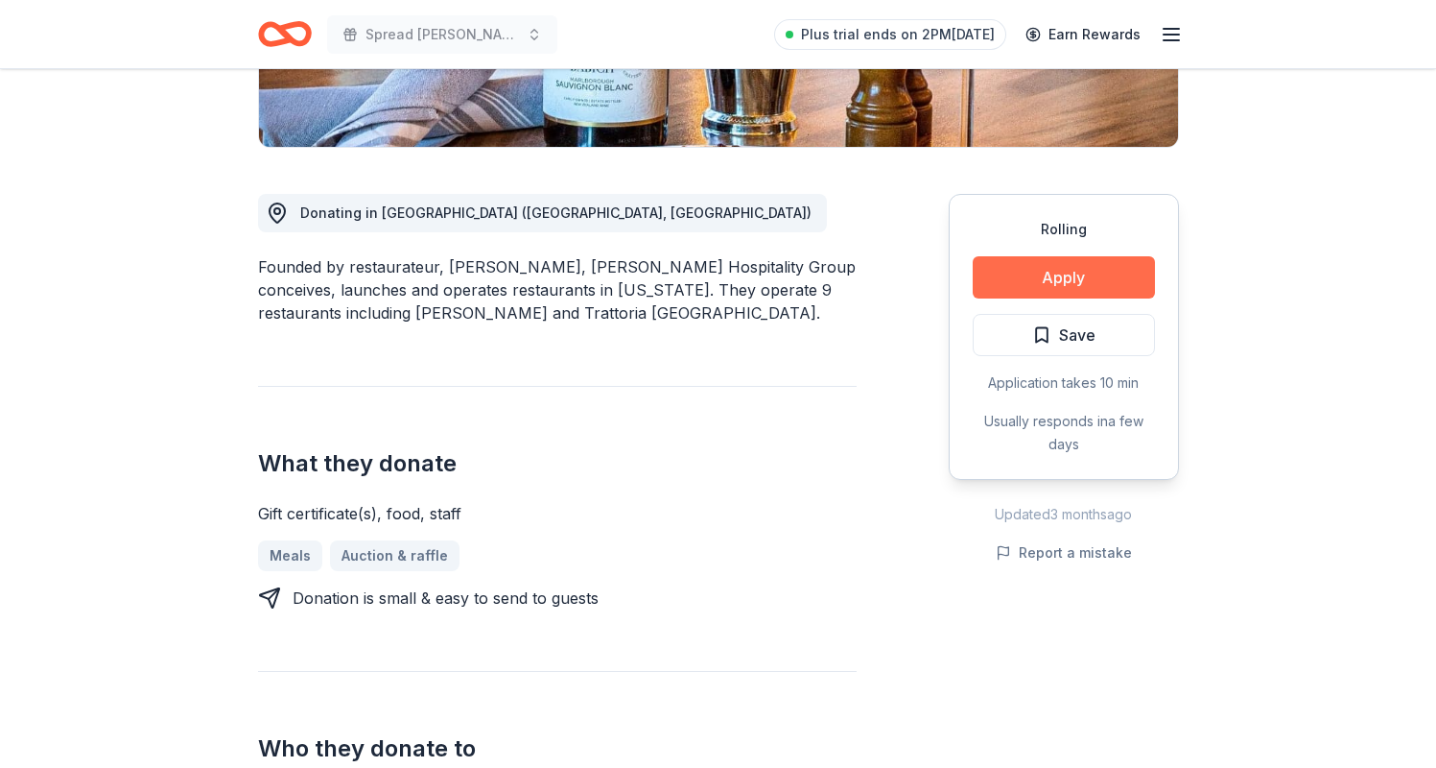
click at [1089, 275] on button "Apply" at bounding box center [1064, 277] width 182 height 42
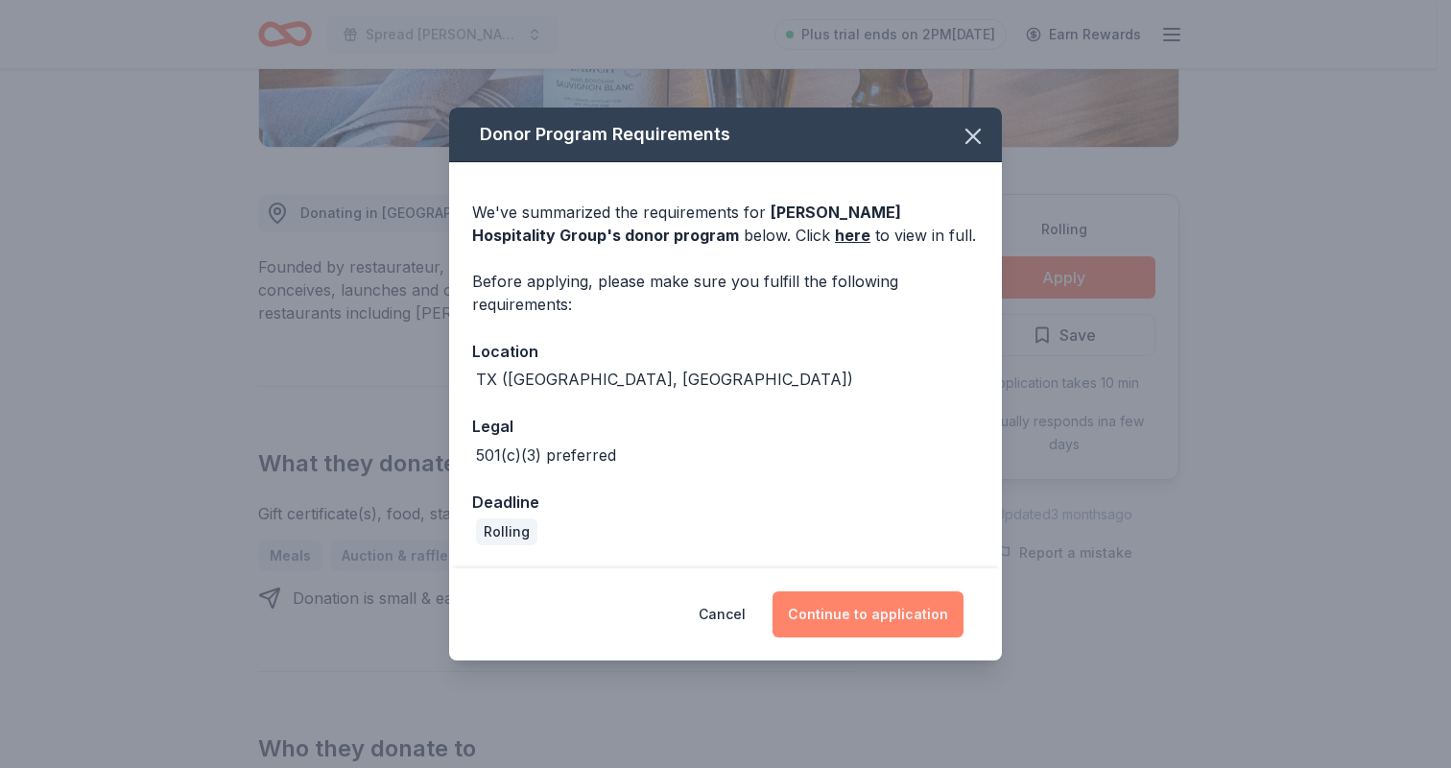
click at [889, 625] on button "Continue to application" at bounding box center [867, 614] width 191 height 46
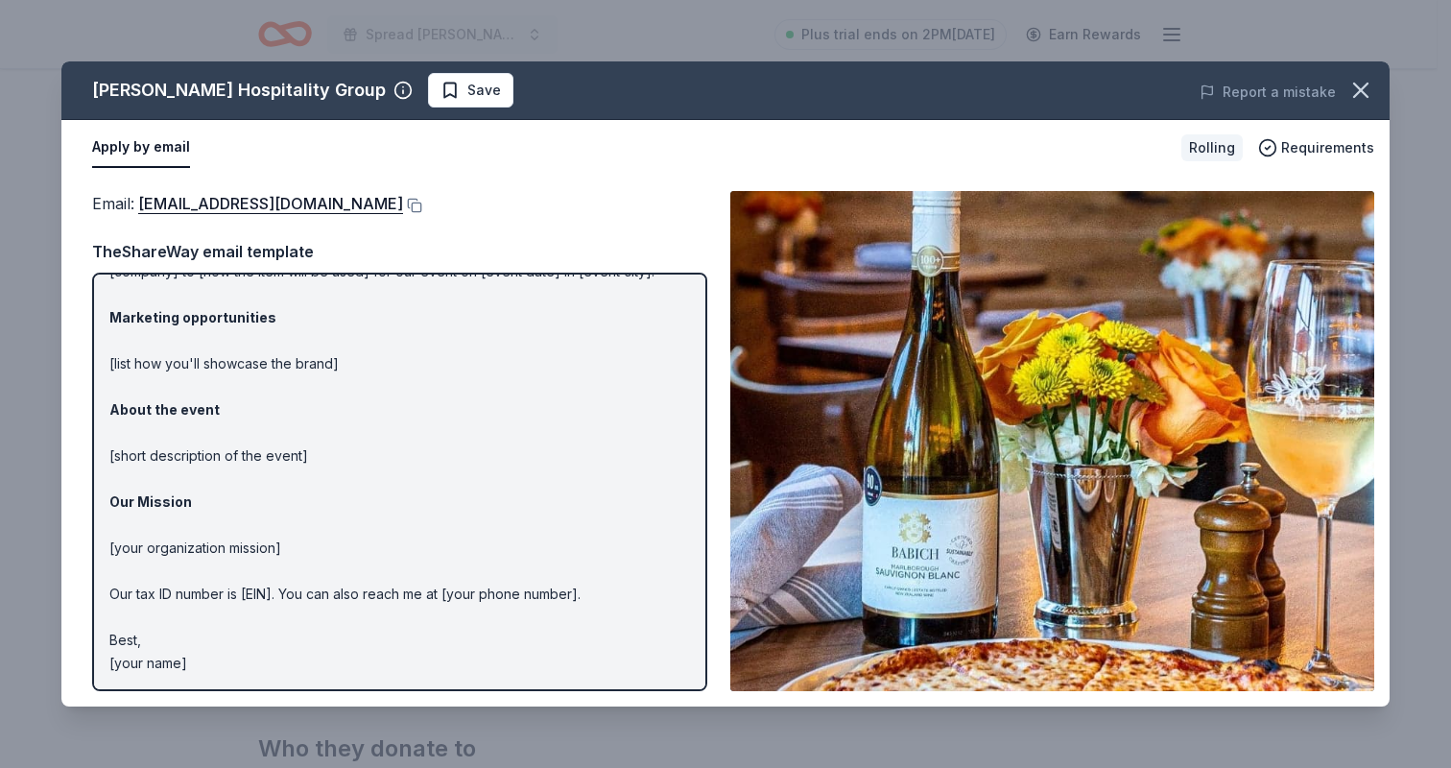
scroll to position [0, 0]
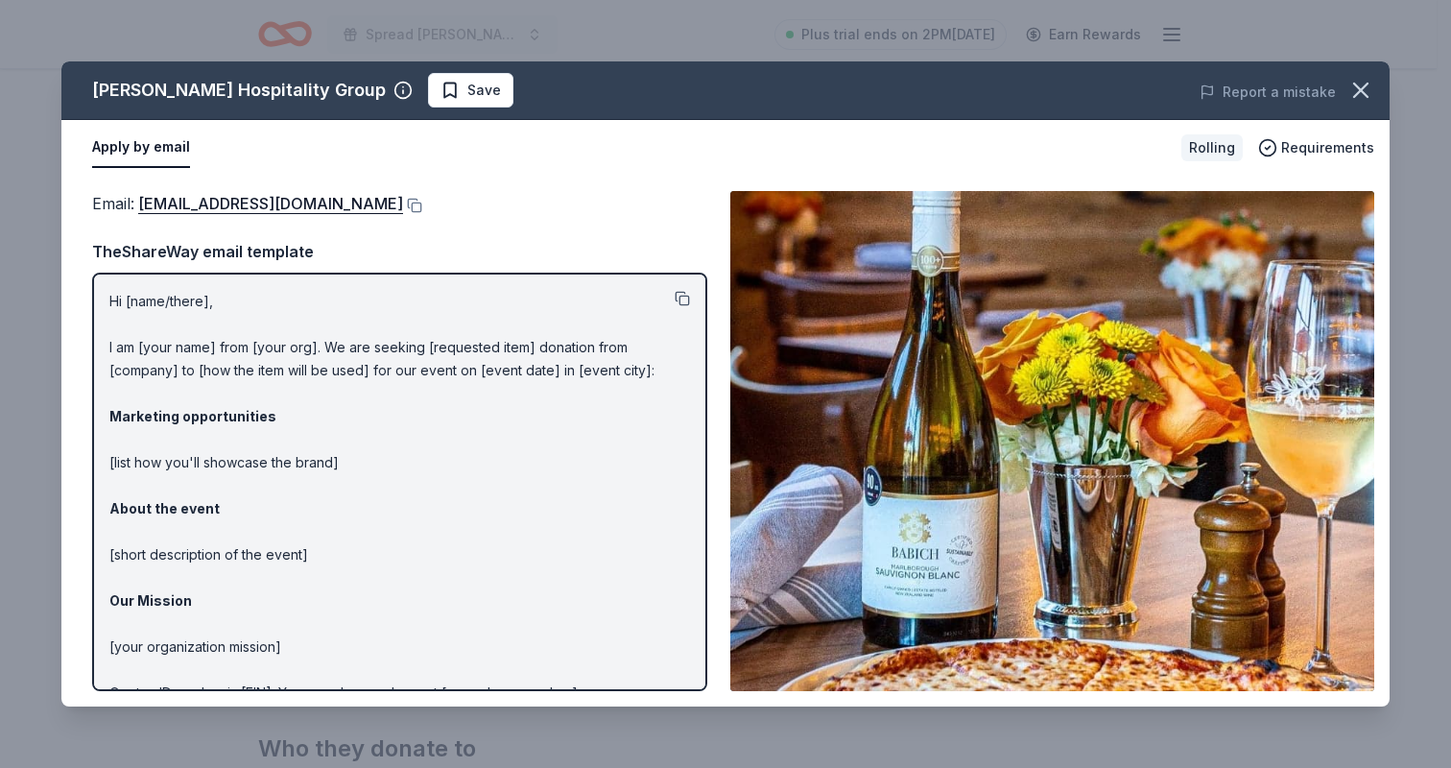
click at [674, 297] on button at bounding box center [681, 298] width 15 height 15
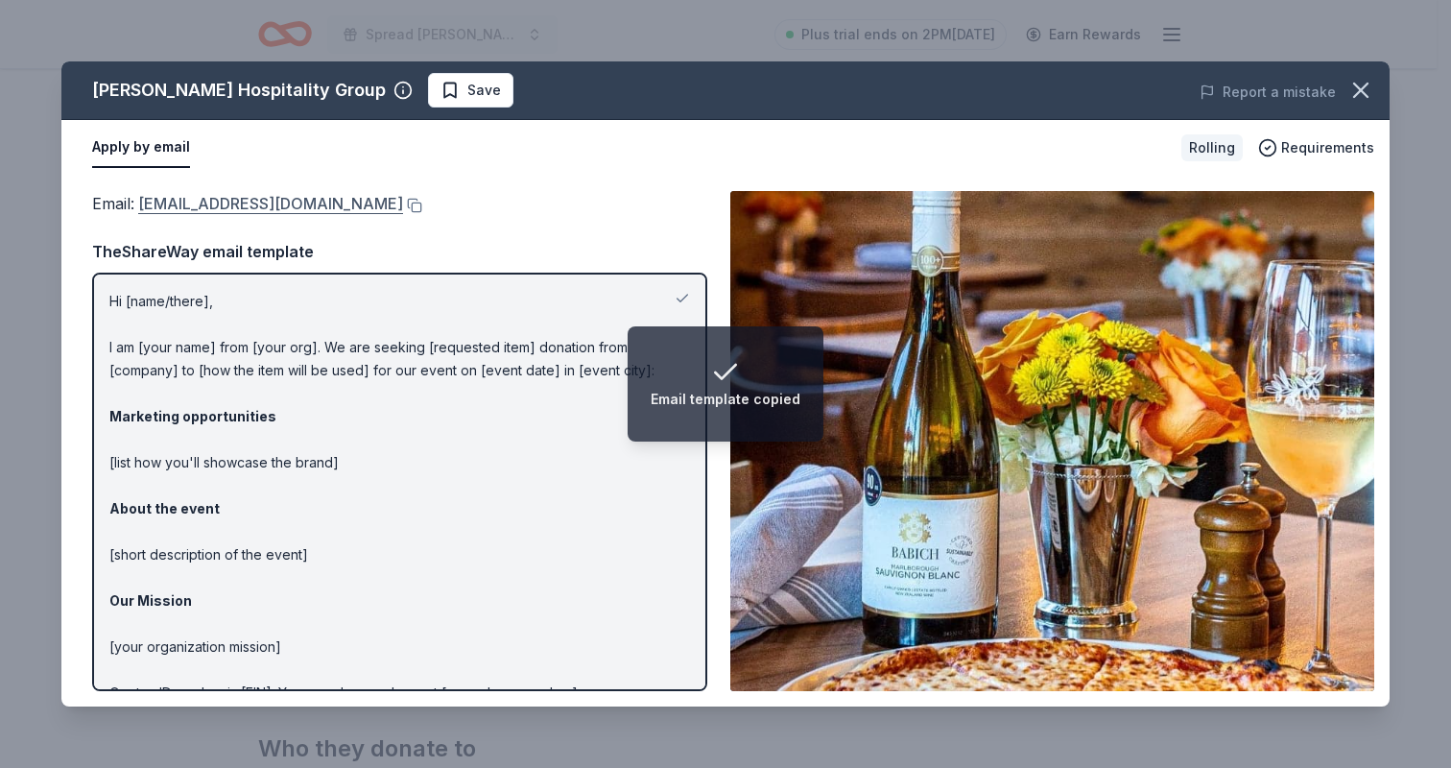
click at [327, 205] on link "donations@berghospitality.com" at bounding box center [270, 203] width 265 height 25
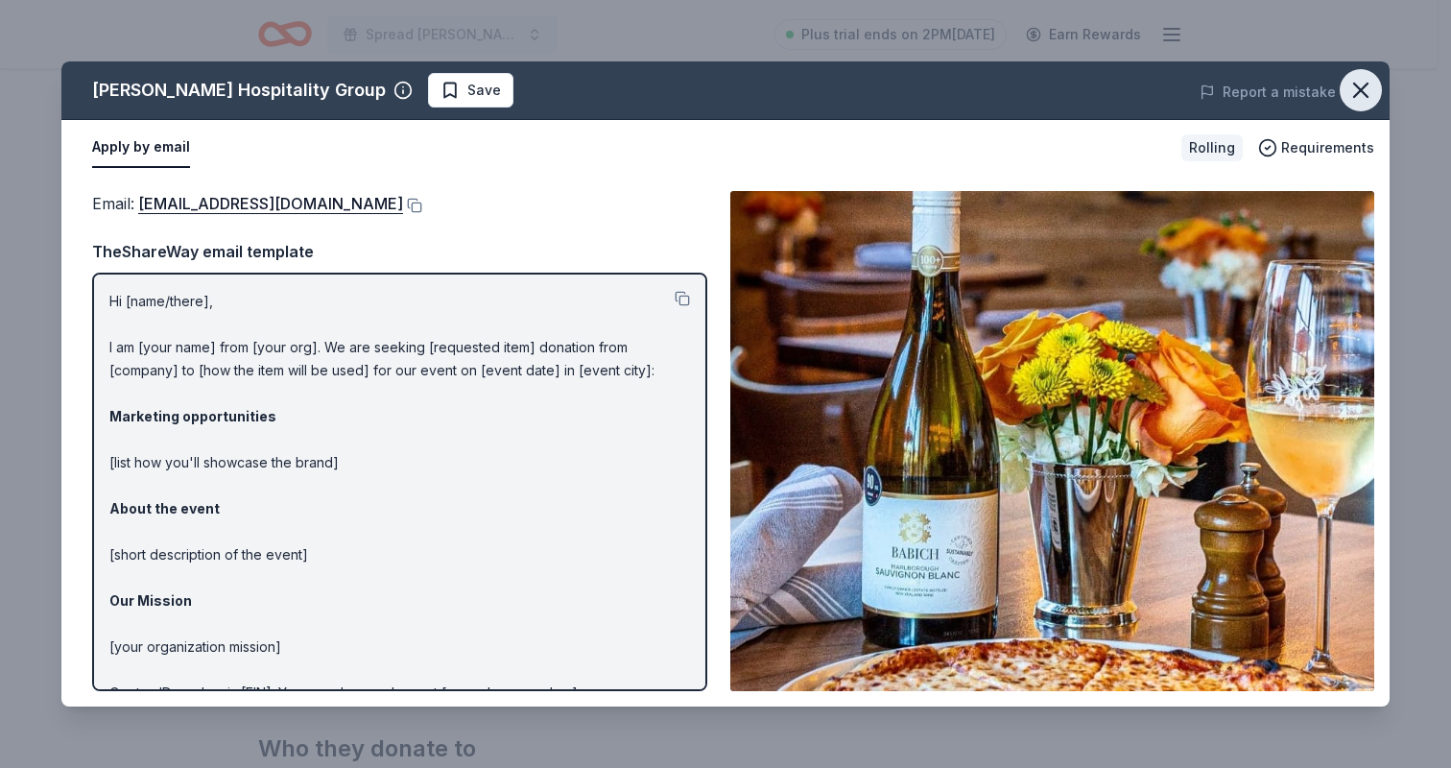
click at [1366, 90] on icon "button" at bounding box center [1360, 90] width 27 height 27
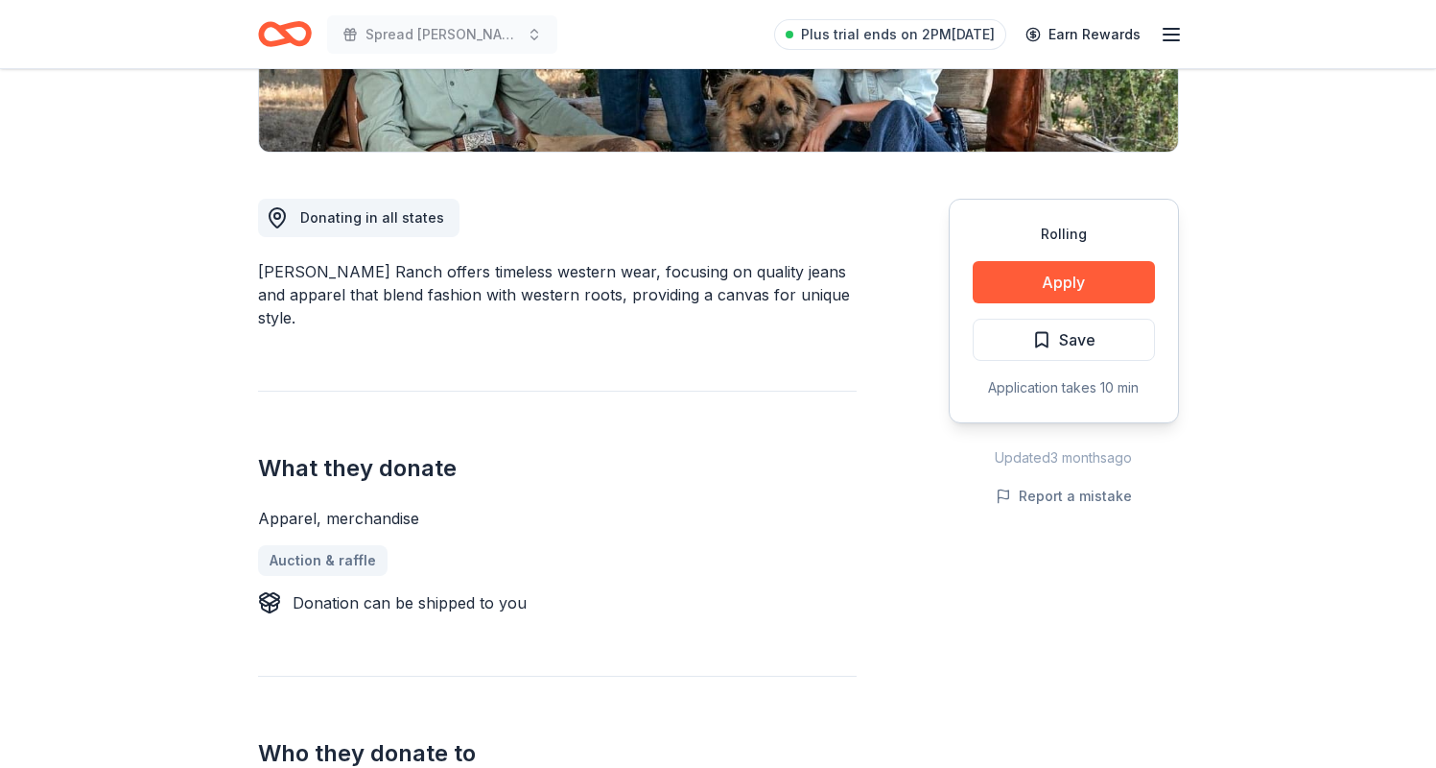
scroll to position [313, 0]
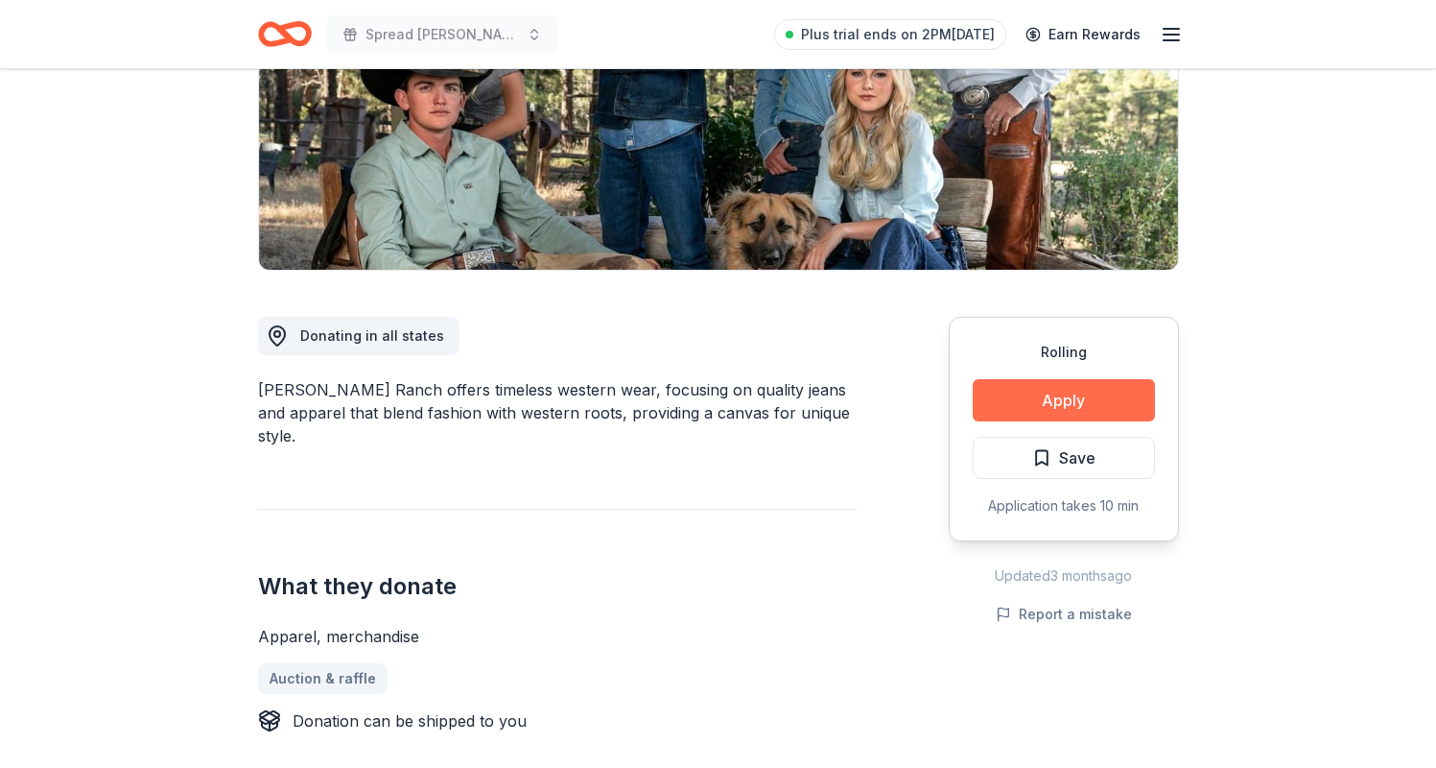
click at [1102, 392] on button "Apply" at bounding box center [1064, 400] width 182 height 42
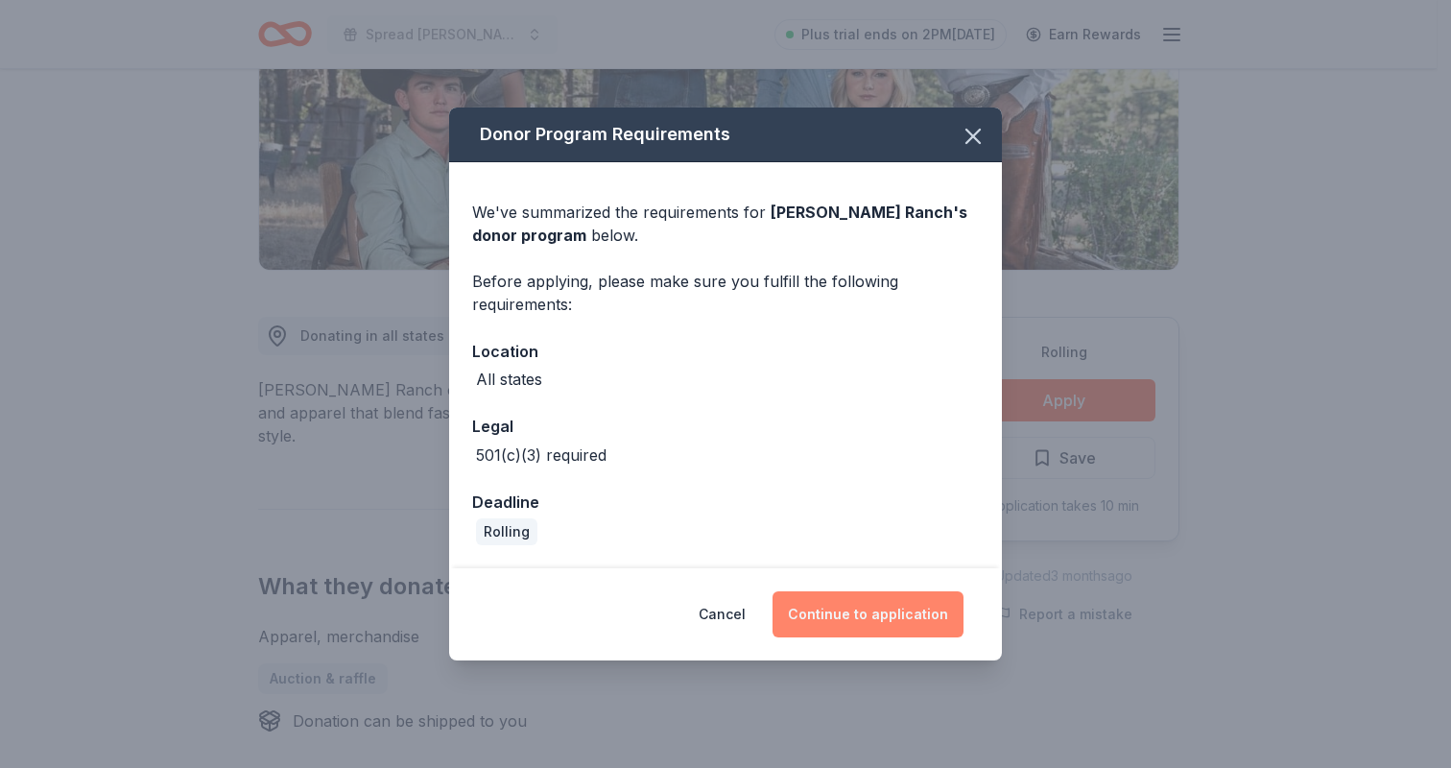
click at [839, 619] on button "Continue to application" at bounding box center [867, 614] width 191 height 46
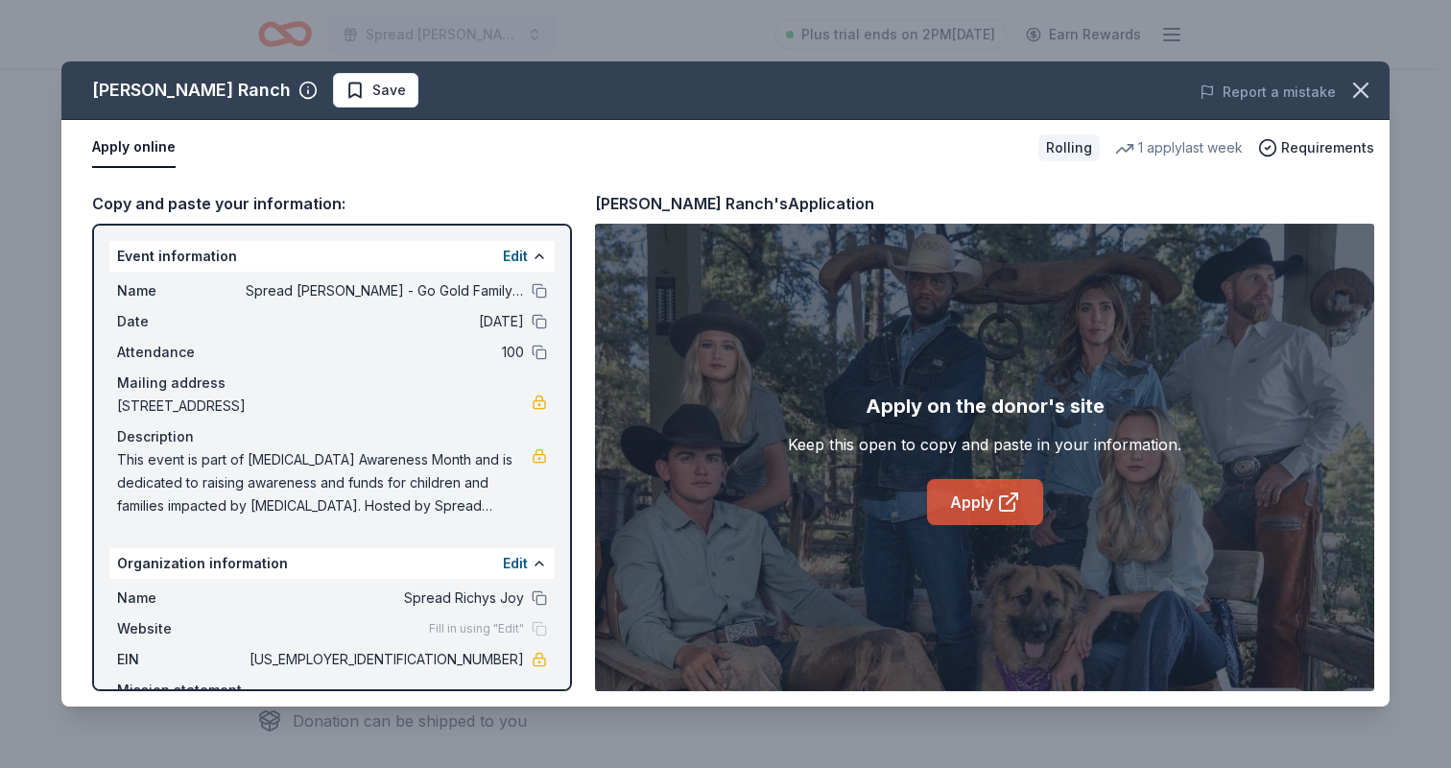
click at [970, 505] on link "Apply" at bounding box center [985, 502] width 116 height 46
click at [1359, 89] on icon "button" at bounding box center [1360, 89] width 13 height 13
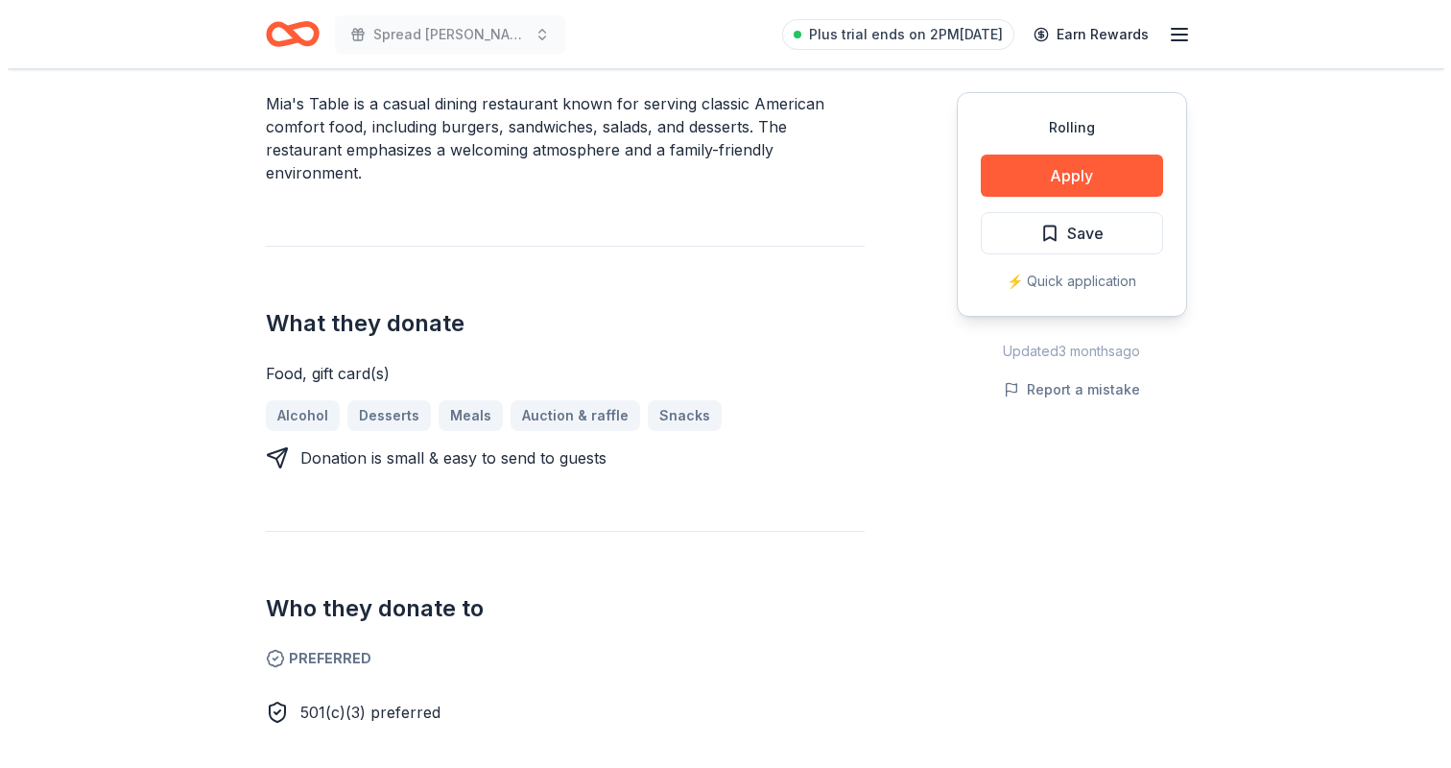
scroll to position [501, 0]
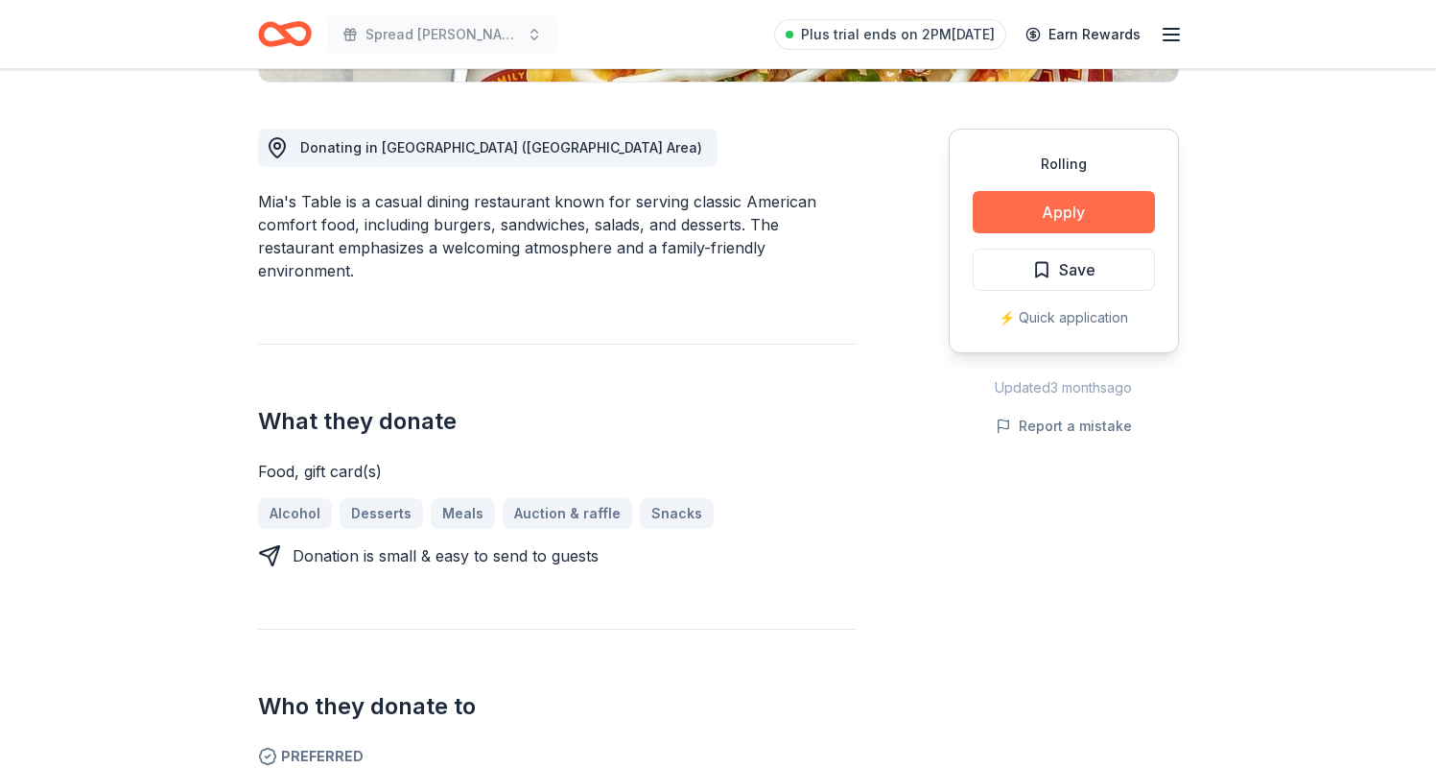
click at [1036, 208] on button "Apply" at bounding box center [1064, 212] width 182 height 42
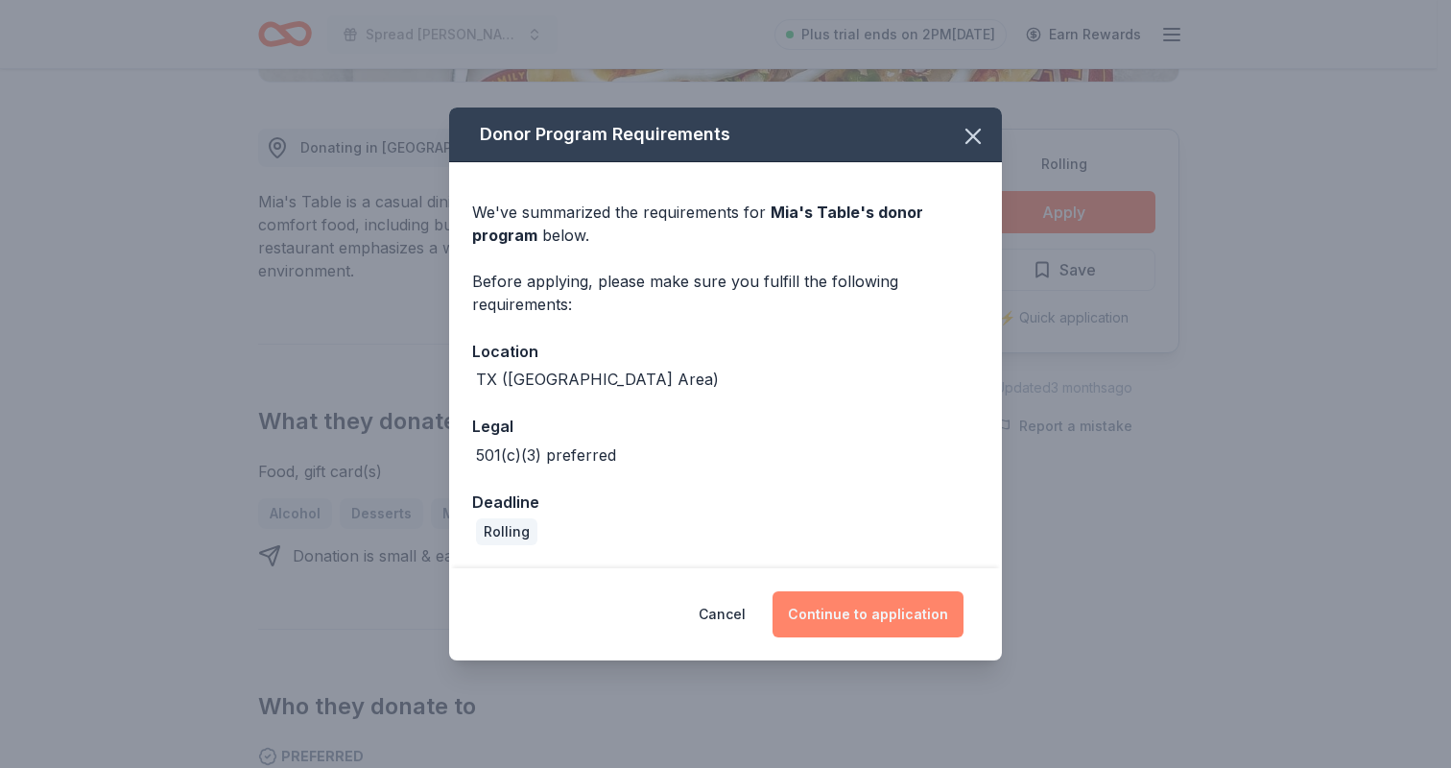
click at [886, 613] on button "Continue to application" at bounding box center [867, 614] width 191 height 46
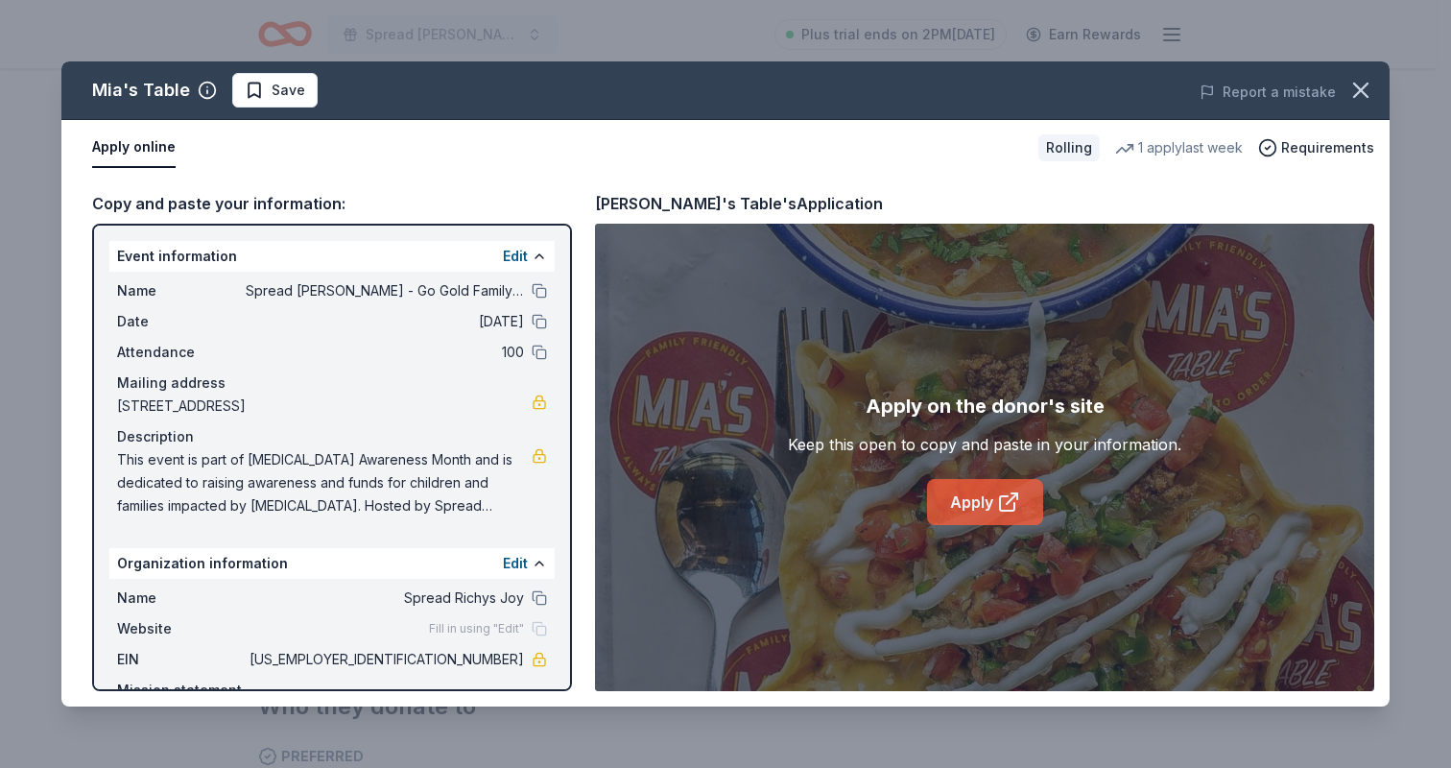
click at [1001, 476] on div "Apply on the donor's site Keep this open to copy and paste in your information.…" at bounding box center [984, 457] width 393 height 134
click at [984, 501] on link "Apply" at bounding box center [985, 502] width 116 height 46
click at [988, 497] on link "Apply" at bounding box center [985, 502] width 116 height 46
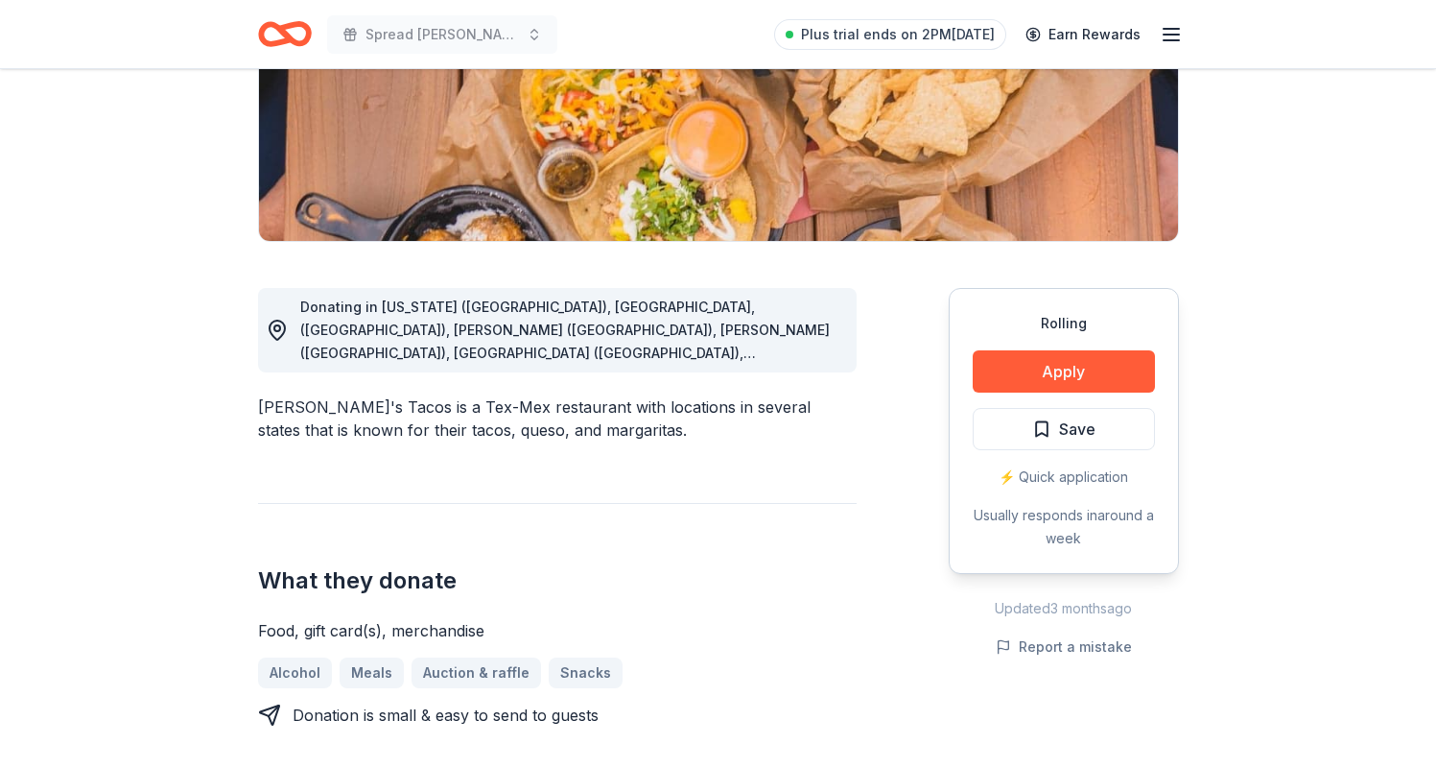
scroll to position [234, 0]
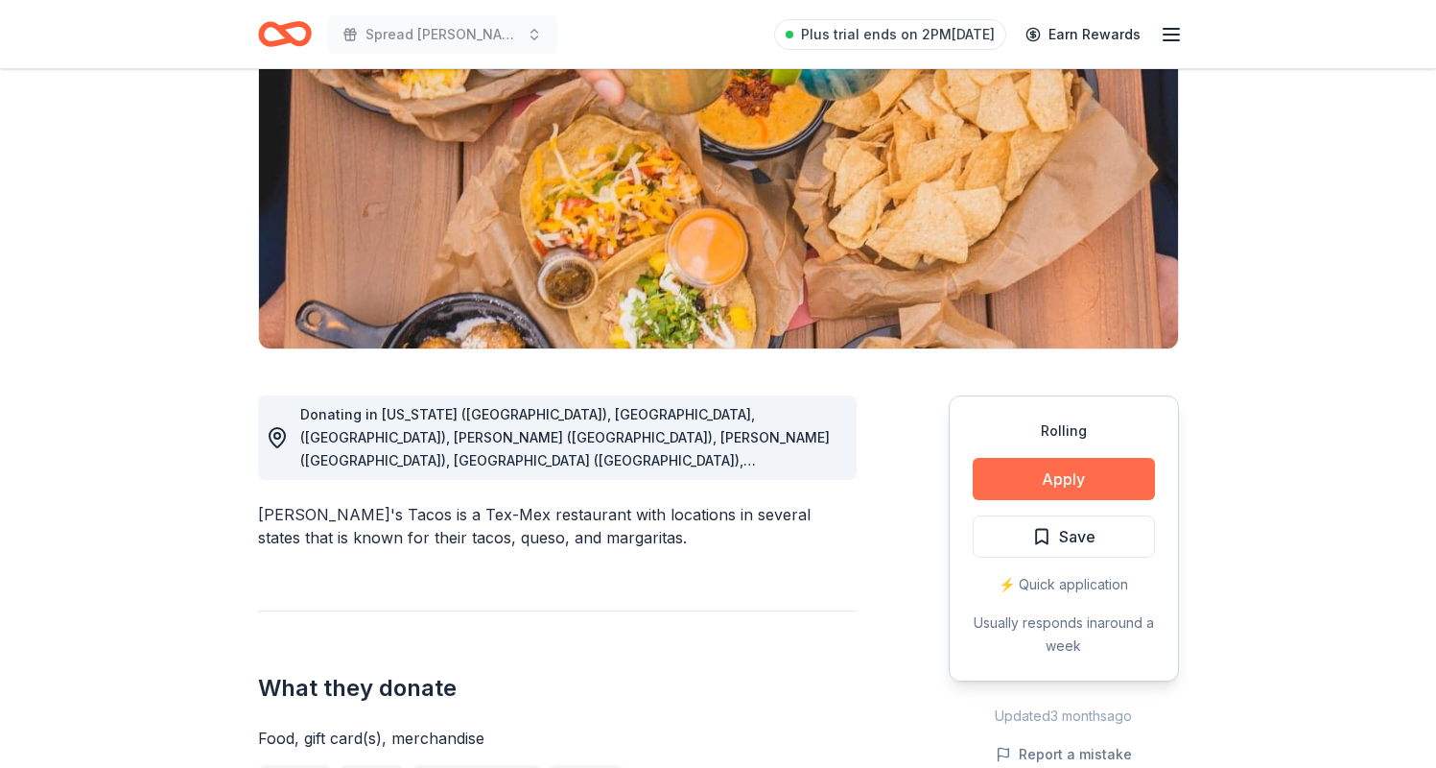
click at [1007, 478] on button "Apply" at bounding box center [1064, 479] width 182 height 42
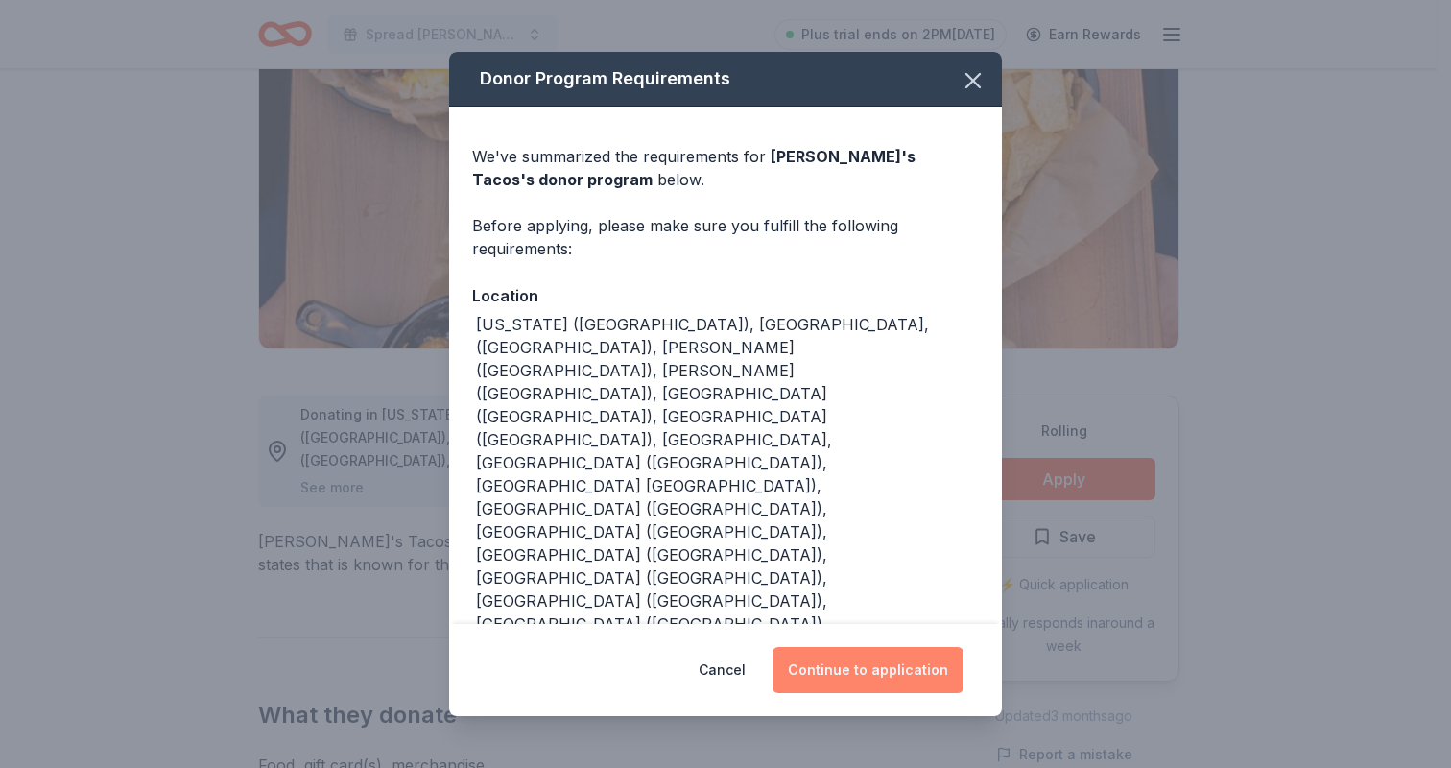
click at [862, 647] on button "Continue to application" at bounding box center [867, 670] width 191 height 46
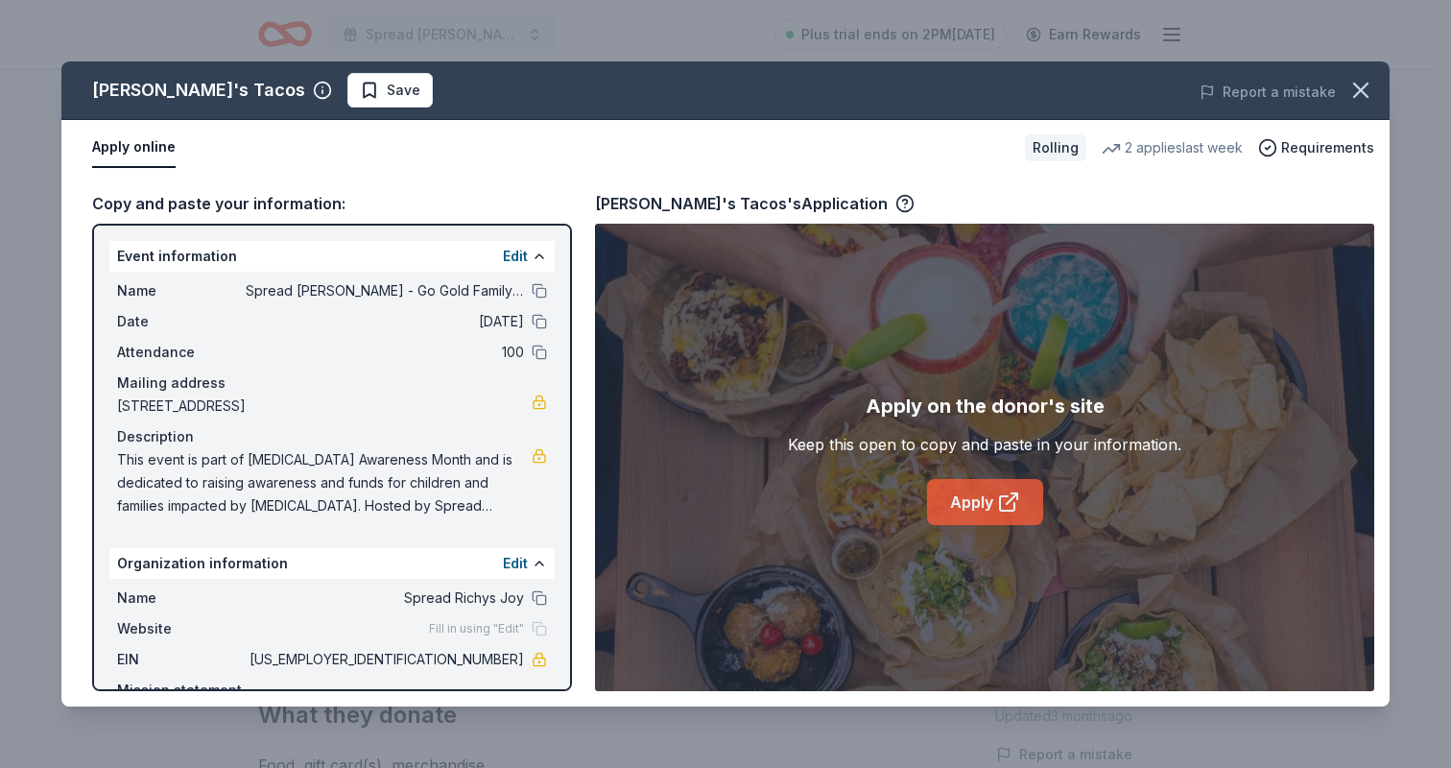
click at [987, 503] on link "Apply" at bounding box center [985, 502] width 116 height 46
click at [1370, 91] on icon "button" at bounding box center [1360, 90] width 27 height 27
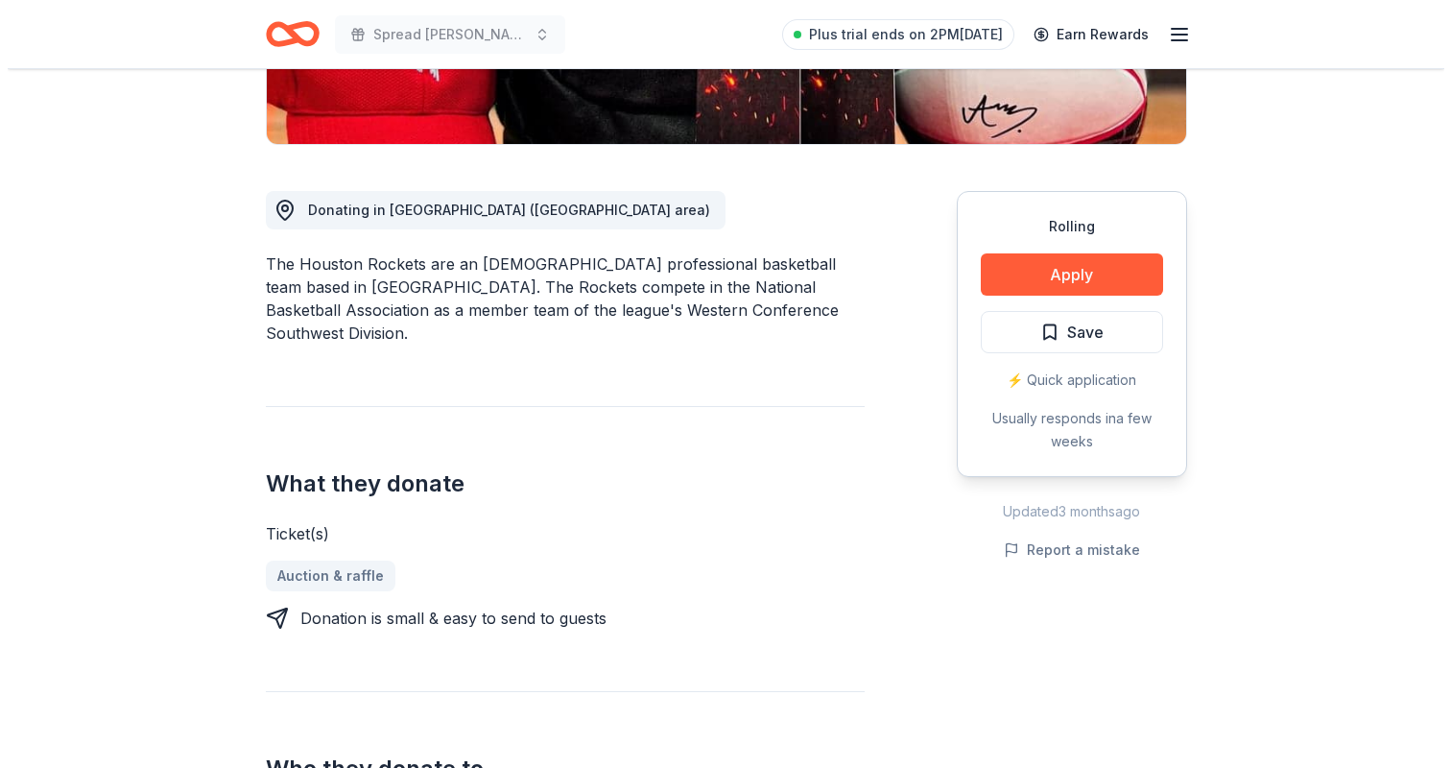
scroll to position [435, 0]
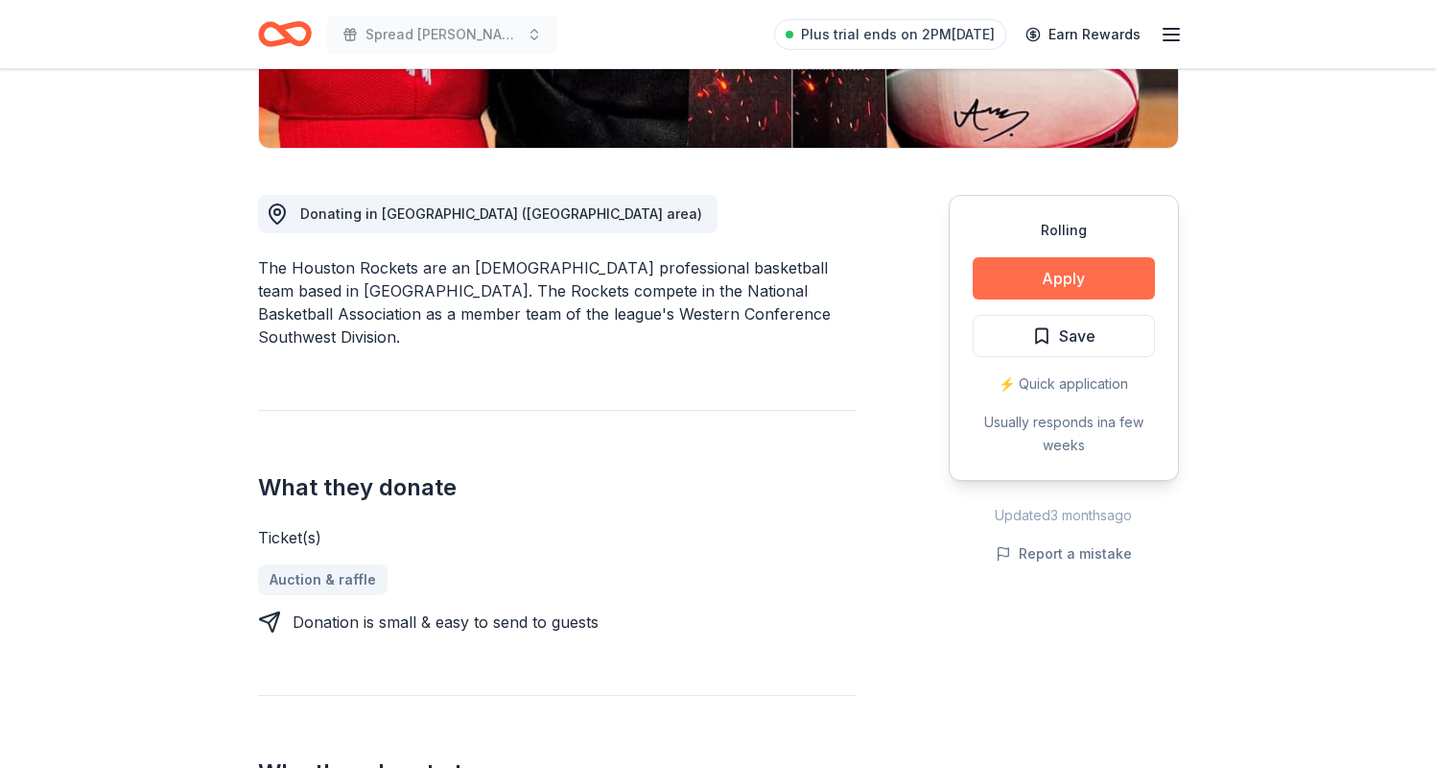
click at [1020, 280] on button "Apply" at bounding box center [1064, 278] width 182 height 42
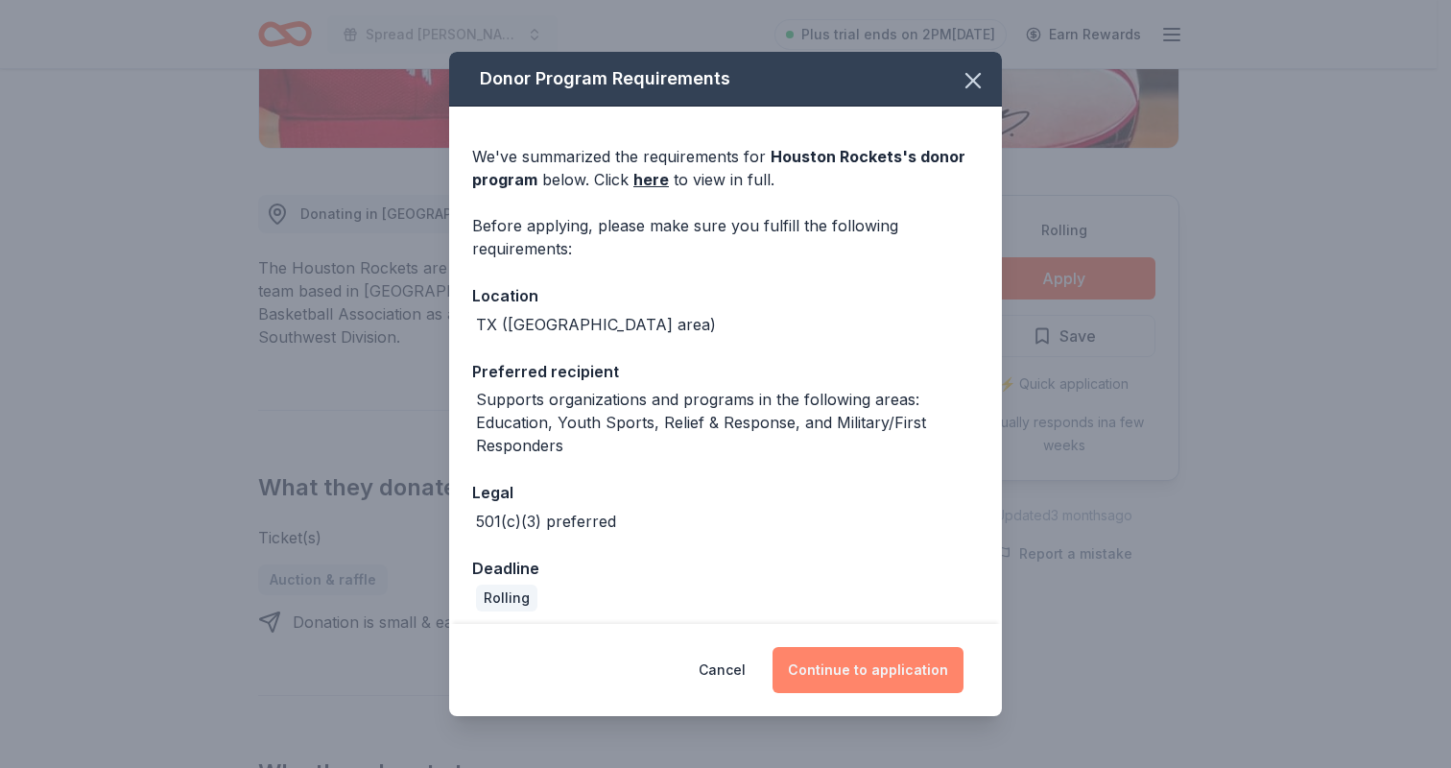
click at [862, 651] on button "Continue to application" at bounding box center [867, 670] width 191 height 46
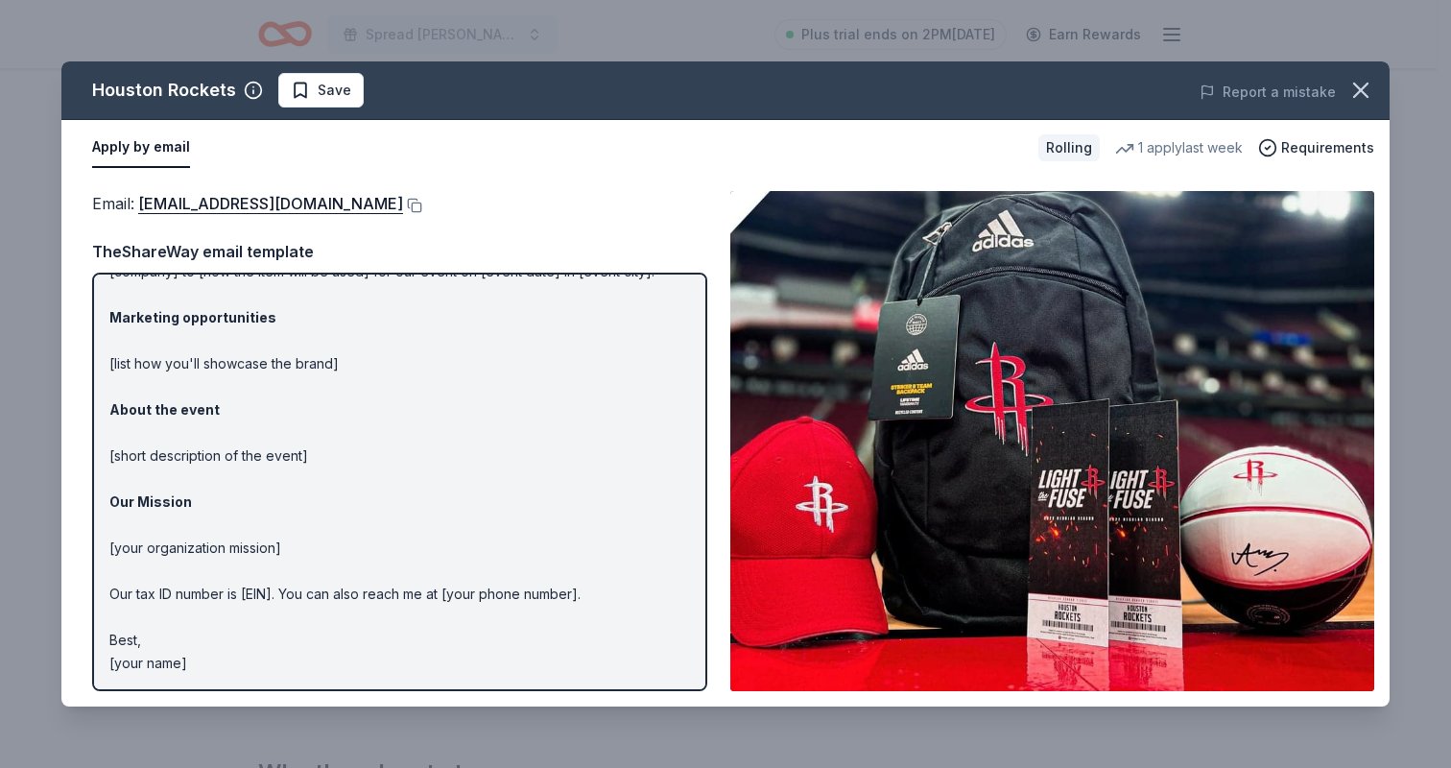
scroll to position [0, 0]
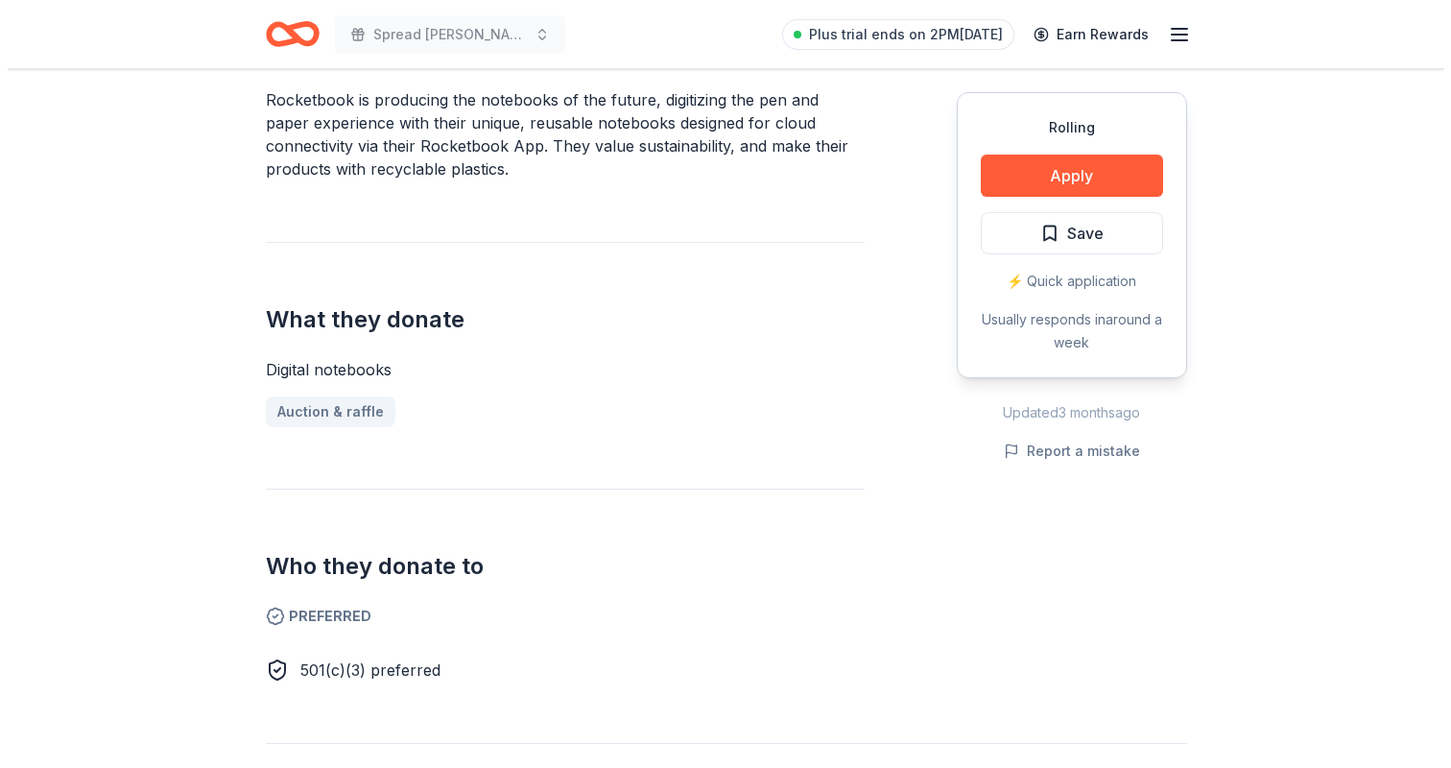
scroll to position [606, 0]
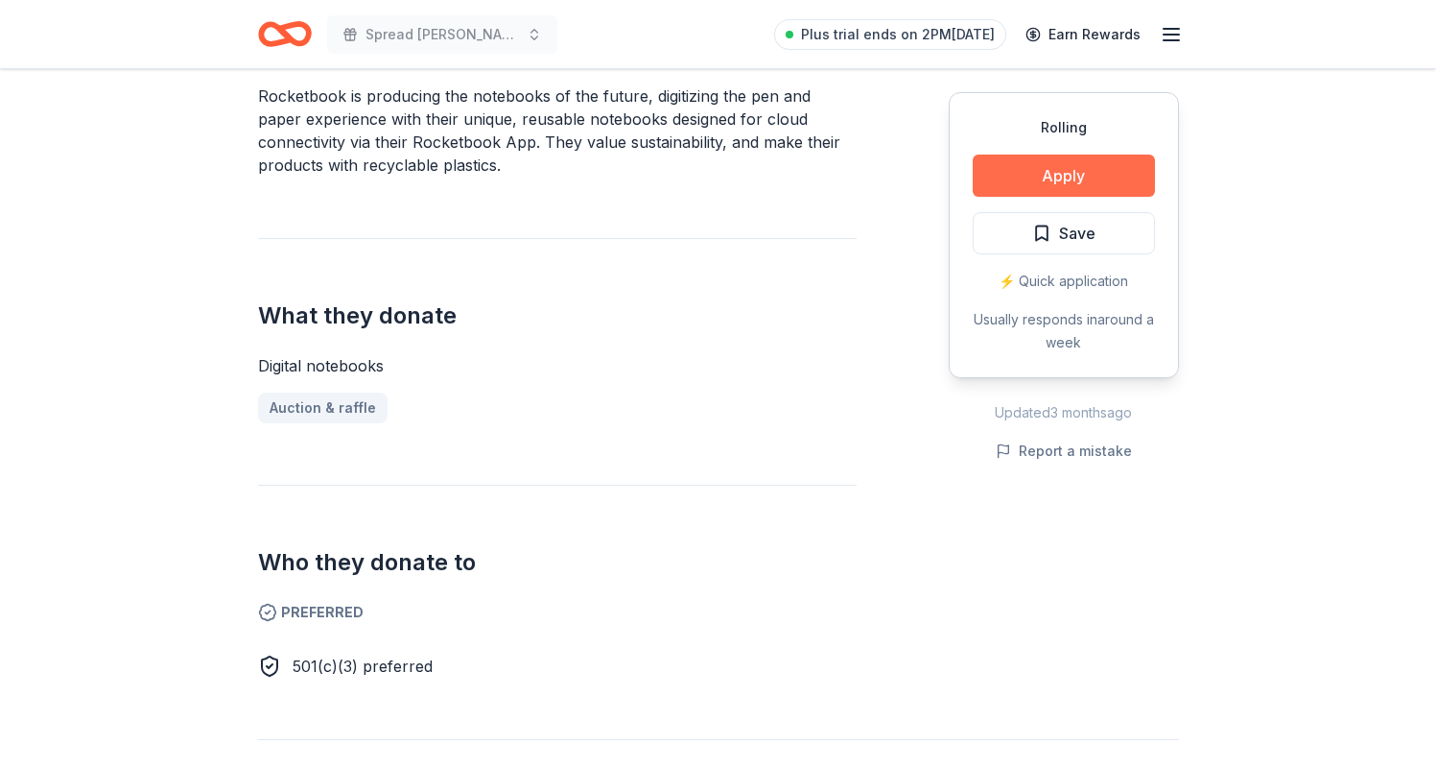
click at [1004, 167] on button "Apply" at bounding box center [1064, 175] width 182 height 42
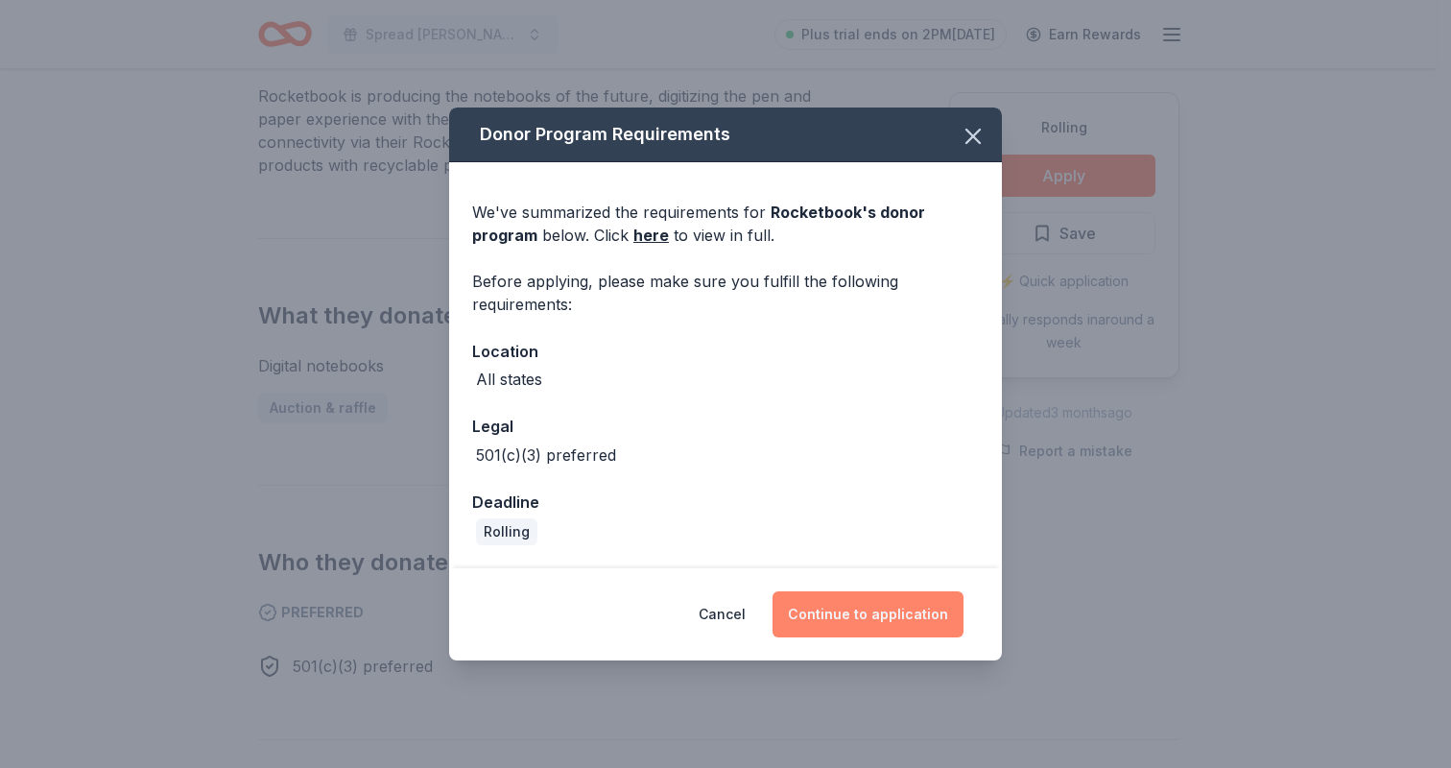
click at [871, 611] on button "Continue to application" at bounding box center [867, 614] width 191 height 46
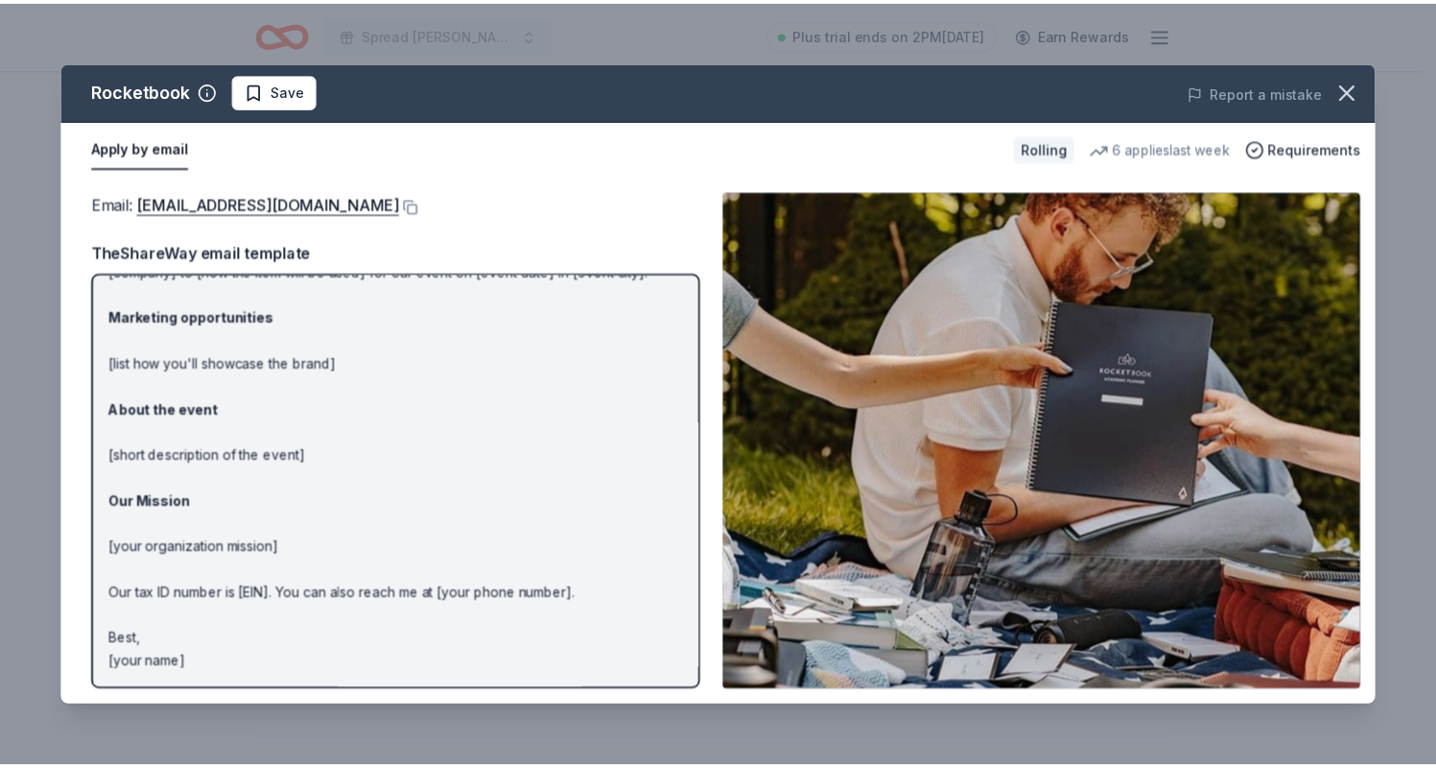
scroll to position [0, 0]
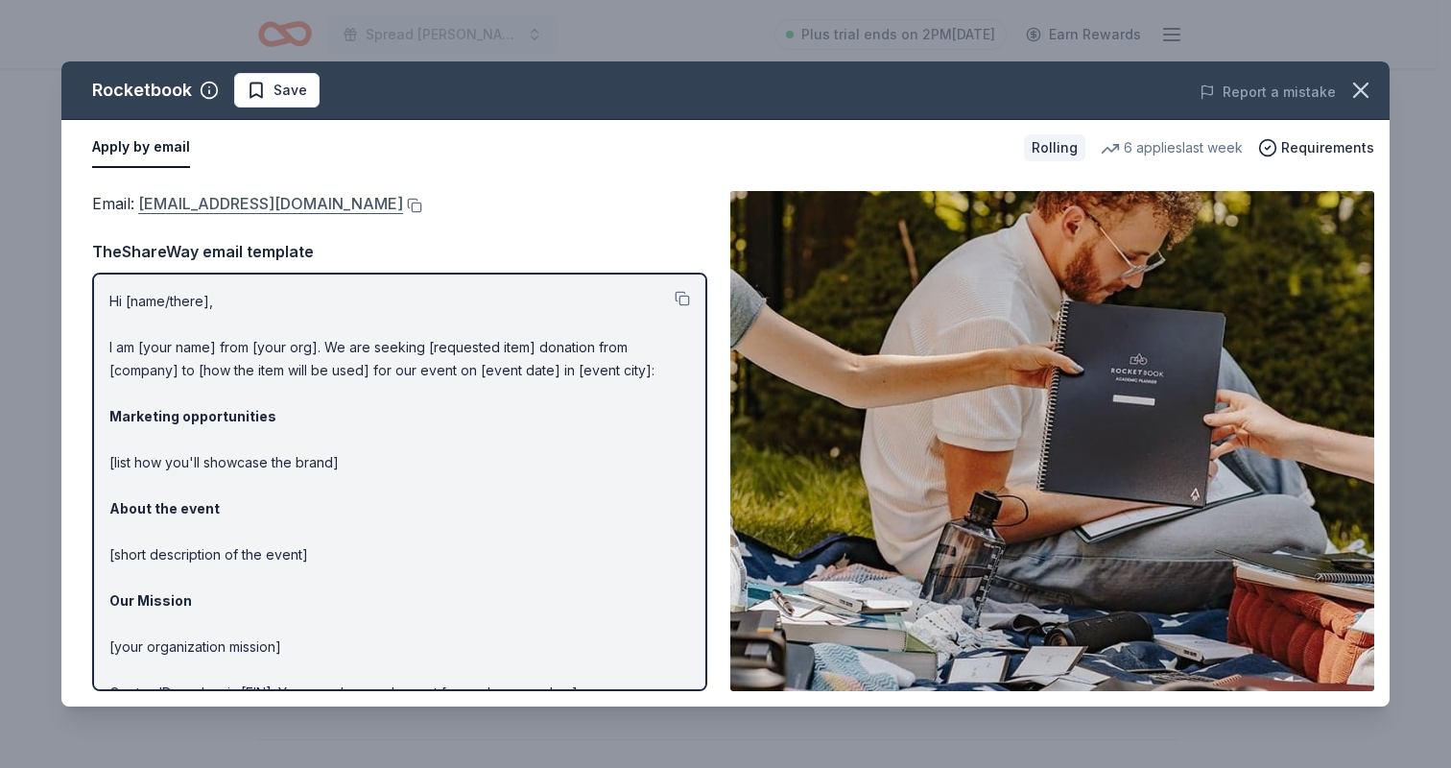
click at [403, 208] on link "[EMAIL_ADDRESS][DOMAIN_NAME]" at bounding box center [270, 203] width 265 height 25
click at [1362, 86] on icon "button" at bounding box center [1360, 90] width 27 height 27
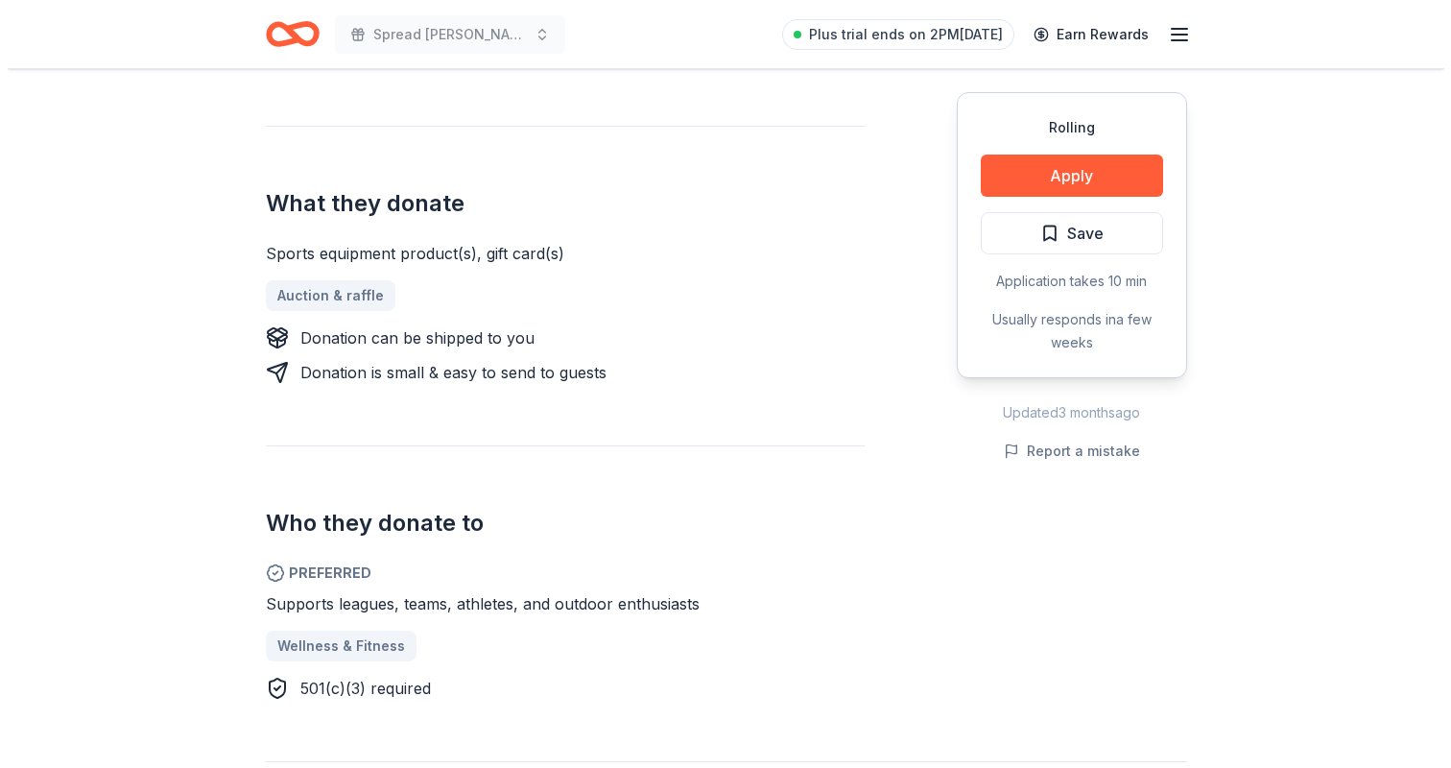
scroll to position [703, 0]
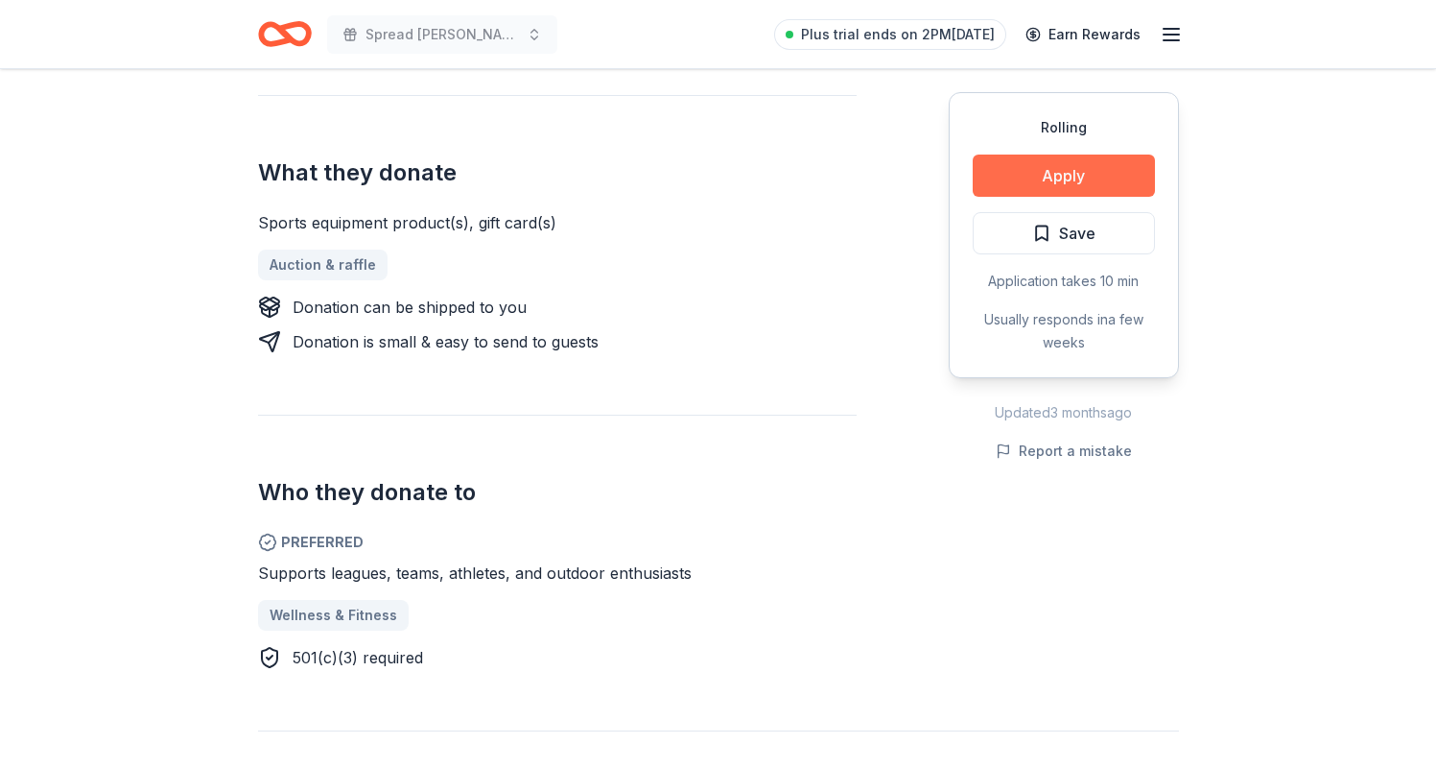
click at [1015, 178] on button "Apply" at bounding box center [1064, 175] width 182 height 42
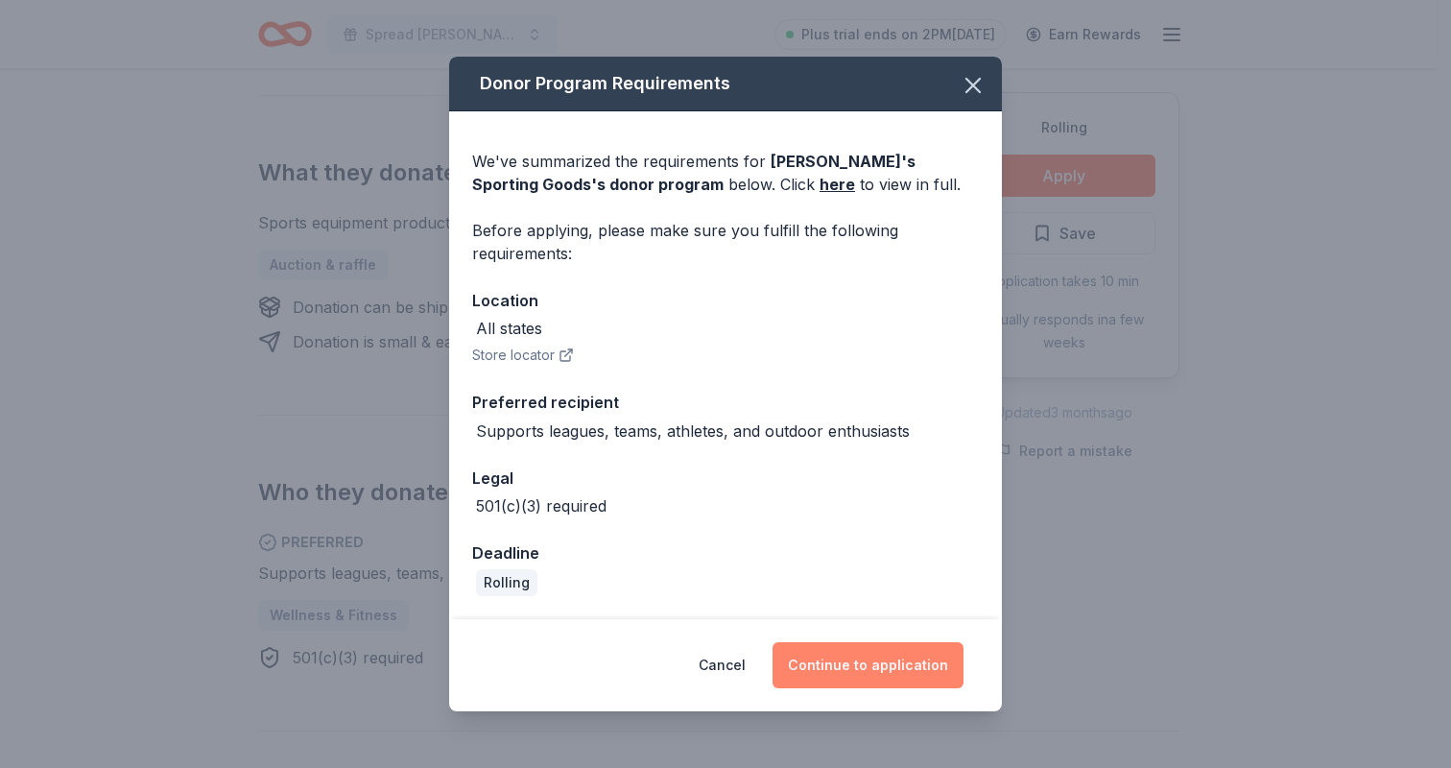
click at [890, 651] on button "Continue to application" at bounding box center [867, 665] width 191 height 46
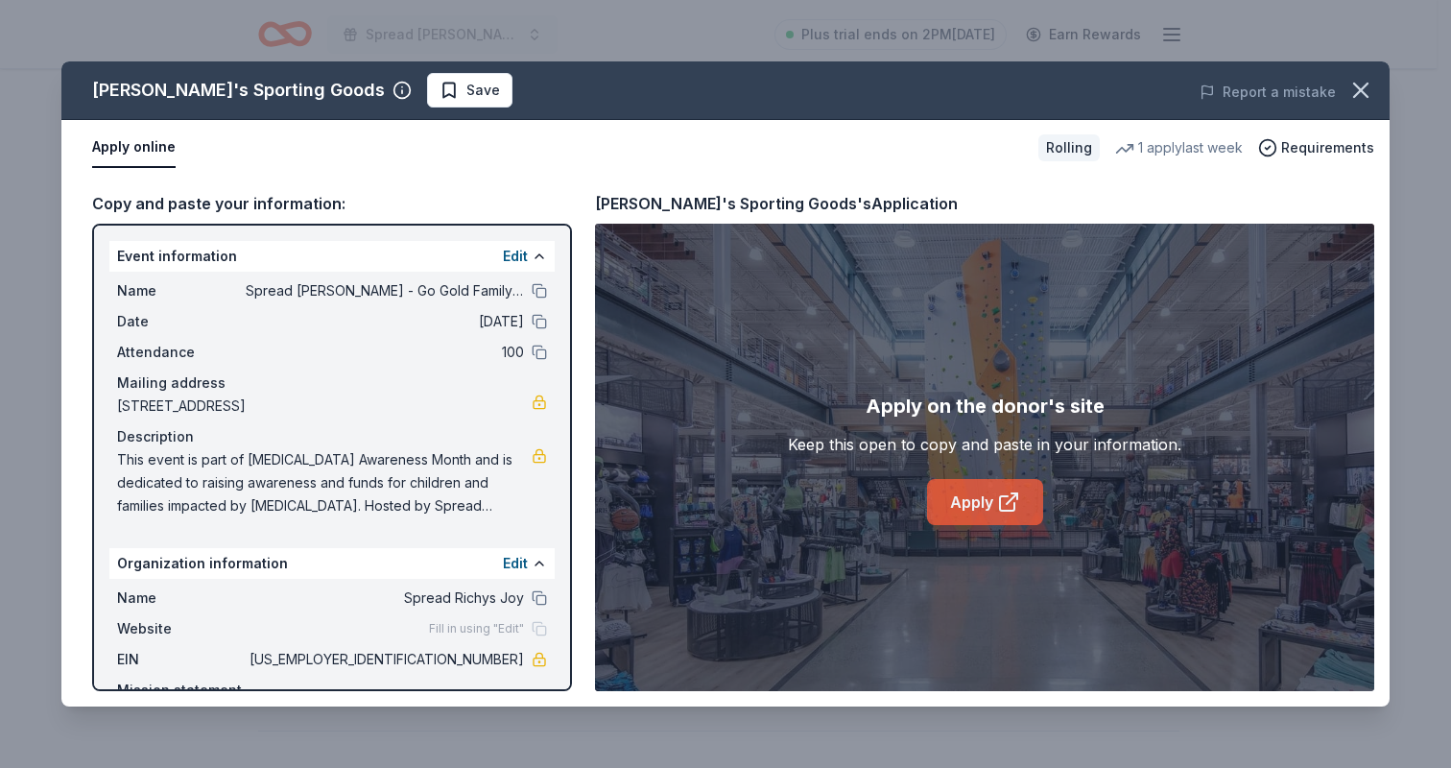
click at [1023, 500] on link "Apply" at bounding box center [985, 502] width 116 height 46
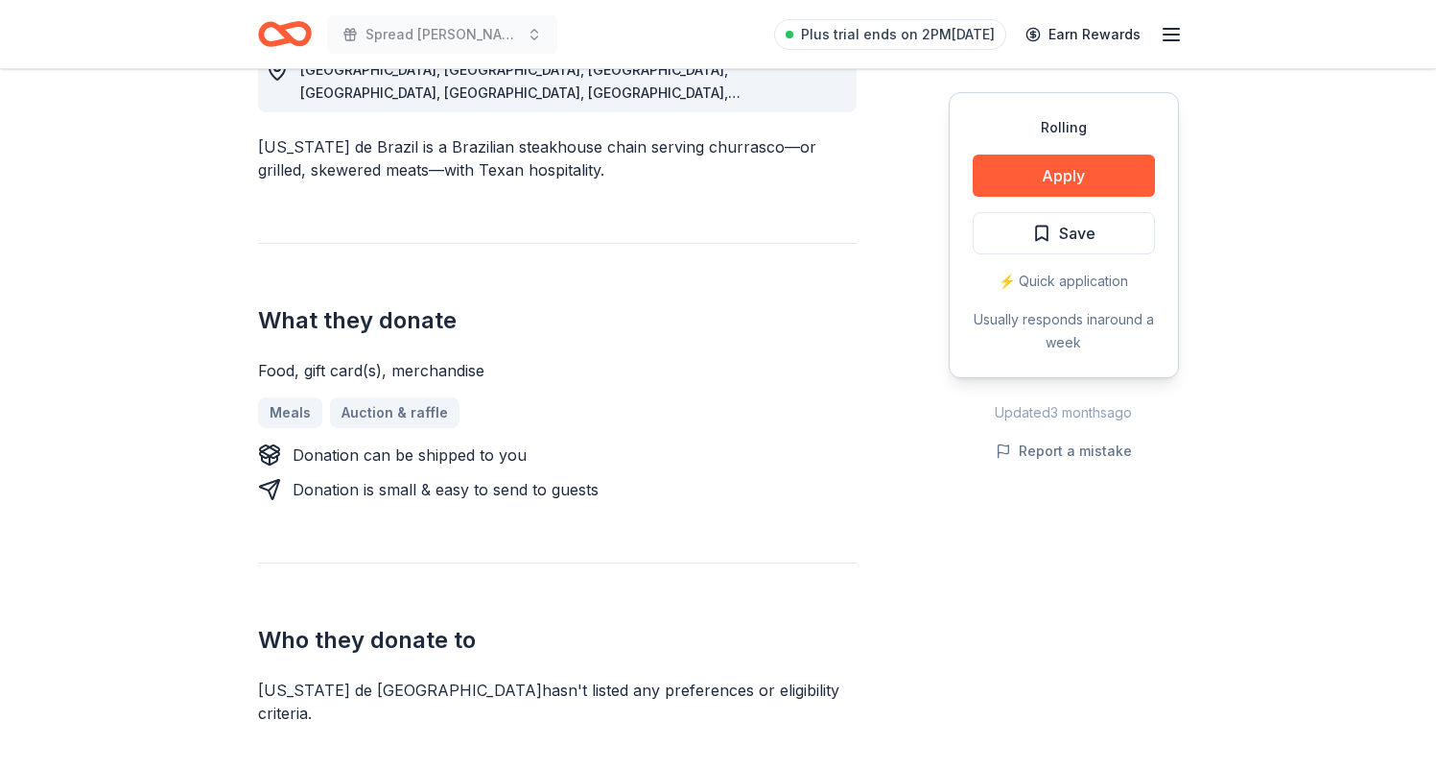
scroll to position [637, 0]
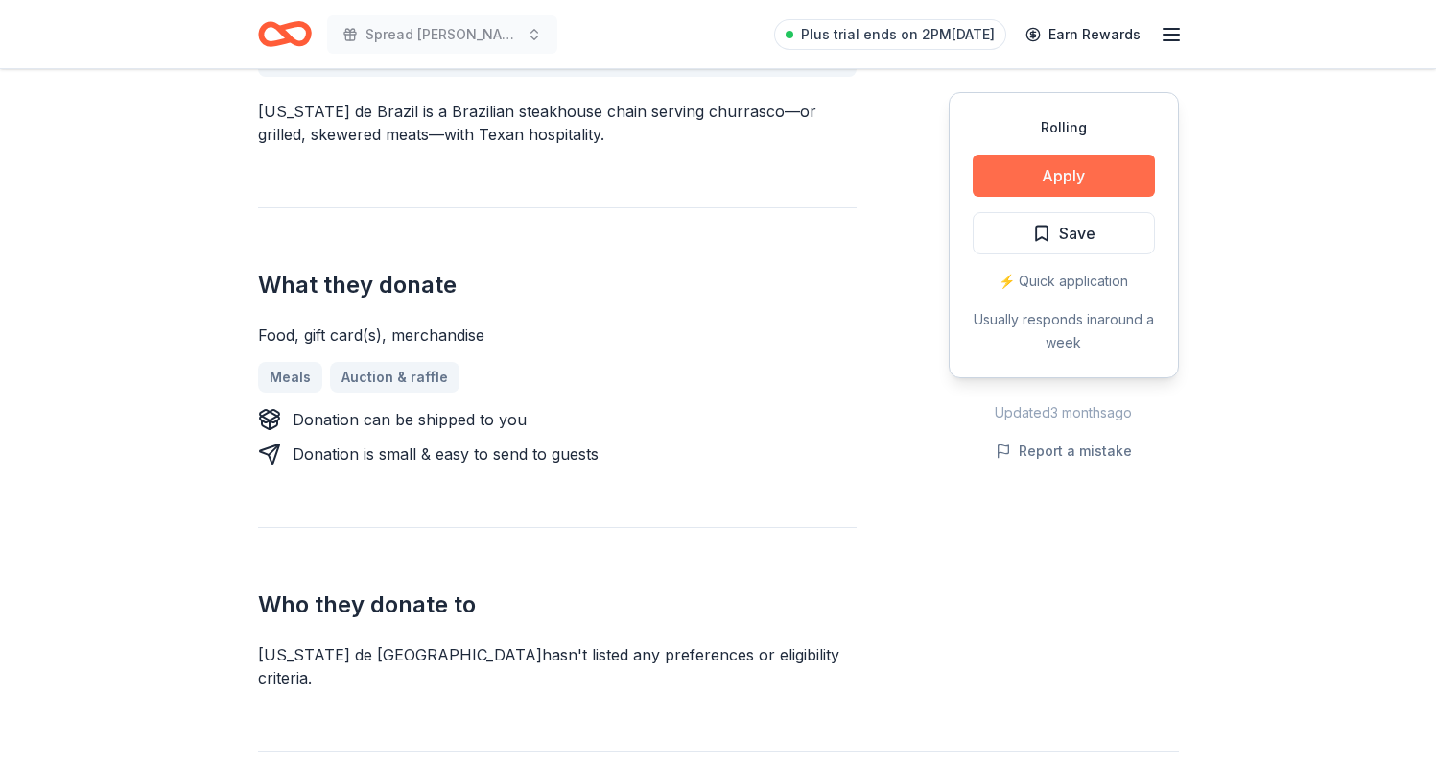
click at [1034, 178] on button "Apply" at bounding box center [1064, 175] width 182 height 42
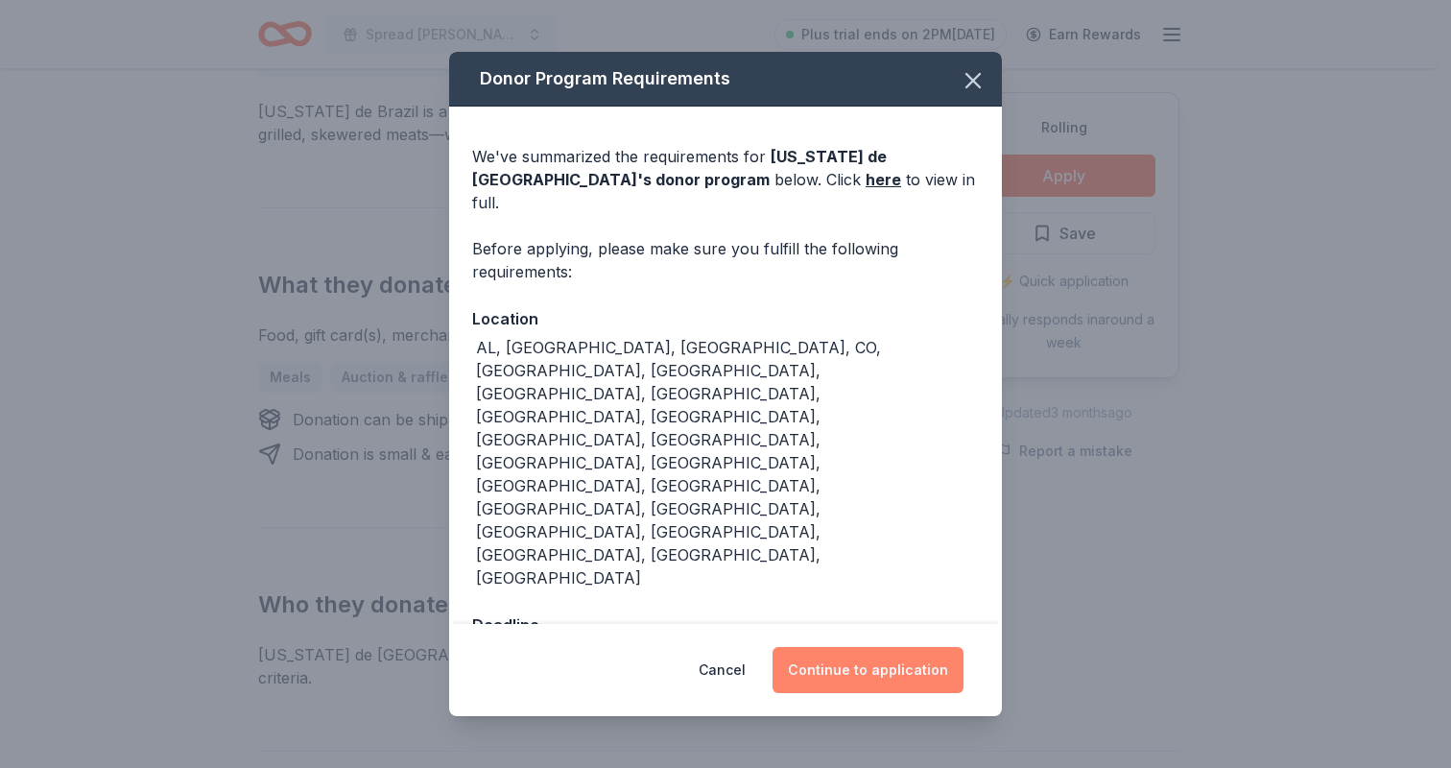
click at [820, 647] on button "Continue to application" at bounding box center [867, 670] width 191 height 46
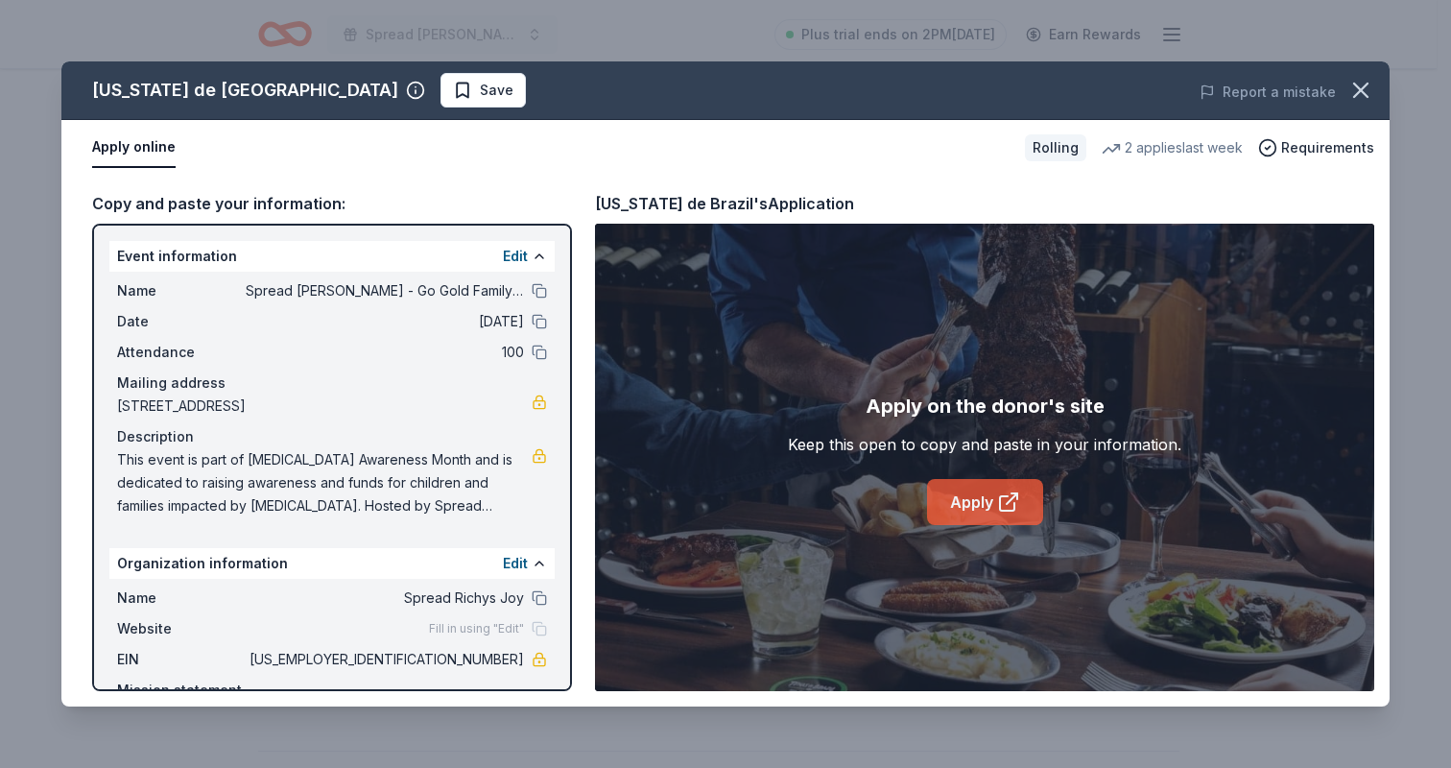
click at [993, 501] on link "Apply" at bounding box center [985, 502] width 116 height 46
click at [1363, 93] on icon "button" at bounding box center [1360, 89] width 13 height 13
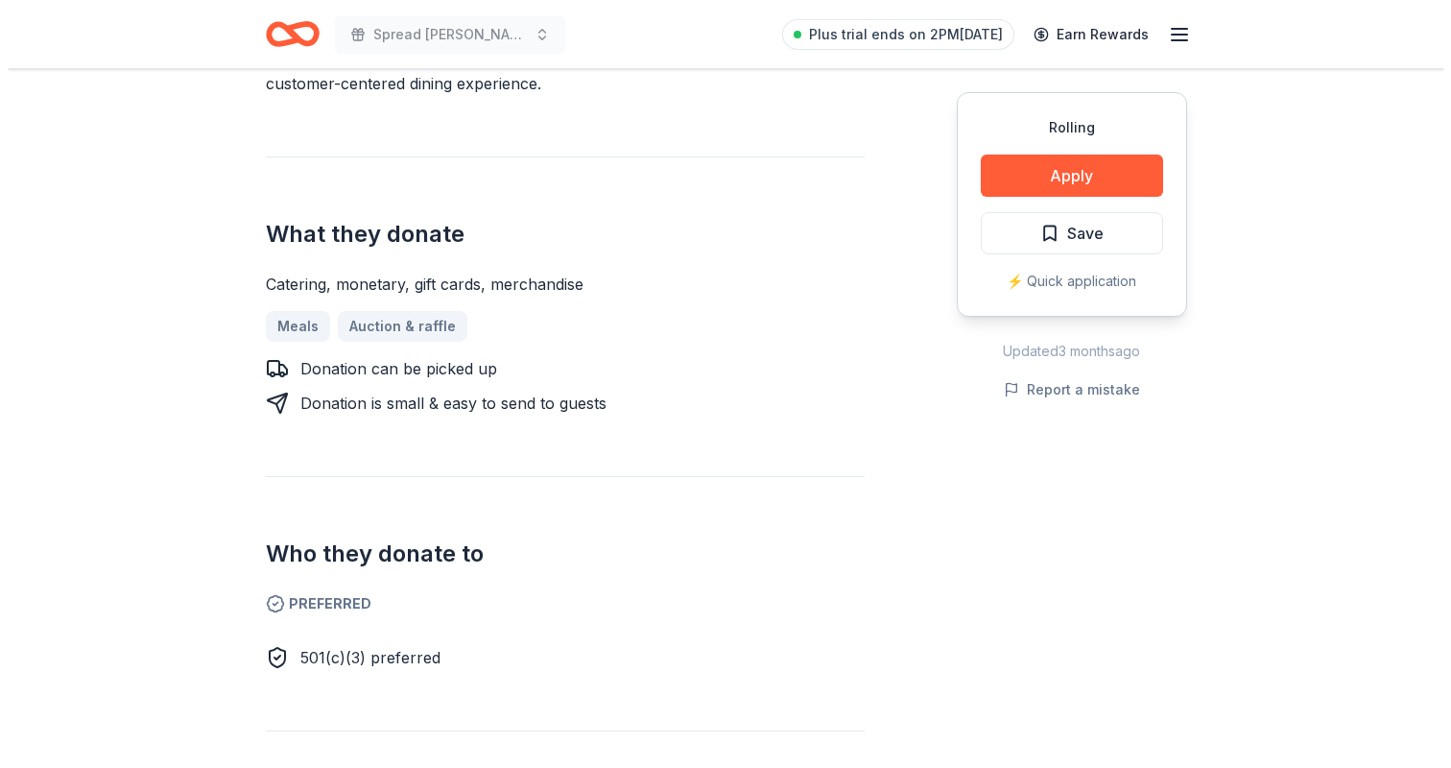
scroll to position [599, 0]
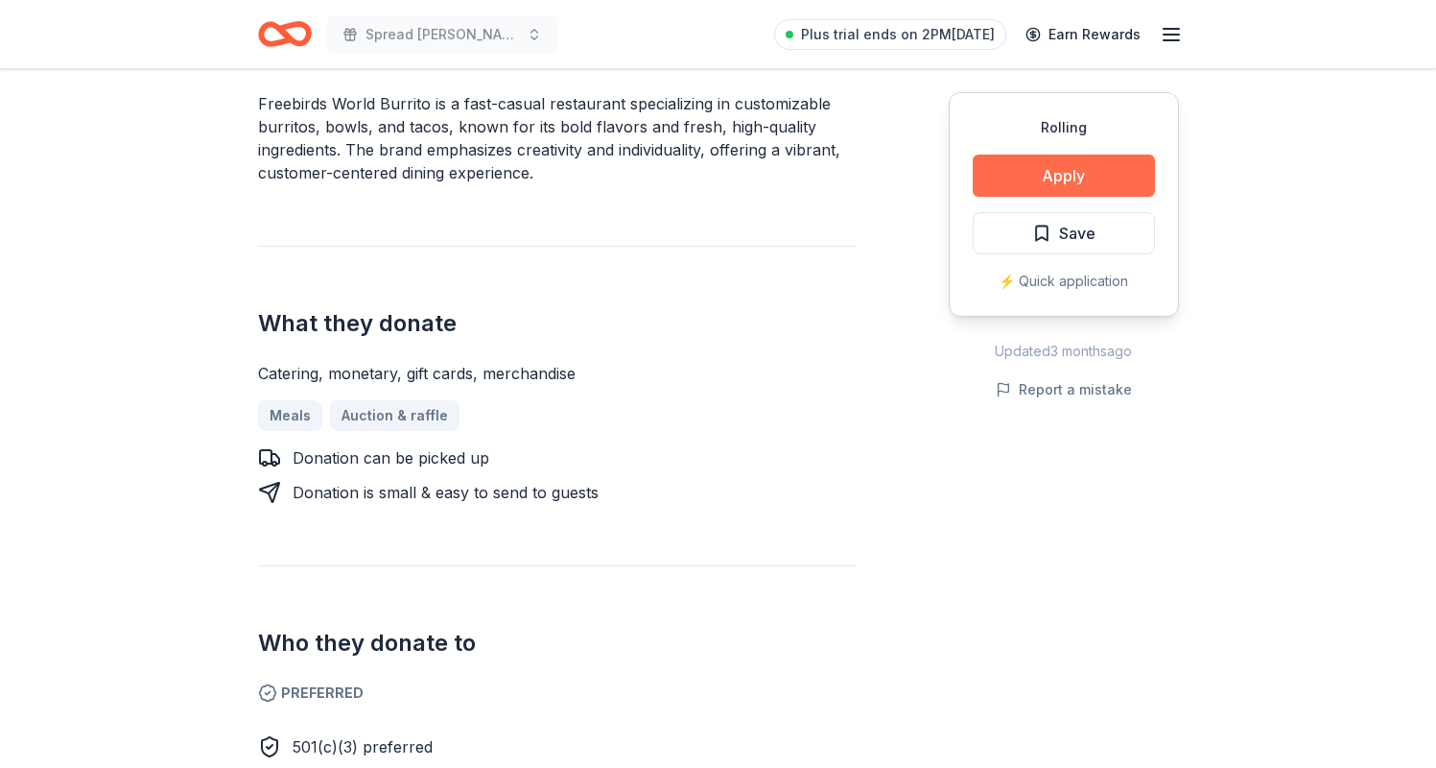
click at [1060, 174] on button "Apply" at bounding box center [1064, 175] width 182 height 42
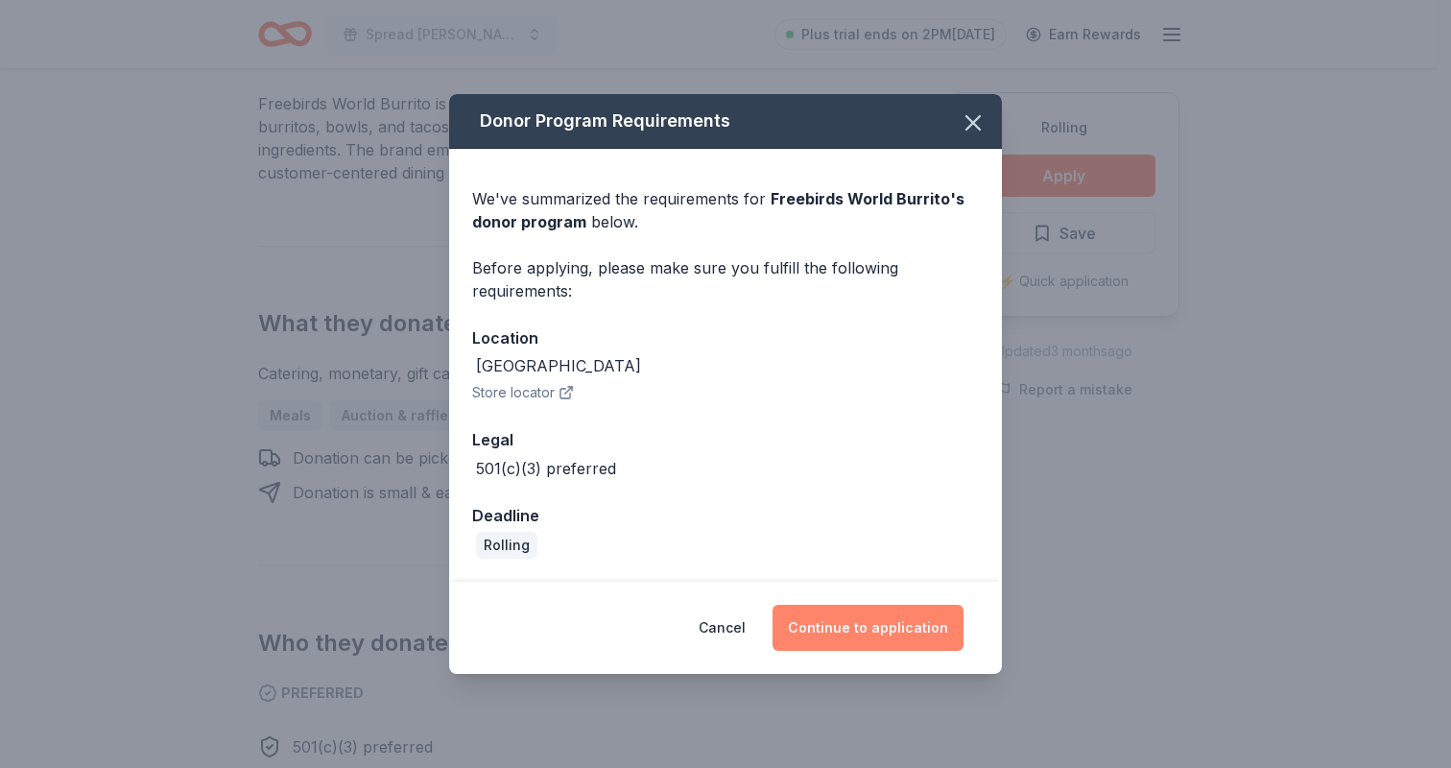
click at [869, 635] on button "Continue to application" at bounding box center [867, 627] width 191 height 46
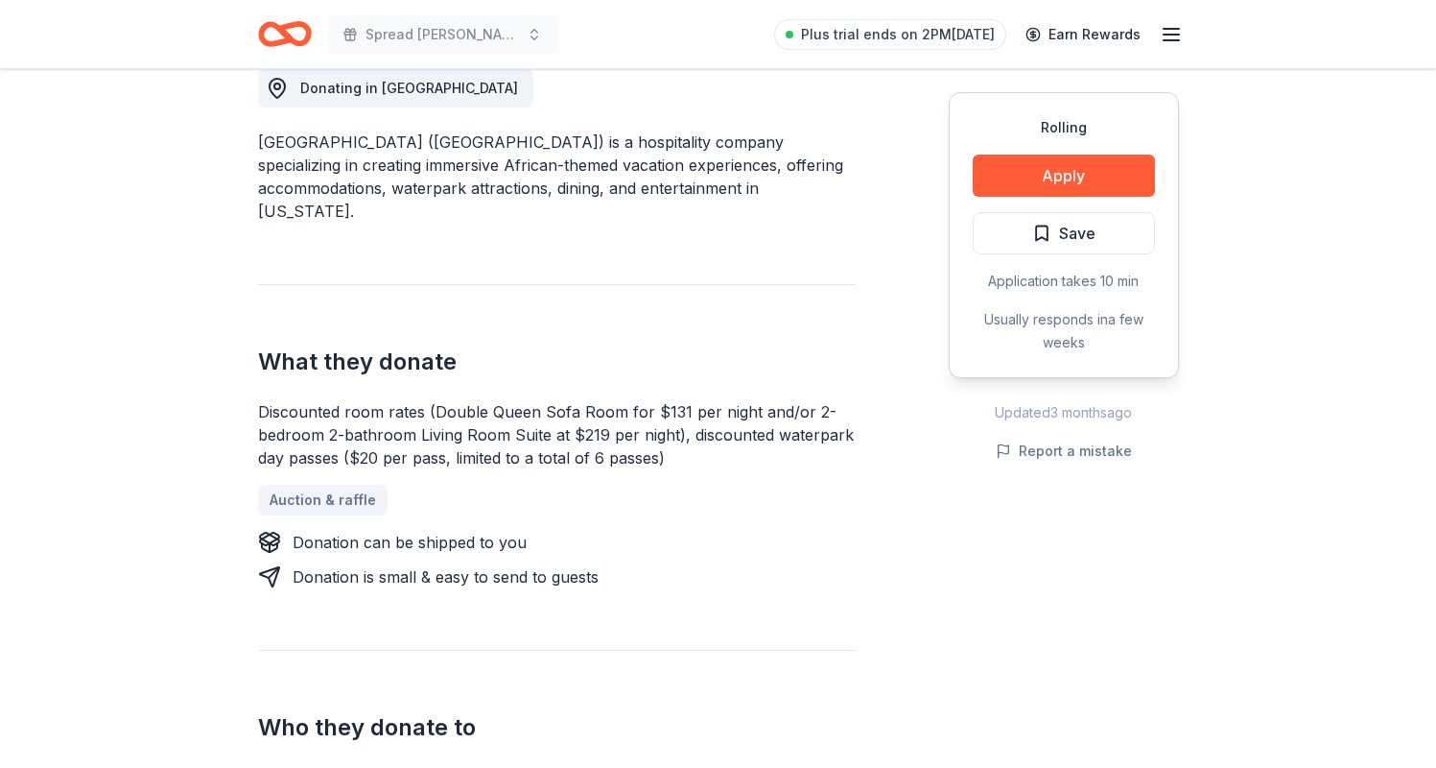
scroll to position [548, 0]
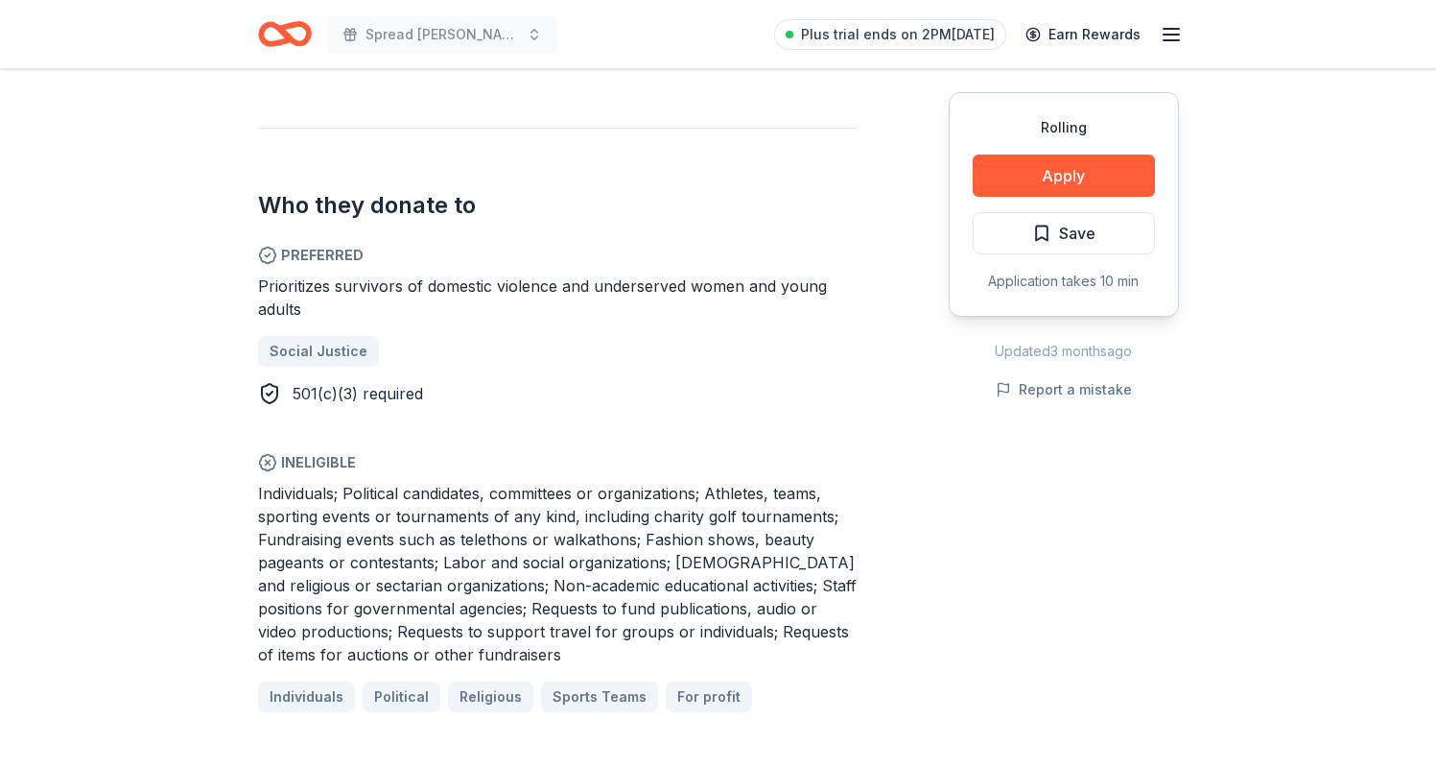
scroll to position [1039, 0]
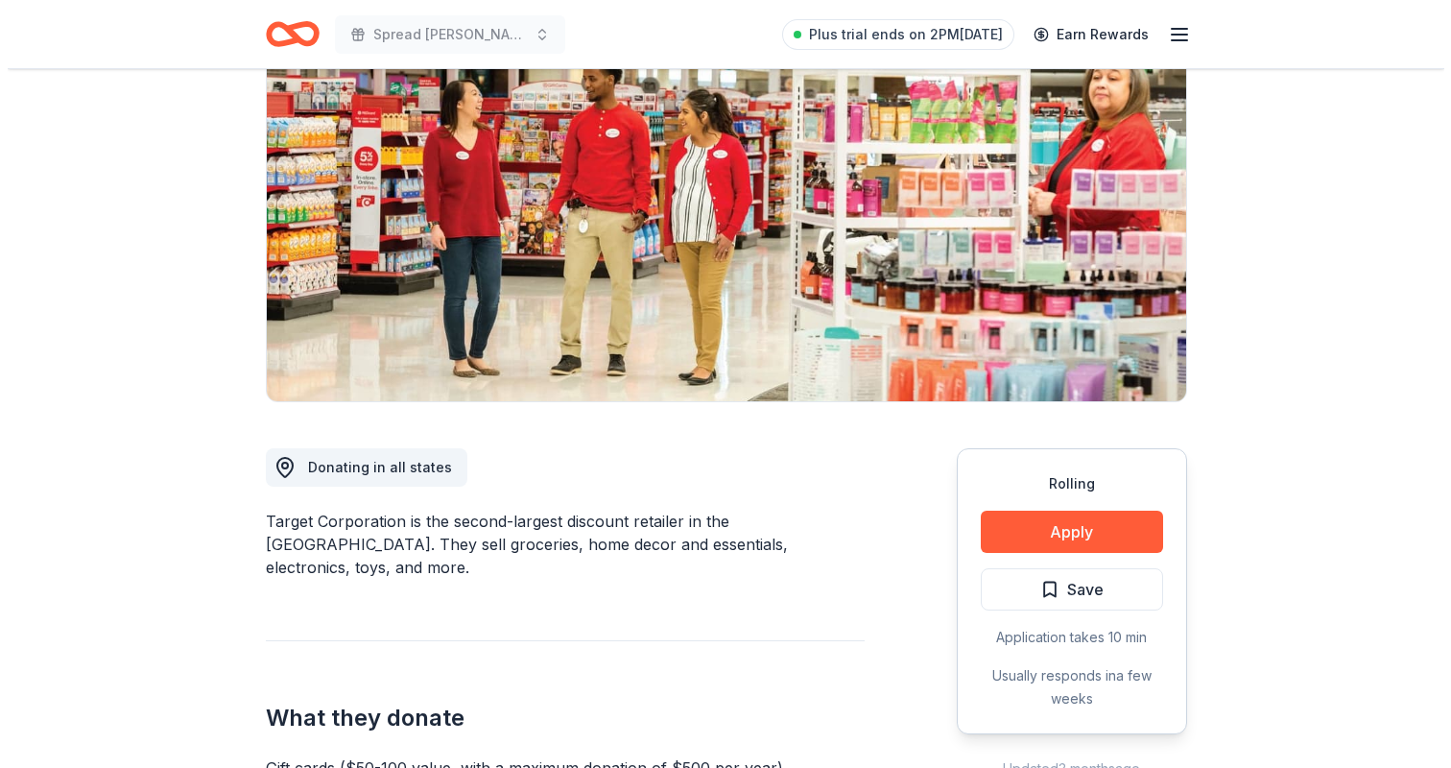
scroll to position [189, 0]
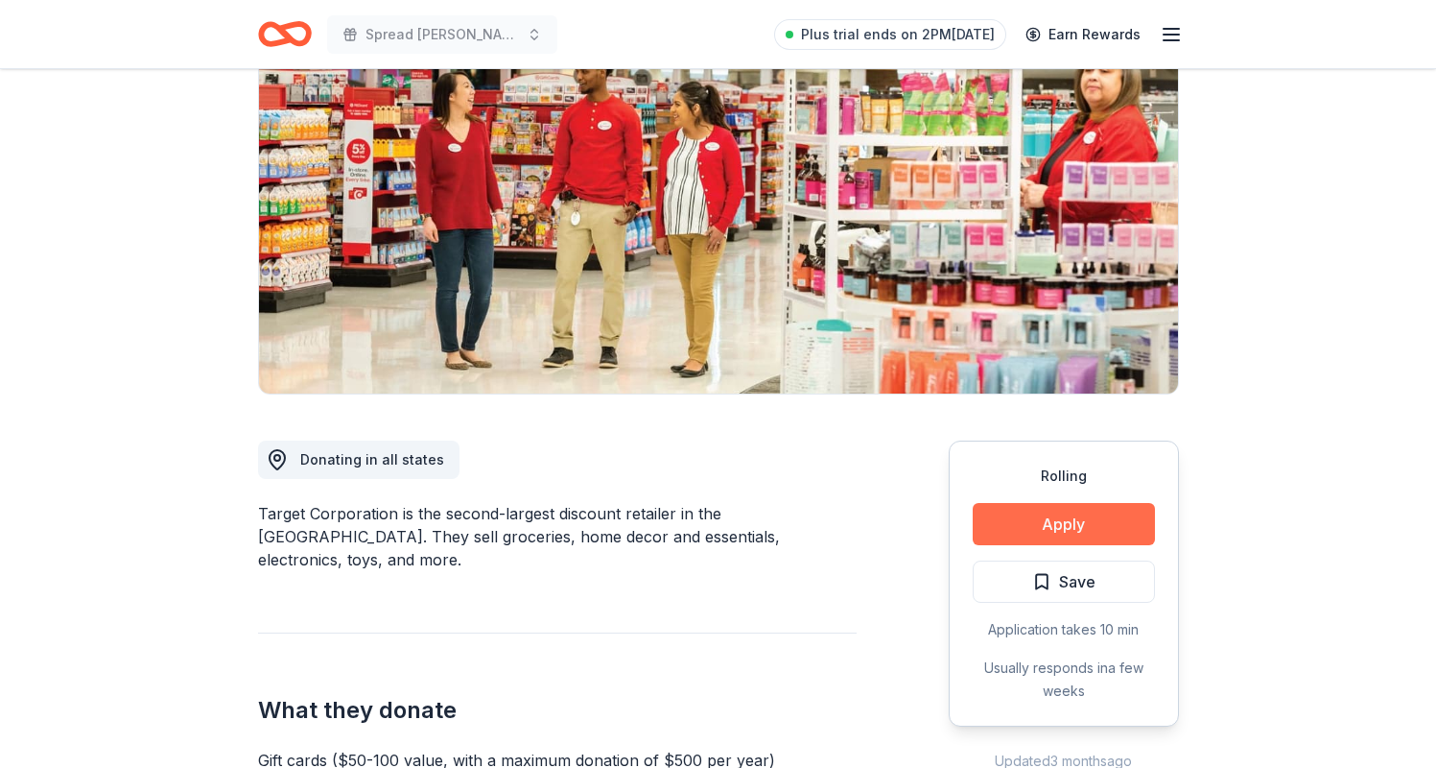
click at [1110, 516] on button "Apply" at bounding box center [1064, 524] width 182 height 42
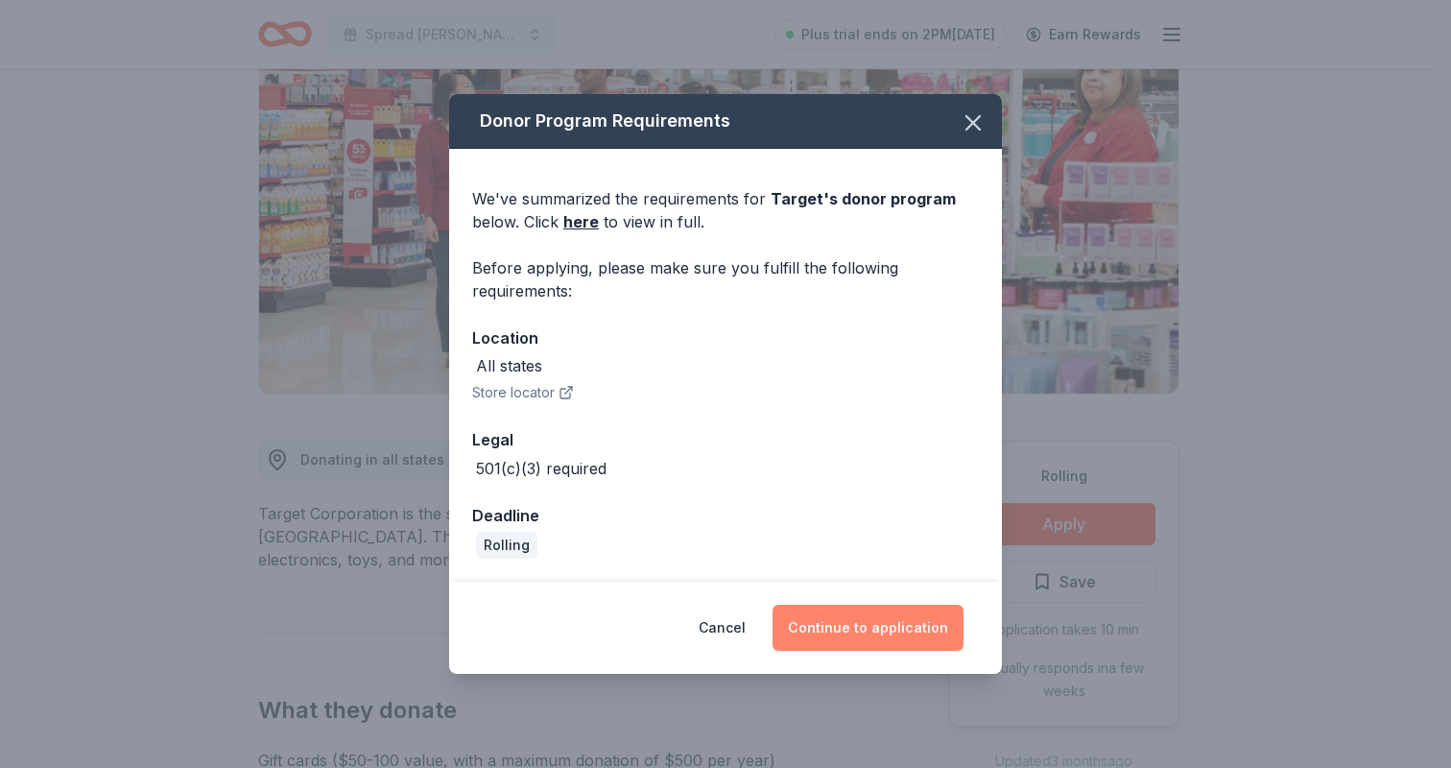
click at [881, 629] on button "Continue to application" at bounding box center [867, 627] width 191 height 46
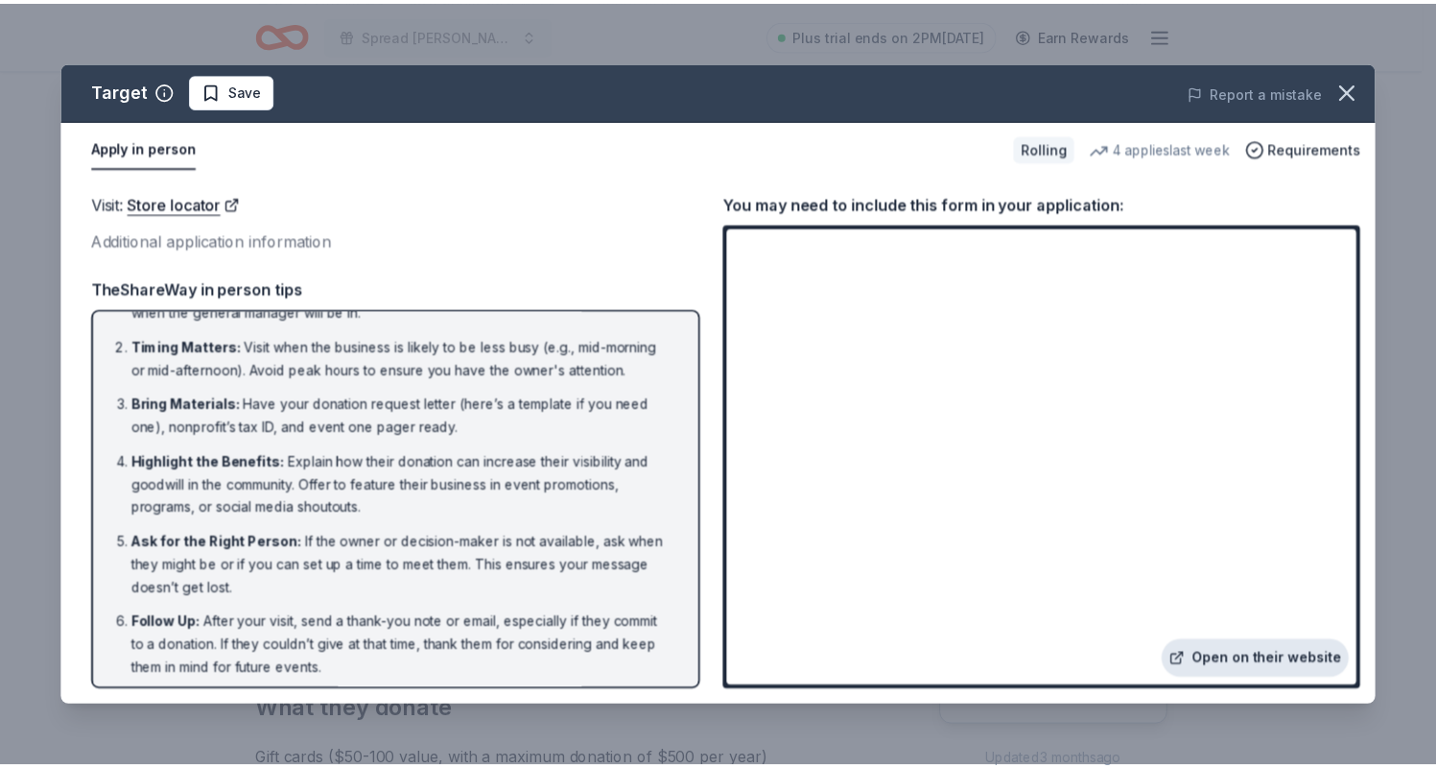
scroll to position [55, 0]
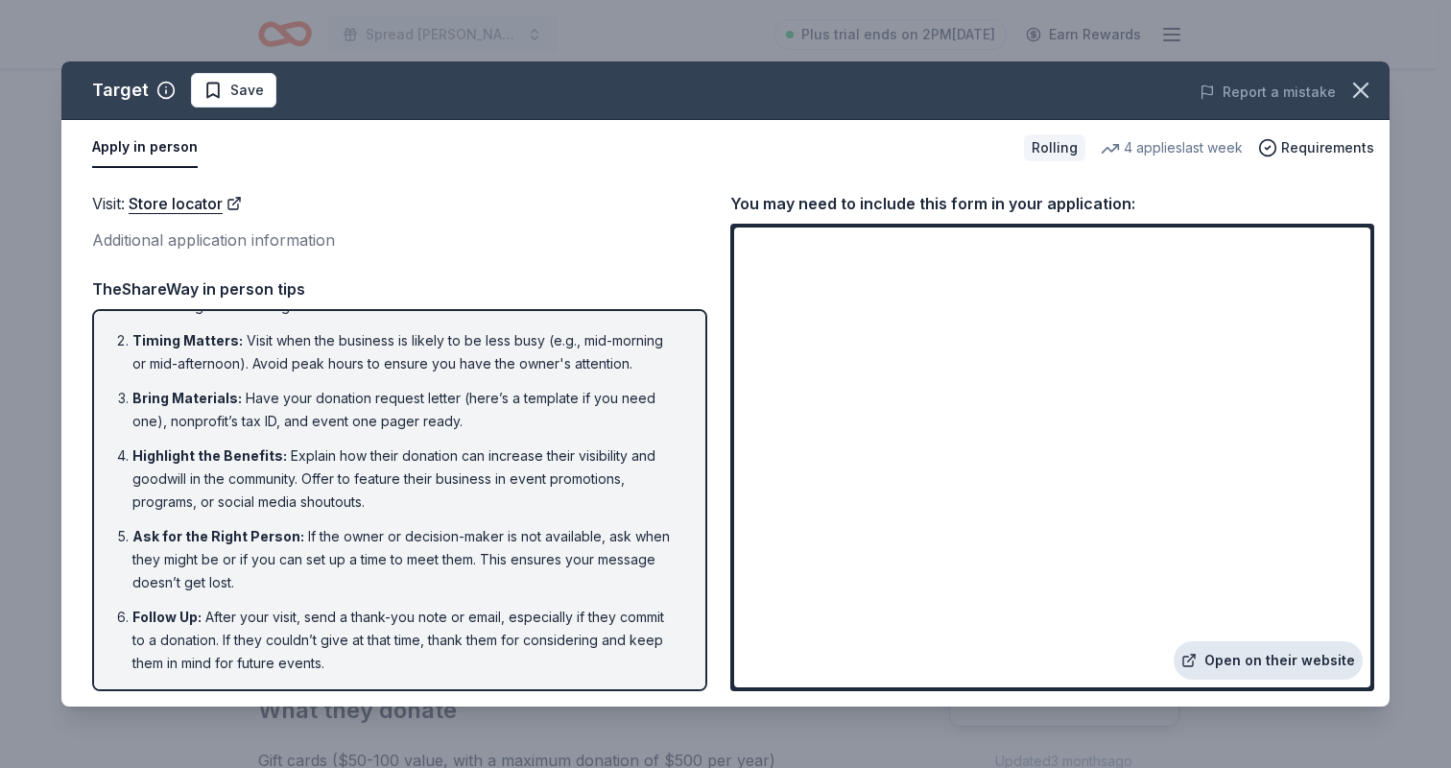
click at [1245, 653] on link "Open on their website" at bounding box center [1267, 660] width 189 height 38
click at [1301, 660] on link "Open on their website" at bounding box center [1267, 660] width 189 height 38
click at [1357, 87] on icon "button" at bounding box center [1360, 89] width 13 height 13
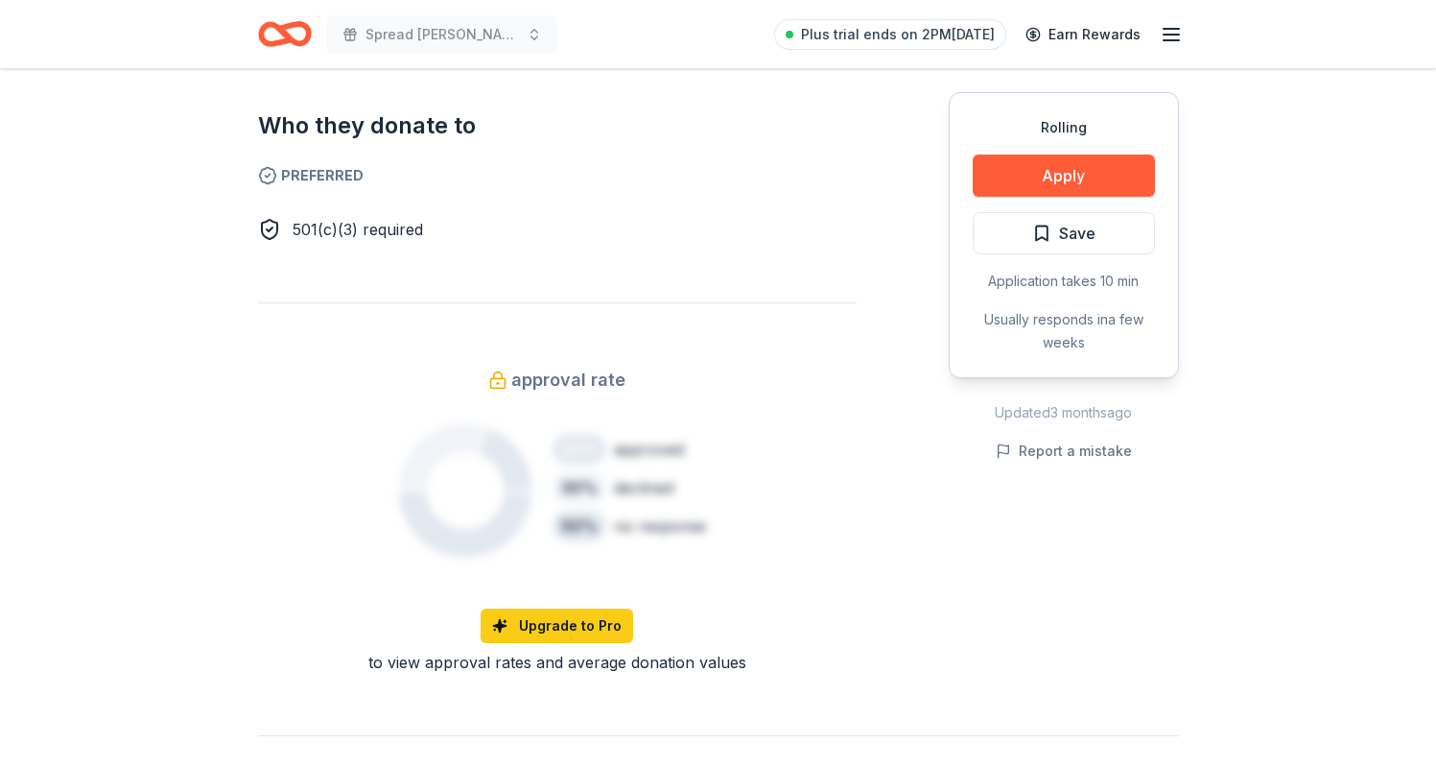
scroll to position [0, 0]
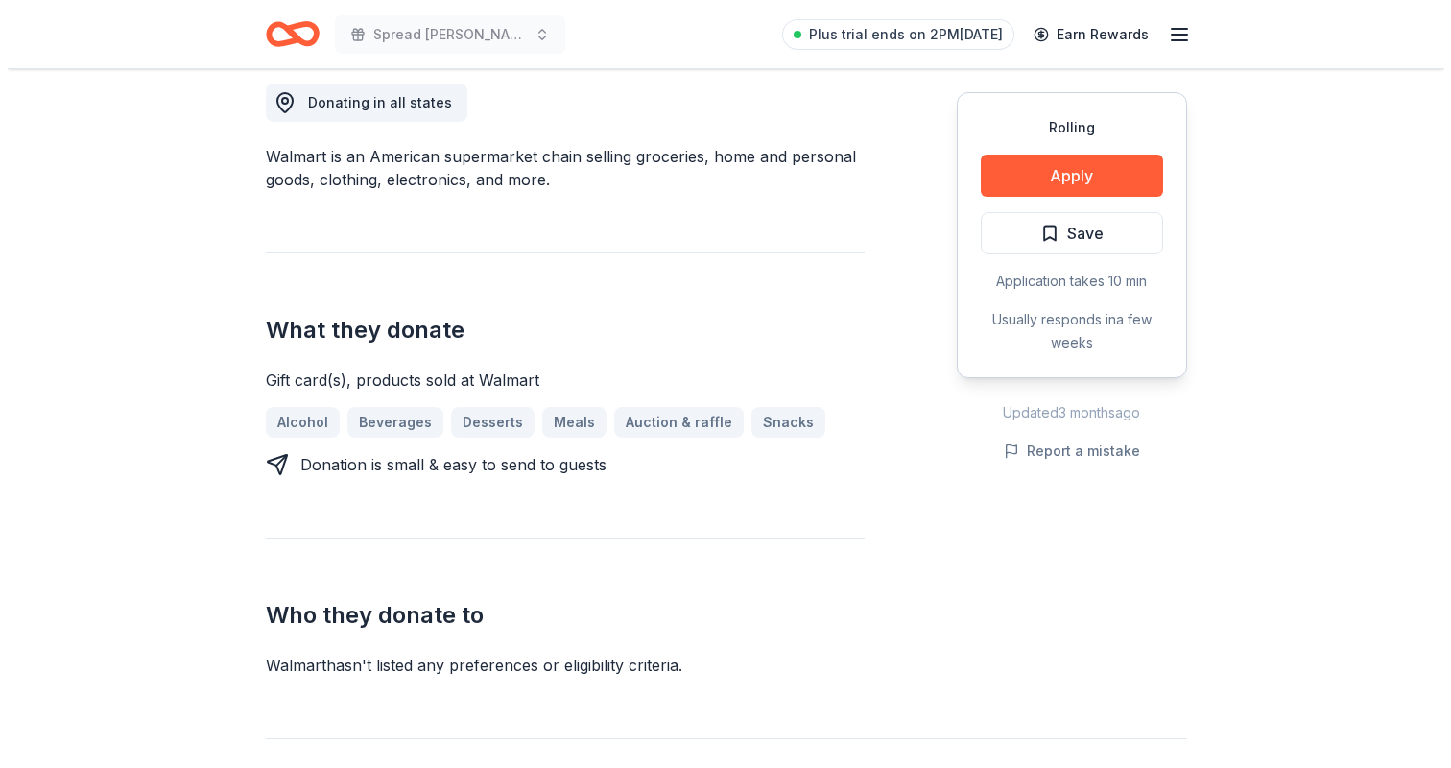
scroll to position [550, 0]
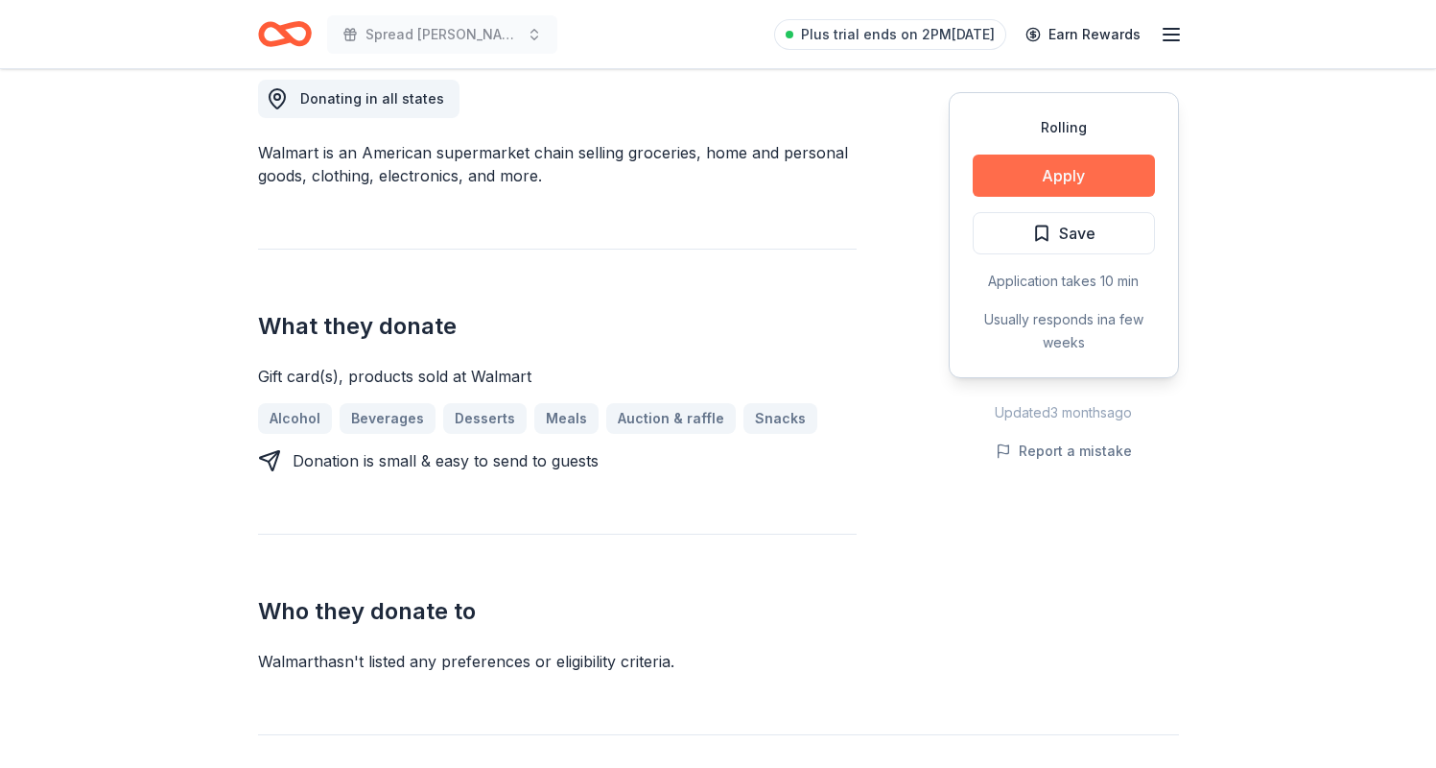
click at [1066, 161] on button "Apply" at bounding box center [1064, 175] width 182 height 42
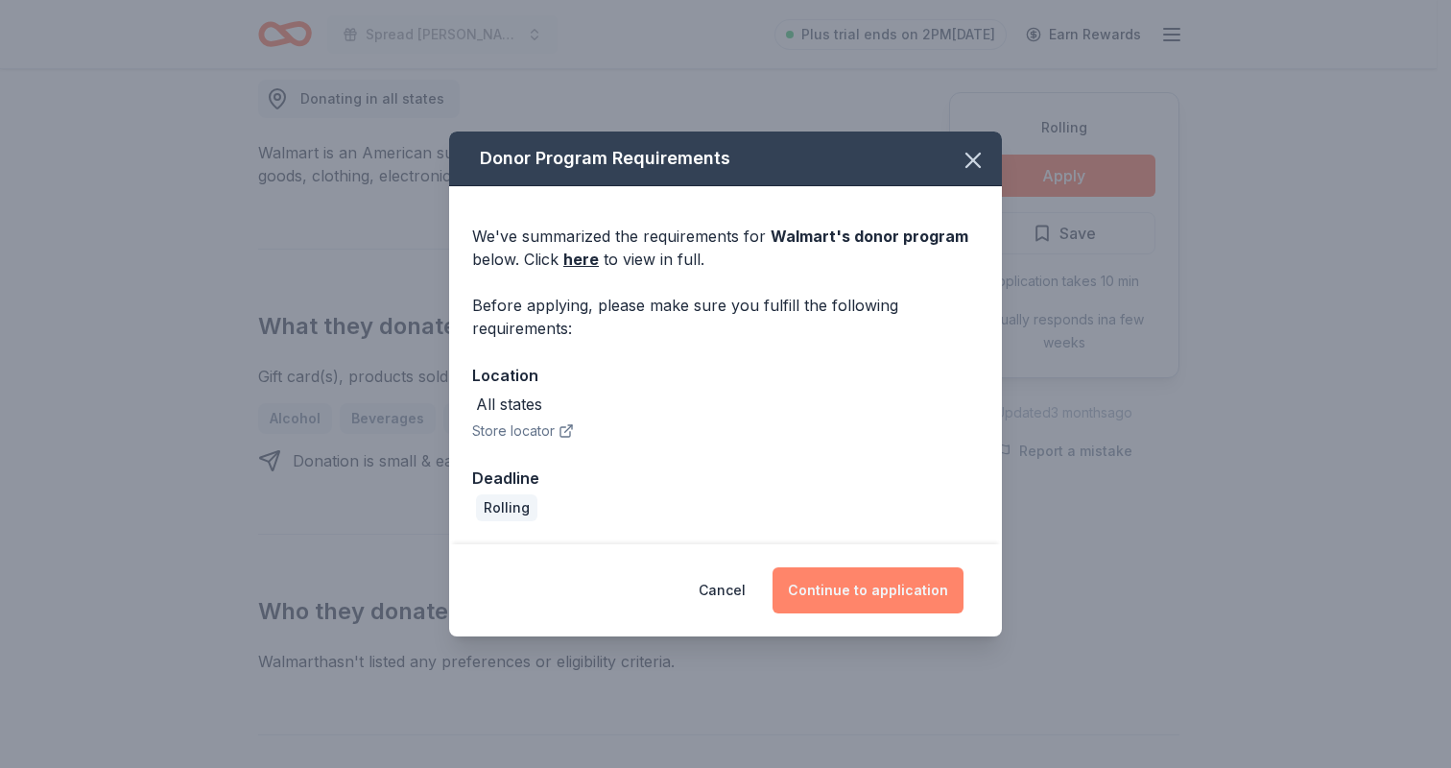
click at [866, 593] on button "Continue to application" at bounding box center [867, 590] width 191 height 46
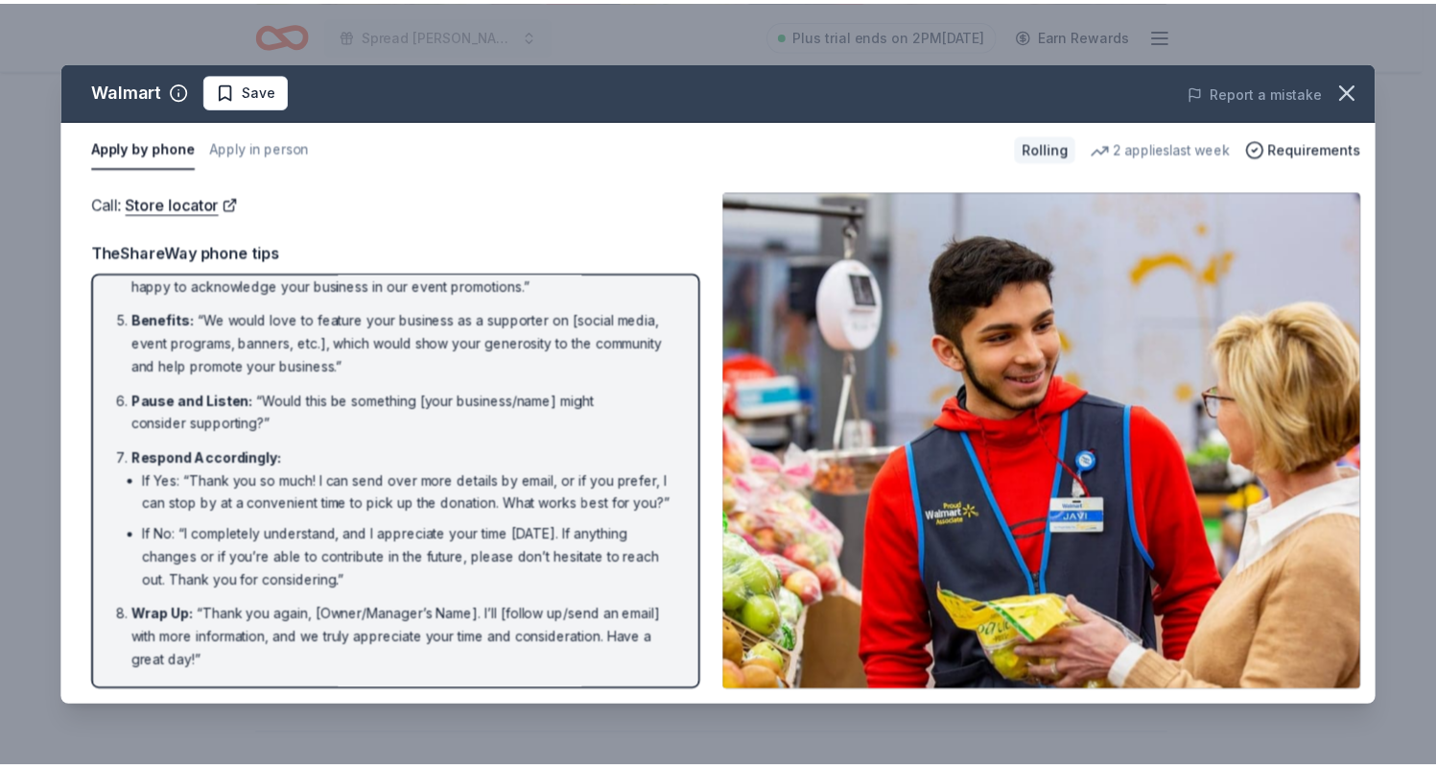
scroll to position [0, 0]
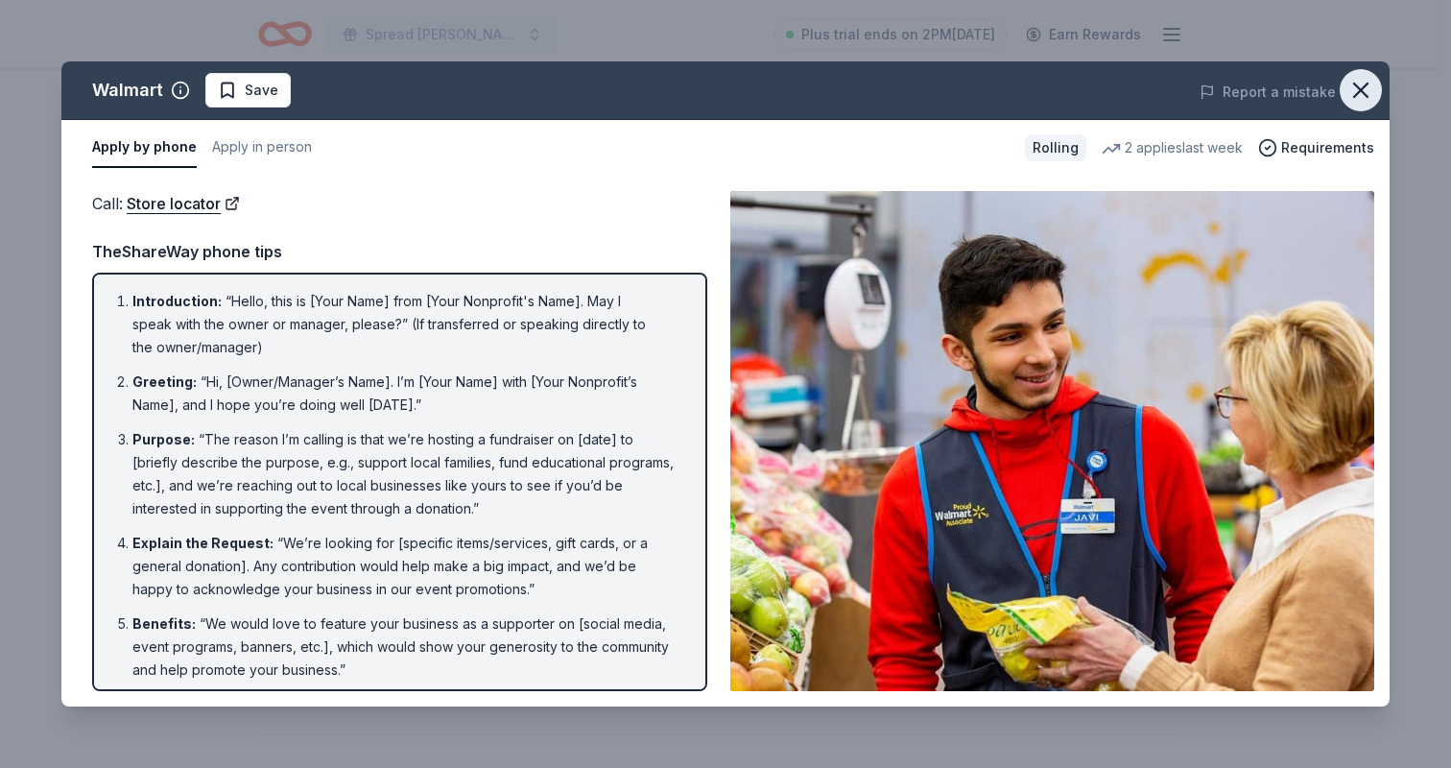
click at [1351, 93] on icon "button" at bounding box center [1360, 90] width 27 height 27
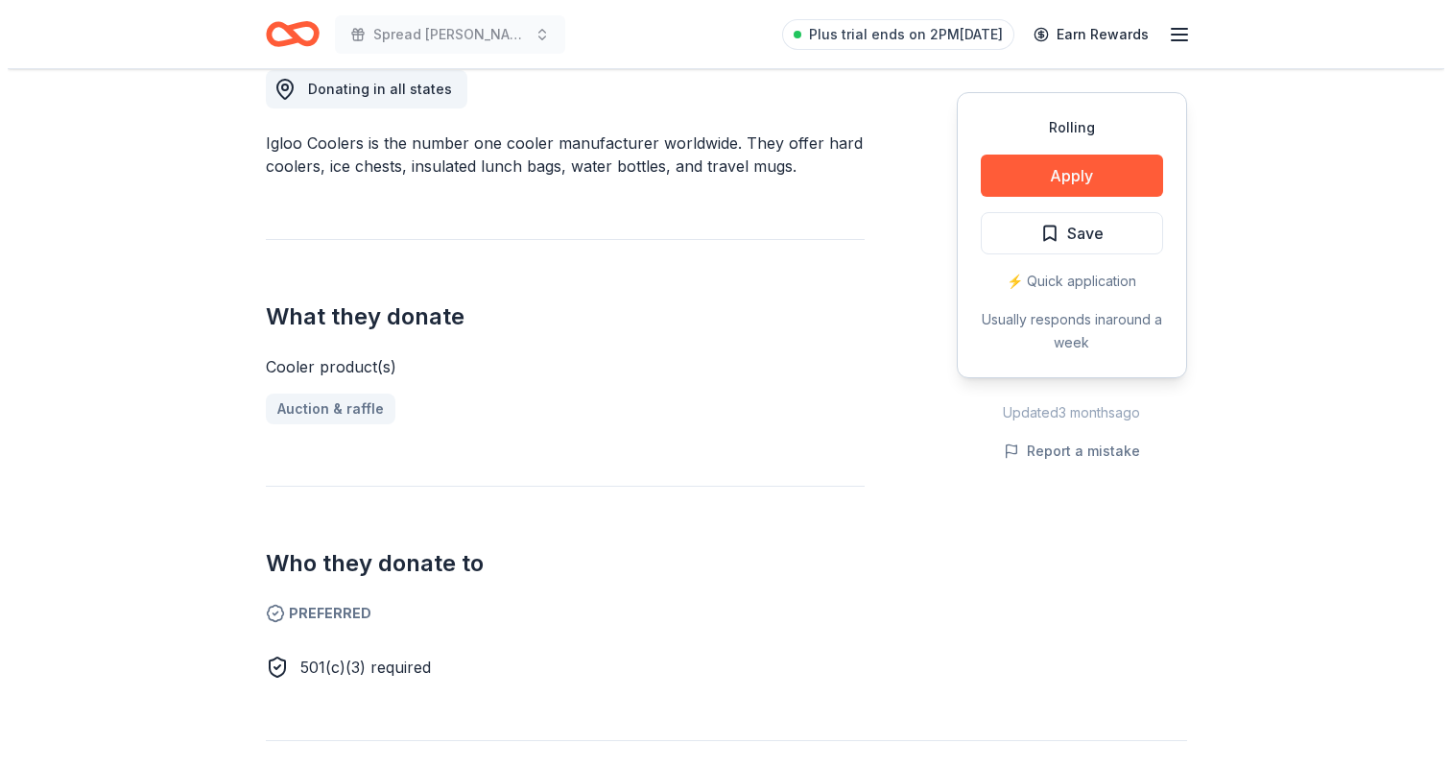
scroll to position [218, 0]
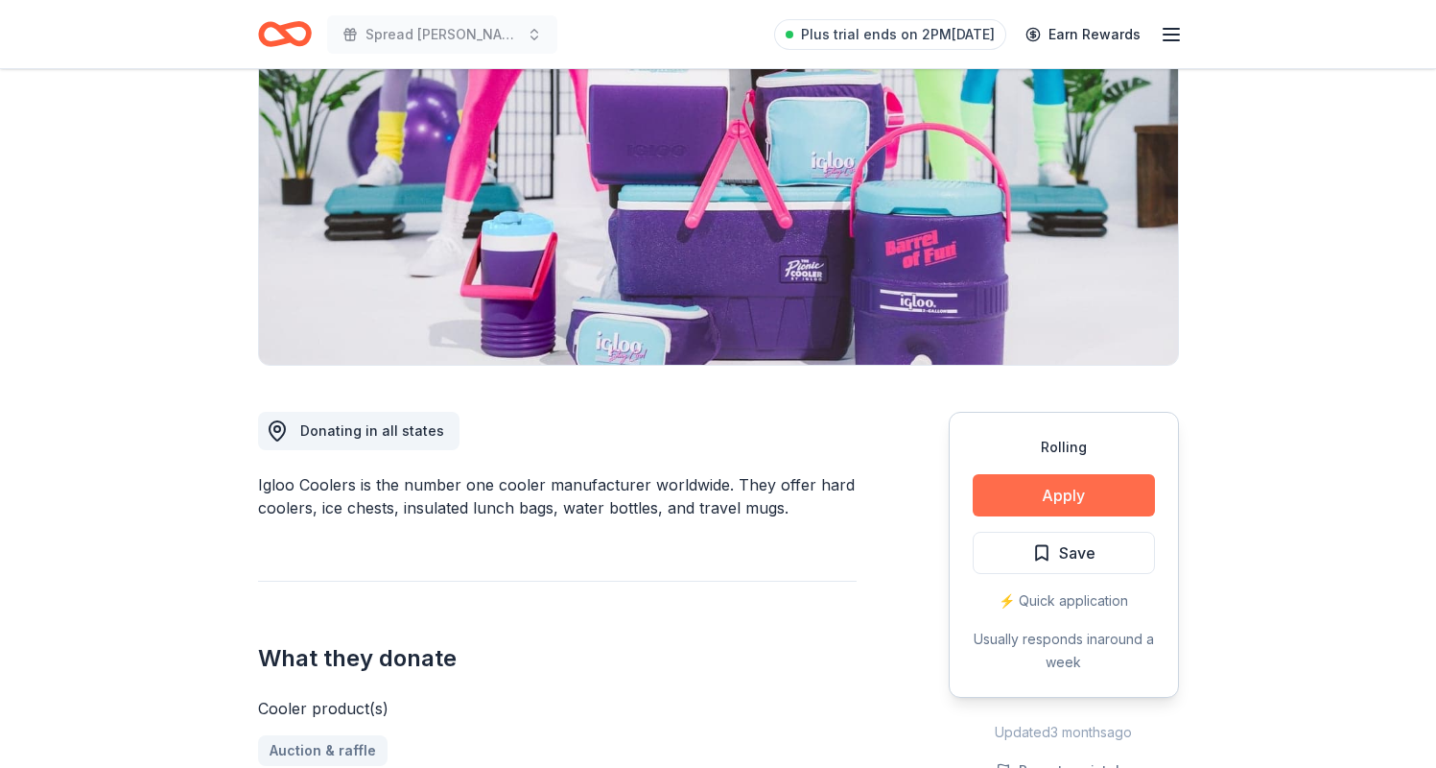
click at [1086, 495] on button "Apply" at bounding box center [1064, 495] width 182 height 42
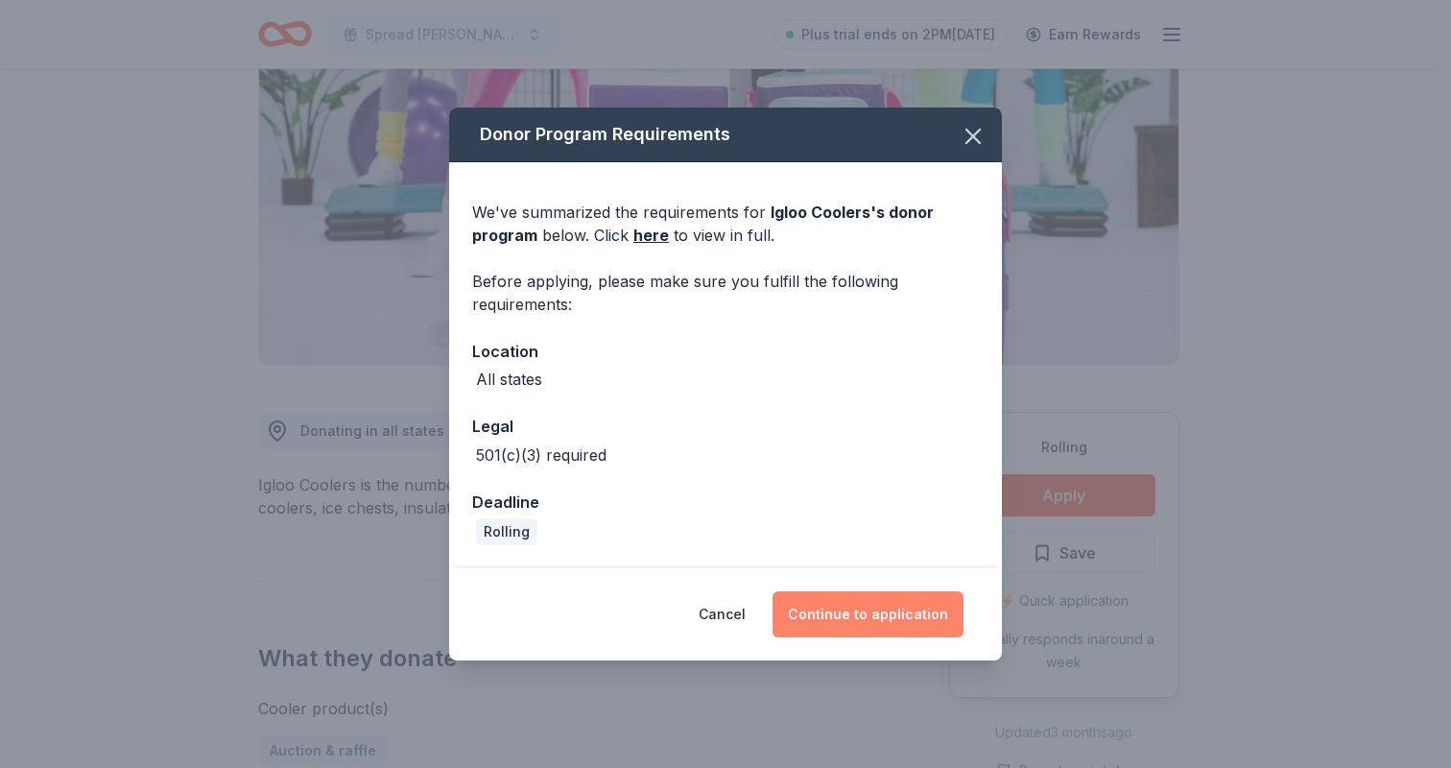
click at [855, 596] on button "Continue to application" at bounding box center [867, 614] width 191 height 46
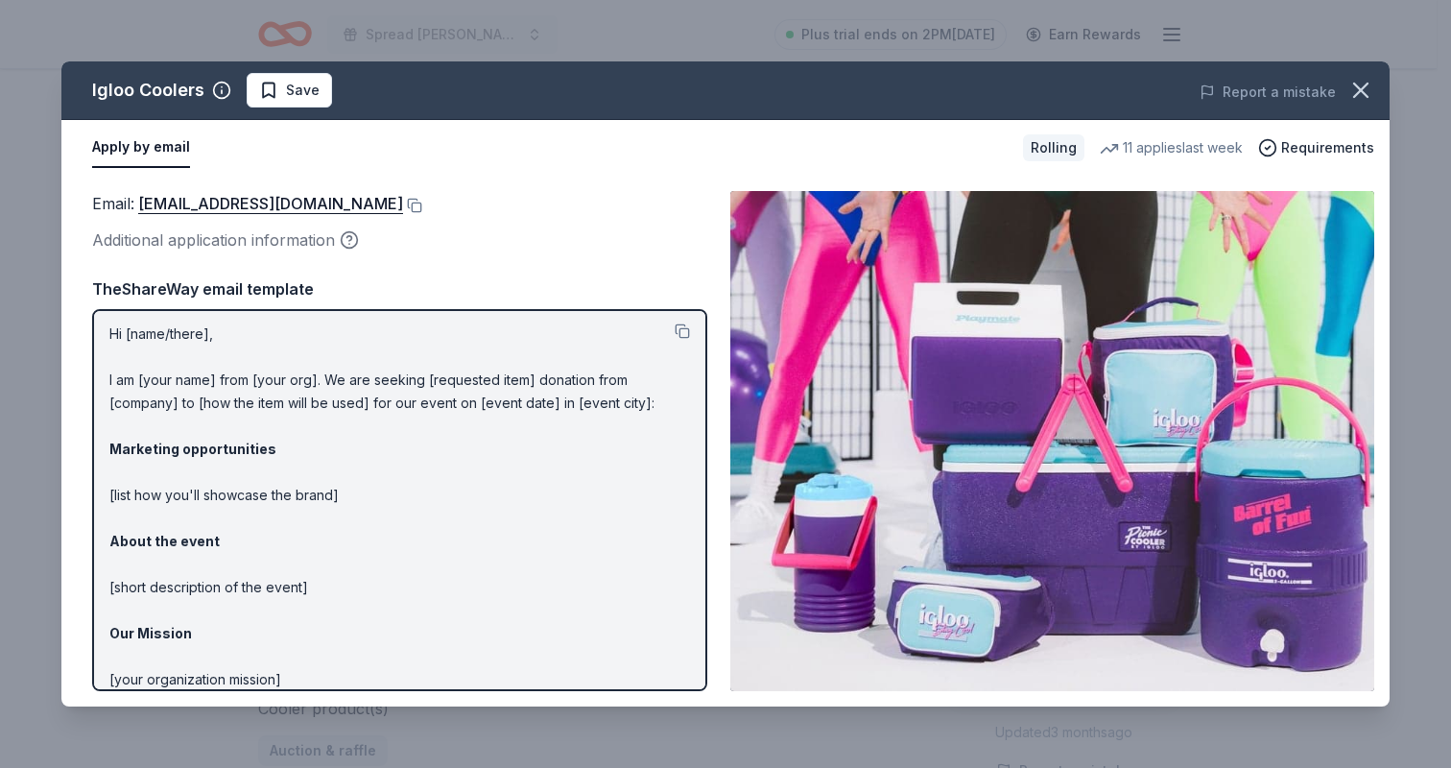
scroll to position [135, 0]
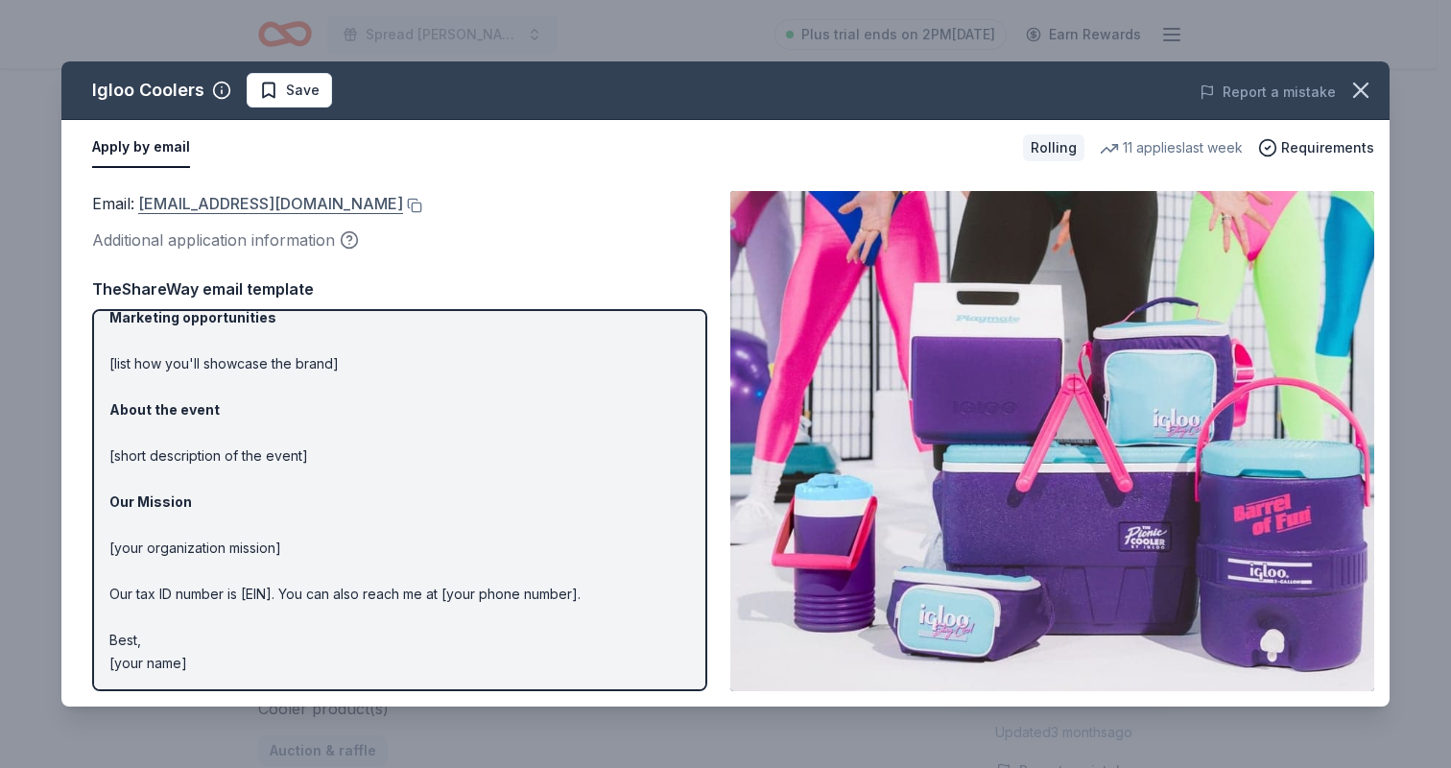
click at [262, 201] on link "donations@igloocorp.com" at bounding box center [270, 203] width 265 height 25
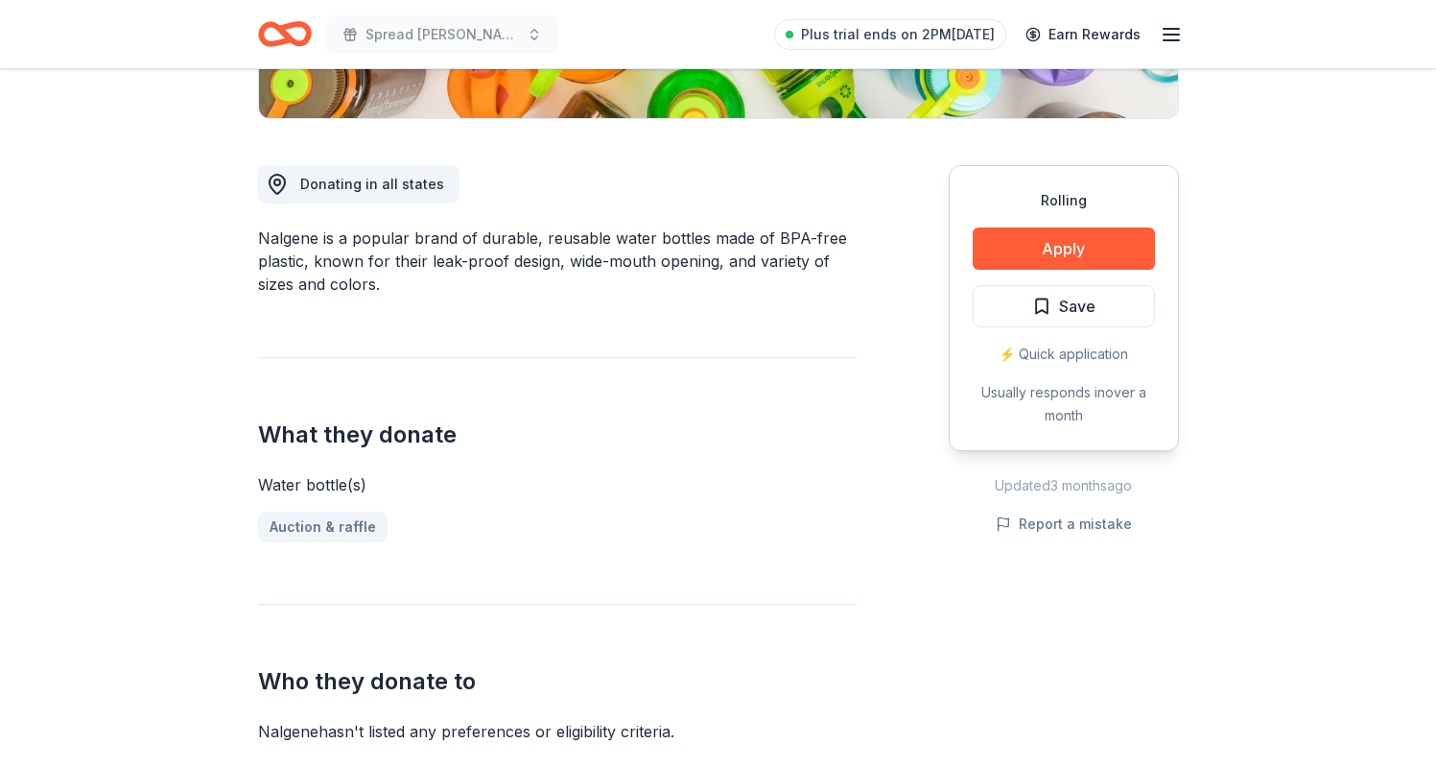
scroll to position [613, 0]
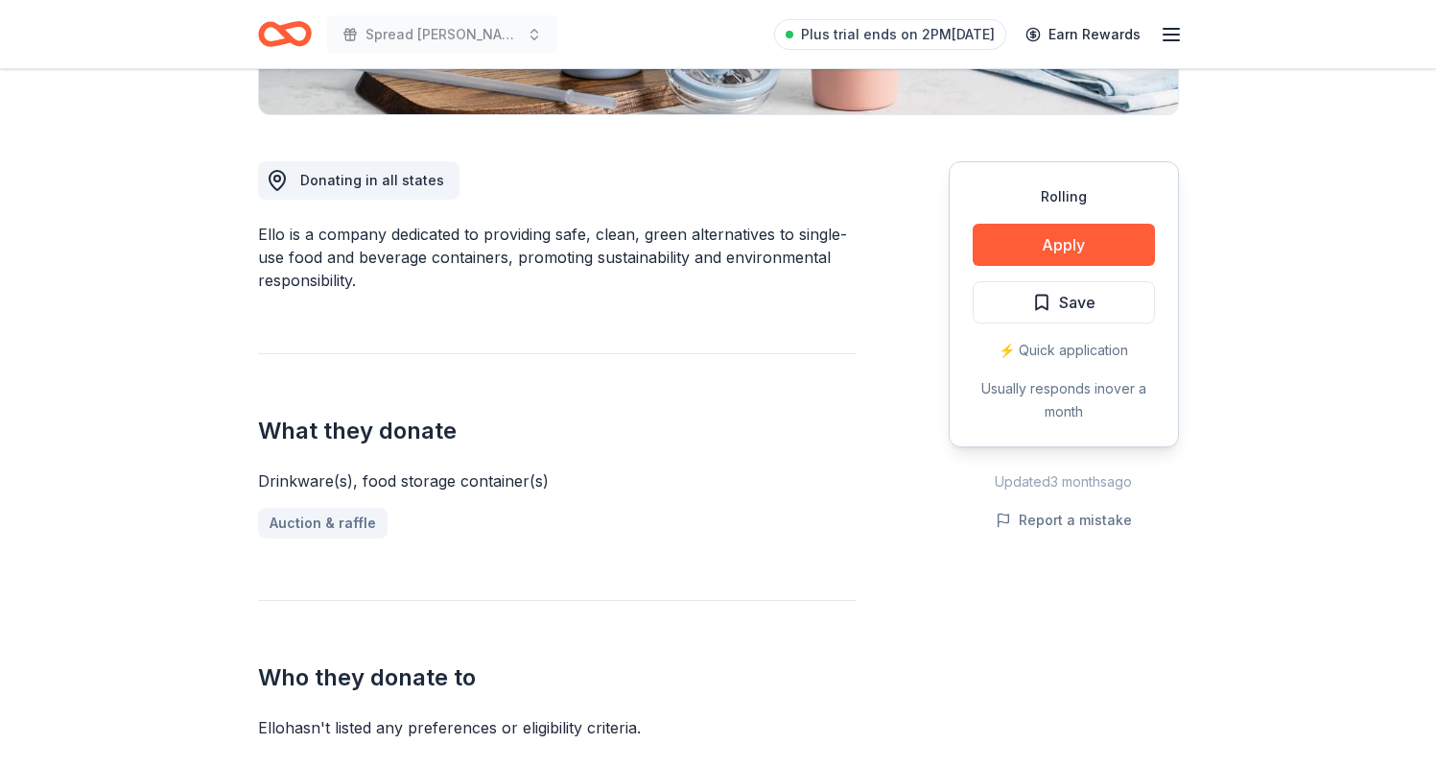
scroll to position [516, 0]
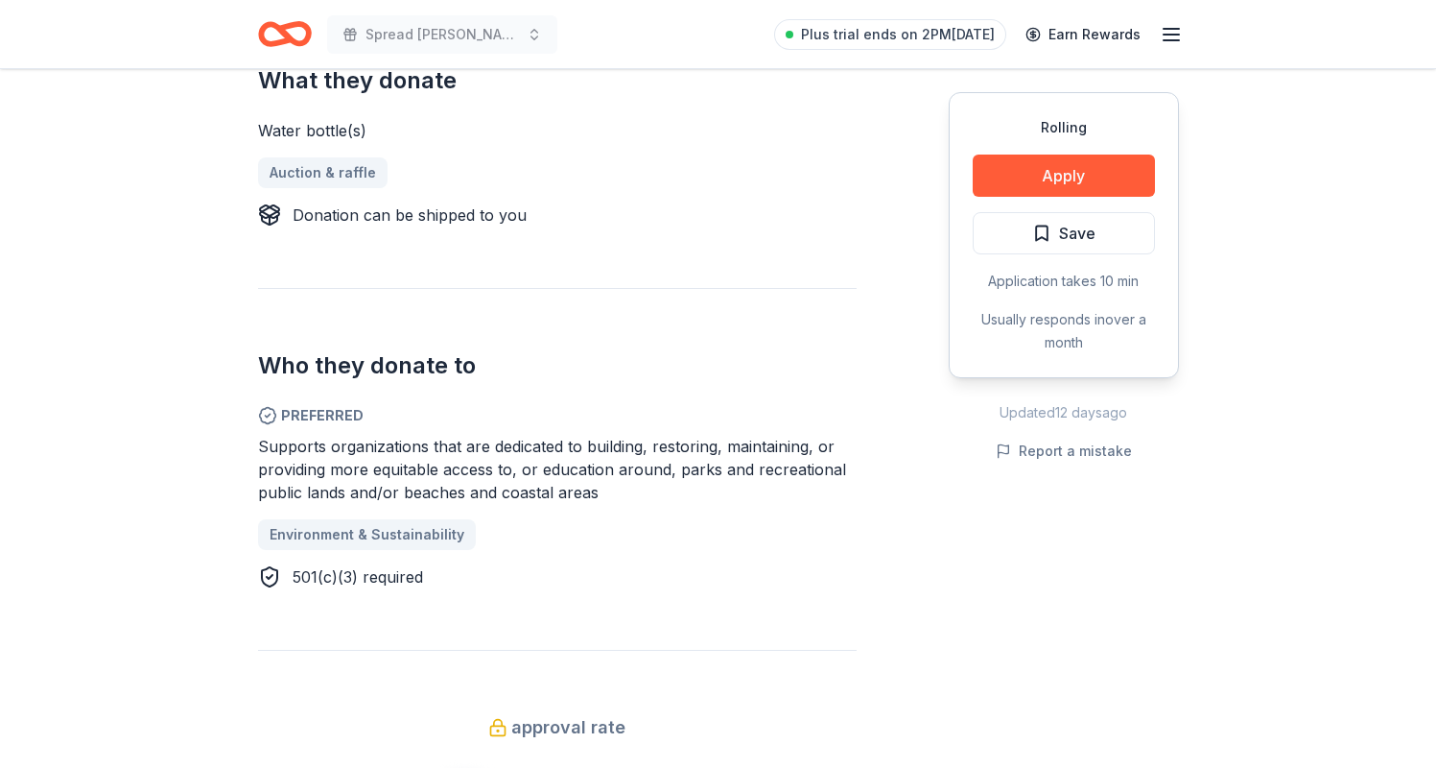
scroll to position [877, 0]
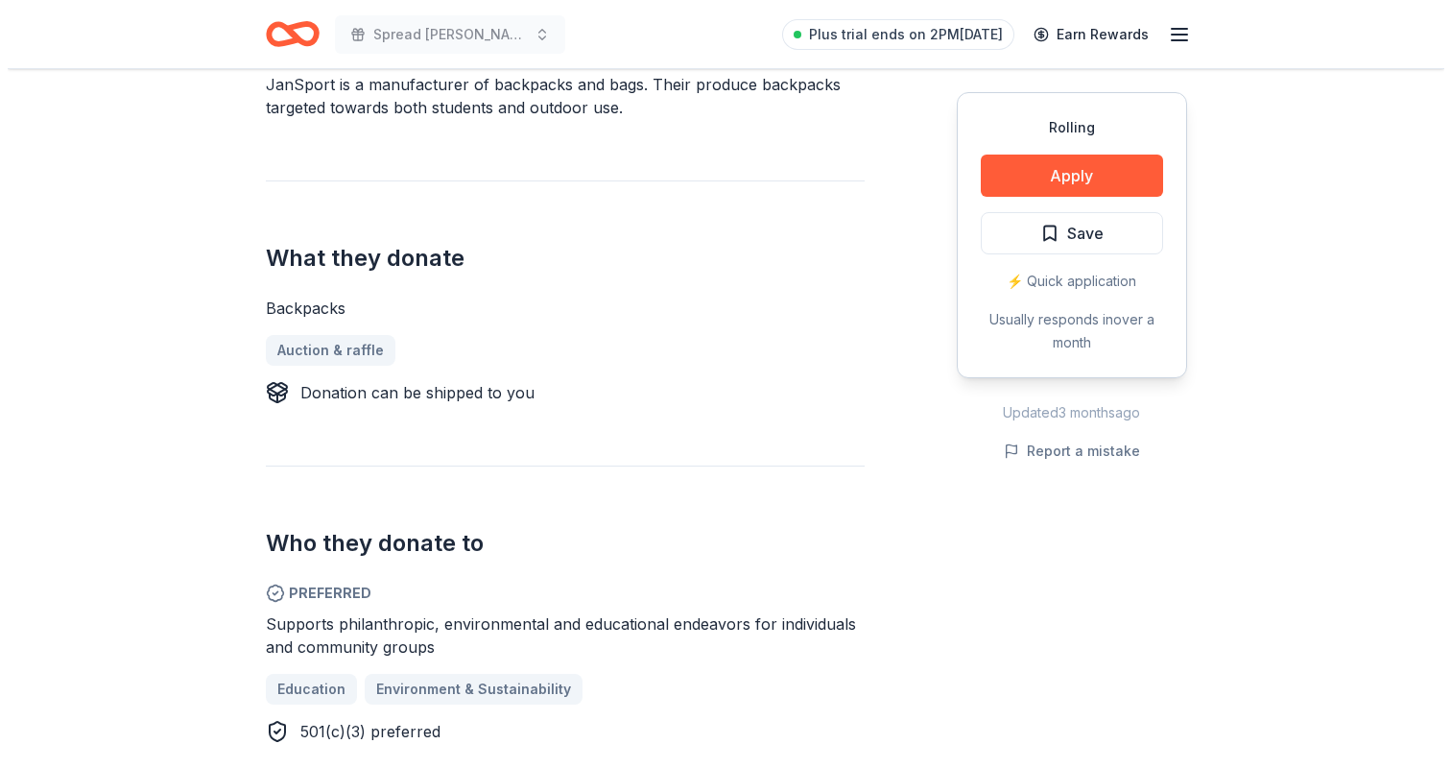
scroll to position [662, 0]
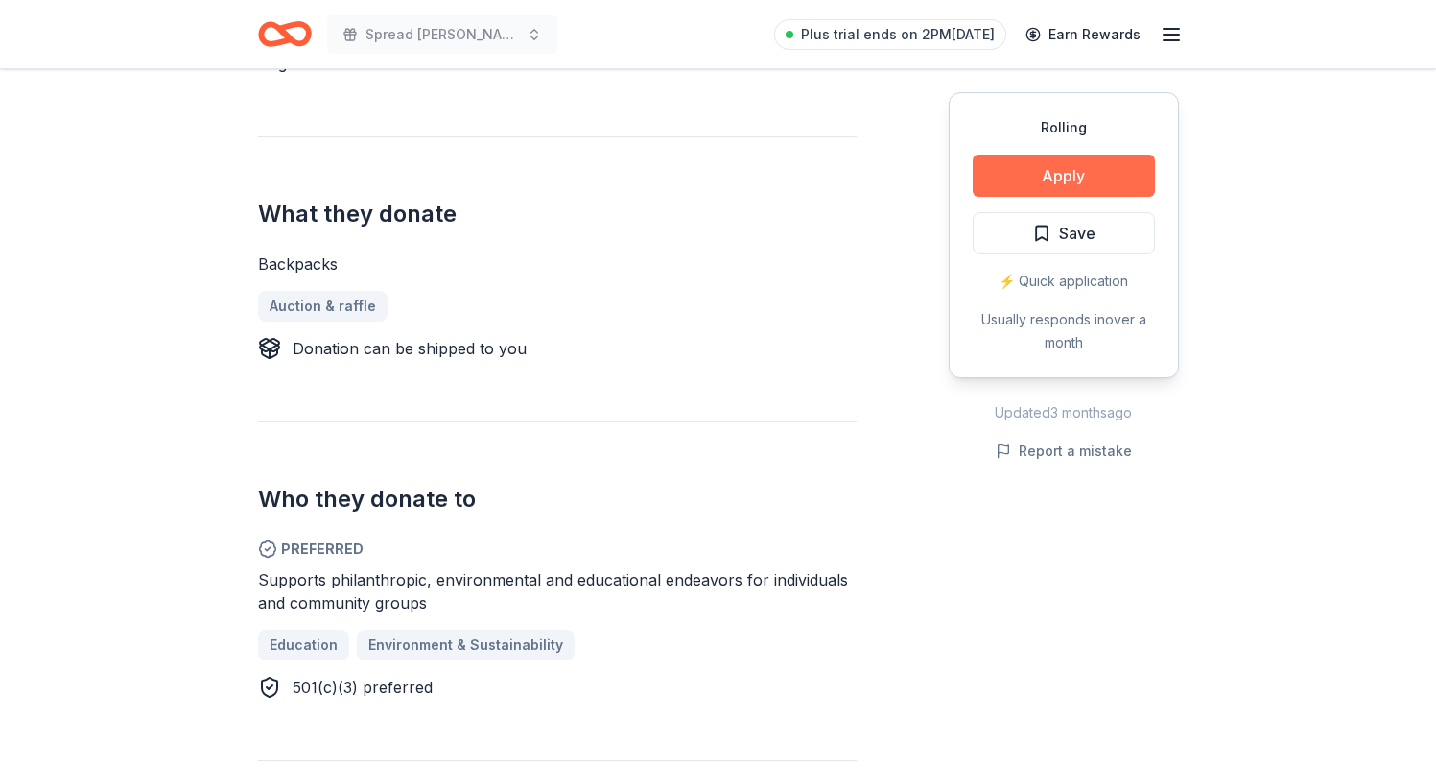
click at [1030, 177] on button "Apply" at bounding box center [1064, 175] width 182 height 42
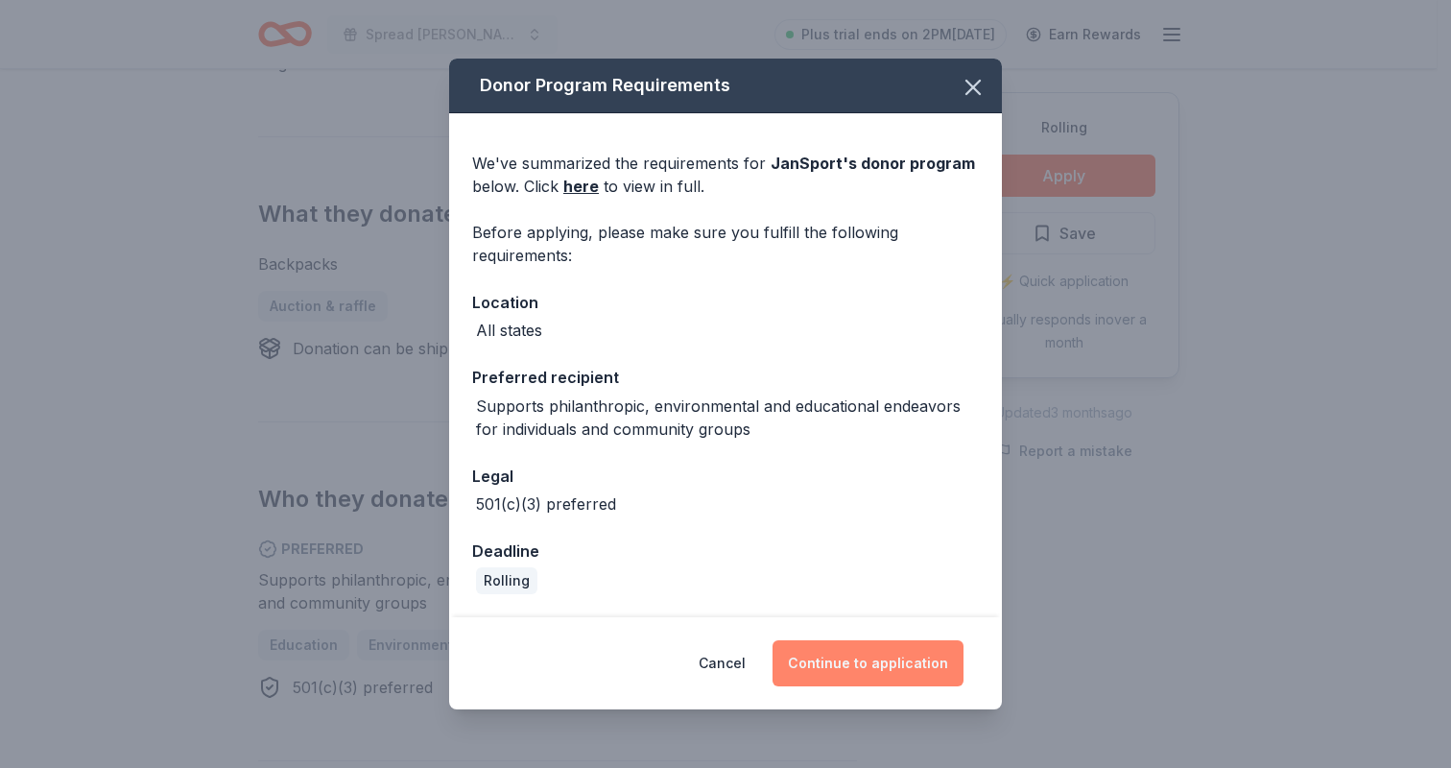
click at [846, 671] on button "Continue to application" at bounding box center [867, 663] width 191 height 46
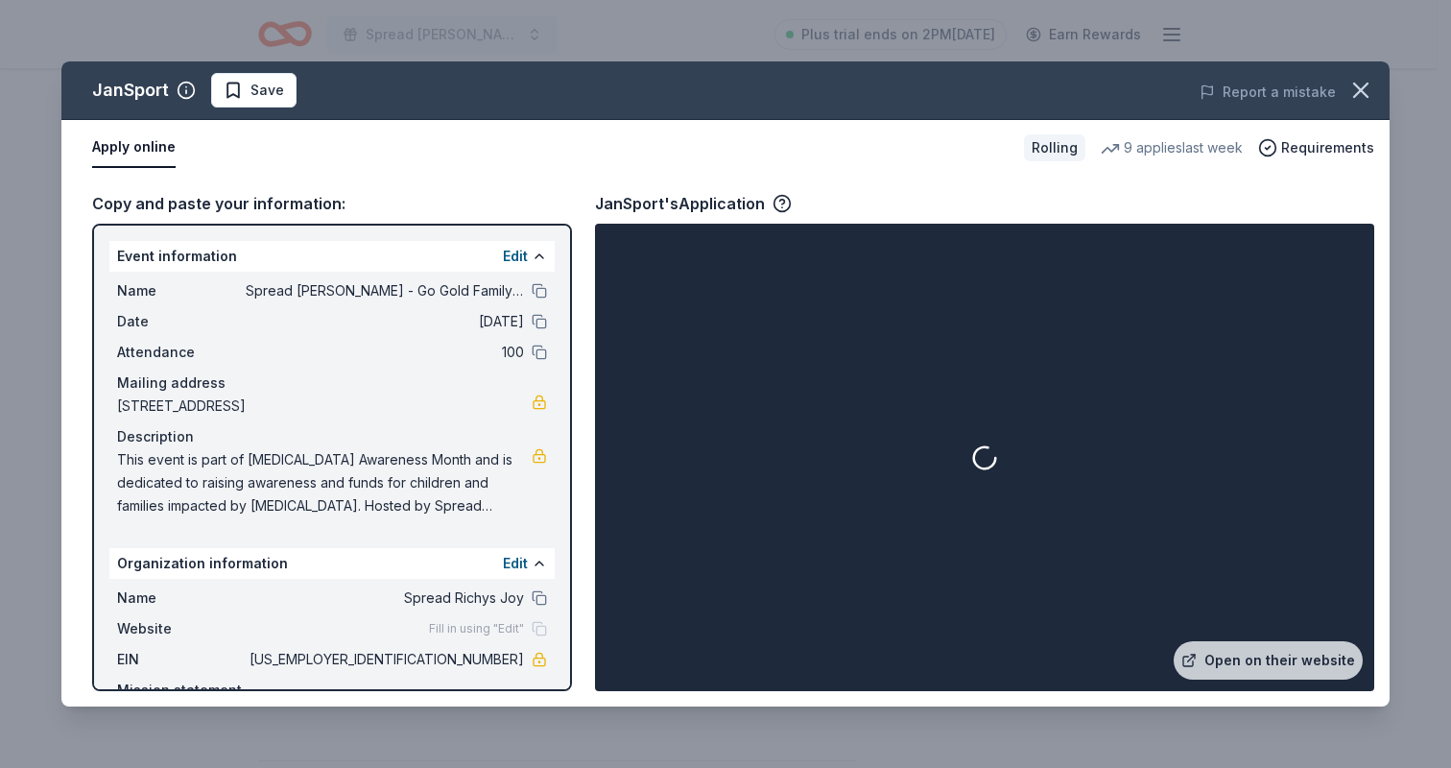
scroll to position [82, 0]
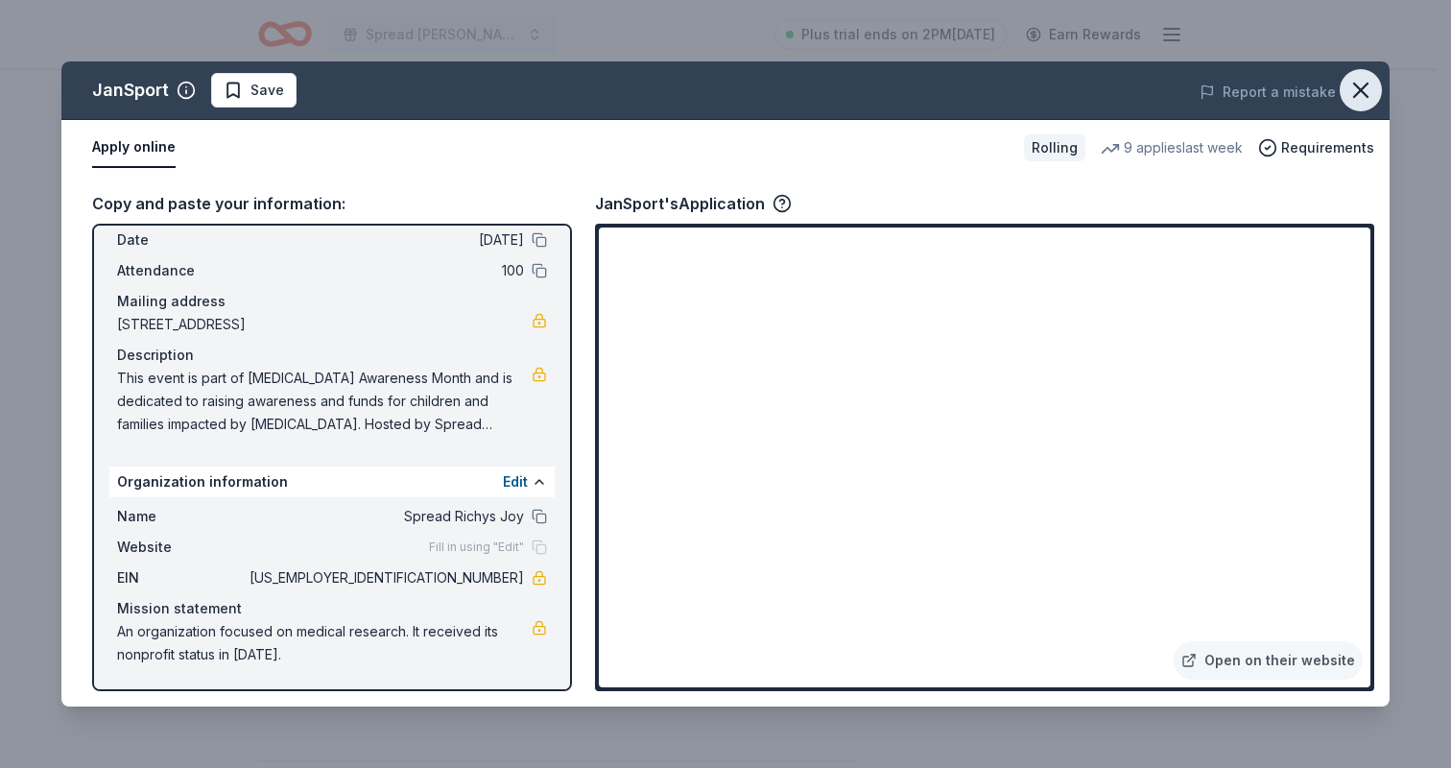
click at [1369, 91] on icon "button" at bounding box center [1360, 90] width 27 height 27
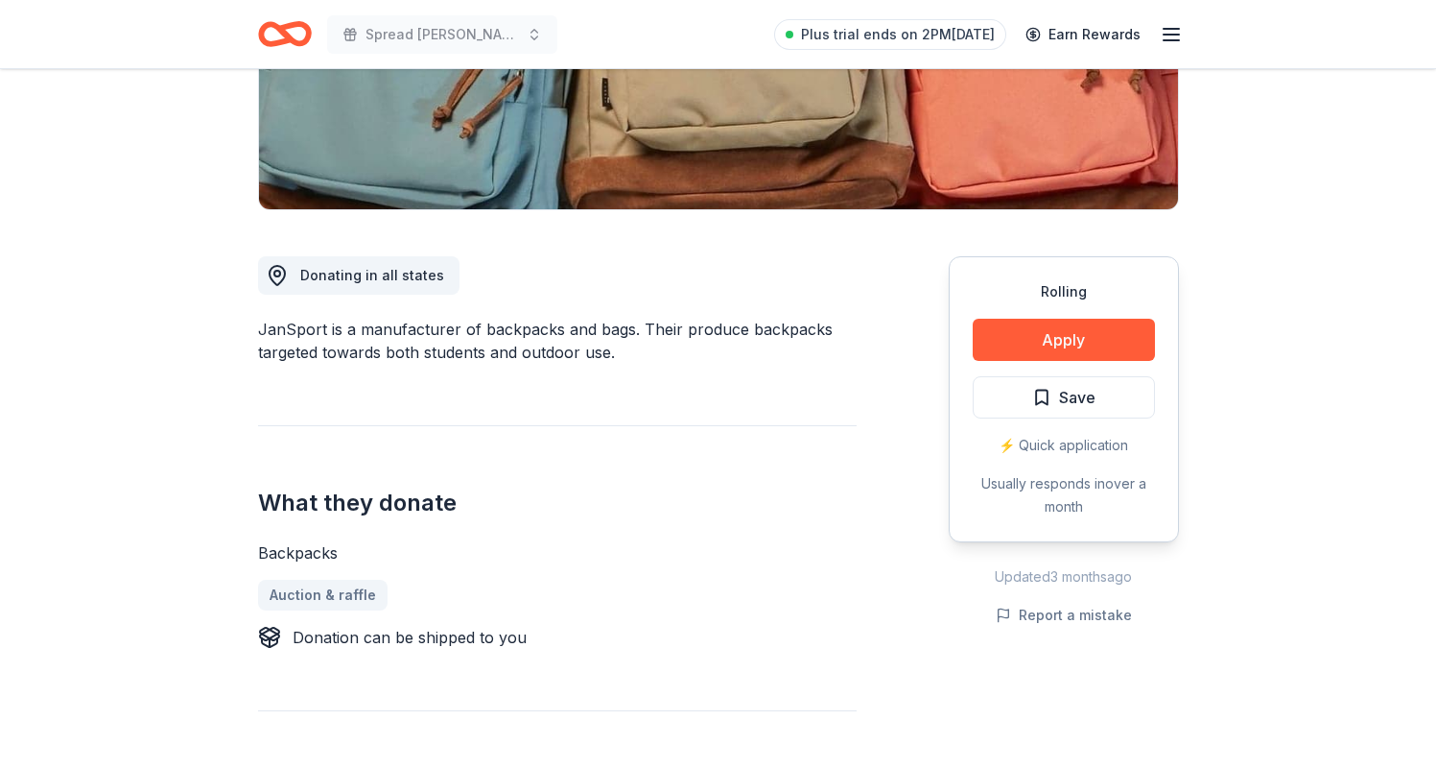
scroll to position [369, 0]
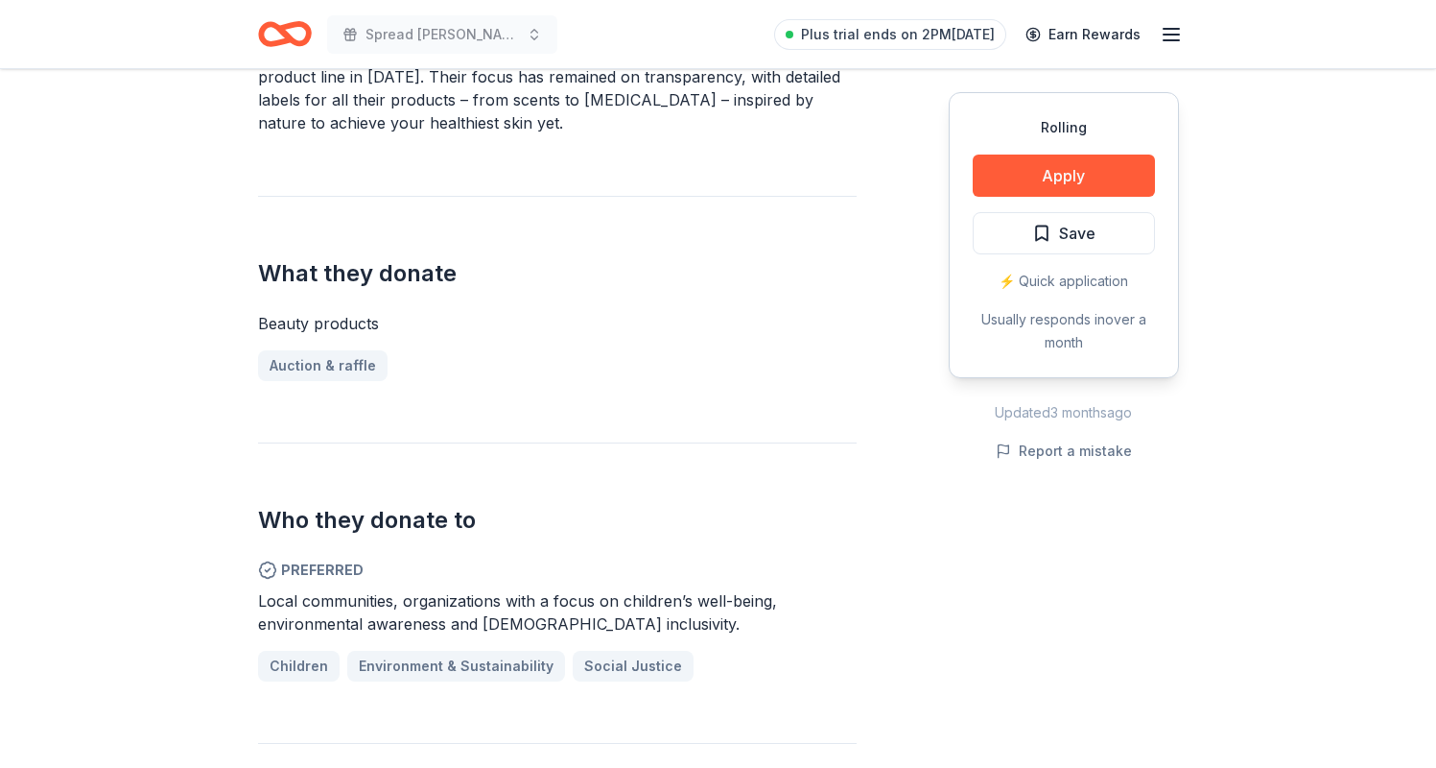
scroll to position [568, 0]
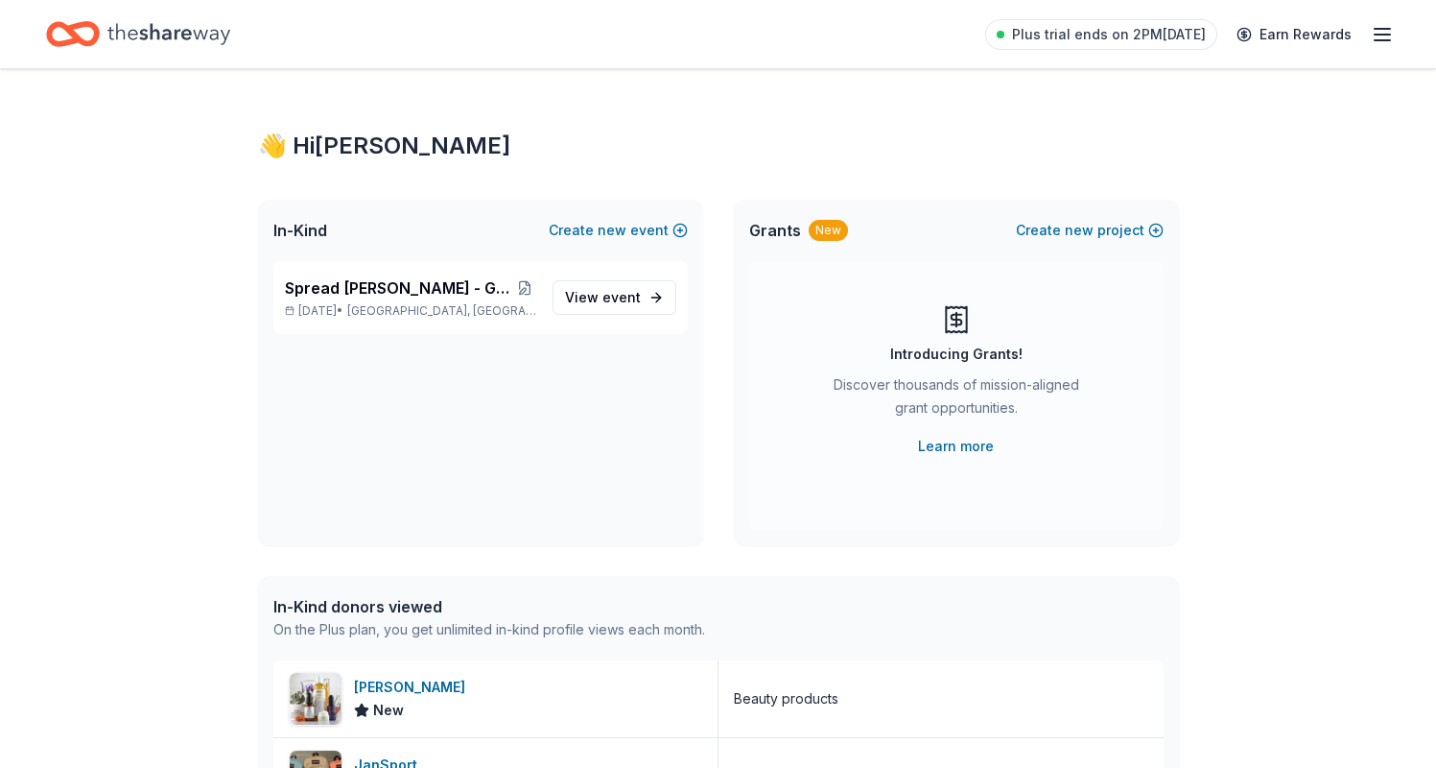
click at [1377, 40] on line "button" at bounding box center [1382, 40] width 15 height 0
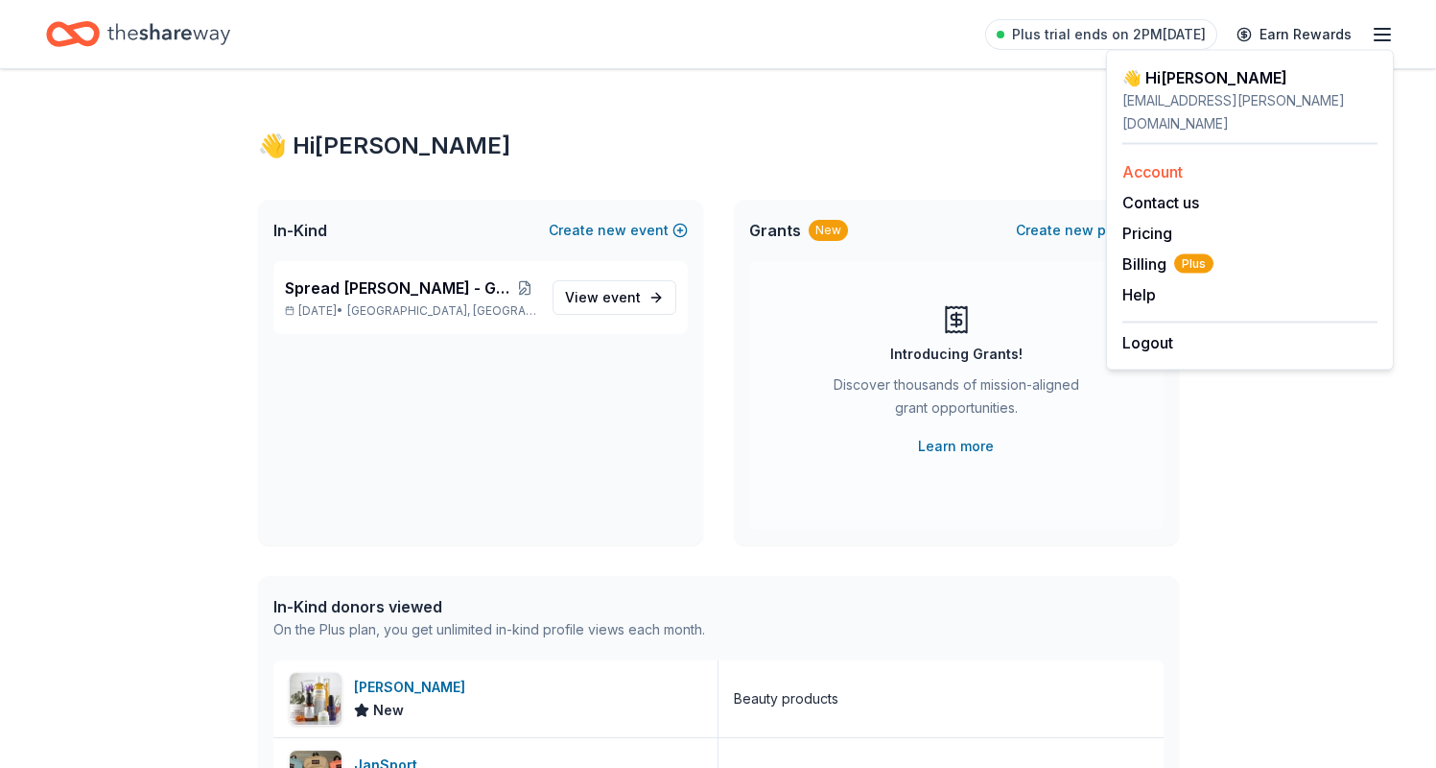
click at [1153, 162] on link "Account" at bounding box center [1153, 171] width 60 height 19
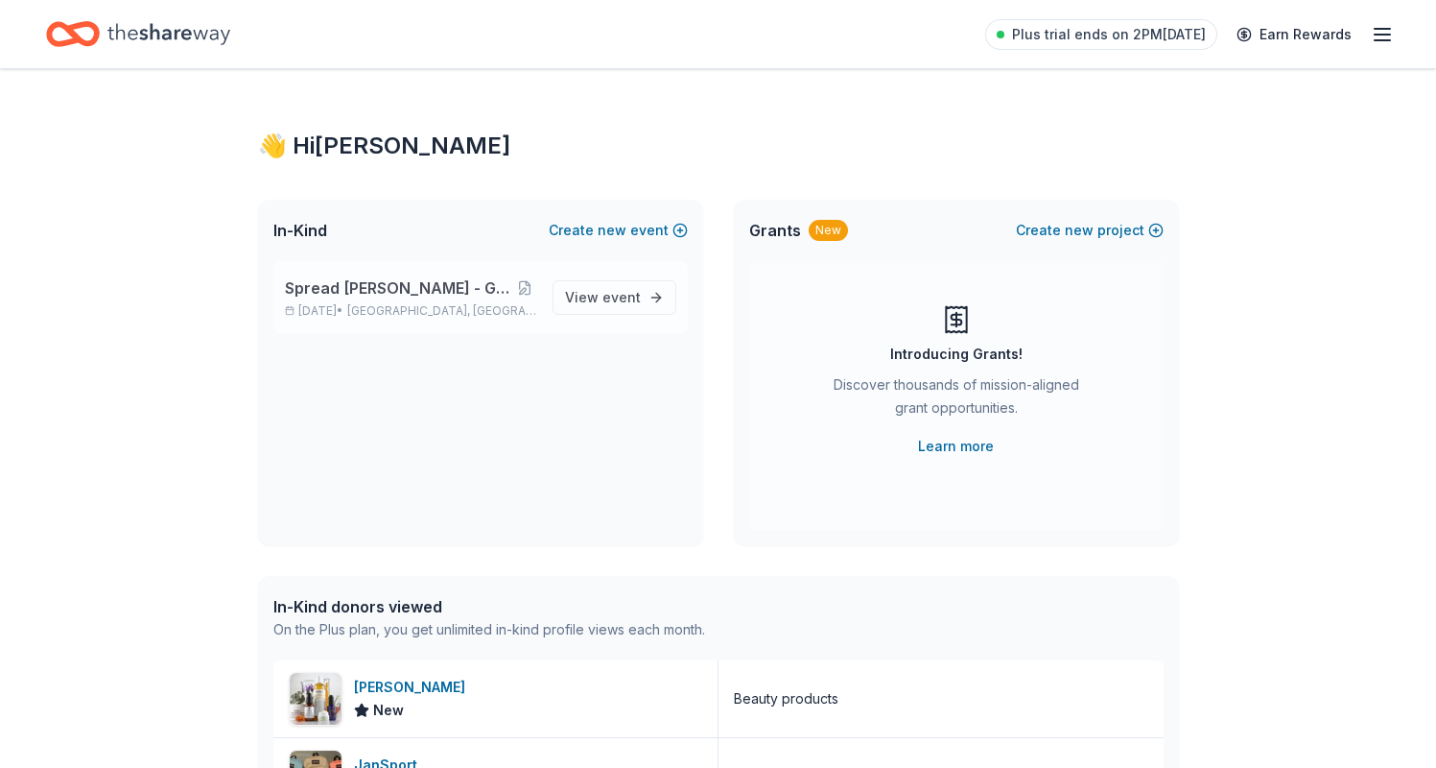
click at [466, 290] on span "Spread [PERSON_NAME] - Go Gold Family Fun Day" at bounding box center [399, 287] width 229 height 23
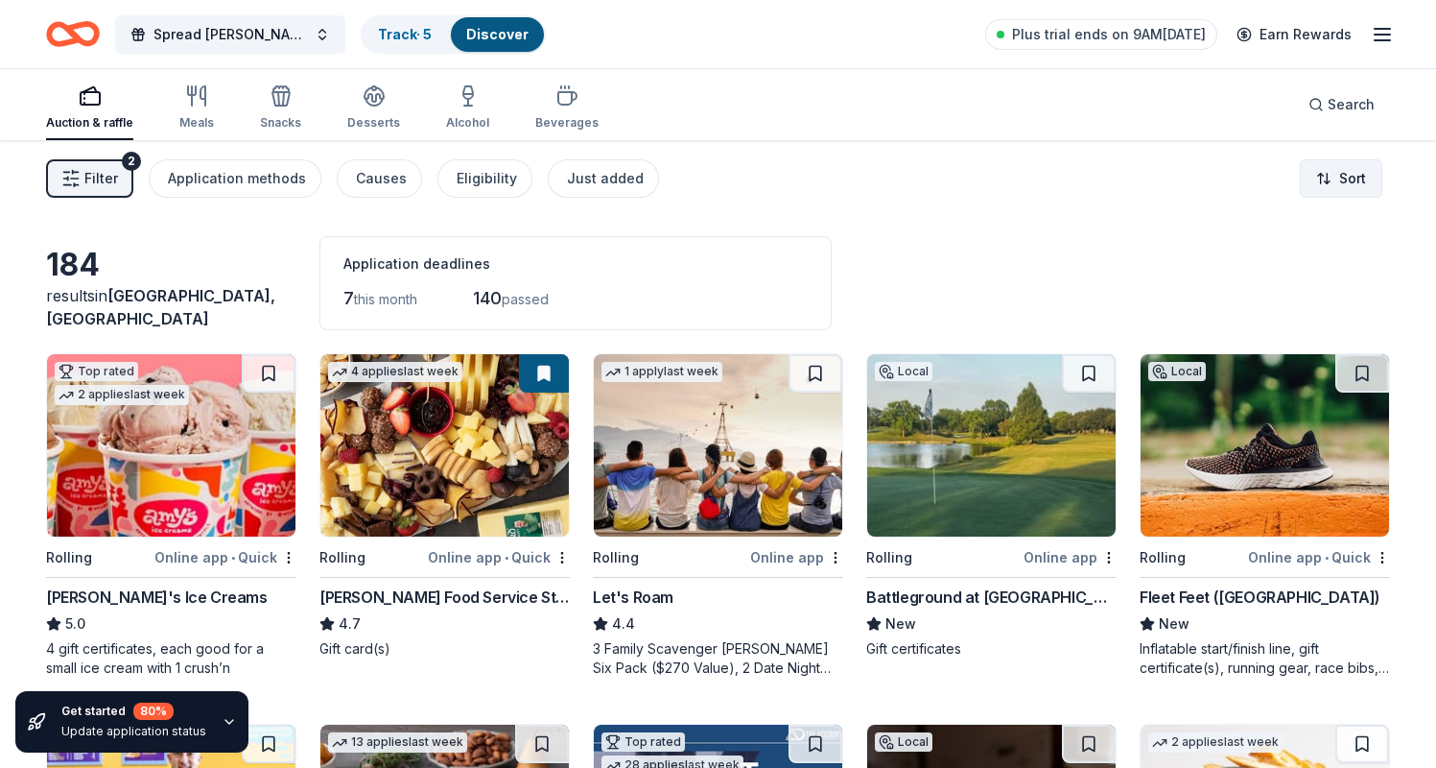
click at [1345, 186] on html "Spread [PERSON_NAME] - Go Gold Family Fun Day Track · 5 Discover Plus trial end…" at bounding box center [718, 384] width 1436 height 768
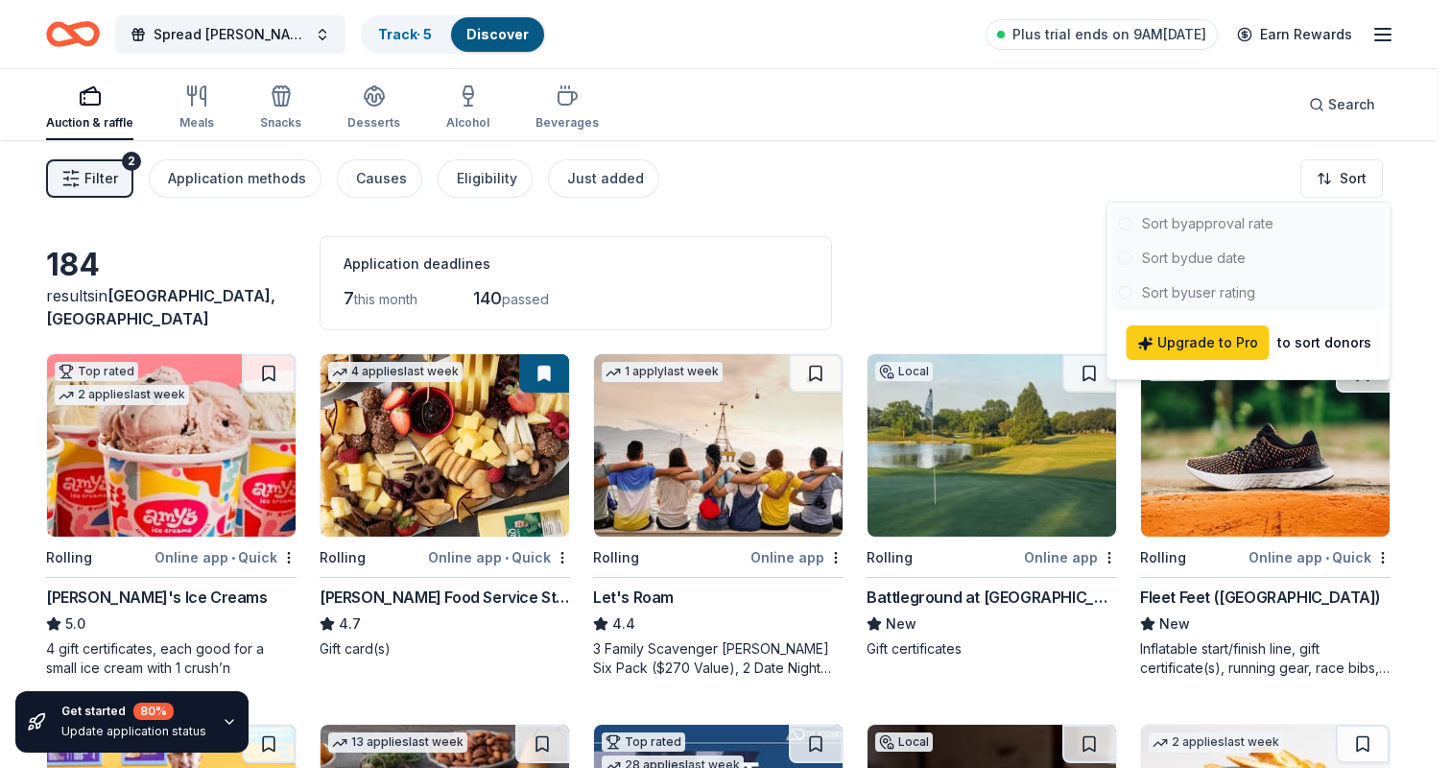
click at [997, 159] on html "Spread [PERSON_NAME] - Go Gold Family Fun Day Track · 5 Discover Plus trial end…" at bounding box center [725, 384] width 1451 height 768
